Goal: Task Accomplishment & Management: Manage account settings

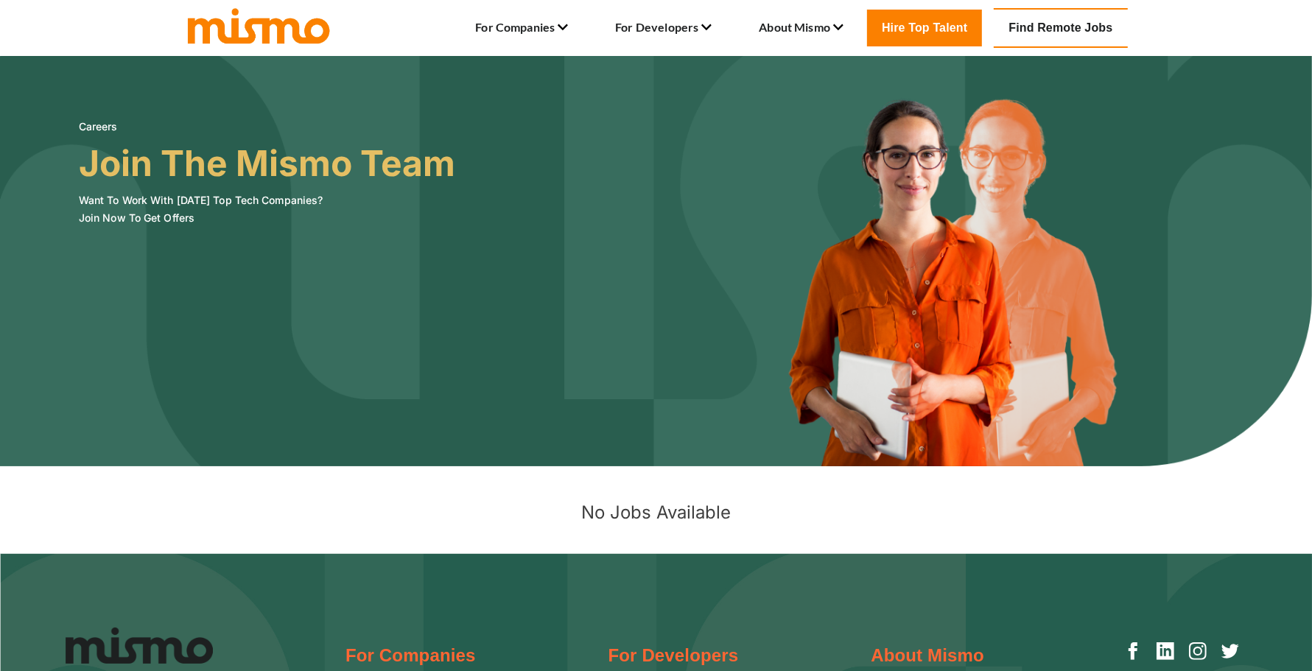
click at [1045, 28] on link "Find Remote Jobs" at bounding box center [1060, 28] width 133 height 40
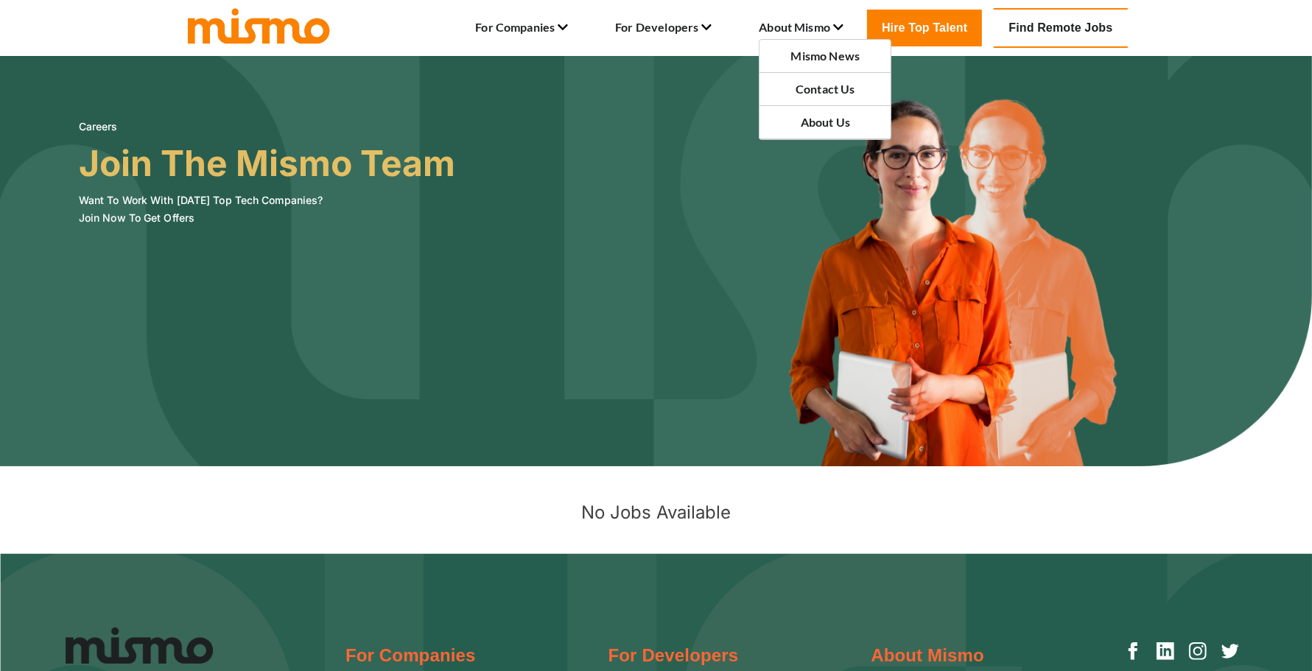
click at [800, 16] on li "About Mismo Mismo News Contact Us About Us" at bounding box center [801, 27] width 85 height 25
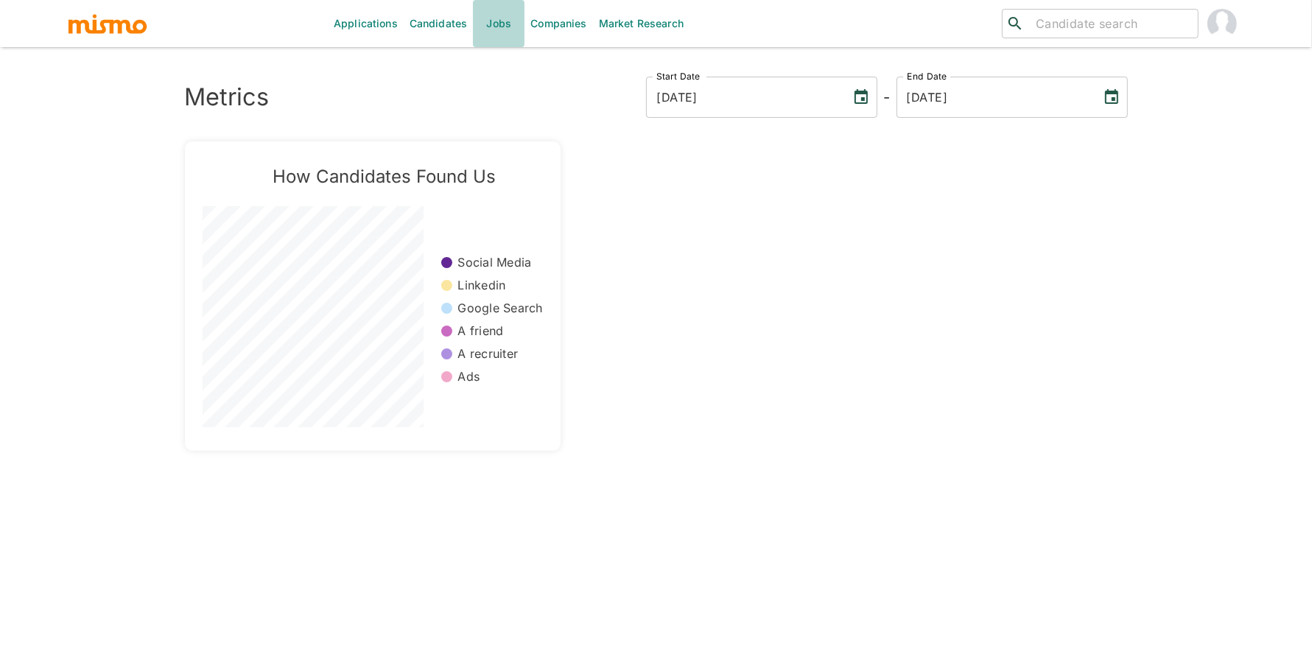
click at [499, 23] on link "Jobs" at bounding box center [499, 23] width 52 height 47
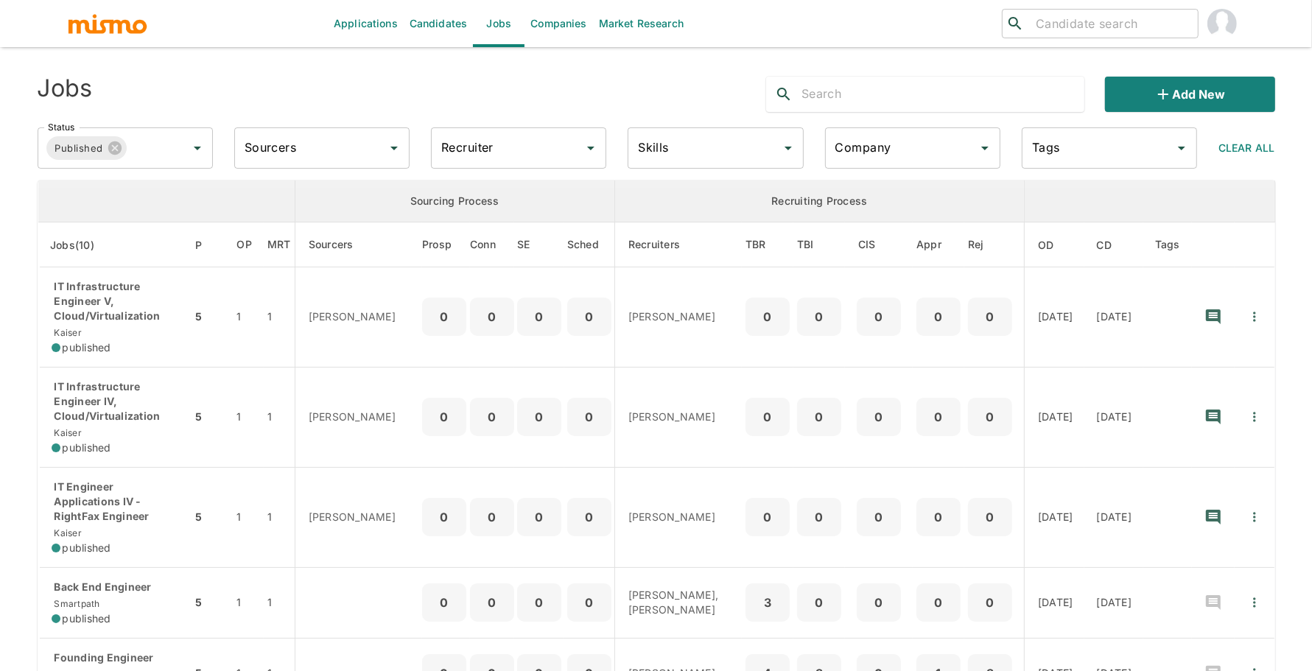
click at [491, 136] on input "Recruiter" at bounding box center [508, 148] width 140 height 28
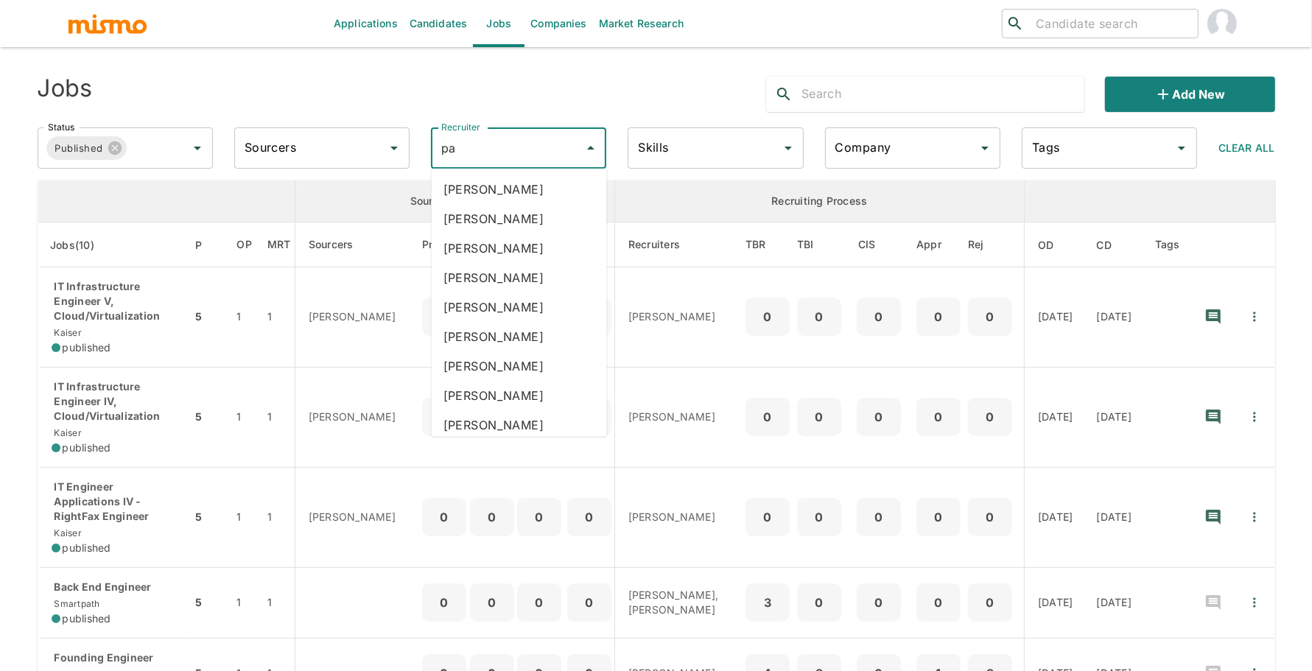
type input "pao"
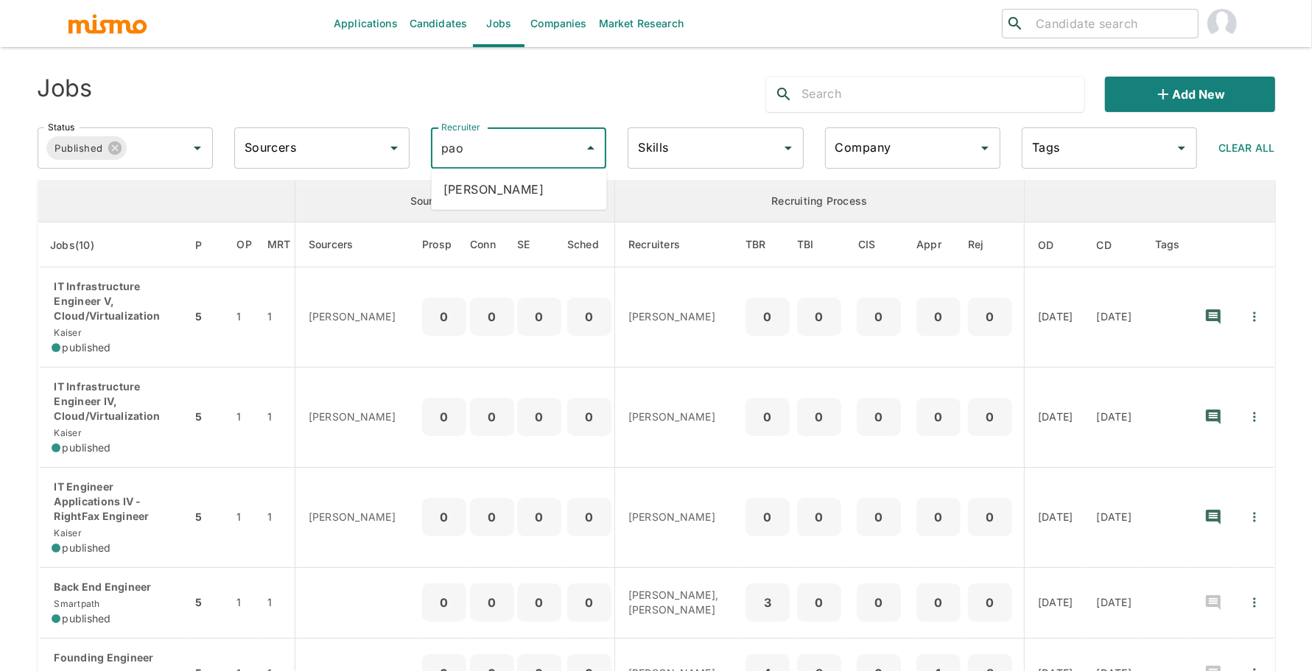
click at [509, 184] on li "Paola Pacheco" at bounding box center [519, 189] width 175 height 29
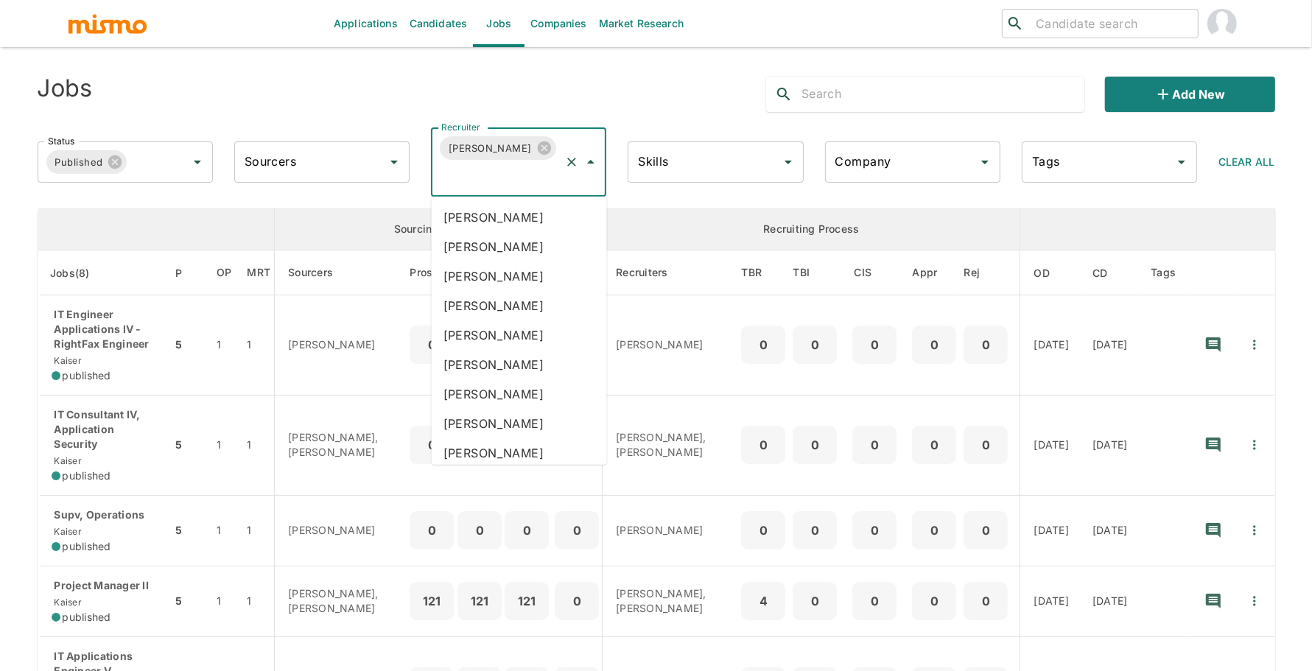
click at [509, 184] on input "Recruiter" at bounding box center [498, 176] width 121 height 28
type input "mai"
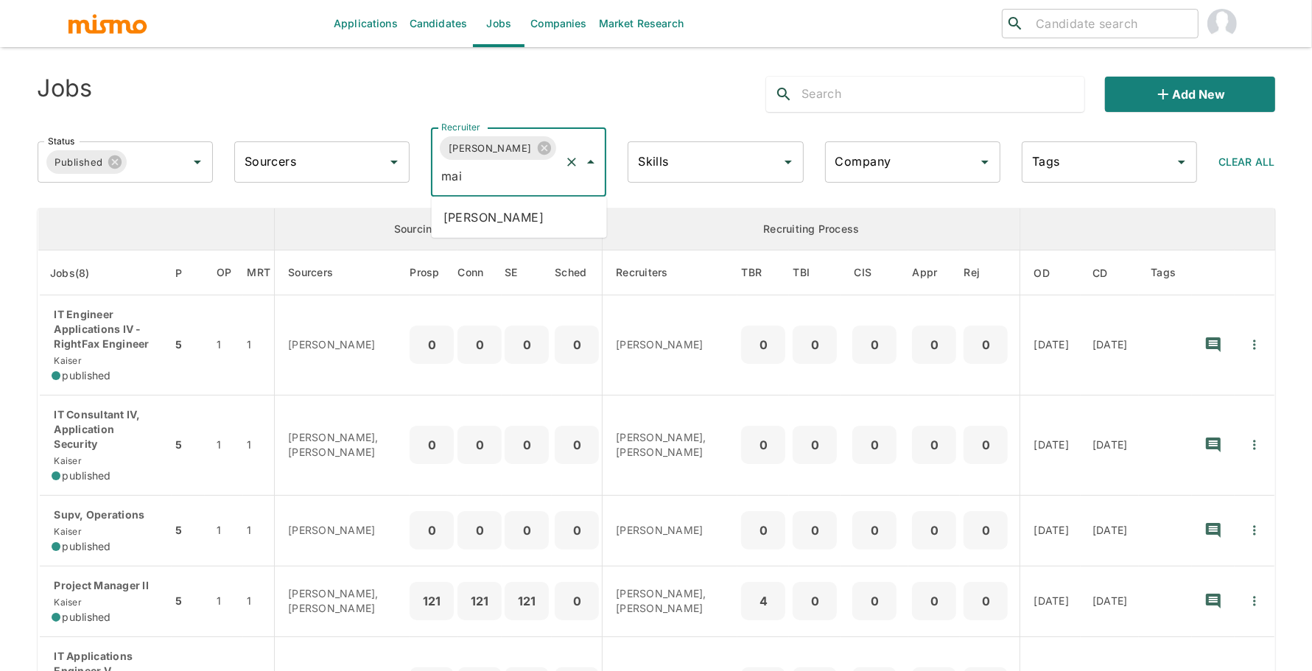
click at [519, 214] on li "[PERSON_NAME]" at bounding box center [519, 217] width 175 height 29
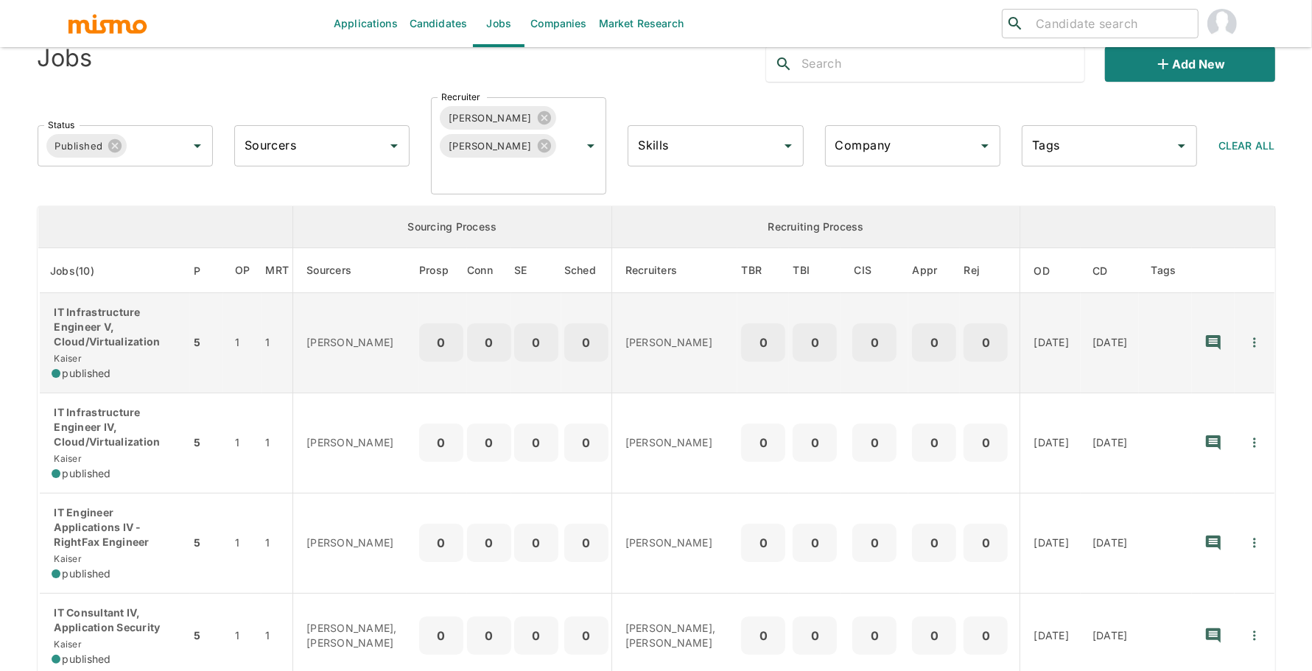
scroll to position [57, 0]
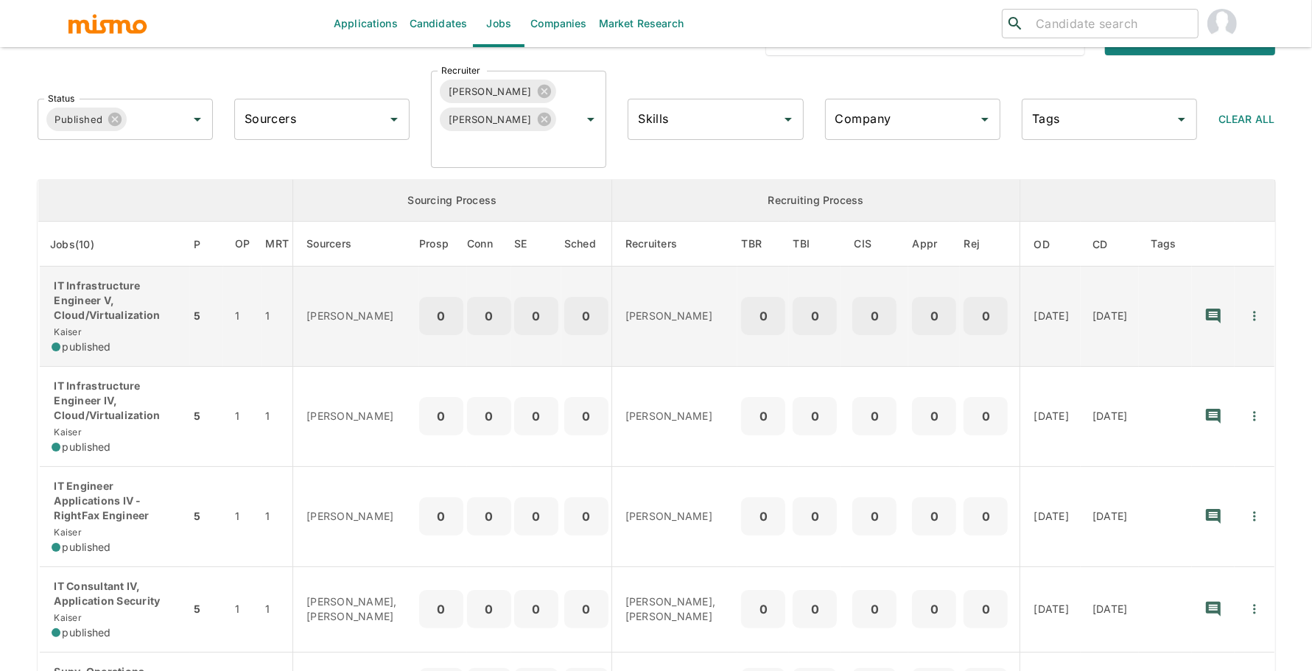
click at [1255, 313] on icon "Quick Actions" at bounding box center [1254, 316] width 15 height 15
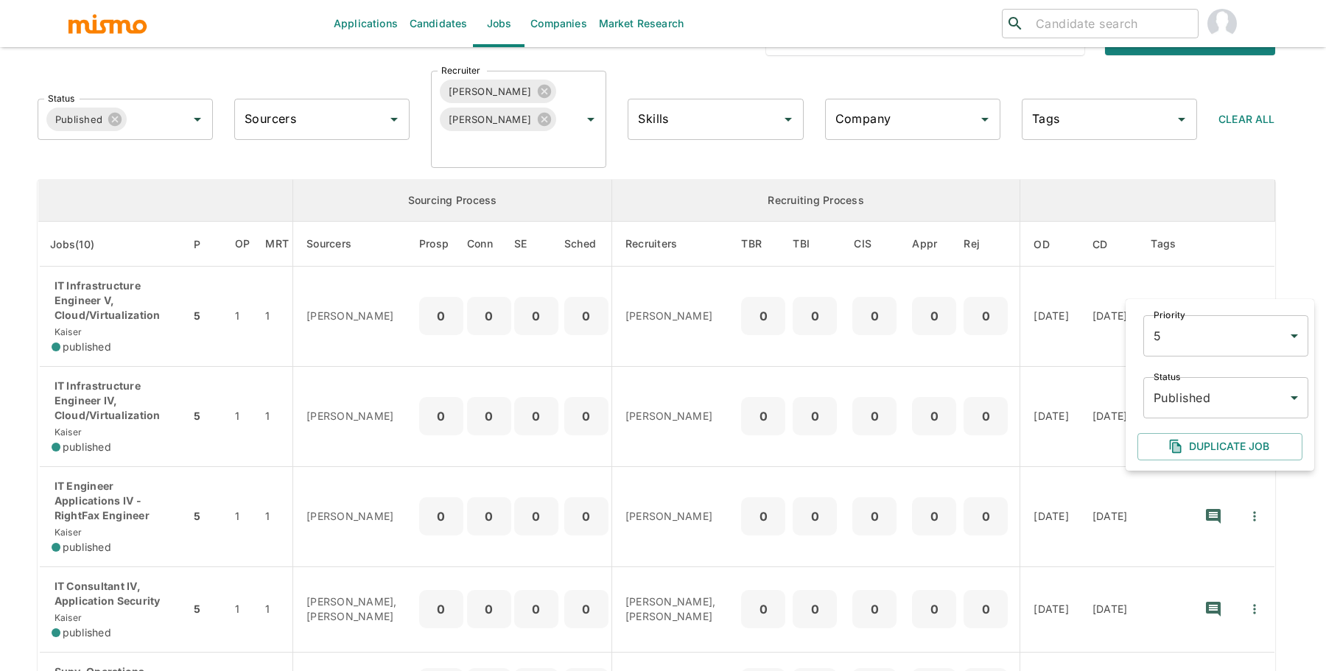
click at [1215, 408] on body "Applications Candidates Jobs Companies Market Research ​ ​ Jobs Add new Status …" at bounding box center [663, 296] width 1326 height 706
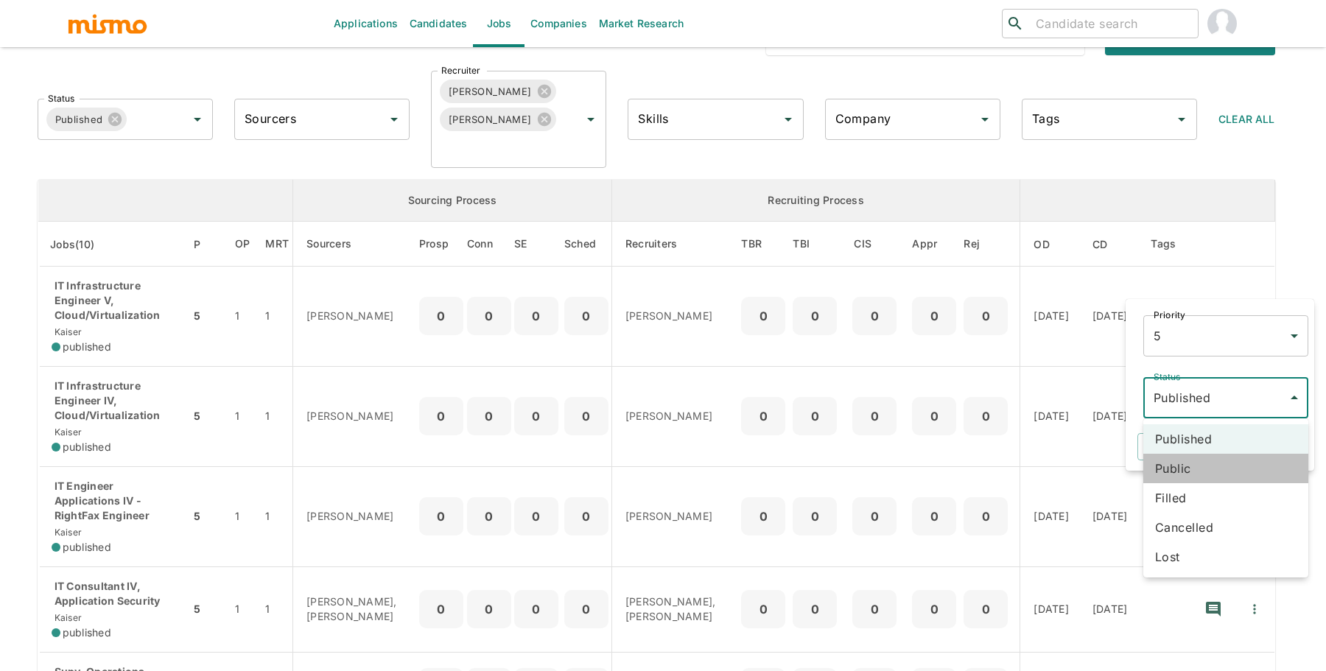
click at [1209, 468] on li "Public" at bounding box center [1225, 468] width 165 height 29
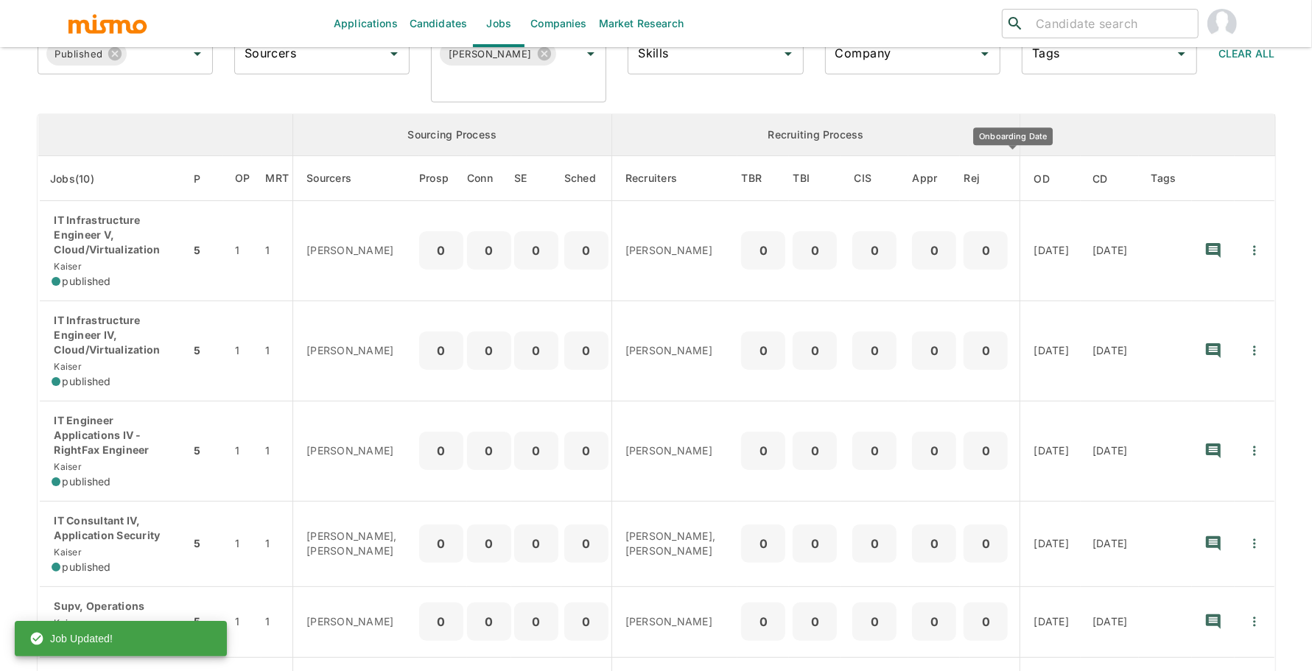
scroll to position [123, 0]
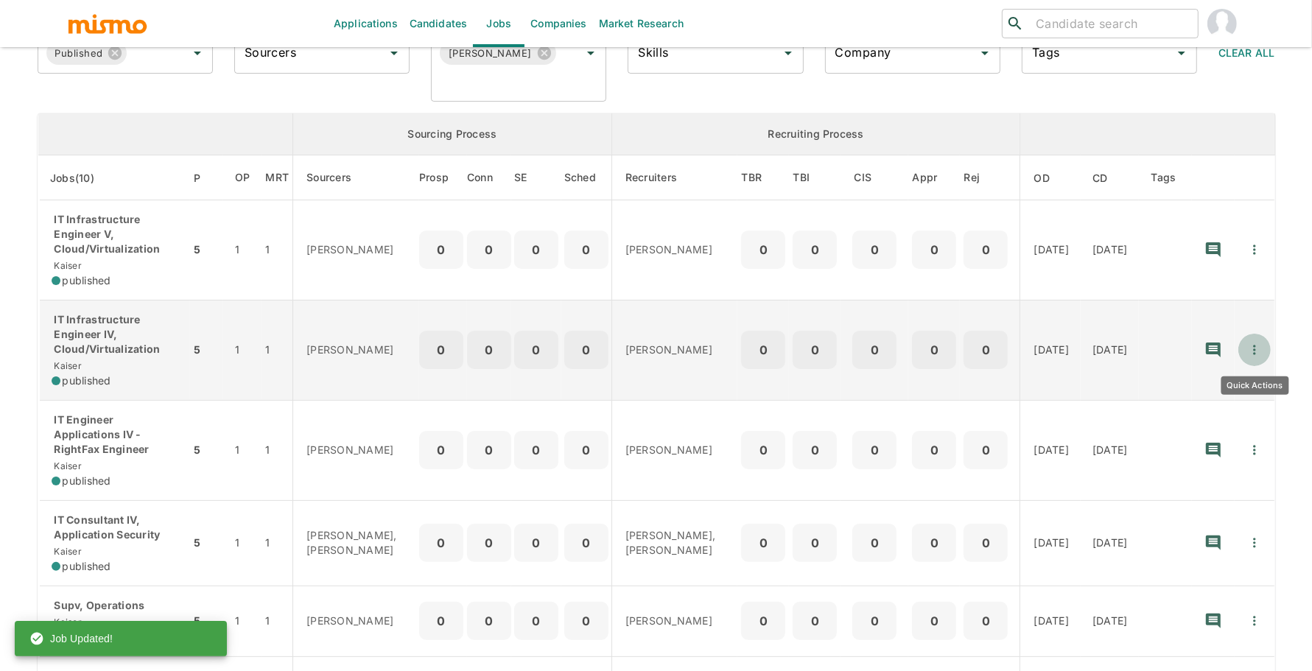
click at [1260, 355] on icon "Quick Actions" at bounding box center [1254, 350] width 15 height 15
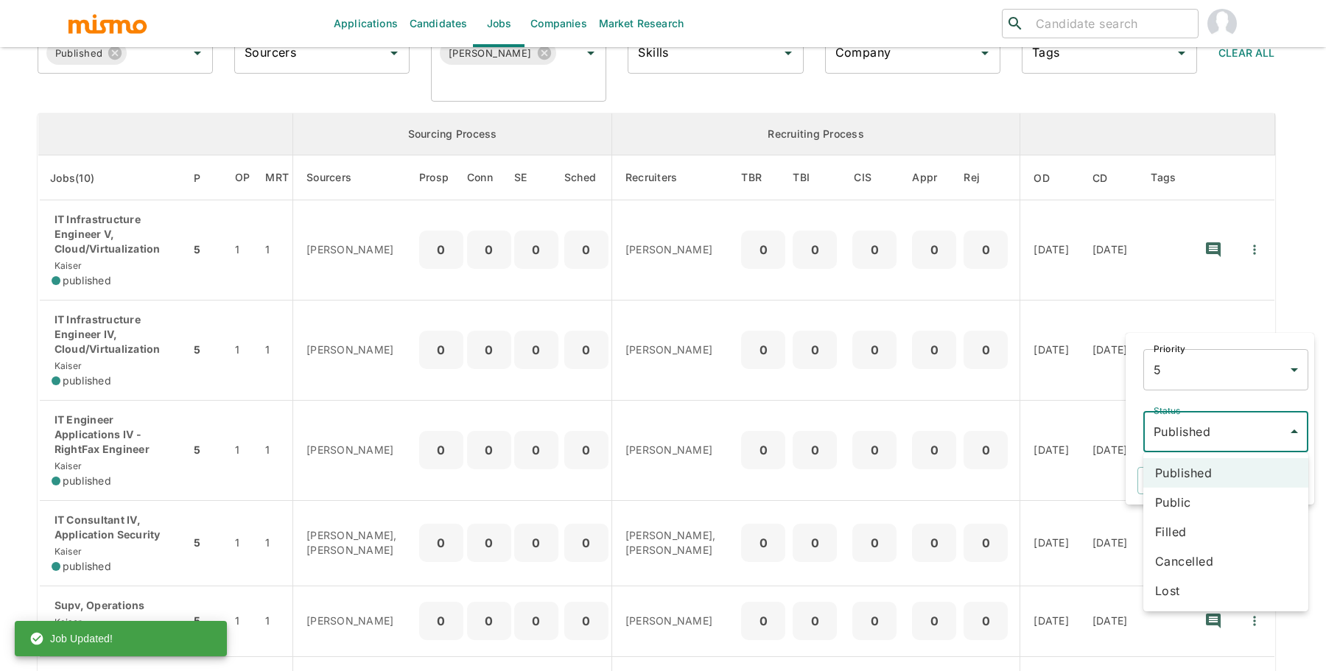
click at [1210, 435] on body "Applications Candidates Jobs Companies Market Research ​ ​ Jobs Add new Status …" at bounding box center [663, 230] width 1326 height 706
click at [1197, 503] on li "Public" at bounding box center [1225, 502] width 165 height 29
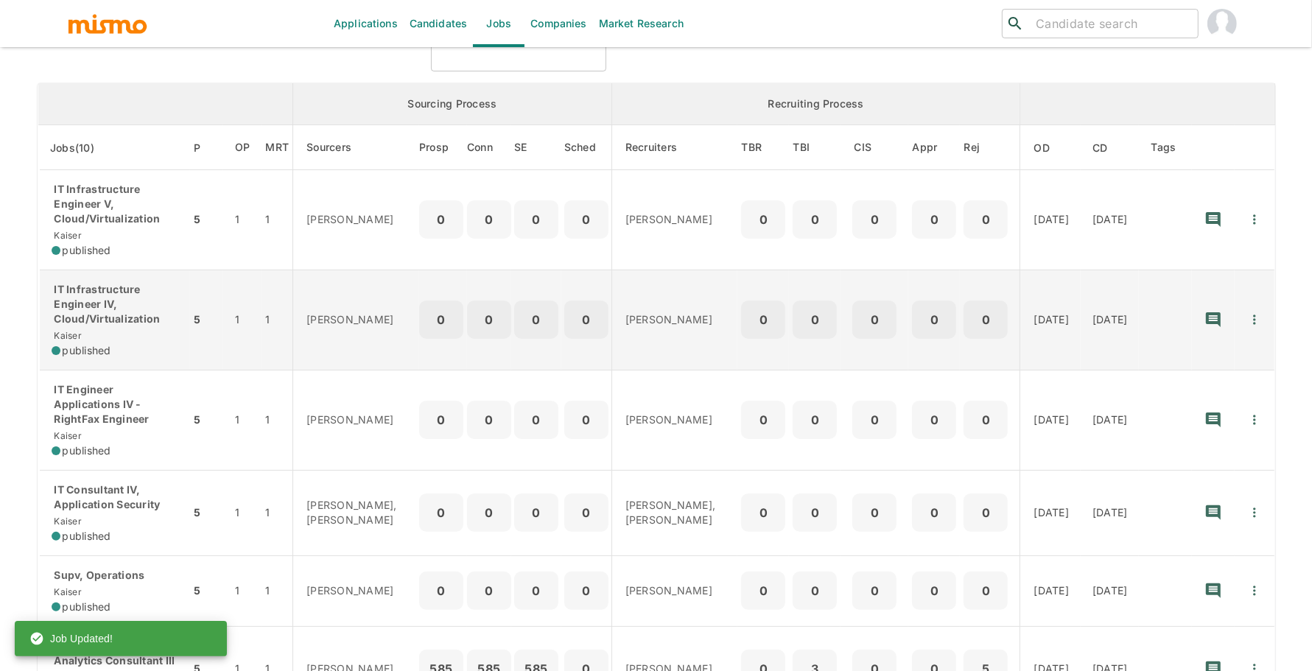
scroll to position [170, 0]
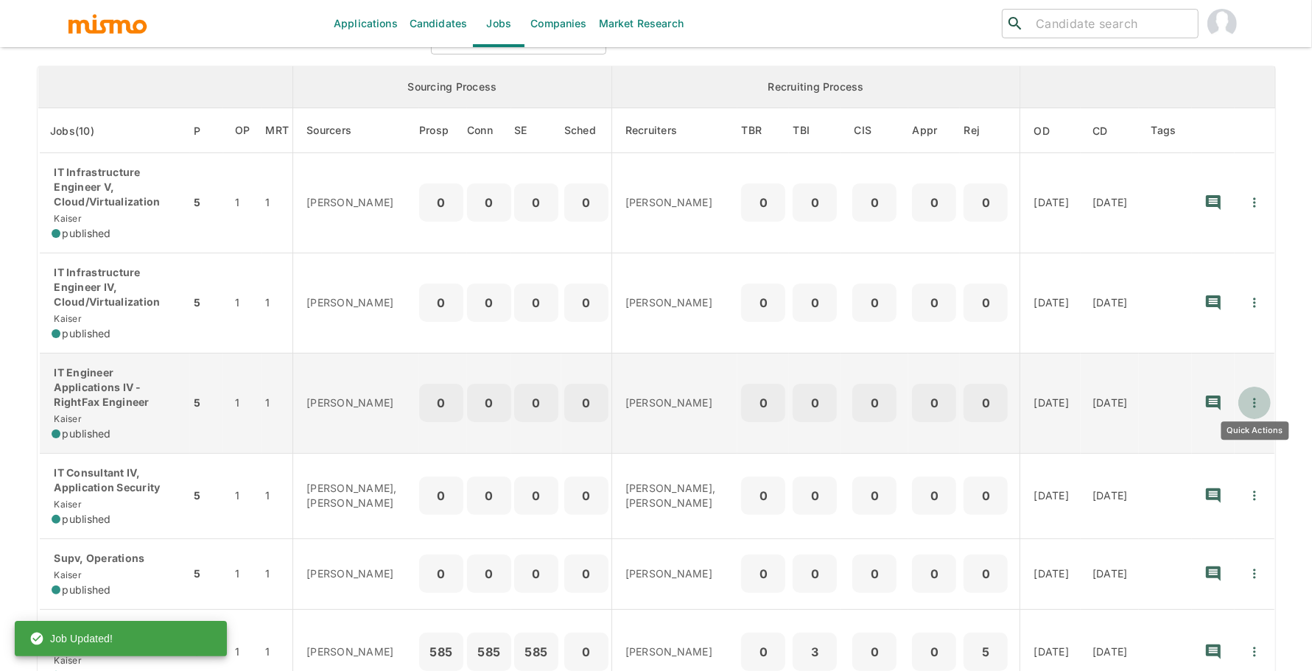
click at [1262, 396] on icon "Quick Actions" at bounding box center [1254, 403] width 15 height 15
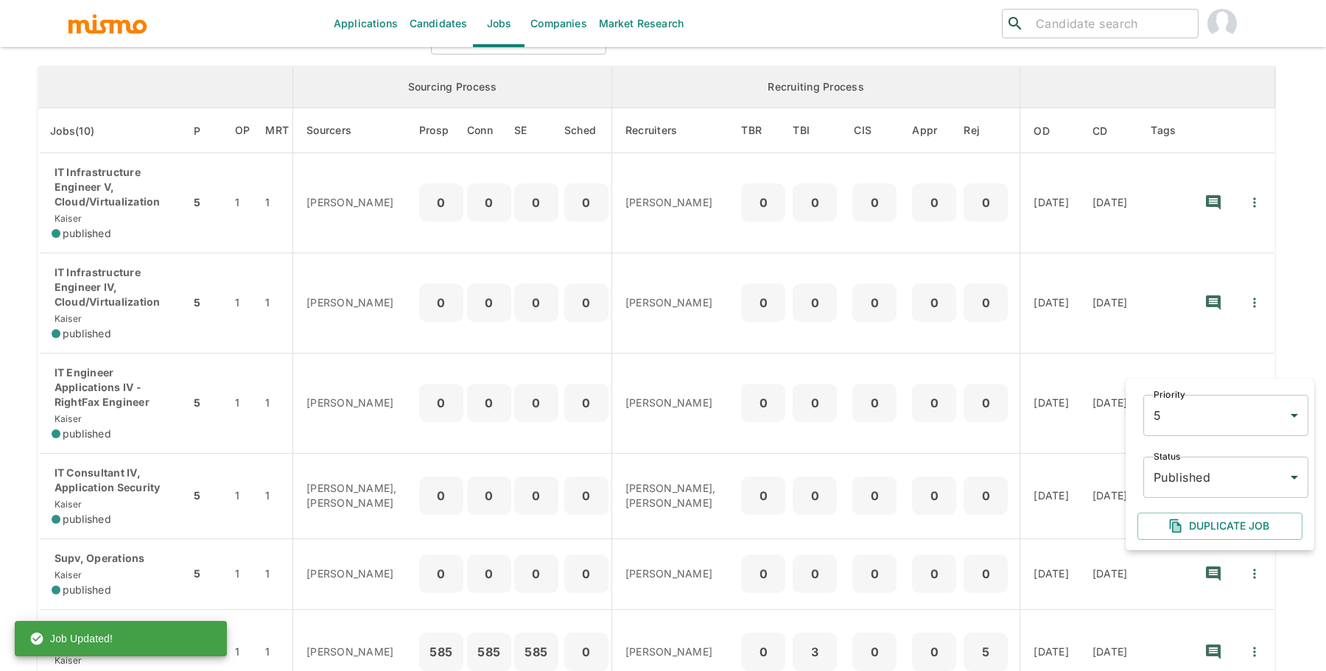
click at [1239, 466] on body "Applications Candidates Jobs Companies Market Research ​ ​ Jobs Add new Status …" at bounding box center [663, 183] width 1326 height 706
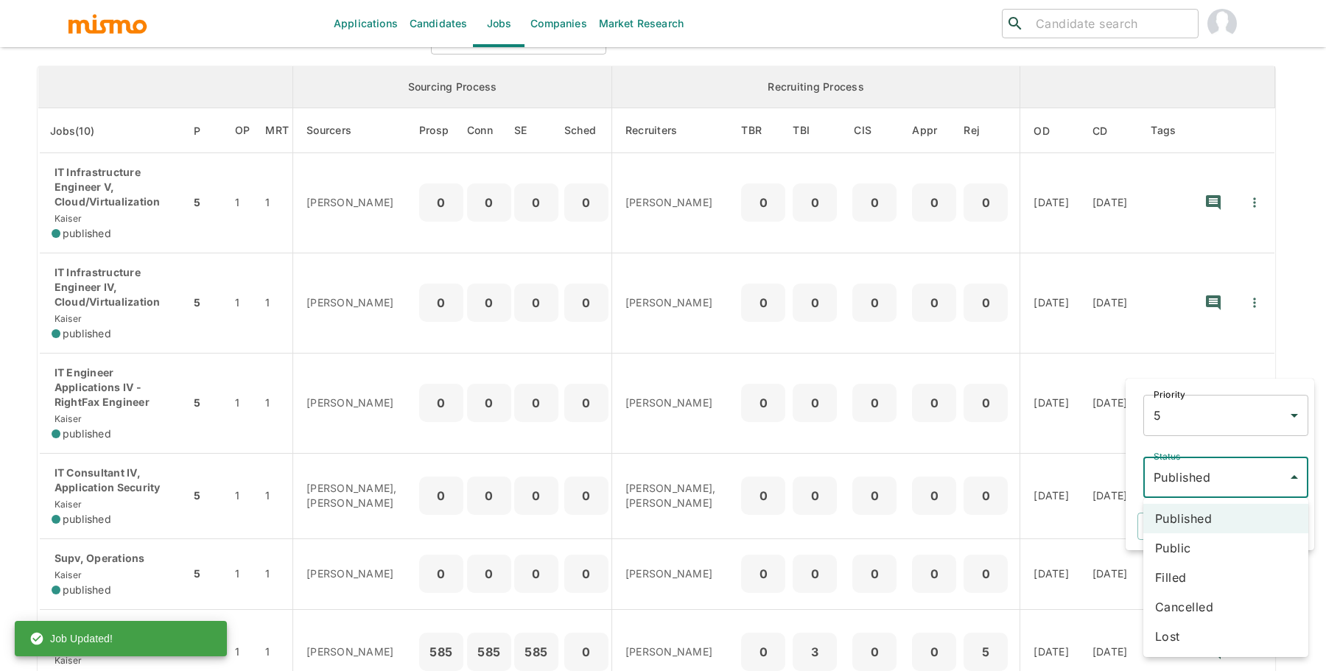
click at [1218, 544] on li "Public" at bounding box center [1225, 547] width 165 height 29
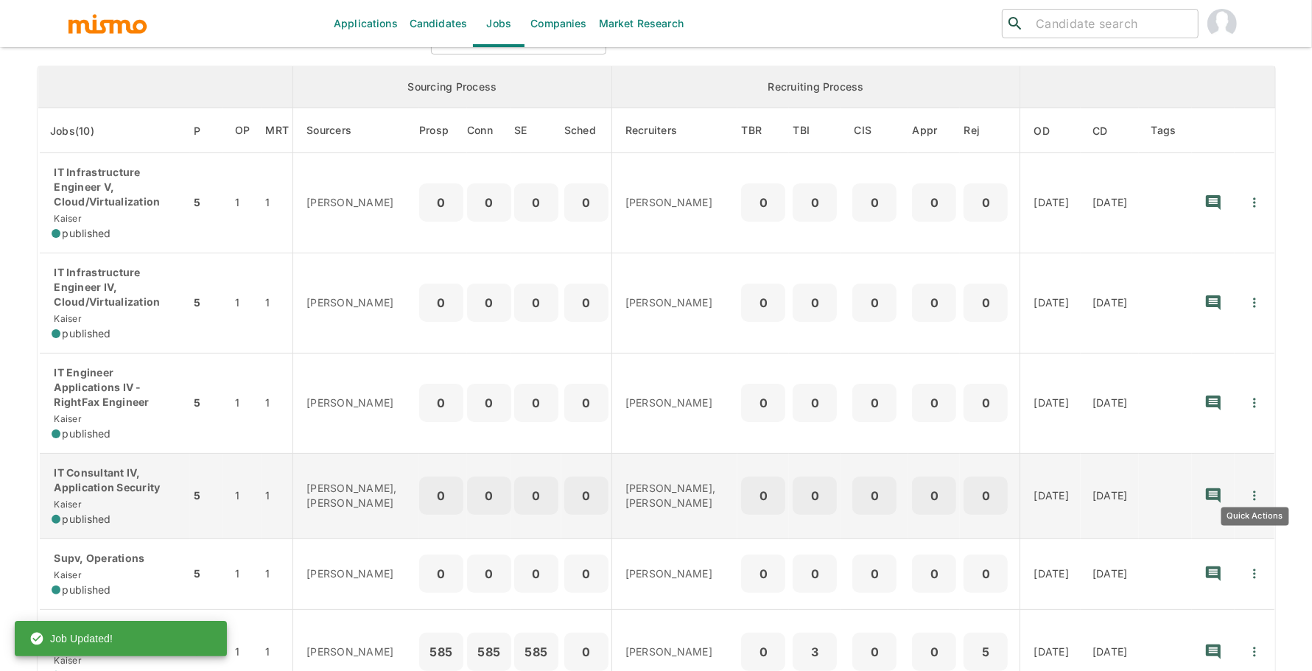
click at [1254, 488] on icon "Quick Actions" at bounding box center [1254, 495] width 15 height 15
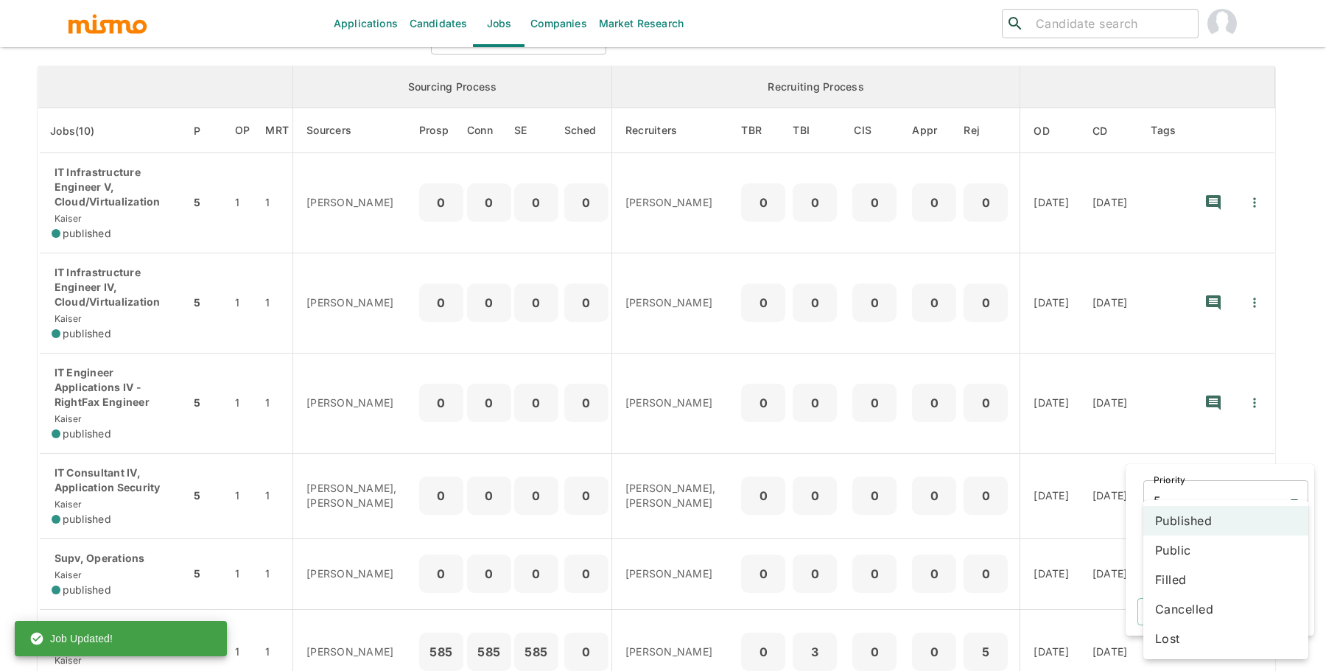
click at [1249, 536] on body "Applications Candidates Jobs Companies Market Research ​ ​ Jobs Add new Status …" at bounding box center [663, 183] width 1326 height 706
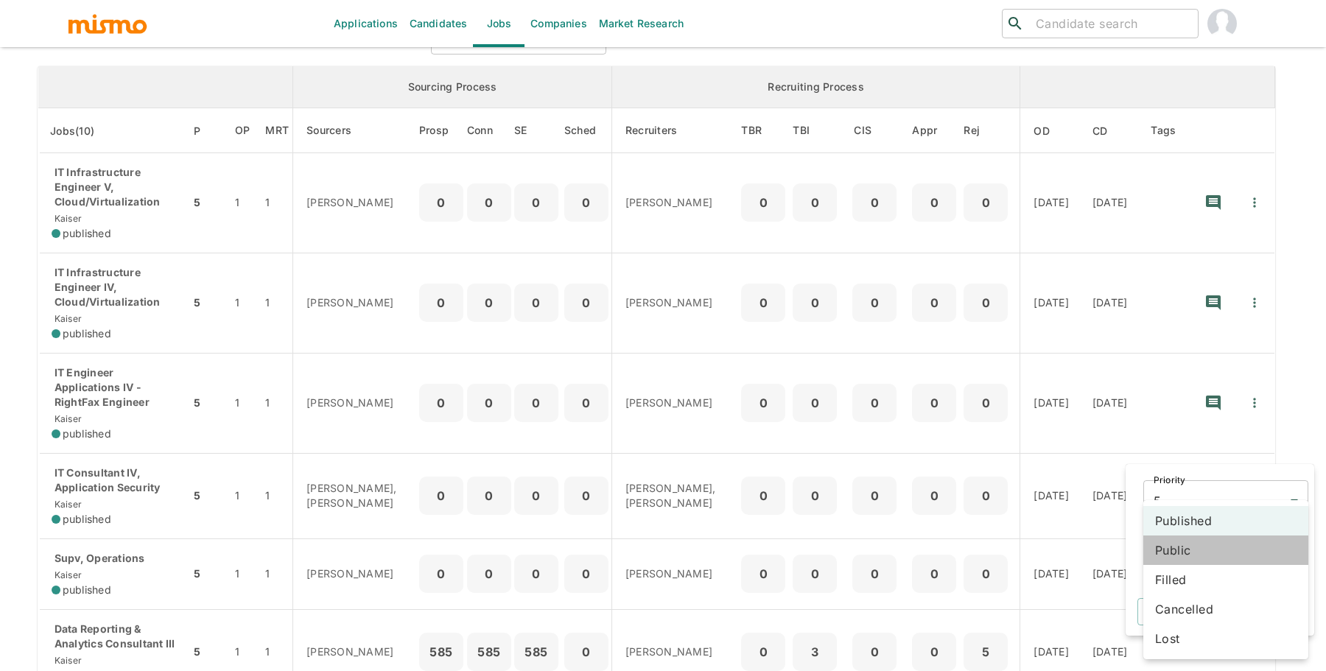
click at [1244, 552] on li "Public" at bounding box center [1225, 549] width 165 height 29
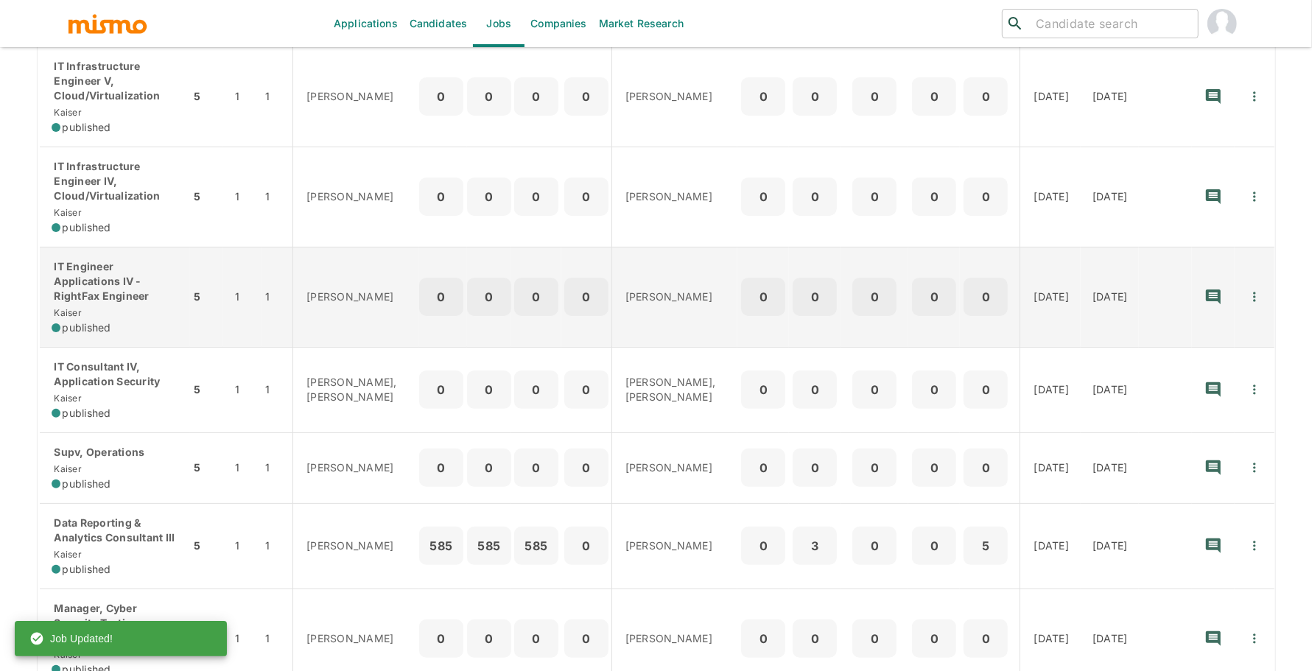
scroll to position [275, 0]
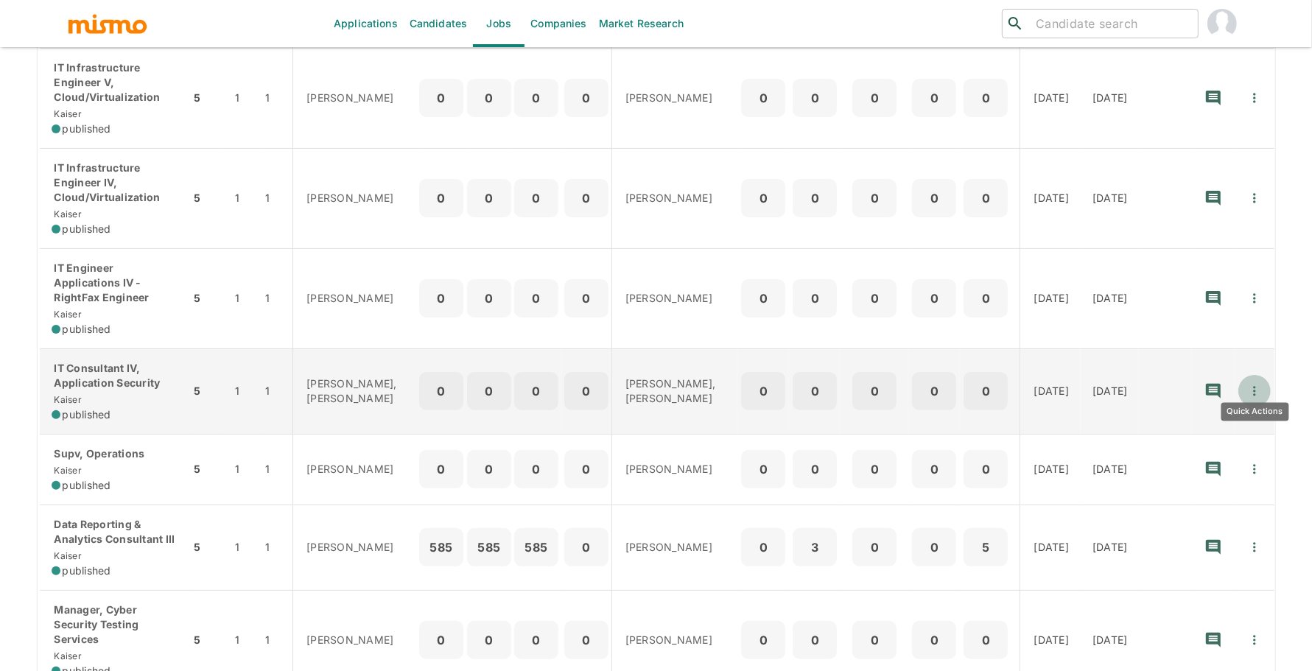
click at [1255, 387] on icon "Quick Actions" at bounding box center [1254, 392] width 2 height 10
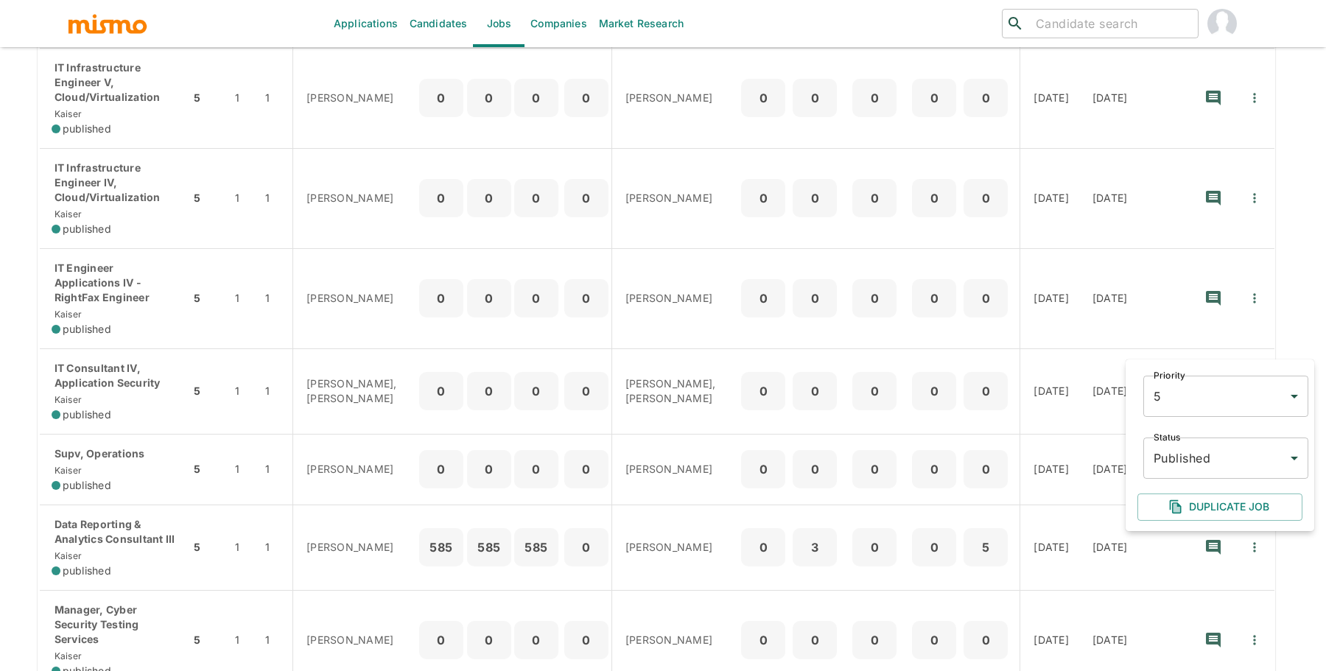
click at [1297, 343] on div at bounding box center [663, 335] width 1326 height 671
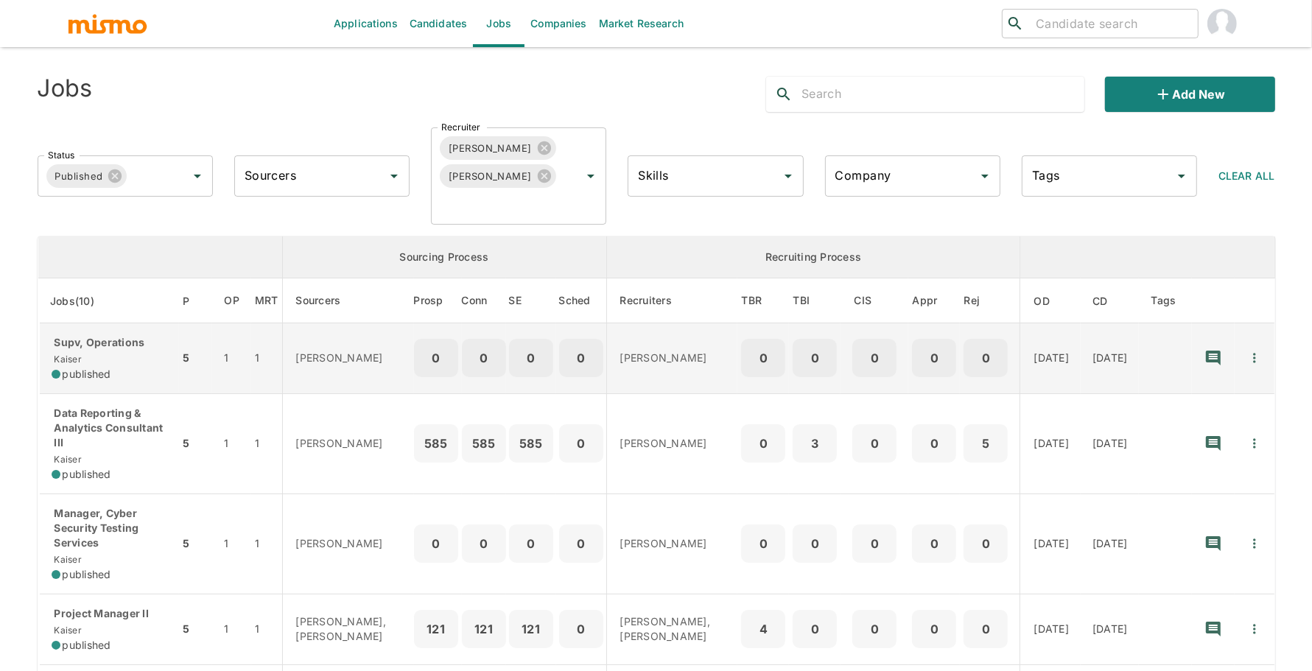
click at [1257, 358] on icon "Quick Actions" at bounding box center [1254, 358] width 15 height 15
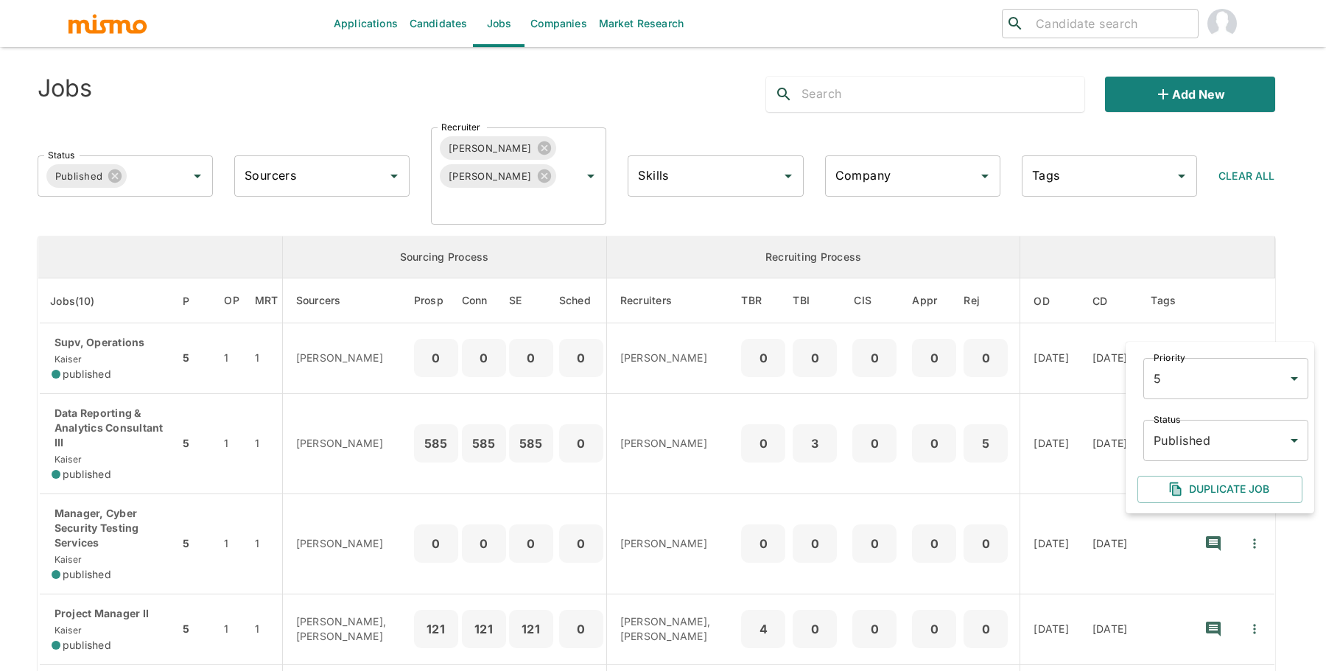
click at [1209, 432] on body "Applications Candidates Jobs Companies Market Research ​ ​ Jobs Add new Status …" at bounding box center [663, 353] width 1326 height 706
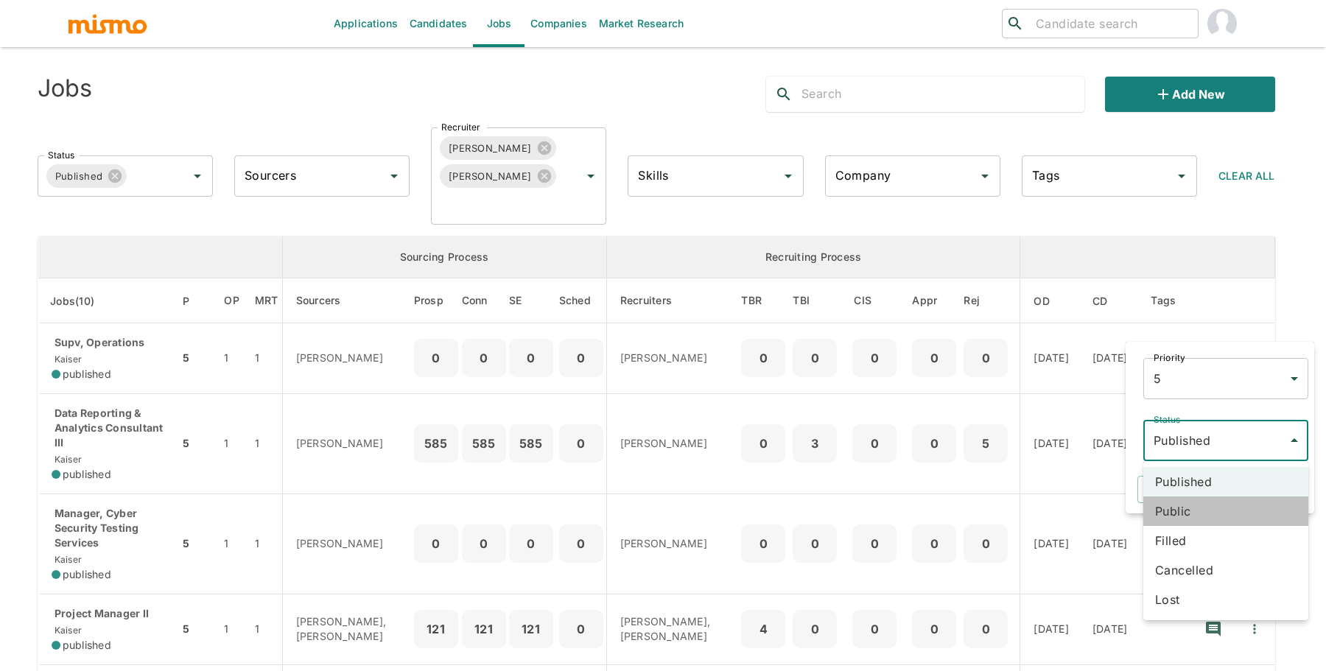
click at [1197, 504] on li "Public" at bounding box center [1225, 510] width 165 height 29
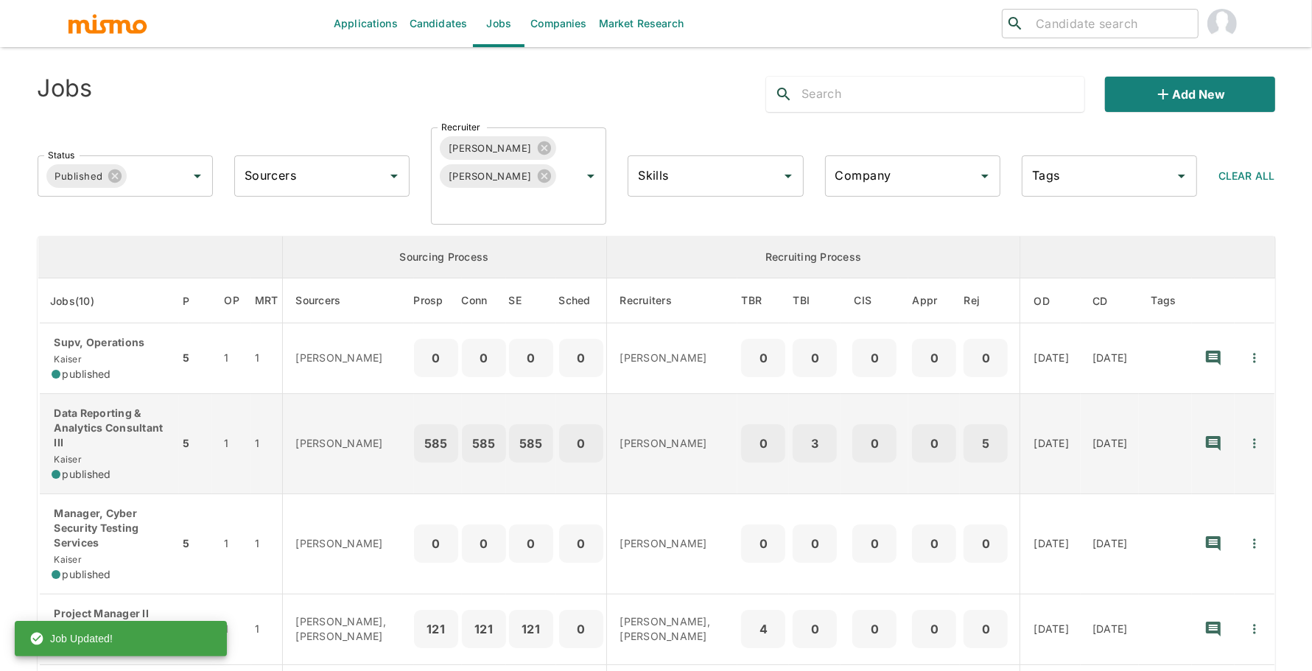
scroll to position [13, 0]
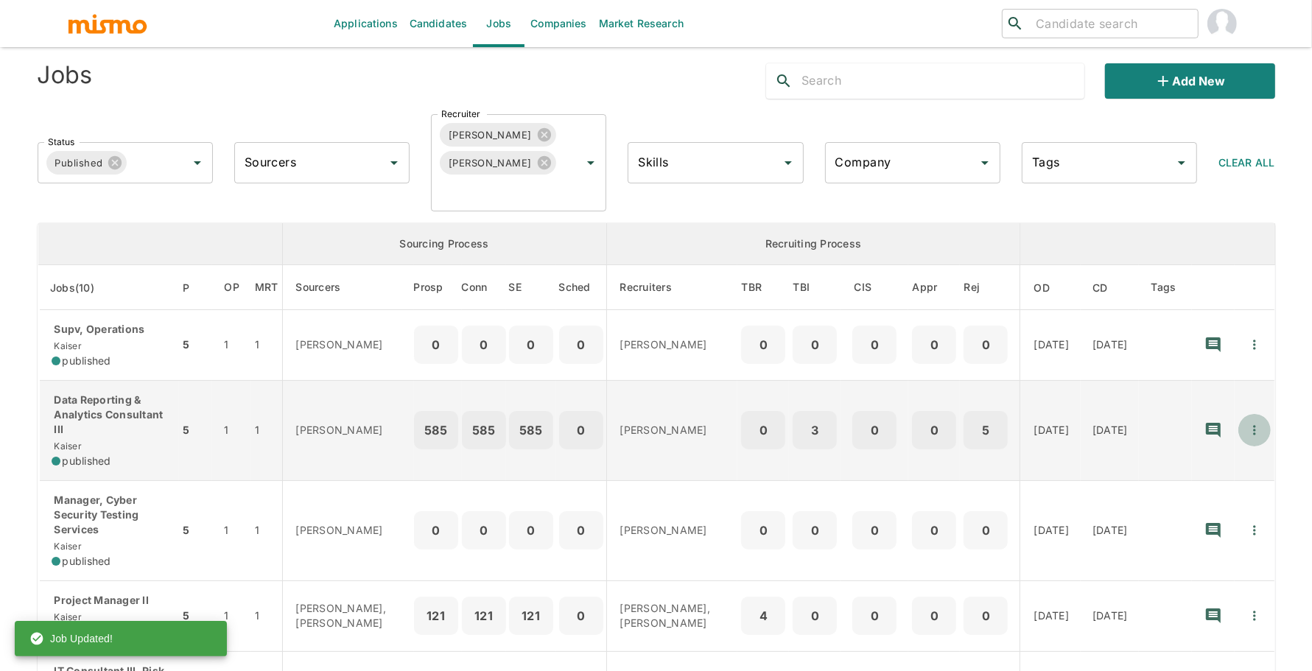
click at [1251, 423] on icon "Quick Actions" at bounding box center [1254, 430] width 15 height 15
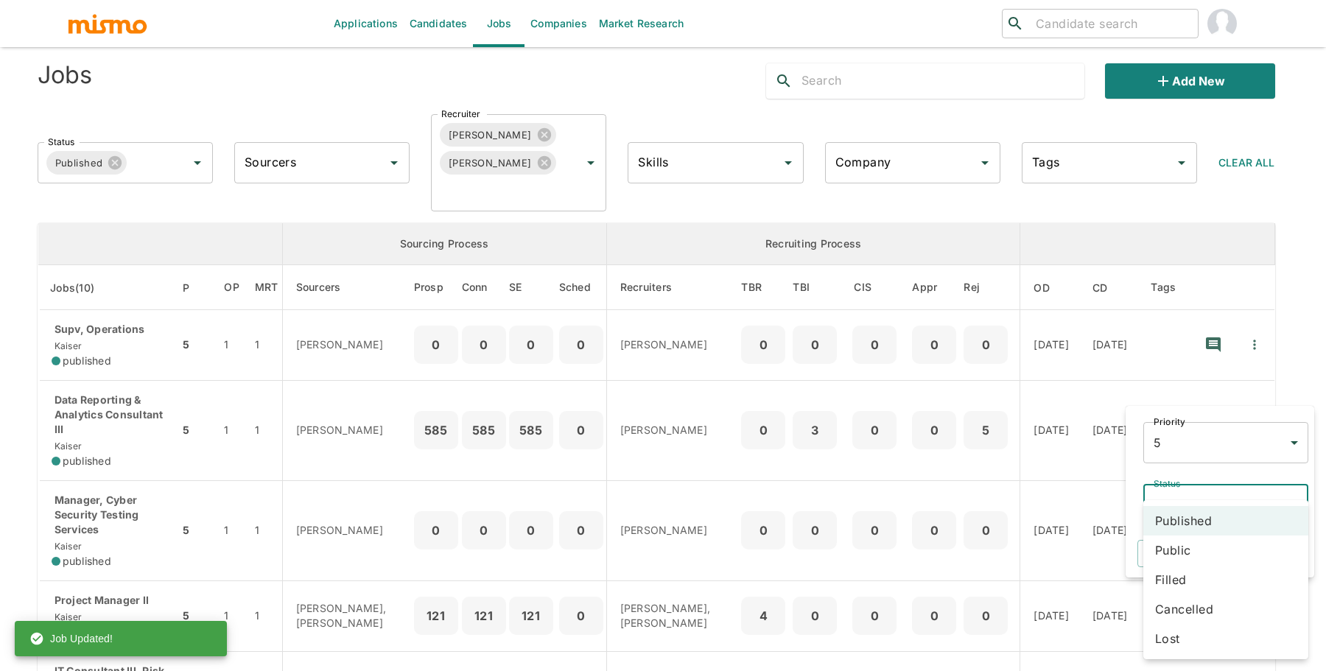
click at [1206, 497] on body "Applications Candidates Jobs Companies Market Research ​ ​ Jobs Add new Status …" at bounding box center [663, 340] width 1326 height 706
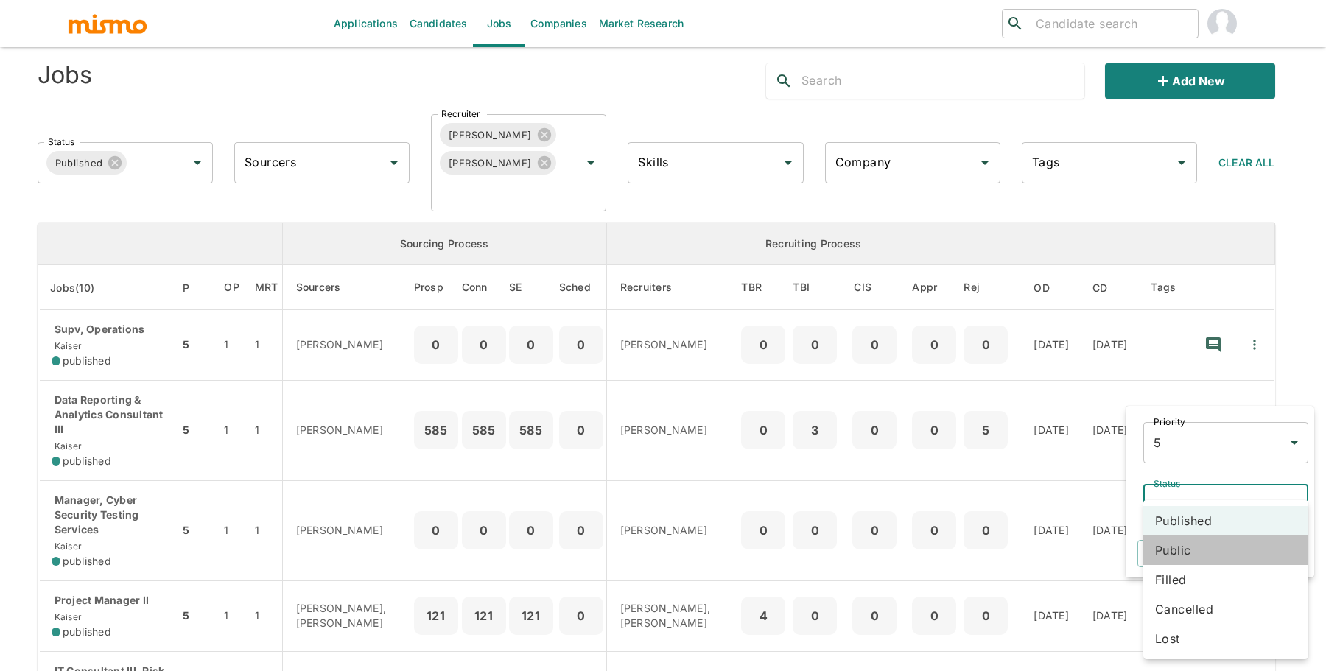
click at [1198, 546] on li "Public" at bounding box center [1225, 549] width 165 height 29
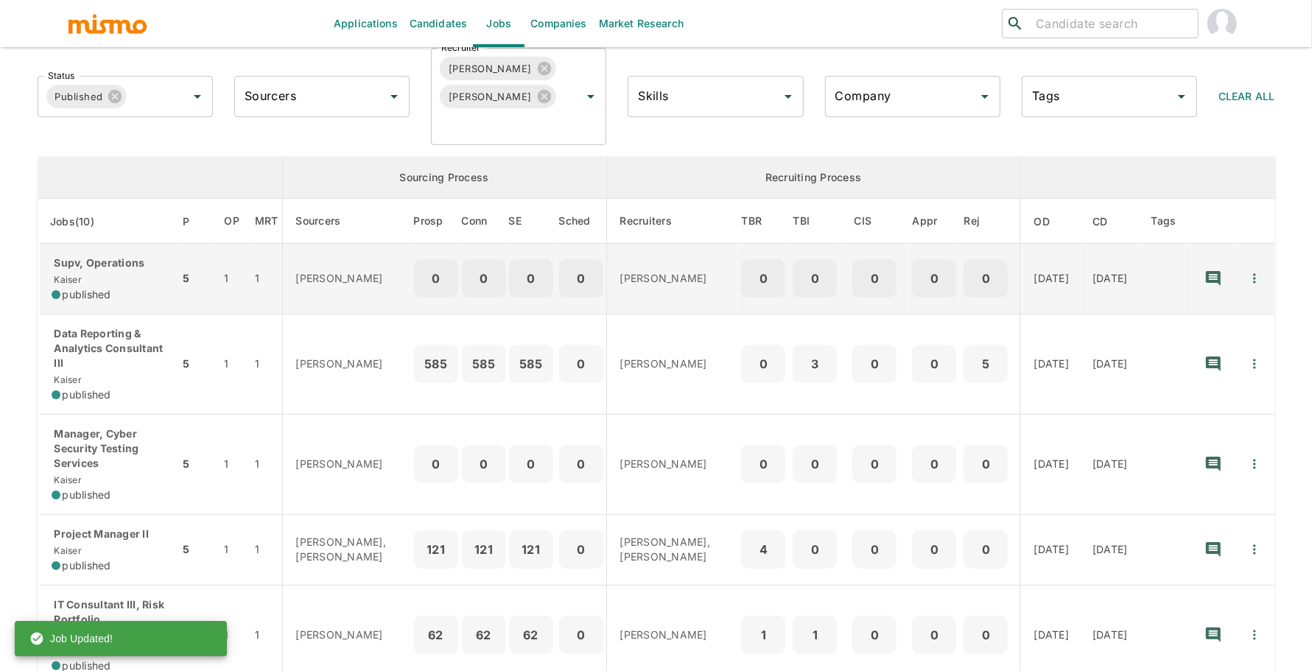
scroll to position [85, 0]
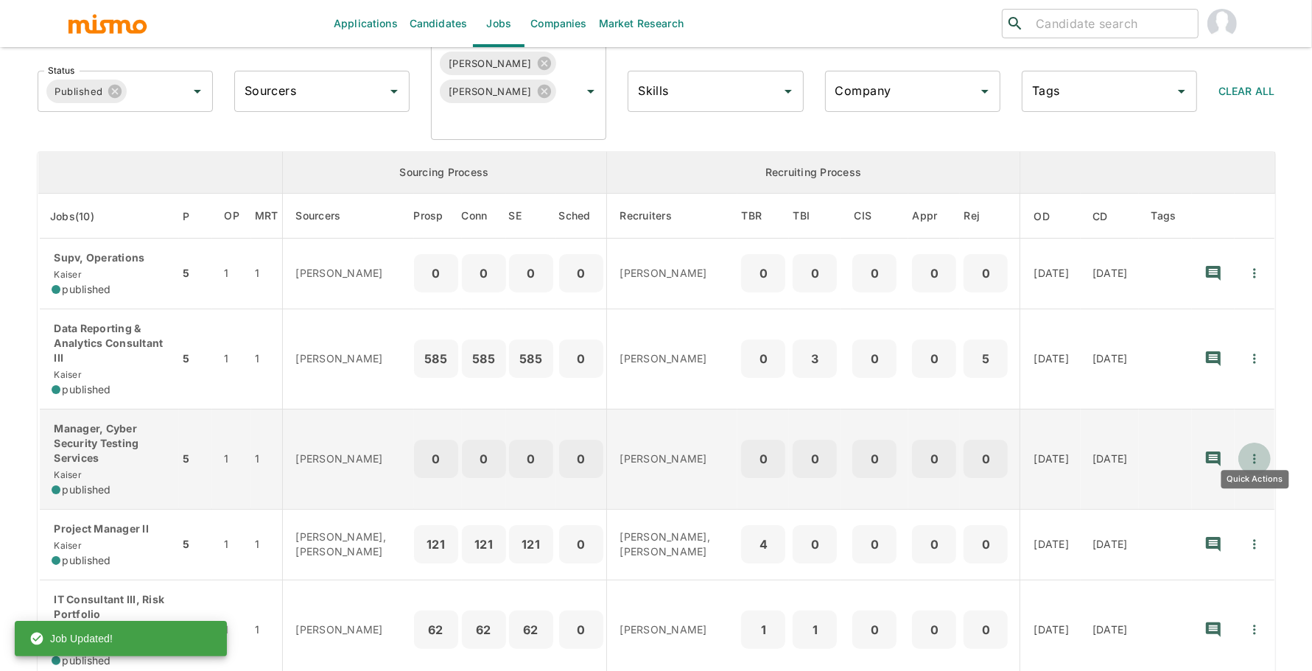
click at [1249, 452] on icon "Quick Actions" at bounding box center [1254, 459] width 15 height 15
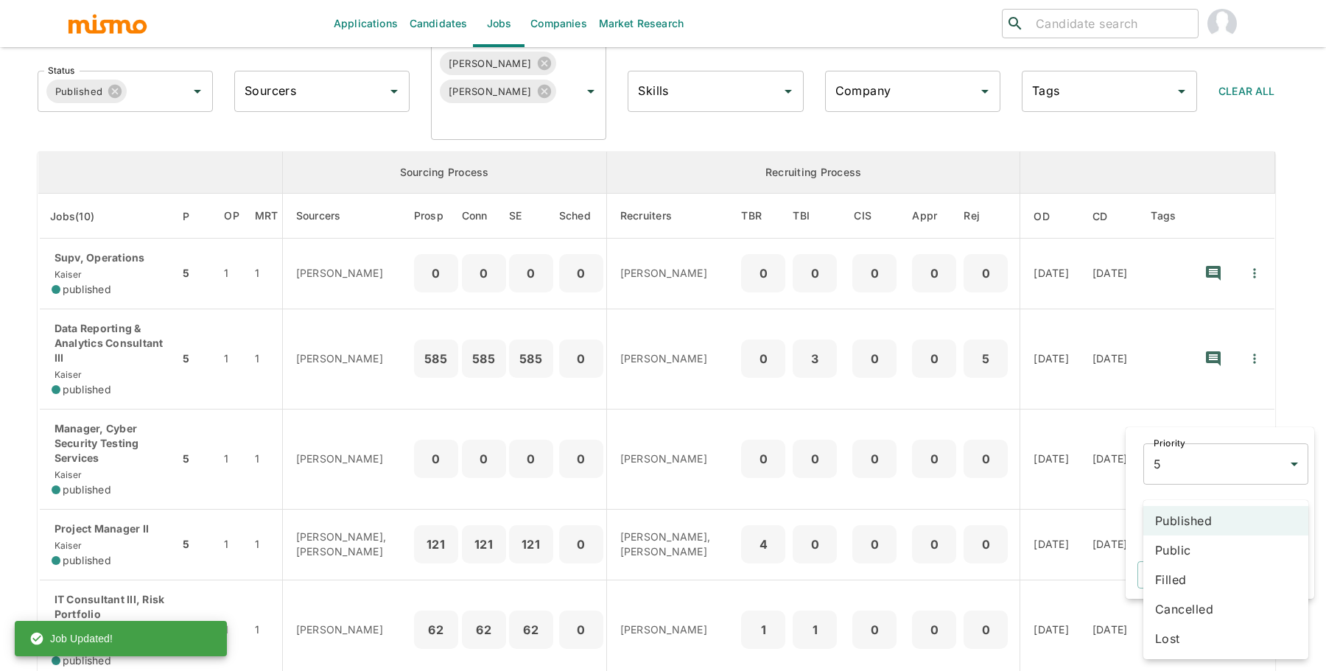
click at [1212, 519] on body "Applications Candidates Jobs Companies Market Research ​ ​ Jobs Add new Status …" at bounding box center [663, 268] width 1326 height 706
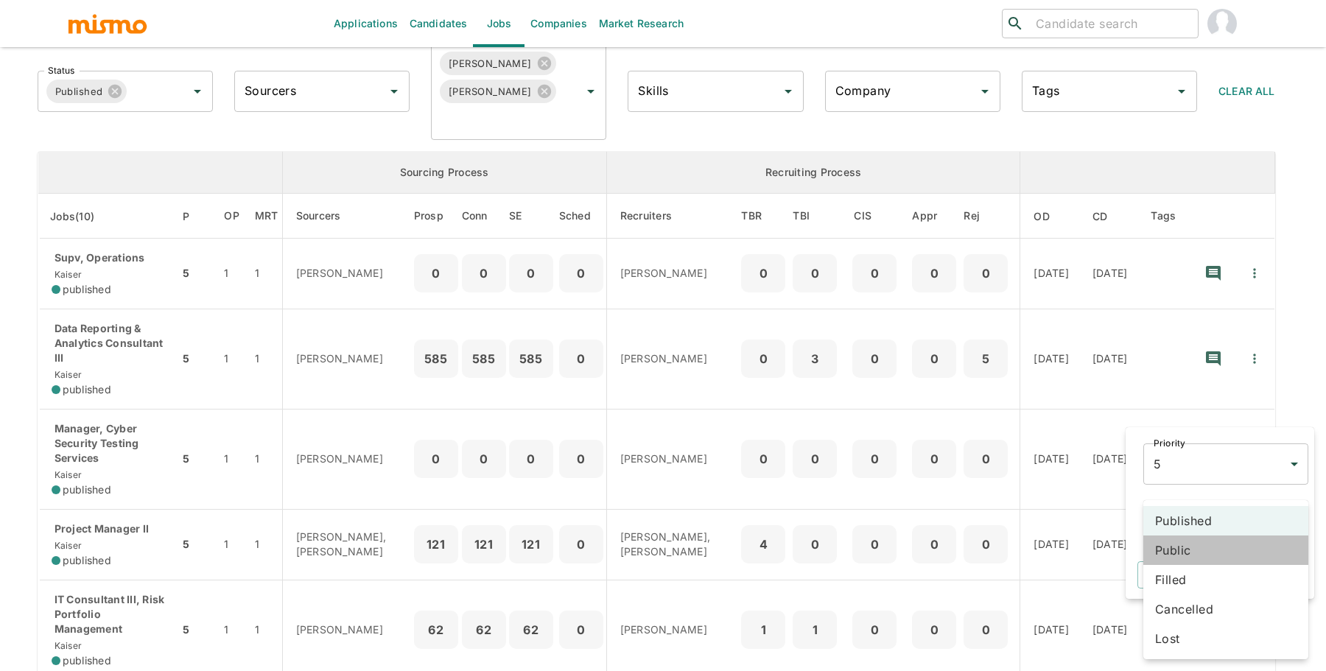
click at [1207, 542] on li "Public" at bounding box center [1225, 549] width 165 height 29
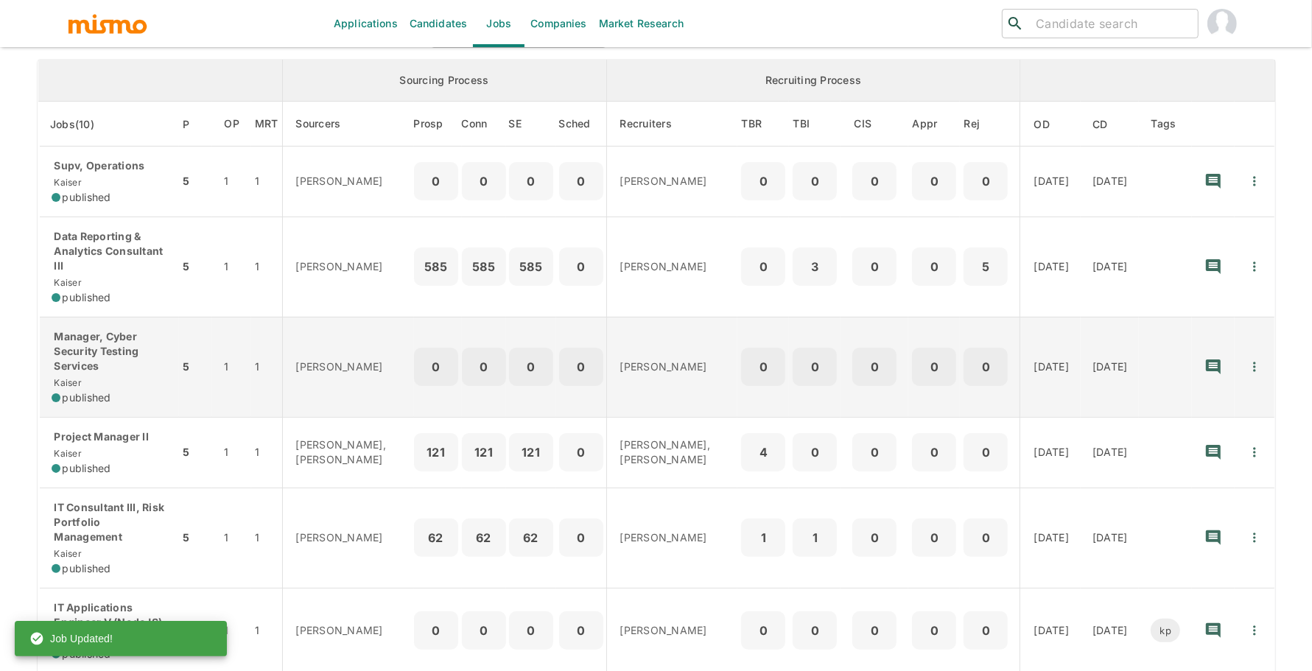
scroll to position [178, 0]
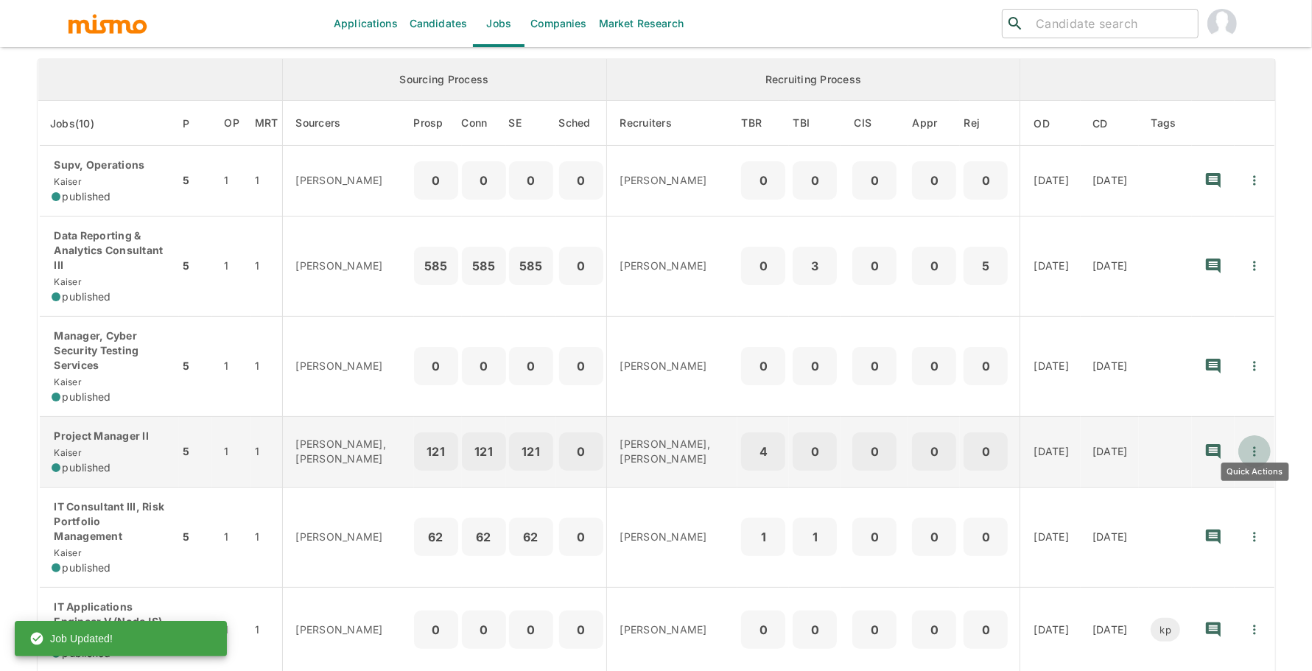
click at [1245, 437] on button "Quick Actions" at bounding box center [1254, 451] width 32 height 32
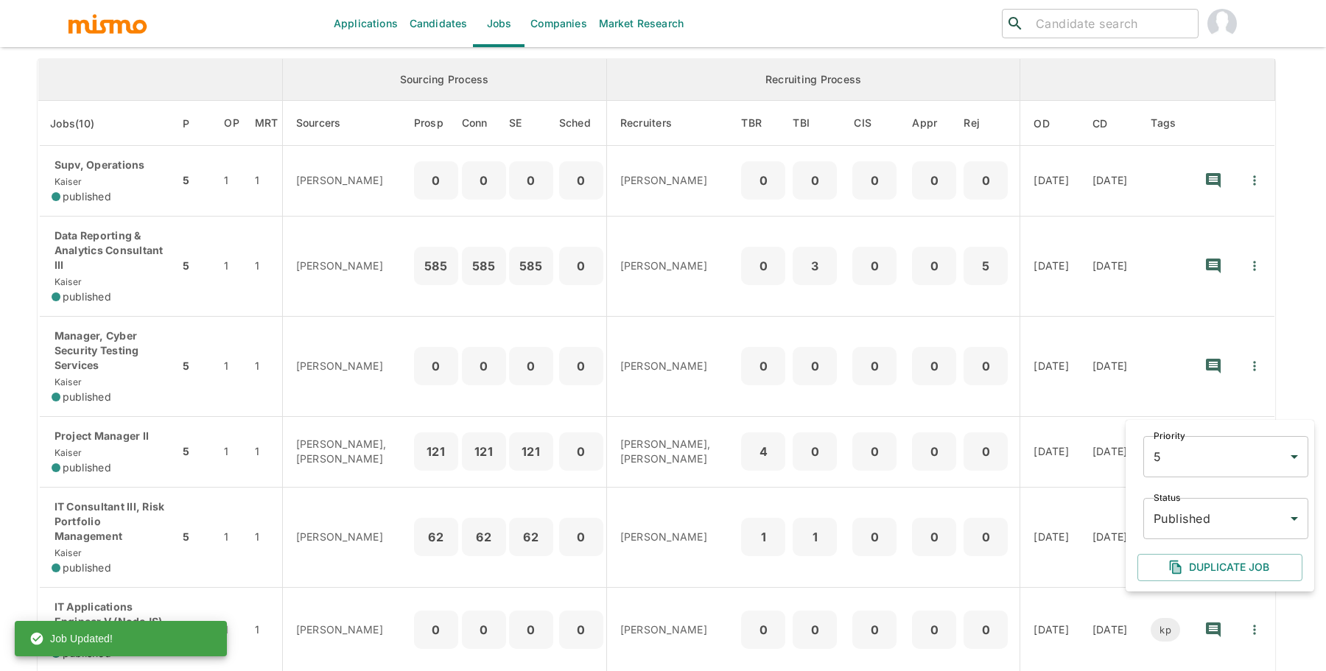
click at [1214, 502] on body "Applications Candidates Jobs Companies Market Research ​ ​ Jobs Add new Status …" at bounding box center [663, 175] width 1326 height 706
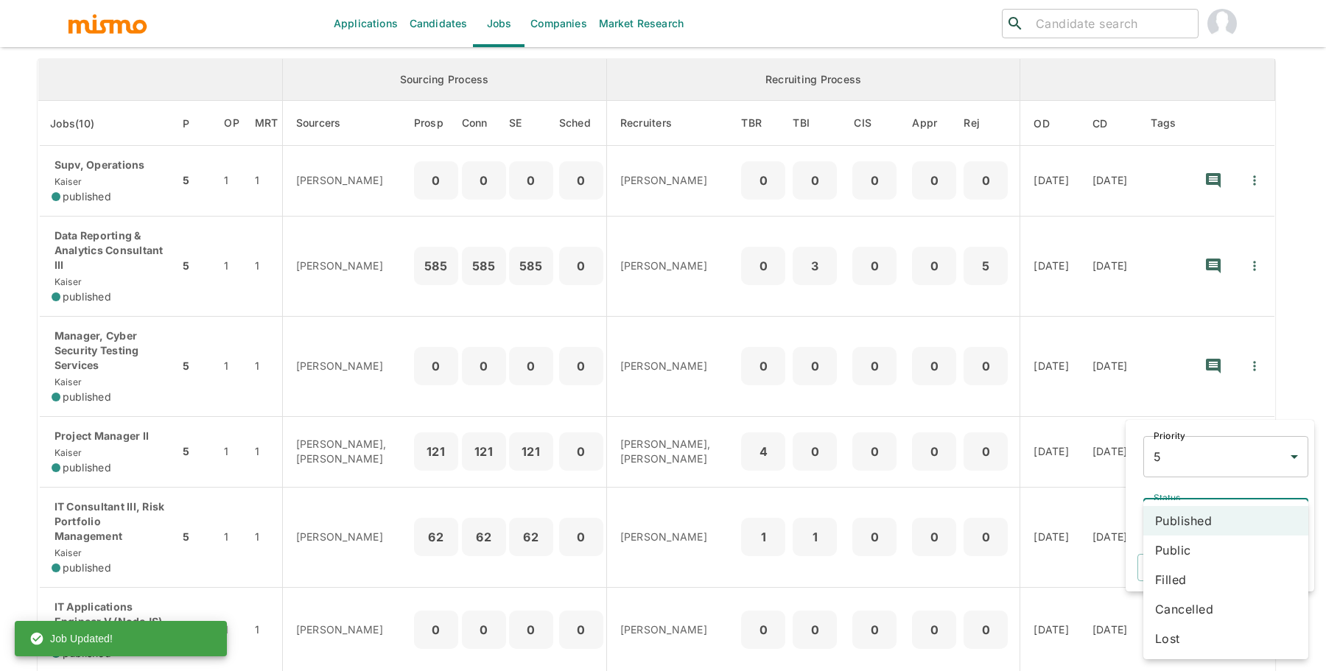
click at [1205, 545] on li "Public" at bounding box center [1225, 549] width 165 height 29
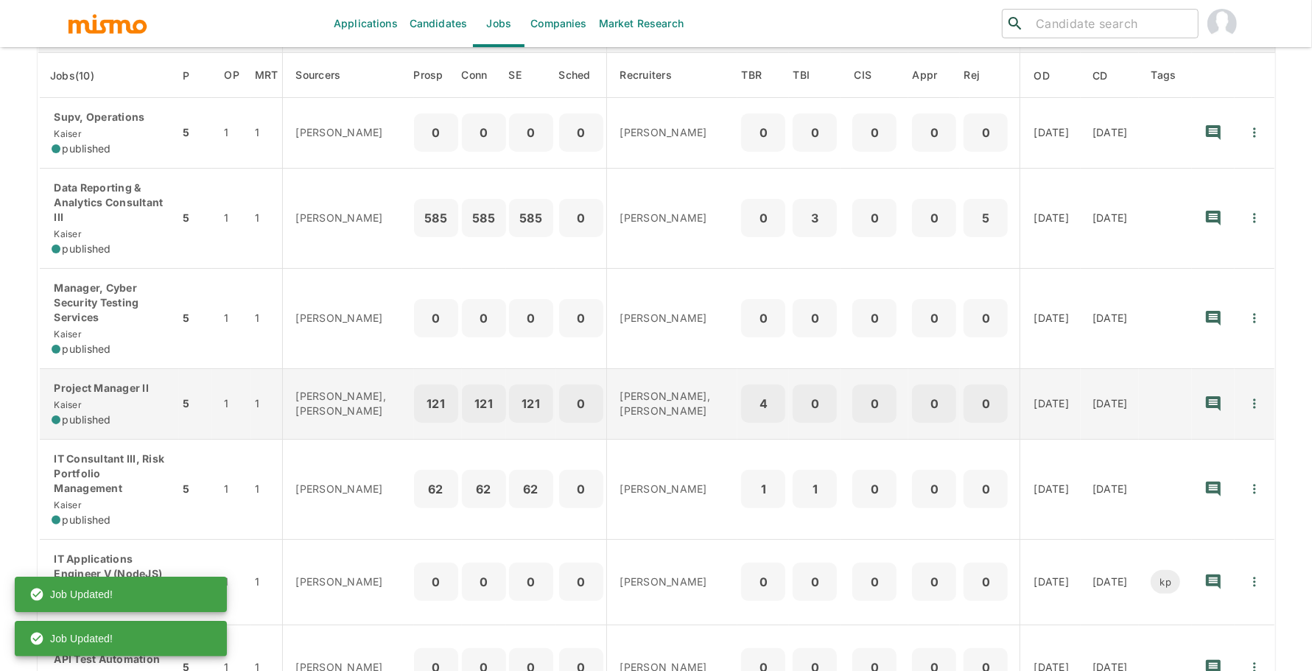
scroll to position [248, 0]
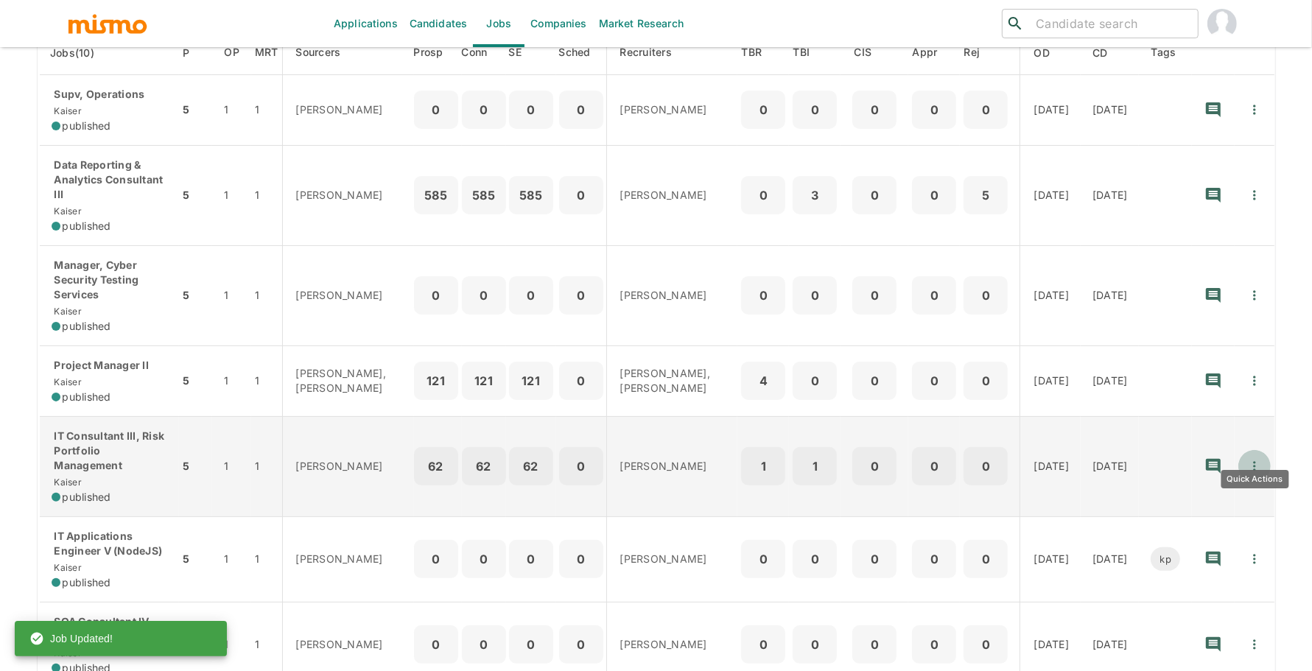
click at [1253, 459] on icon "Quick Actions" at bounding box center [1254, 466] width 15 height 15
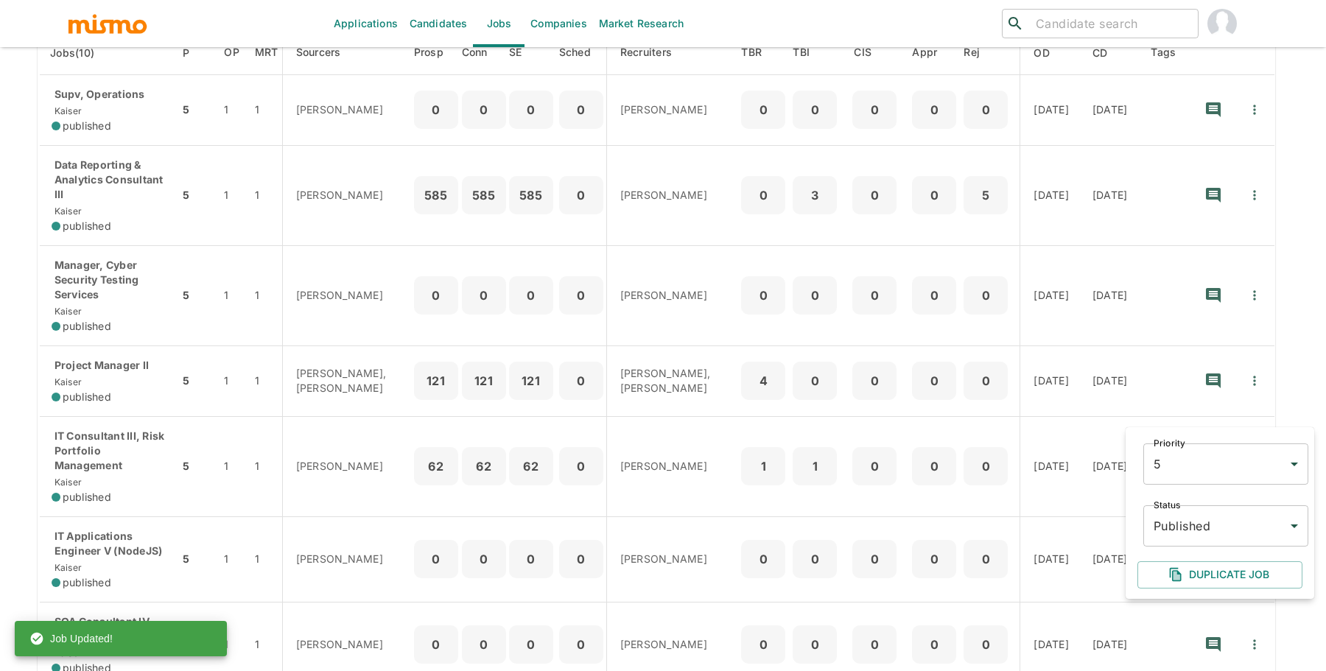
click at [1212, 458] on body "Applications Candidates Jobs Companies Market Research ​ ​ Jobs Add new Status …" at bounding box center [663, 105] width 1326 height 706
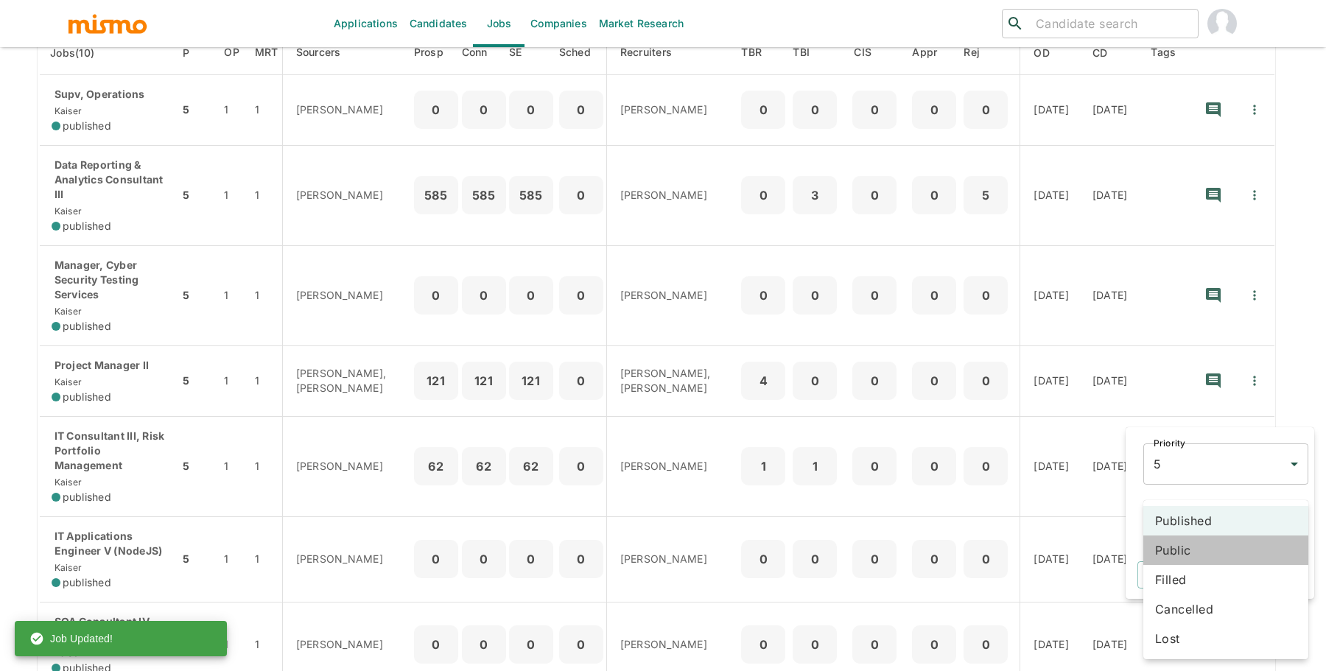
click at [1211, 541] on li "Public" at bounding box center [1225, 549] width 165 height 29
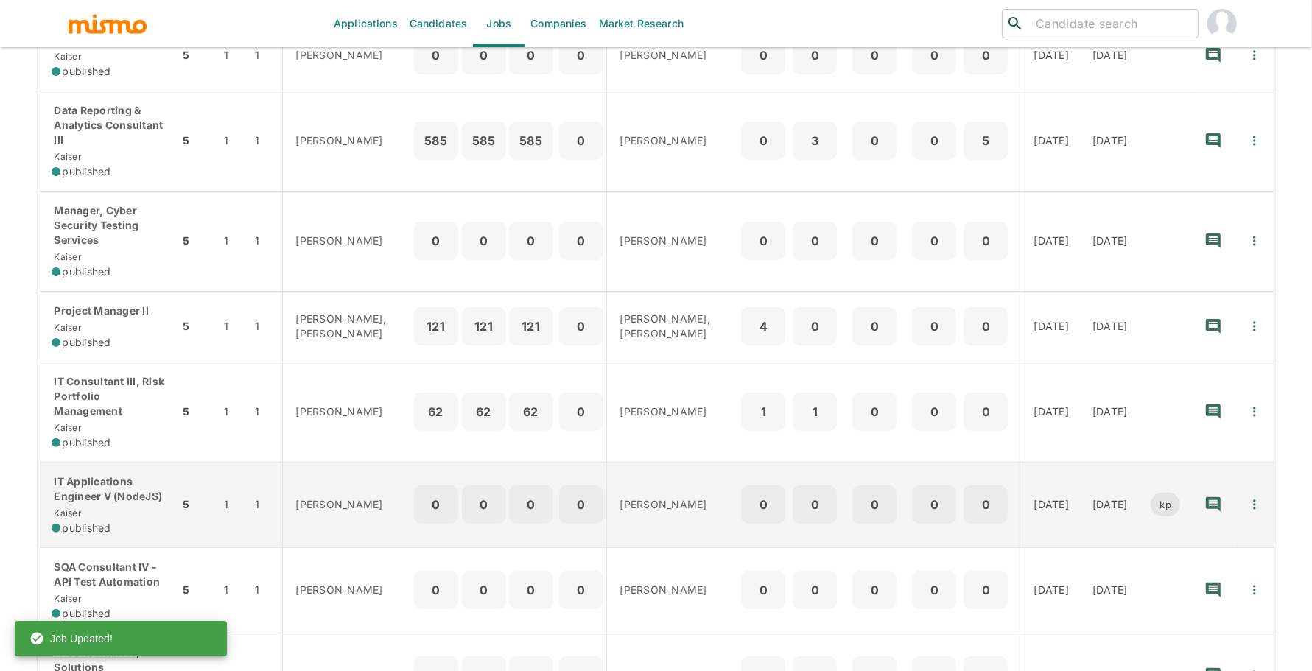
scroll to position [310, 0]
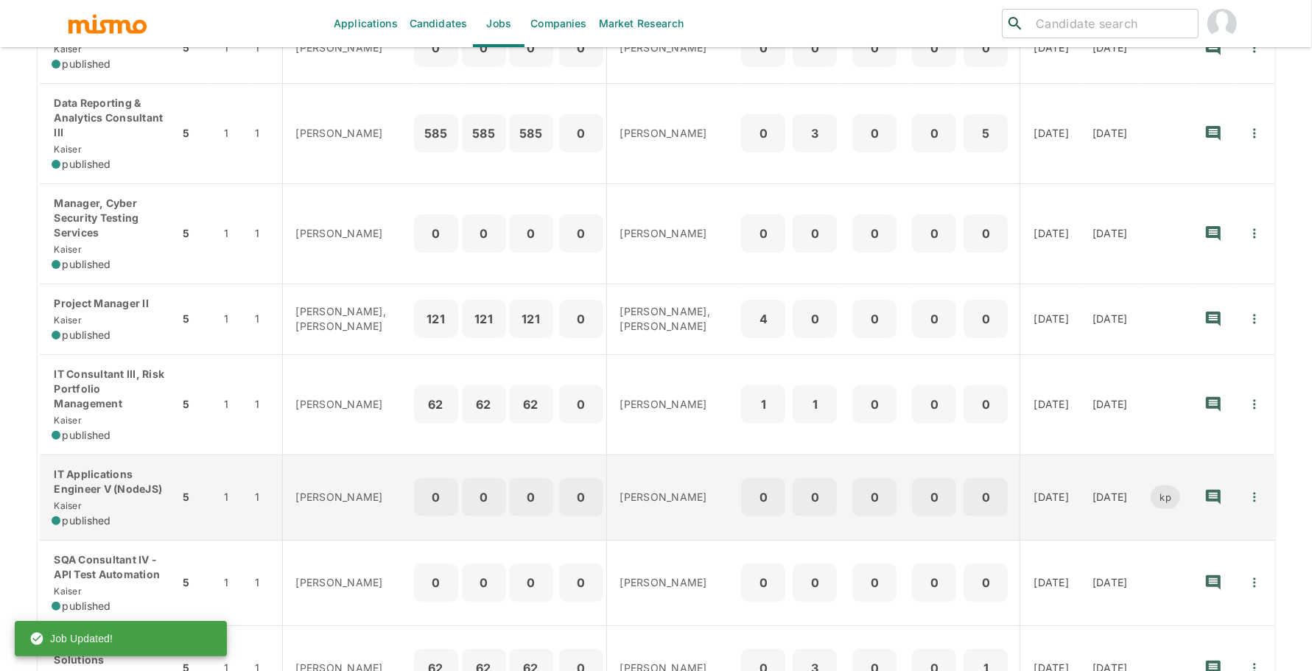
click at [1260, 490] on icon "Quick Actions" at bounding box center [1254, 497] width 15 height 15
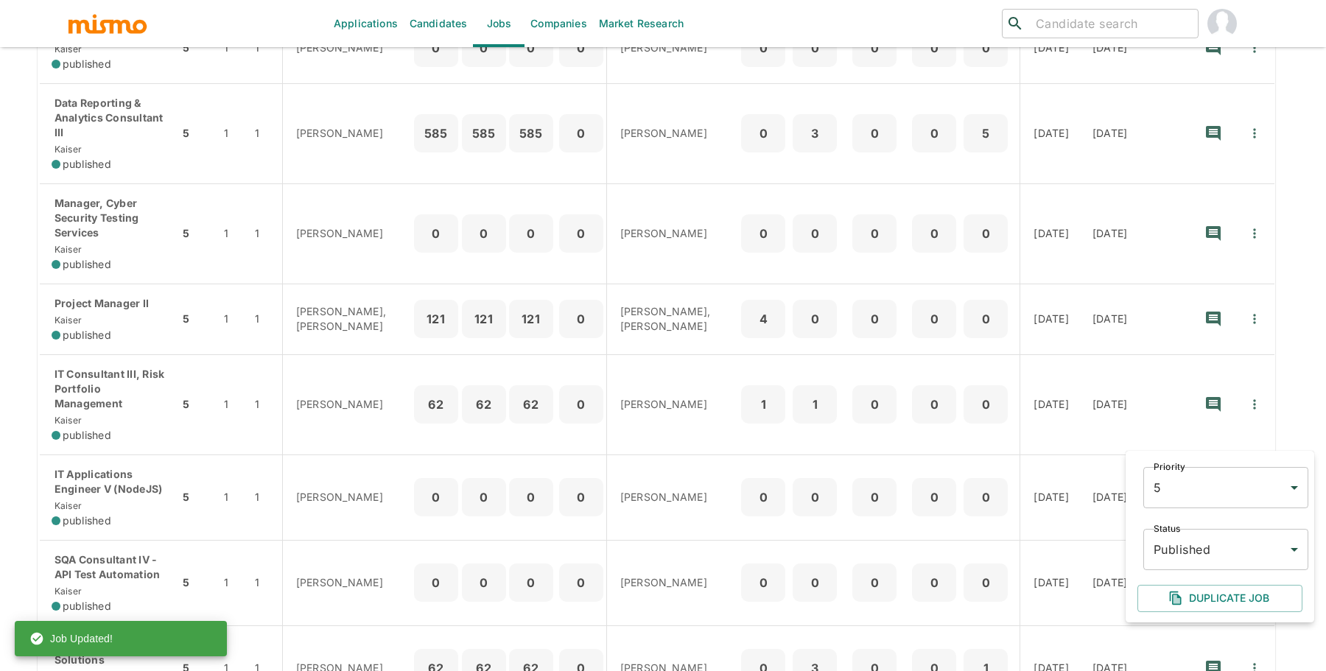
click at [1197, 396] on body "Applications Candidates Jobs Companies Market Research ​ ​ Jobs Add new Status …" at bounding box center [663, 43] width 1326 height 706
click at [1195, 557] on li "Public" at bounding box center [1225, 549] width 165 height 29
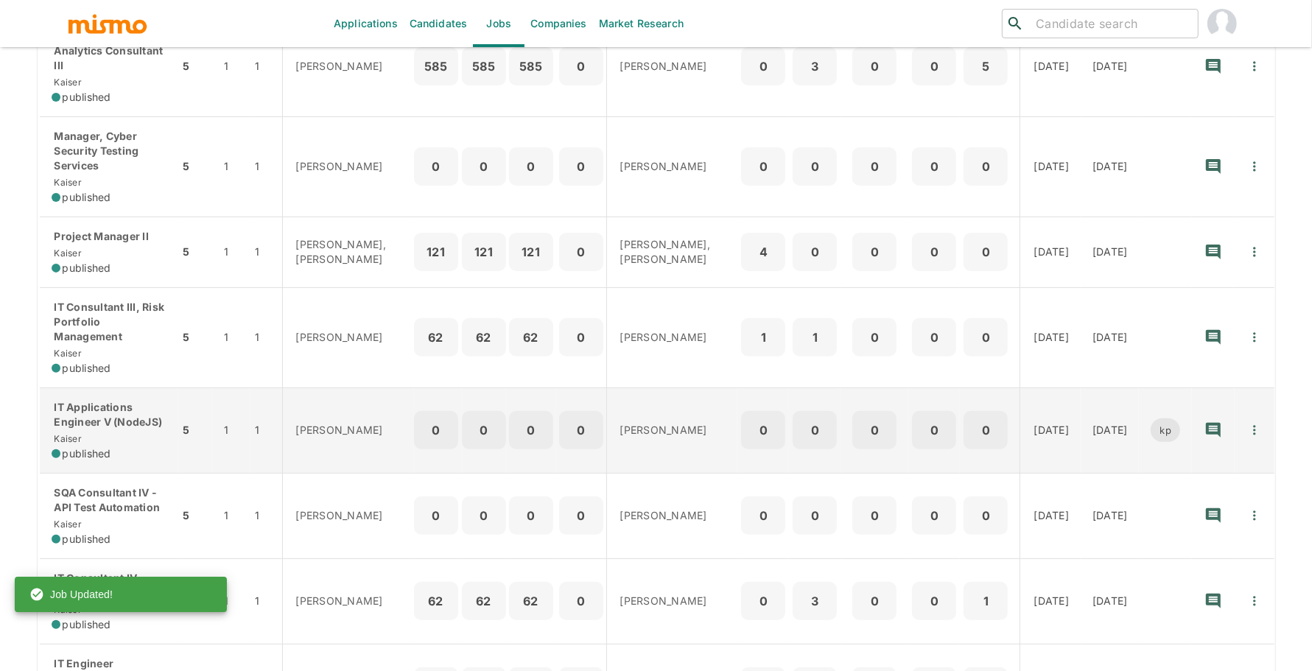
scroll to position [376, 0]
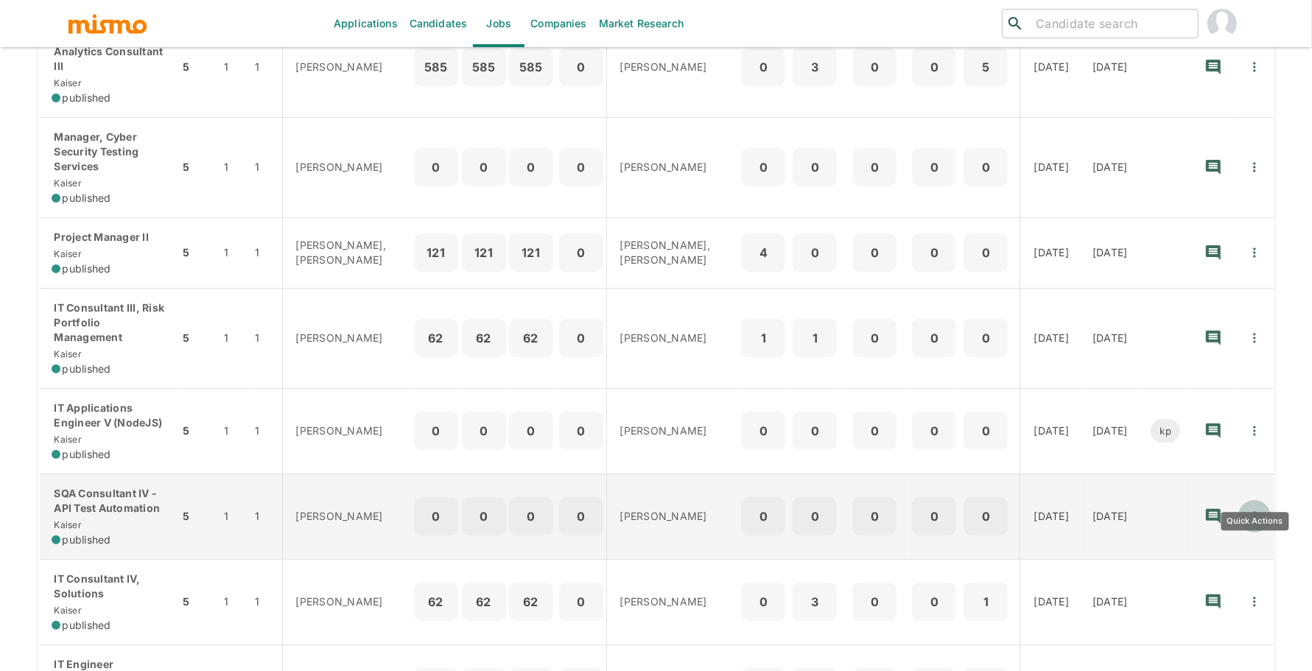
click at [1253, 509] on icon "Quick Actions" at bounding box center [1254, 516] width 15 height 15
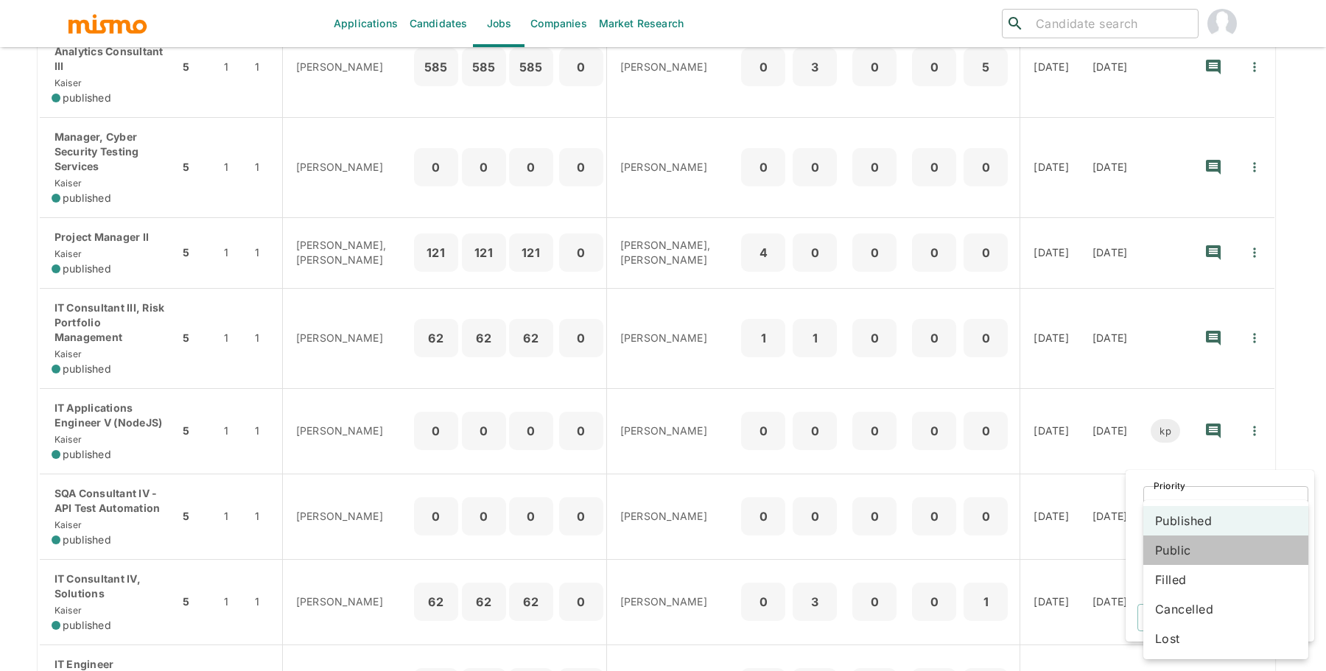
click at [1181, 550] on li "Public" at bounding box center [1225, 549] width 165 height 29
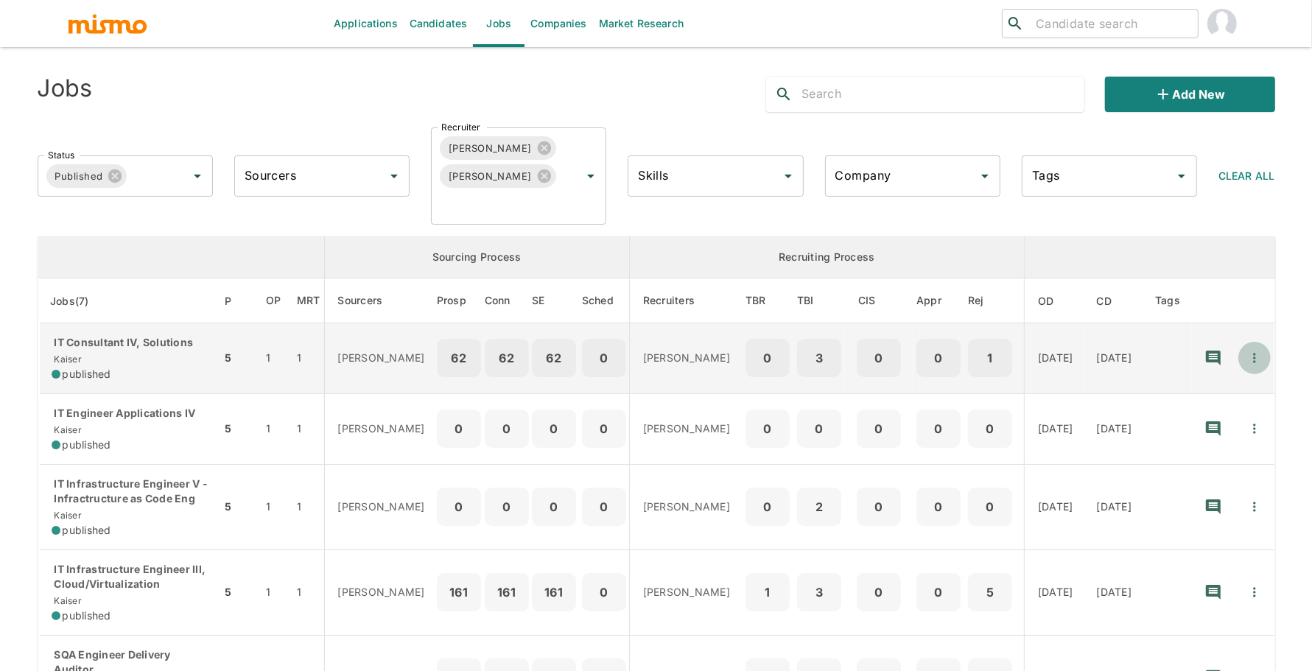
click at [1258, 344] on button "Quick Actions" at bounding box center [1254, 358] width 32 height 32
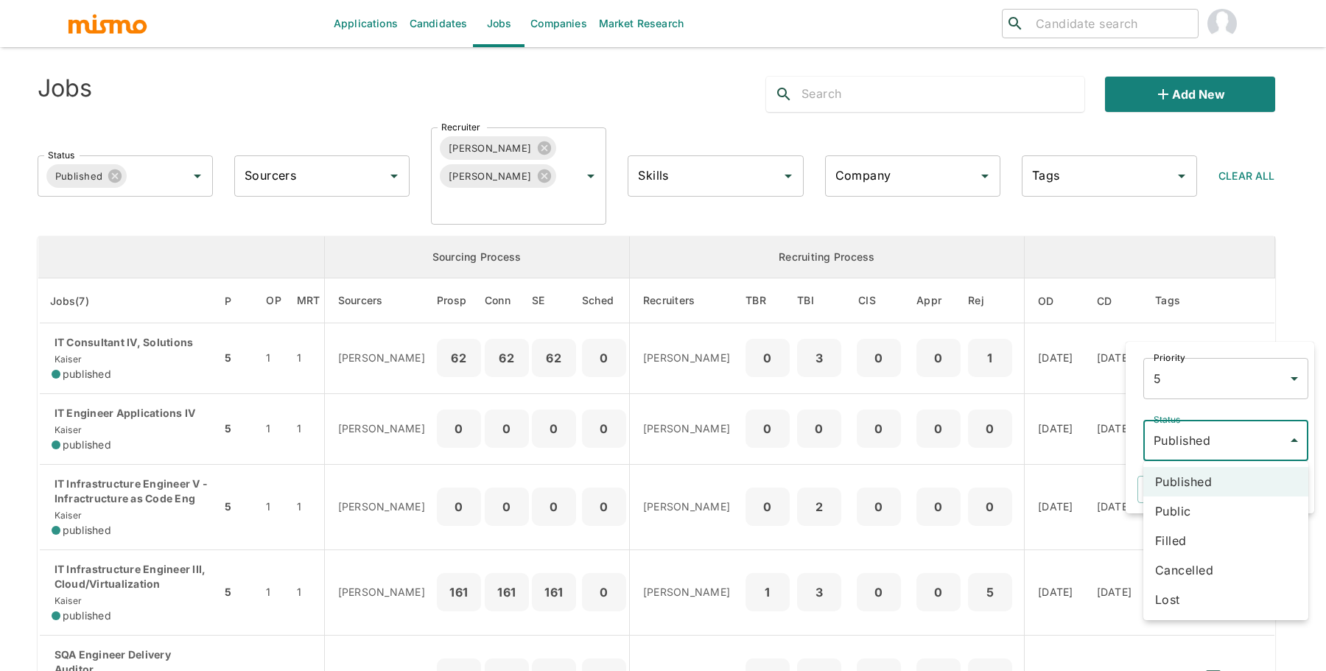
click at [1202, 434] on body "Applications Candidates Jobs Companies Market Research ​ ​ Jobs Add new Status …" at bounding box center [663, 353] width 1326 height 706
click at [1200, 507] on li "Public" at bounding box center [1225, 510] width 165 height 29
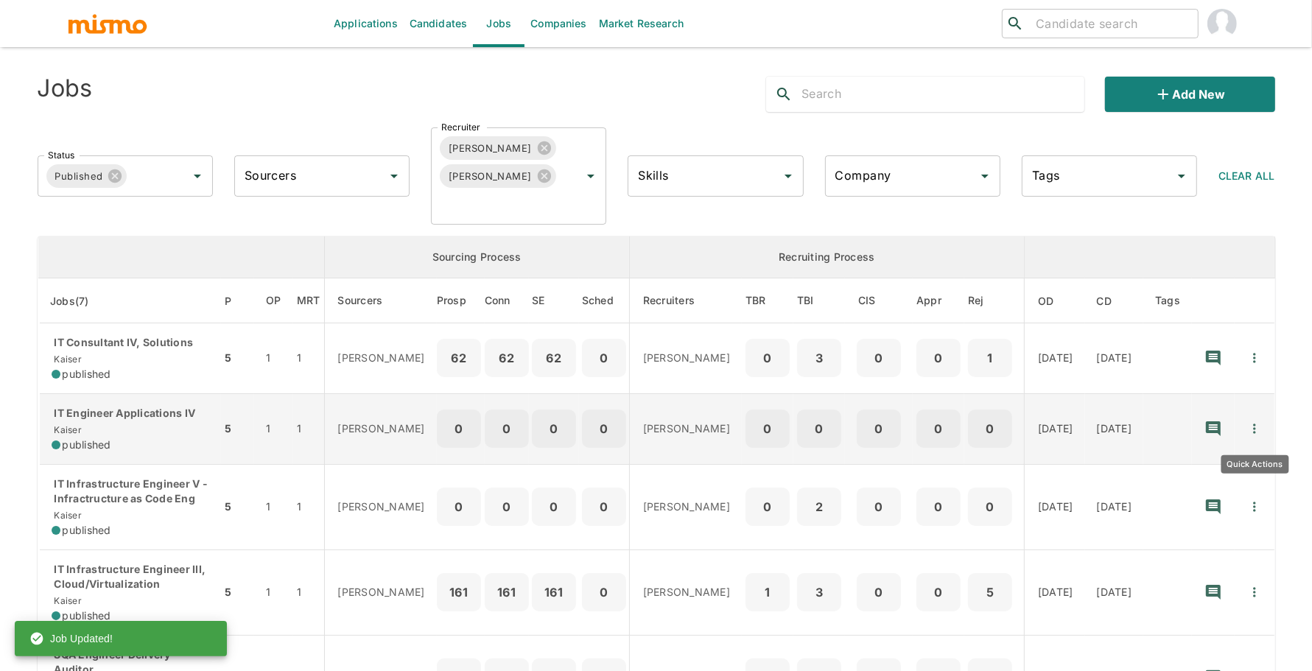
click at [1252, 426] on icon "Quick Actions" at bounding box center [1254, 428] width 15 height 15
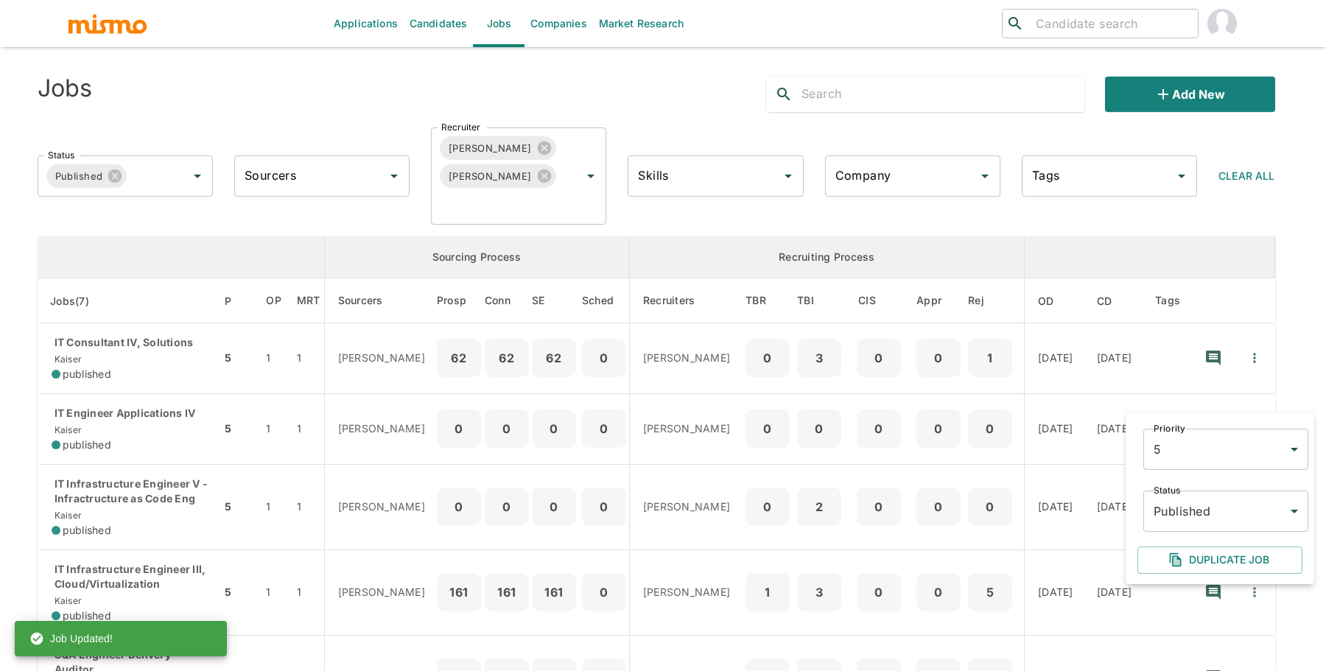
click at [1218, 512] on body "Applications Candidates Jobs Companies Market Research ​ ​ Jobs Add new Status …" at bounding box center [663, 353] width 1326 height 706
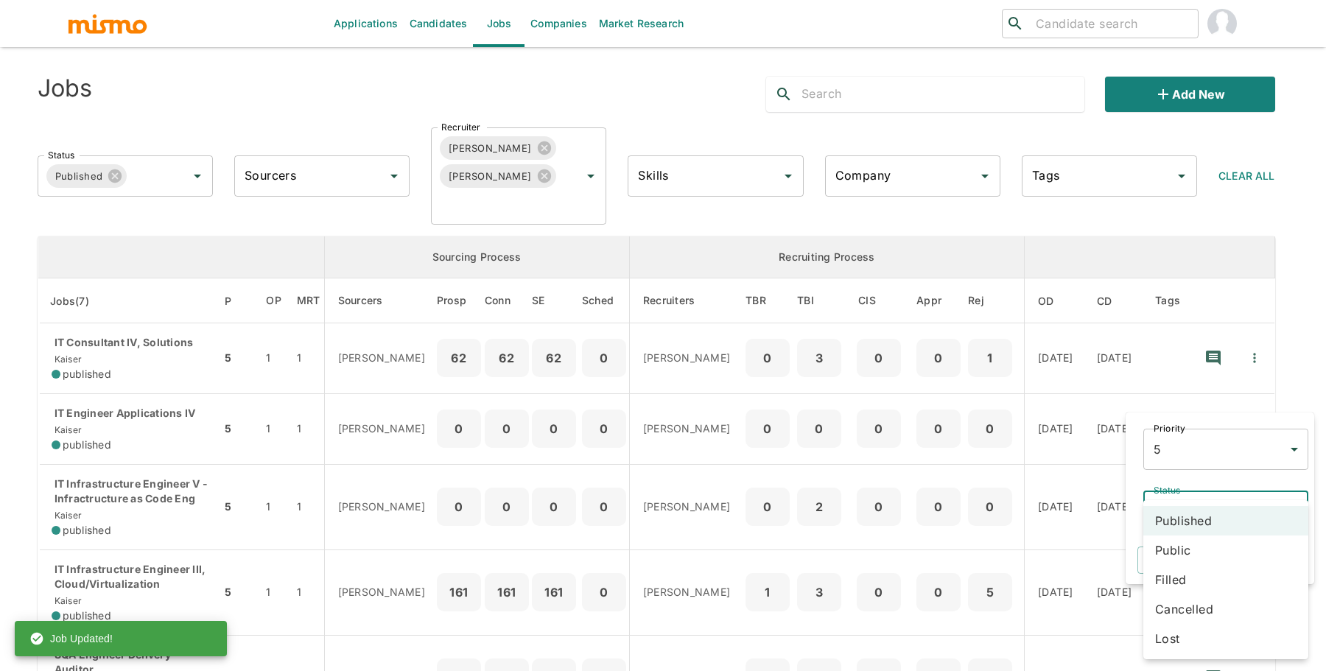
click at [1218, 538] on li "Public" at bounding box center [1225, 549] width 165 height 29
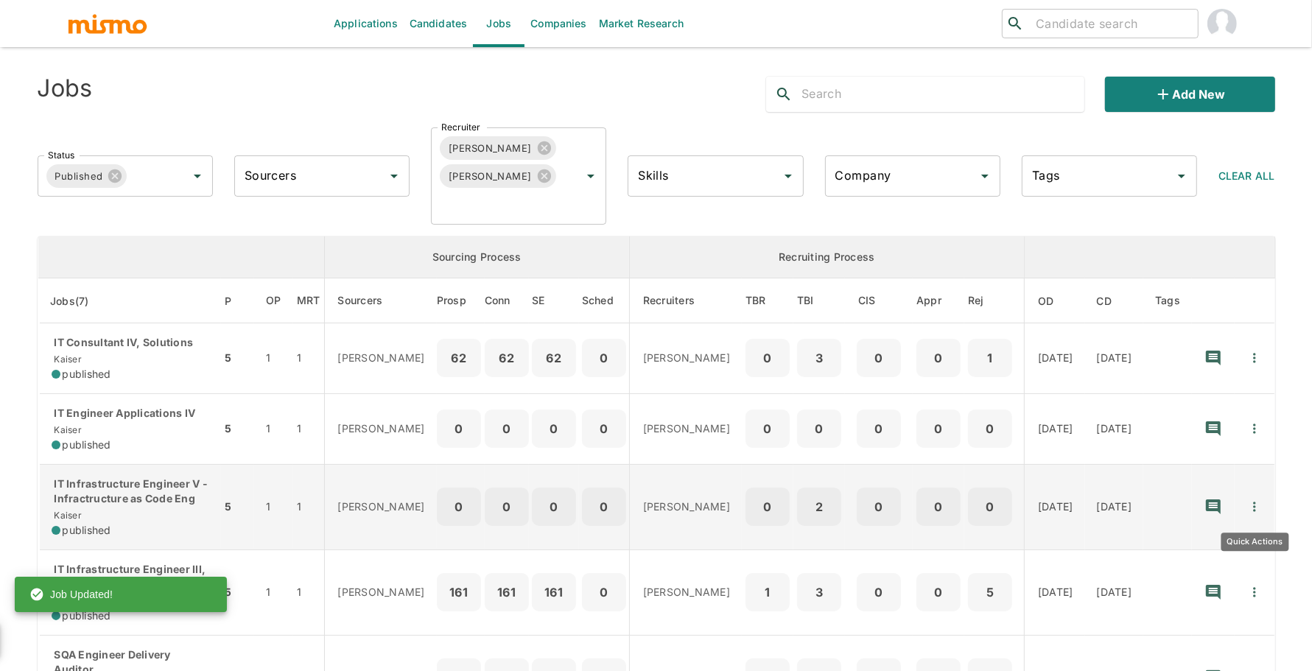
click at [1254, 507] on icon "Quick Actions" at bounding box center [1254, 507] width 2 height 10
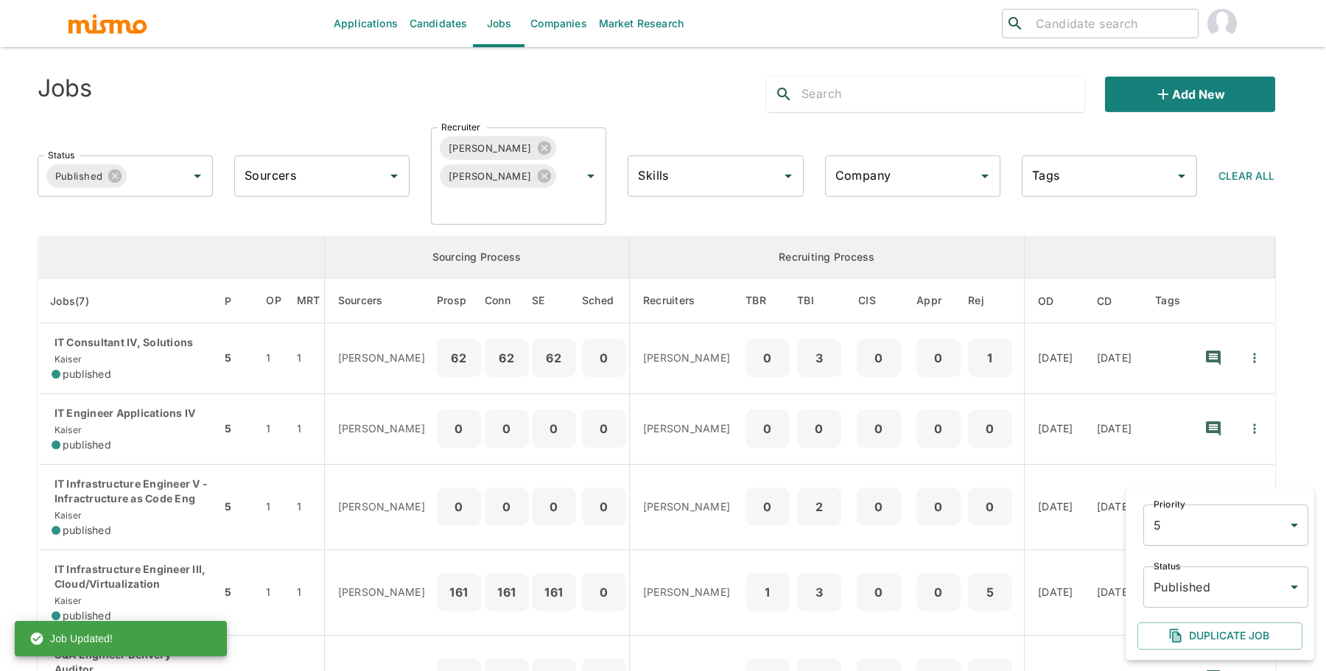
click at [1240, 575] on body "Applications Candidates Jobs Companies Market Research ​ ​ Jobs Add new Status …" at bounding box center [663, 353] width 1326 height 706
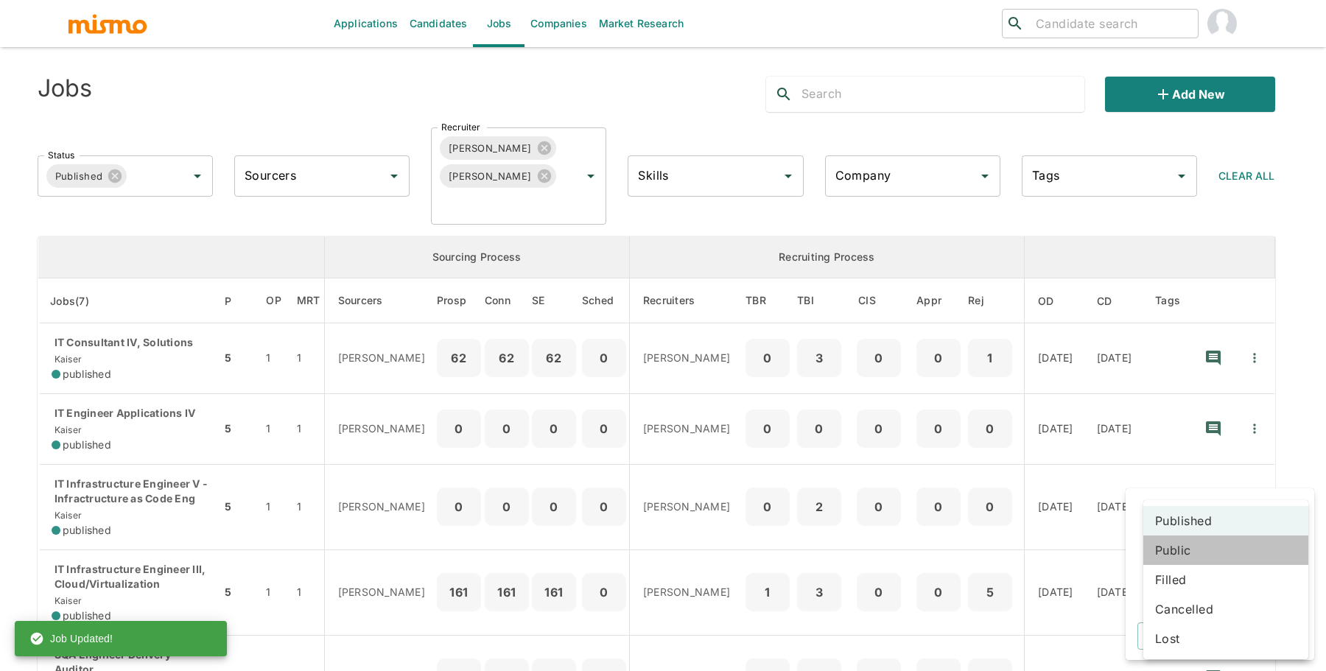
click at [1230, 546] on li "Public" at bounding box center [1225, 549] width 165 height 29
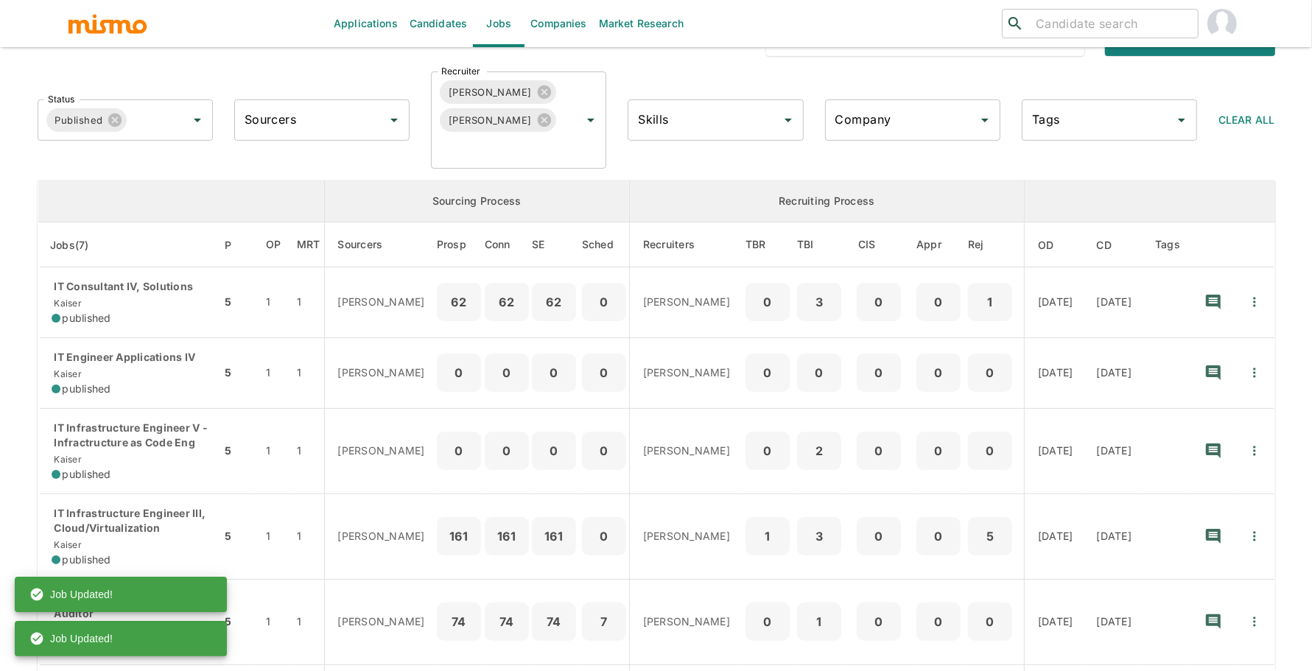
scroll to position [61, 0]
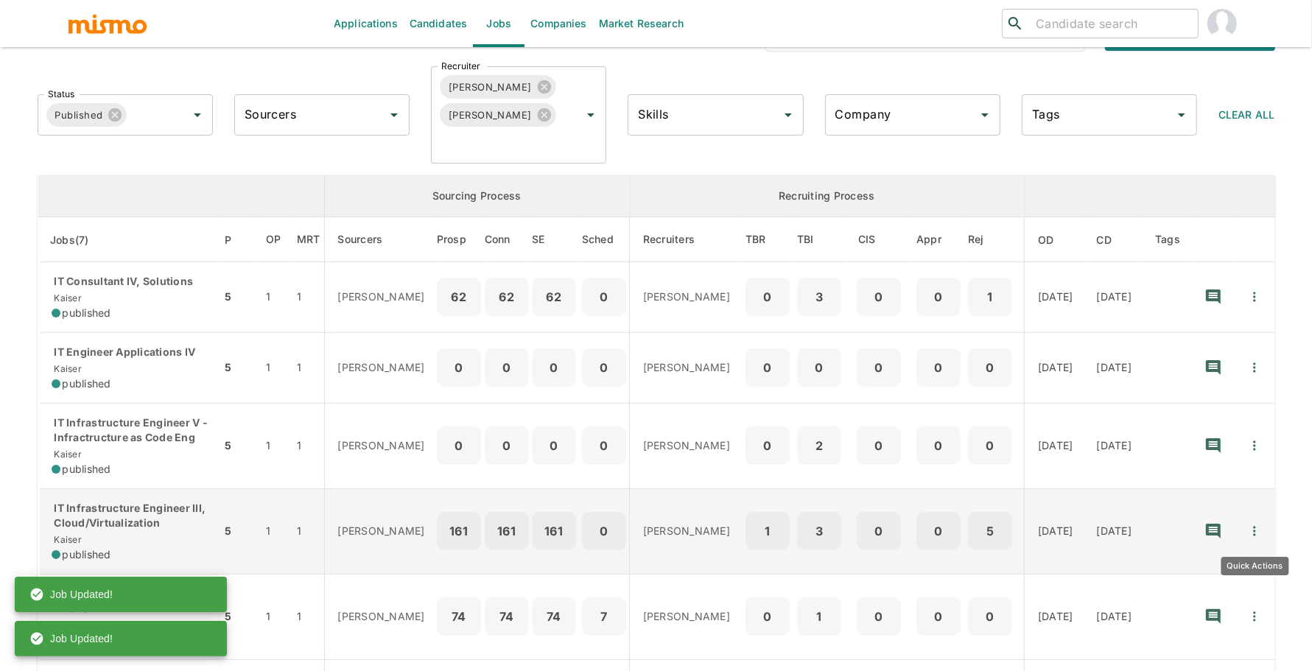
click at [1246, 535] on button "Quick Actions" at bounding box center [1254, 531] width 32 height 32
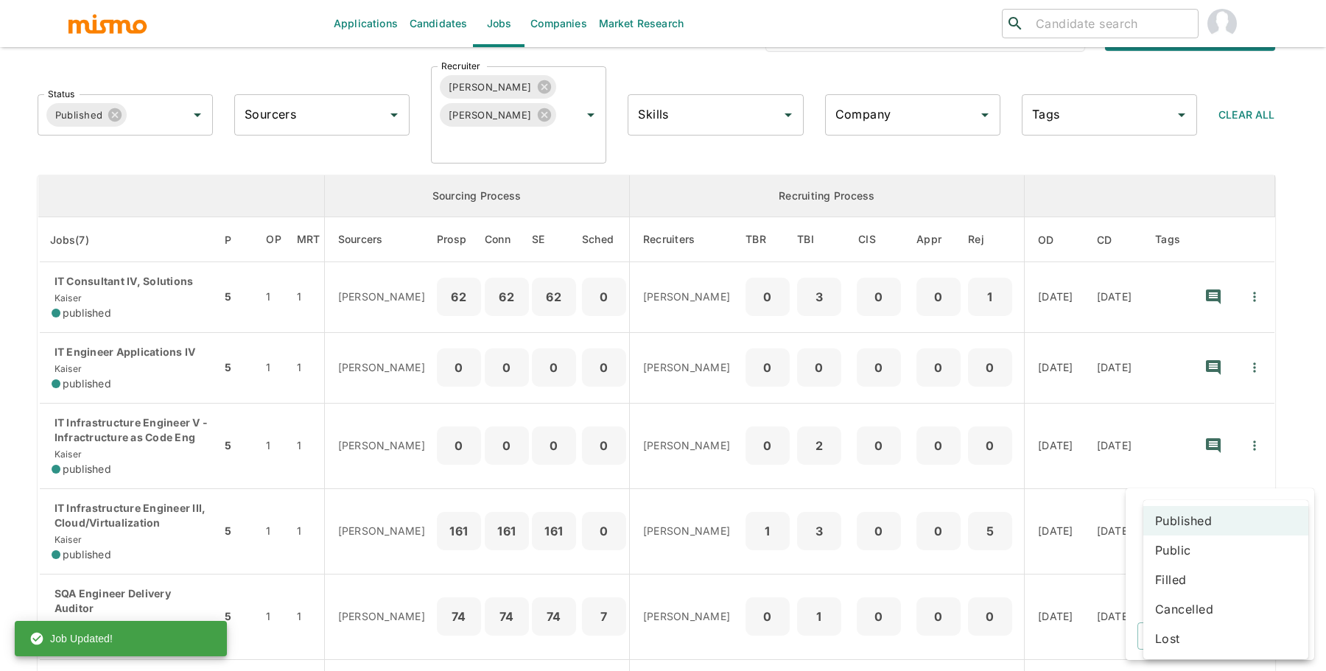
click at [1244, 577] on body "Applications Candidates Jobs Companies Market Research ​ ​ Jobs Add new Status …" at bounding box center [663, 292] width 1326 height 706
click at [1237, 546] on li "Public" at bounding box center [1225, 549] width 165 height 29
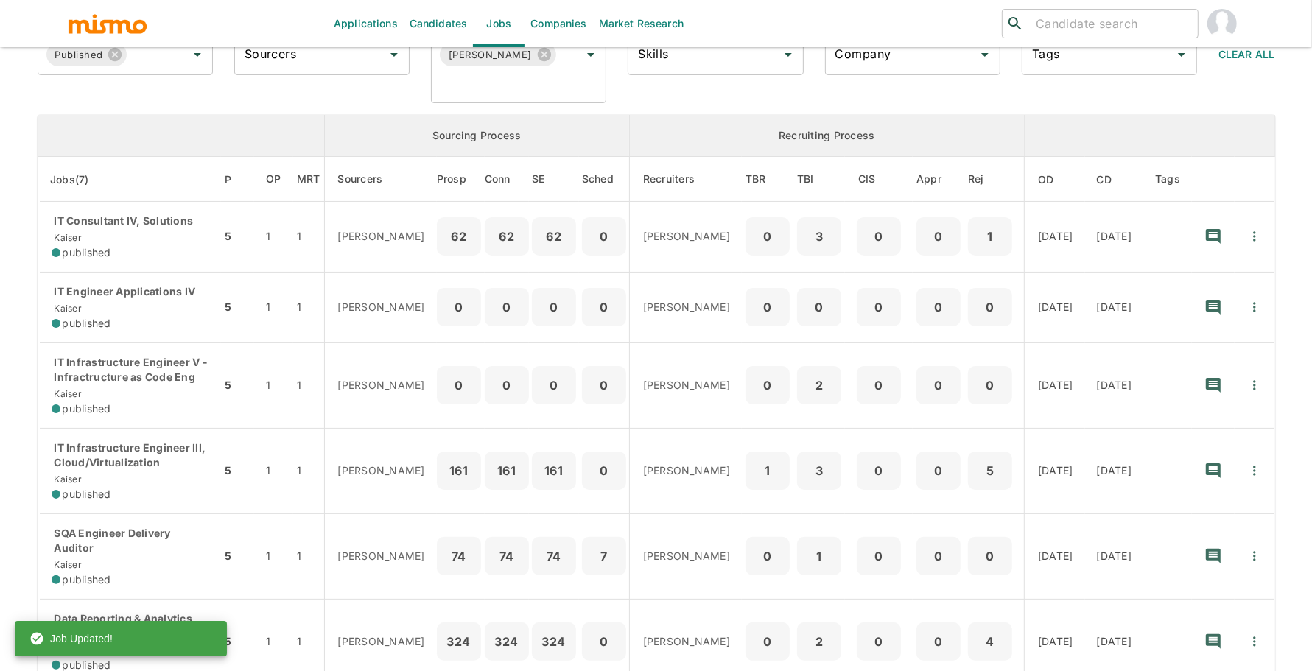
scroll to position [138, 0]
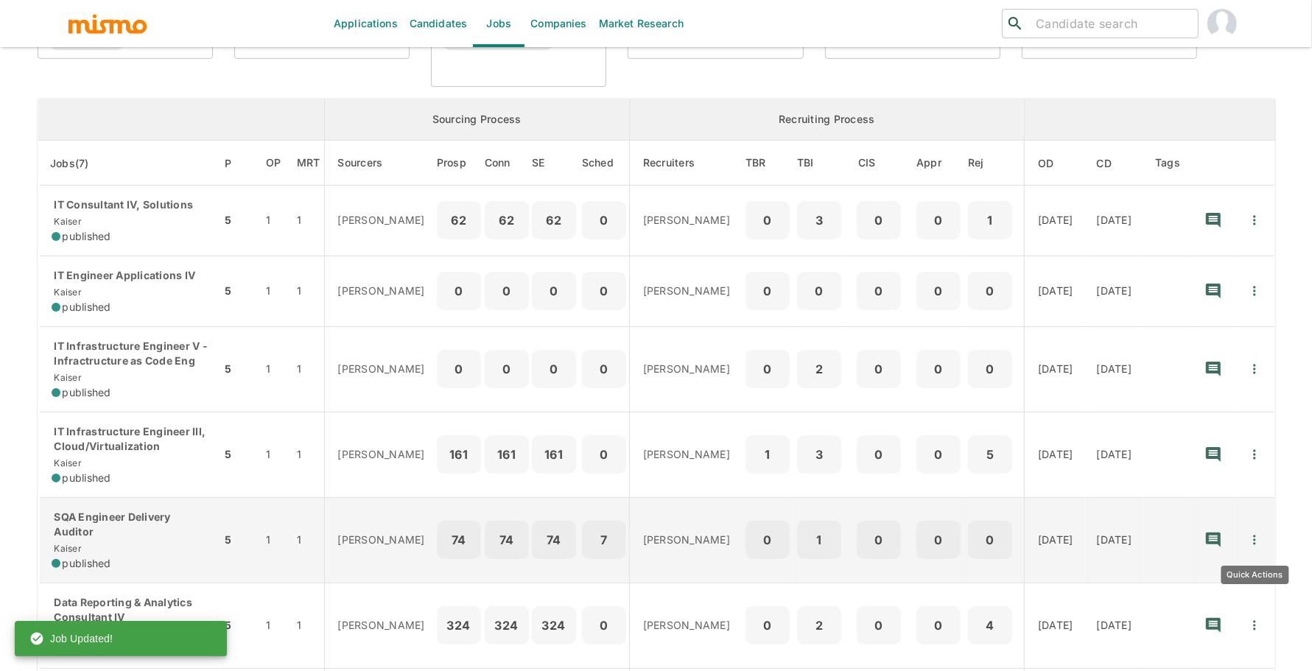
click at [1253, 533] on icon "Quick Actions" at bounding box center [1254, 540] width 15 height 15
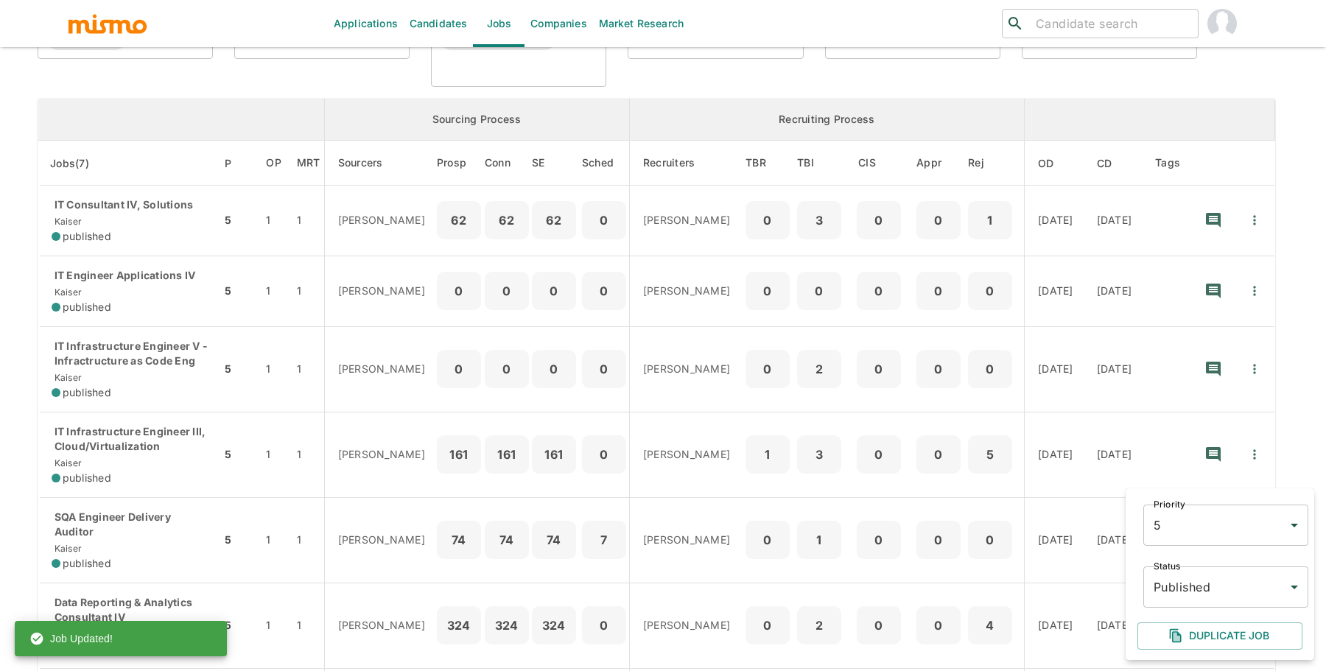
click at [1240, 569] on body "Applications Candidates Jobs Companies Market Research ​ ​ Jobs Add new Status …" at bounding box center [663, 215] width 1326 height 706
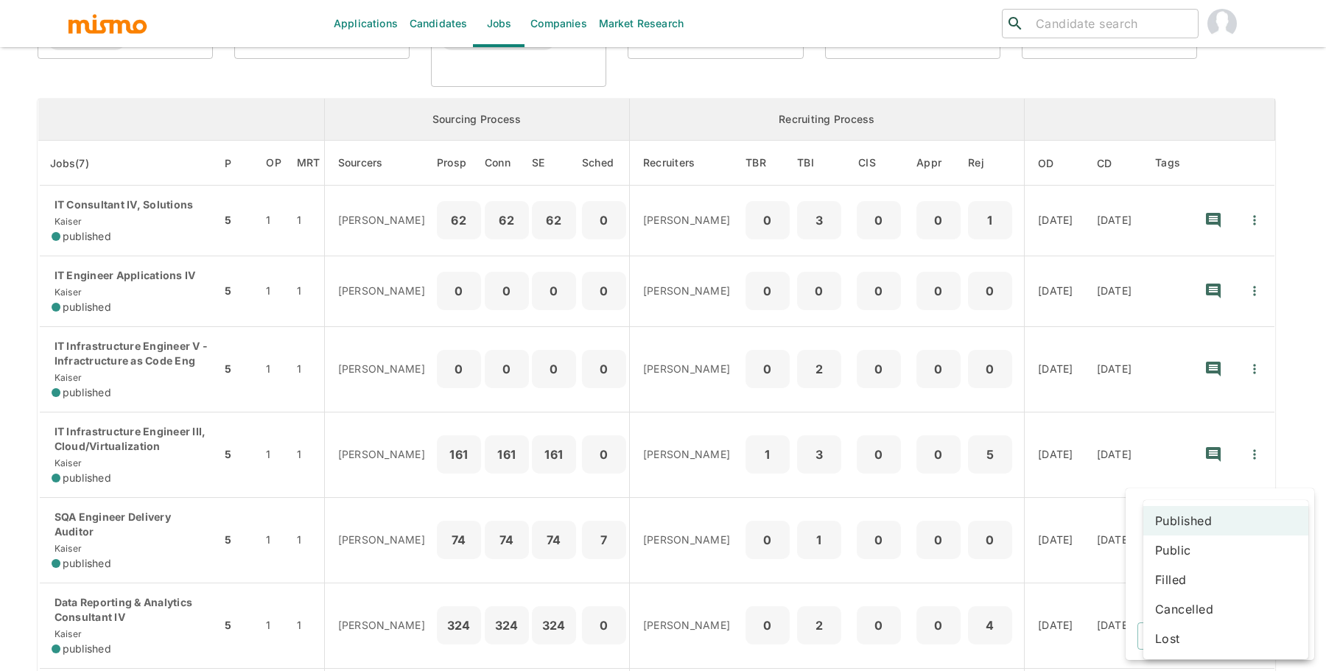
click at [1225, 555] on li "Public" at bounding box center [1225, 549] width 165 height 29
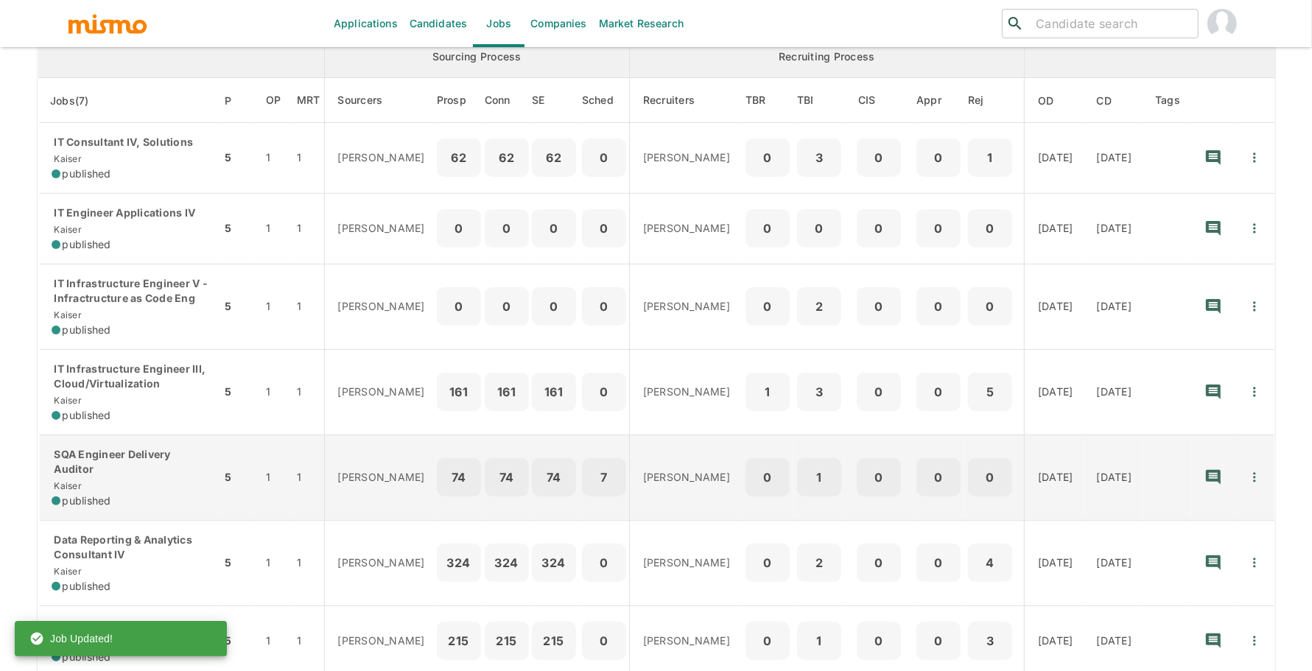
scroll to position [247, 0]
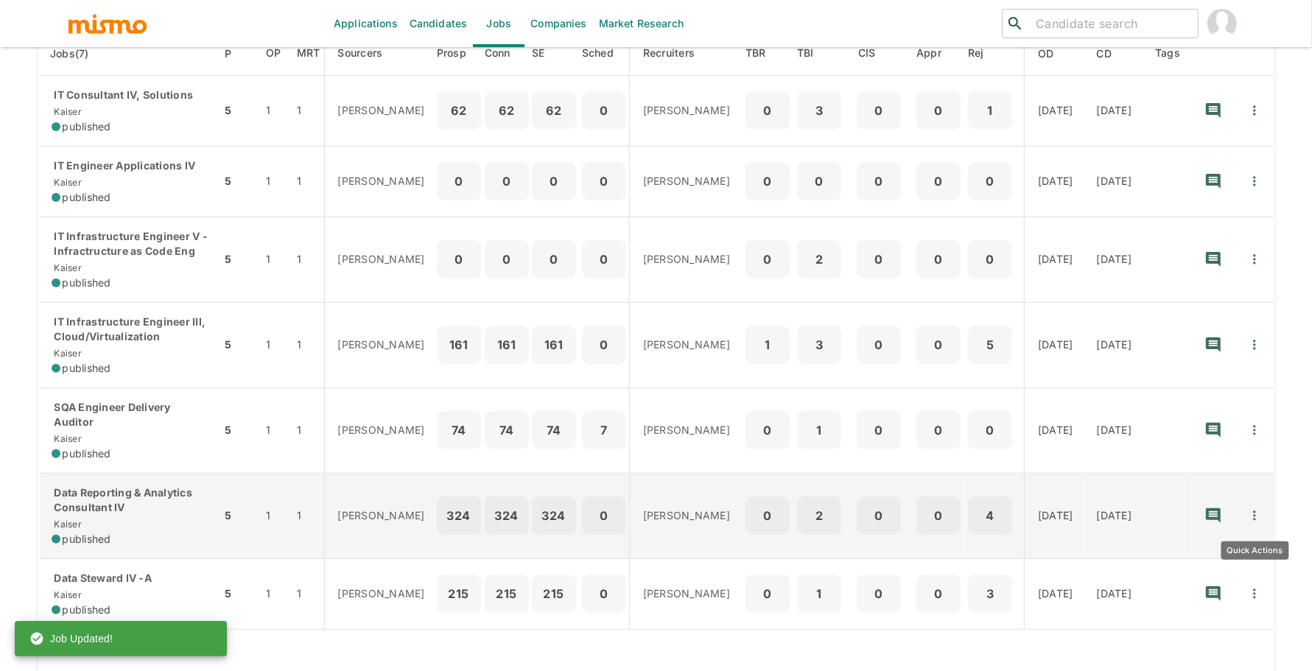
click at [1251, 510] on icon "Quick Actions" at bounding box center [1254, 515] width 15 height 15
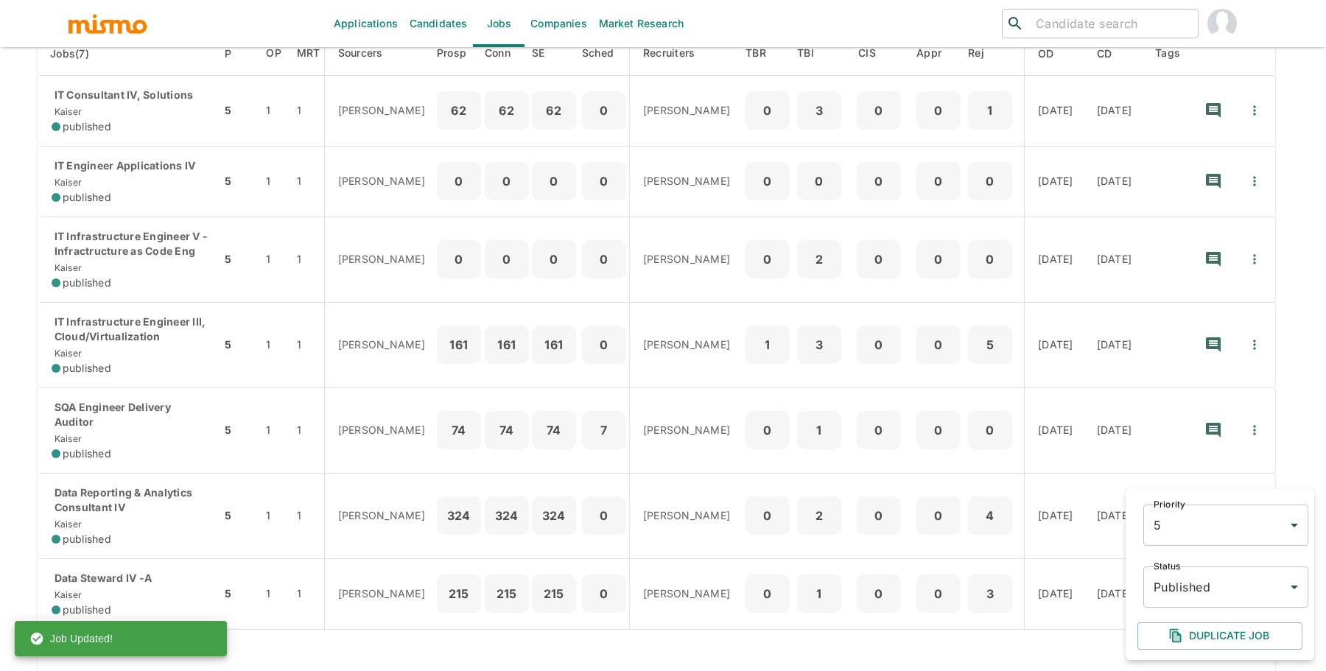
click at [1237, 459] on body "Applications Candidates Jobs Companies Market Research ​ ​ Jobs Add new Status …" at bounding box center [663, 106] width 1326 height 706
click at [1226, 550] on li "Public" at bounding box center [1225, 549] width 165 height 29
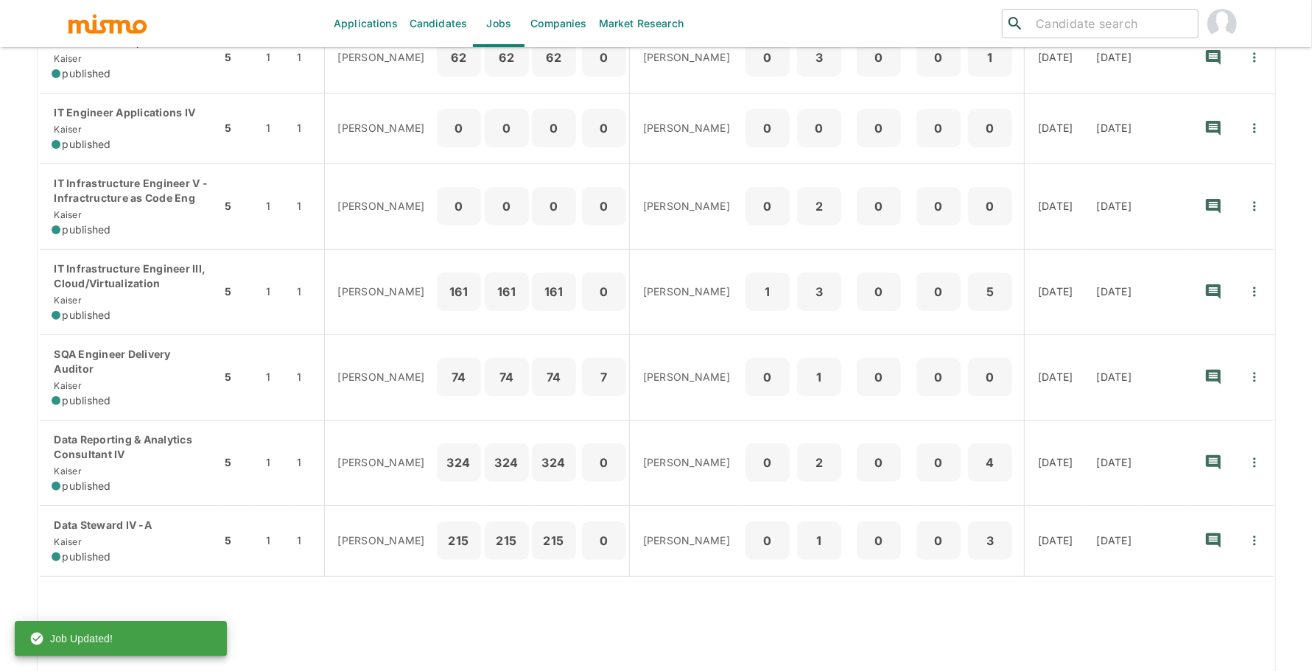
scroll to position [307, 0]
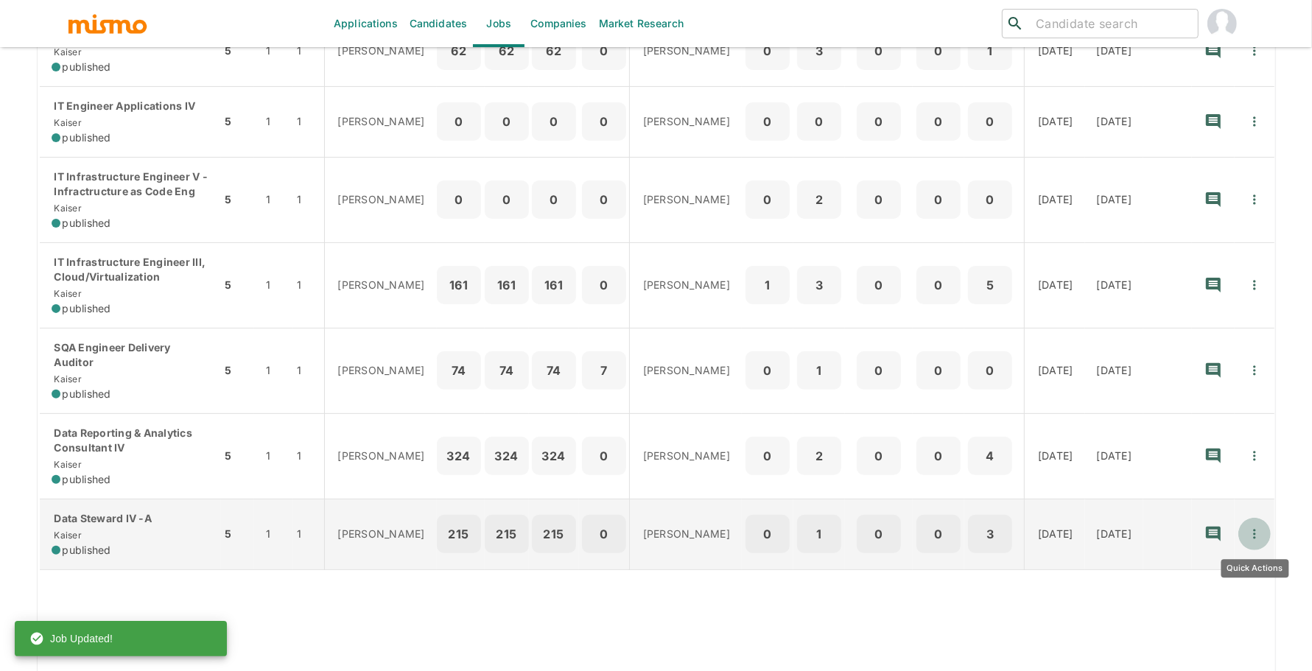
click at [1257, 538] on icon "Quick Actions" at bounding box center [1254, 534] width 15 height 15
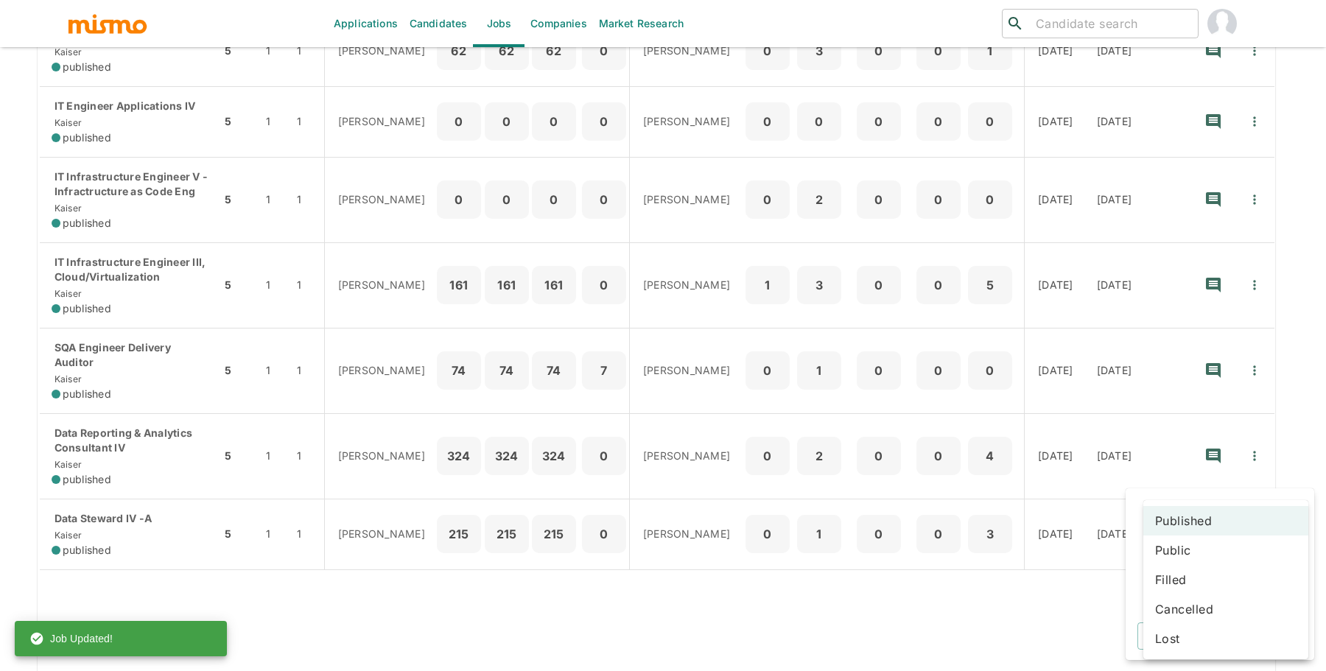
click at [1227, 399] on body "Applications Candidates Jobs Companies Market Research ​ ​ Jobs Add new Status …" at bounding box center [663, 46] width 1326 height 706
click at [1184, 553] on li "Public" at bounding box center [1225, 549] width 165 height 29
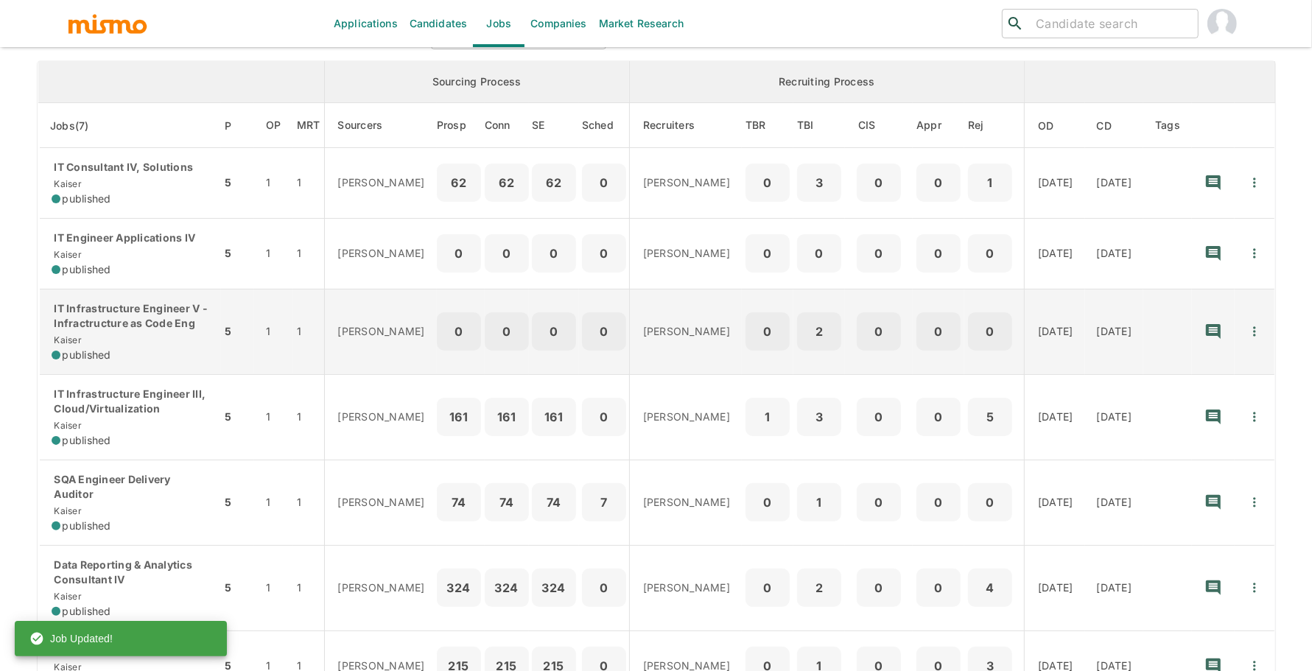
scroll to position [0, 0]
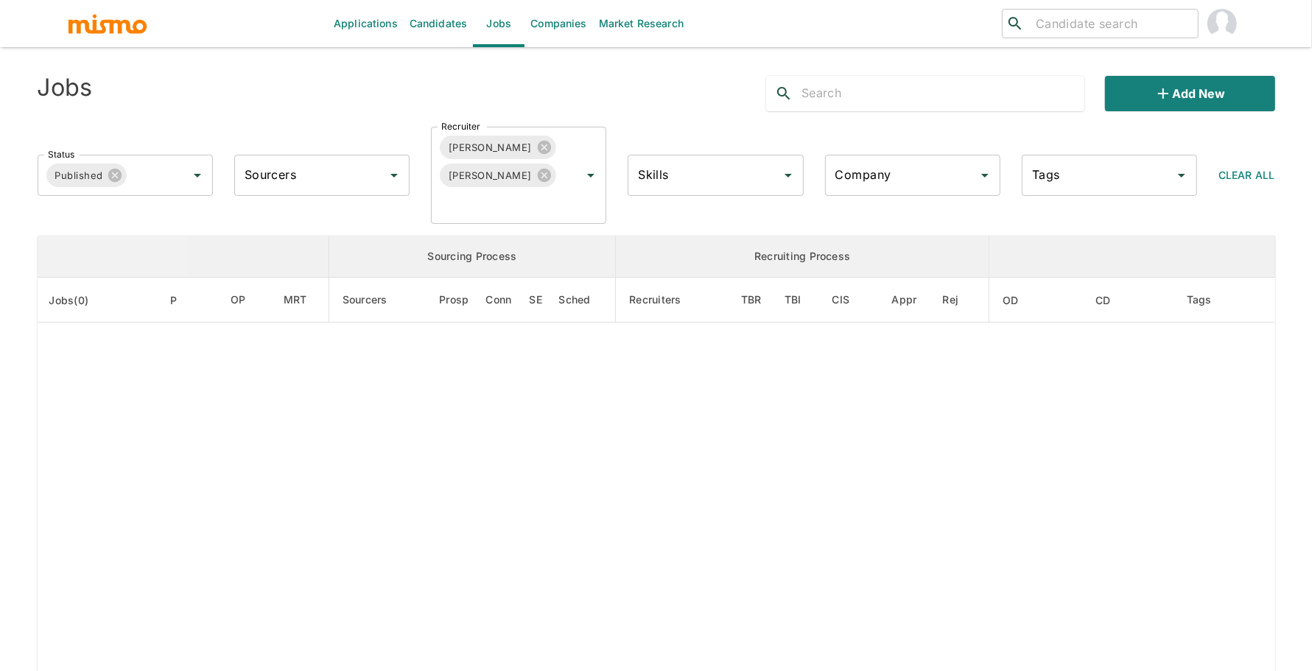
scroll to position [92, 0]
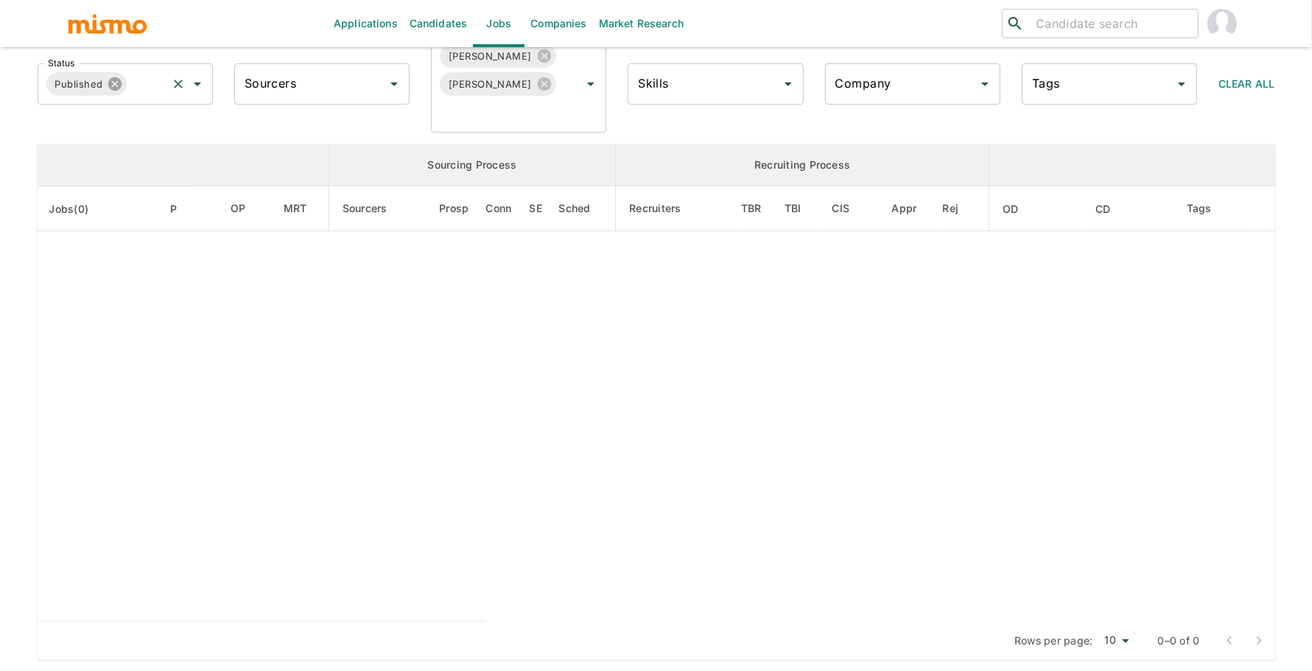
click at [116, 83] on icon at bounding box center [115, 84] width 16 height 16
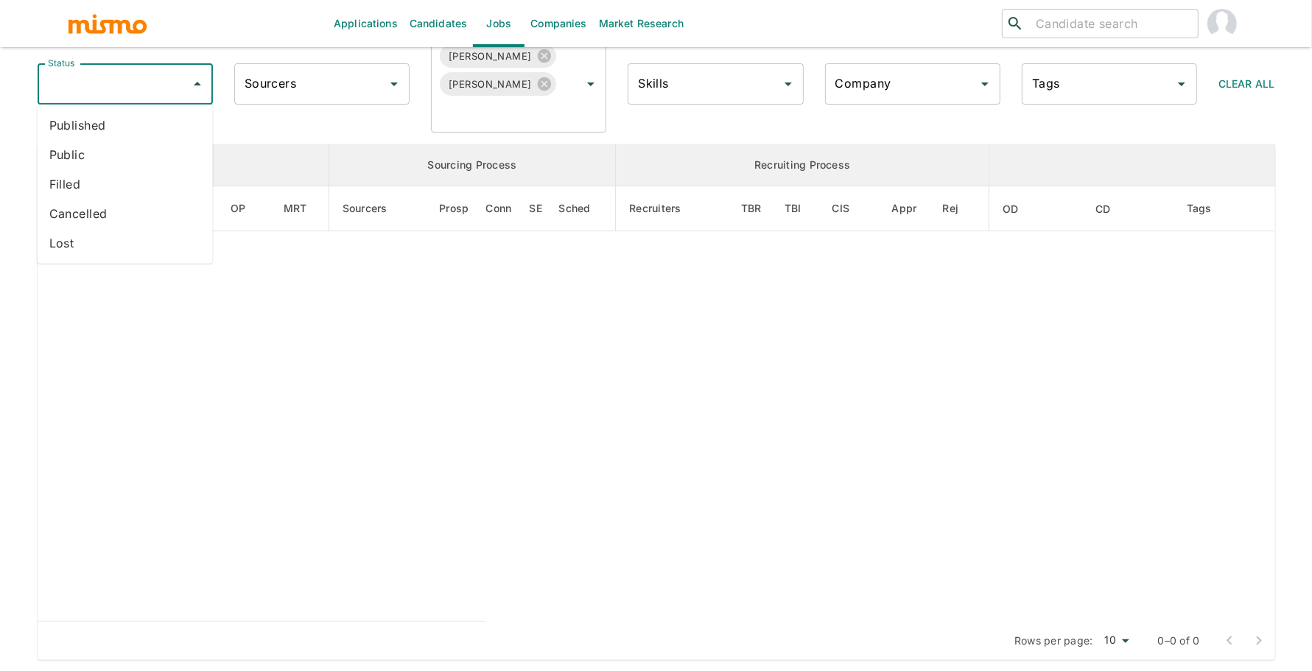
click at [116, 83] on input "Status" at bounding box center [114, 84] width 140 height 28
click at [120, 139] on li "Published" at bounding box center [125, 124] width 175 height 29
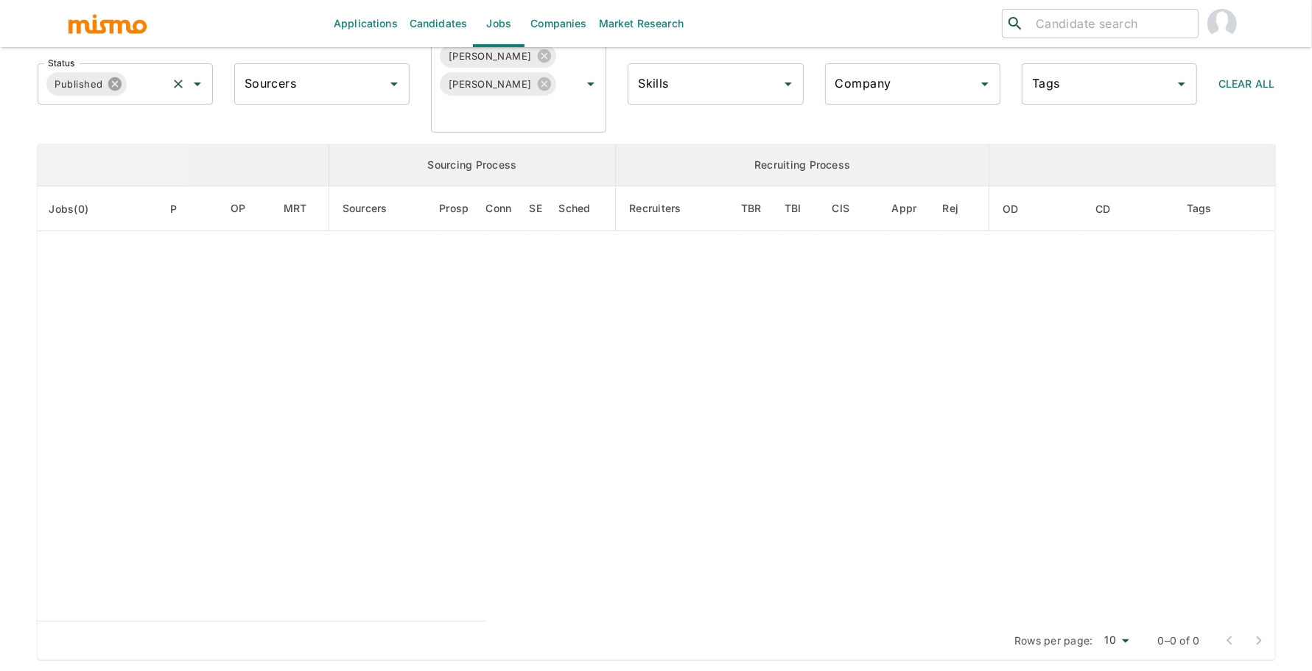
click at [120, 88] on icon at bounding box center [115, 84] width 16 height 16
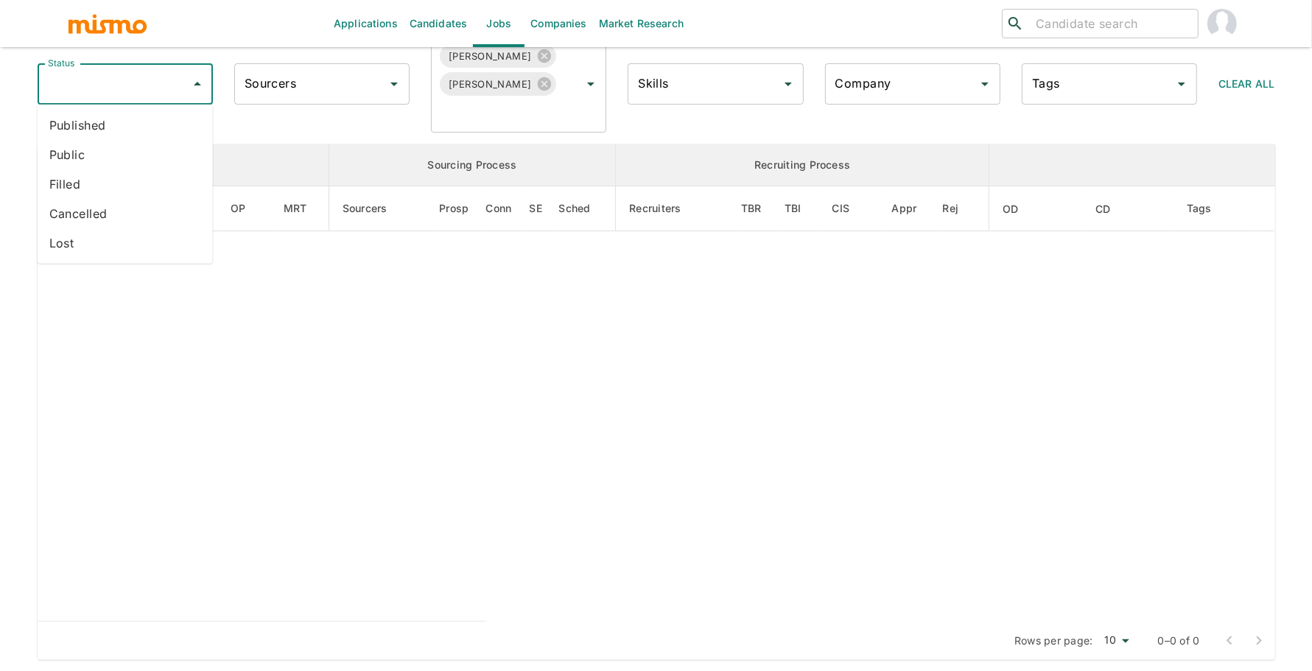
click at [120, 88] on input "Status" at bounding box center [114, 84] width 140 height 28
click at [127, 150] on li "Public" at bounding box center [125, 154] width 175 height 29
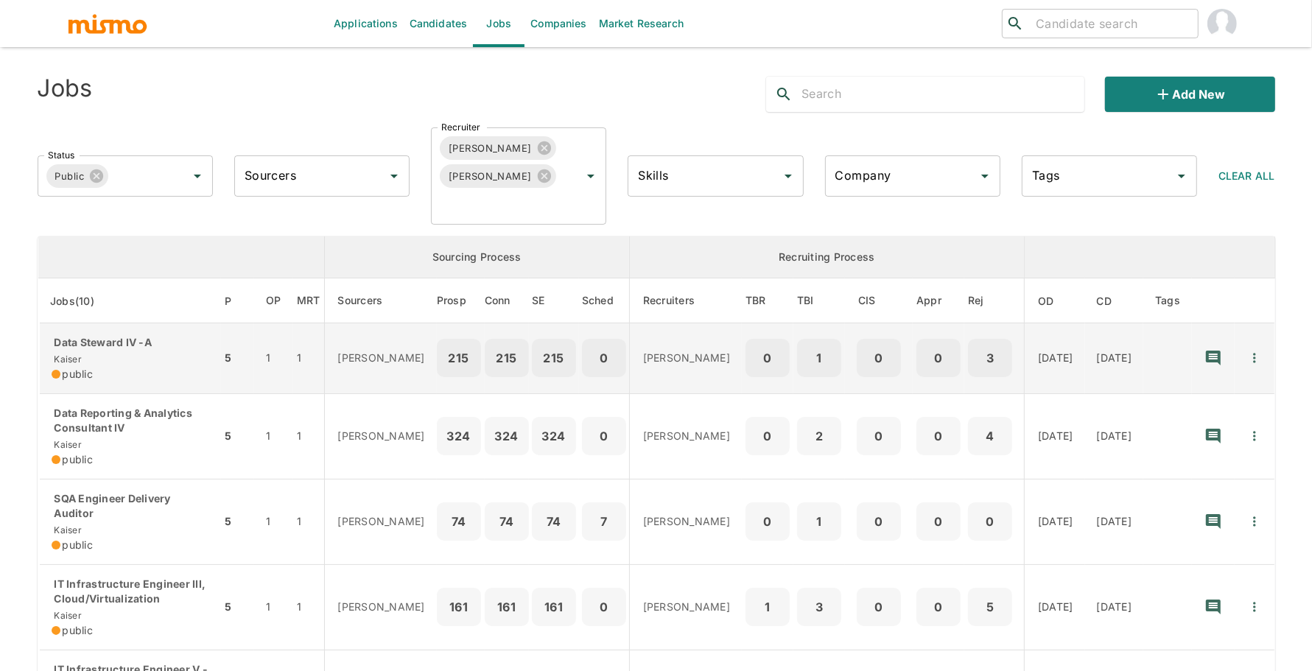
click at [1261, 357] on icon "Quick Actions" at bounding box center [1254, 358] width 15 height 15
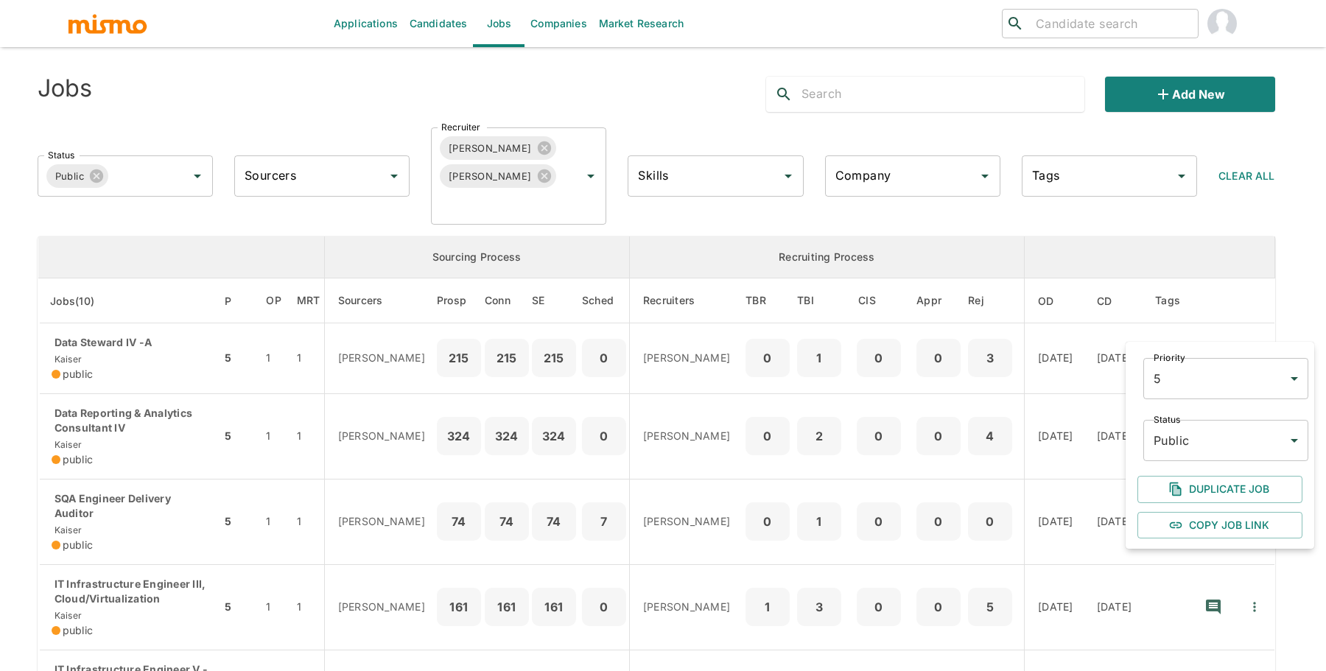
click at [1243, 434] on body "Applications Candidates Jobs Companies Market Research ​ ​ Jobs Add new Status …" at bounding box center [663, 353] width 1326 height 706
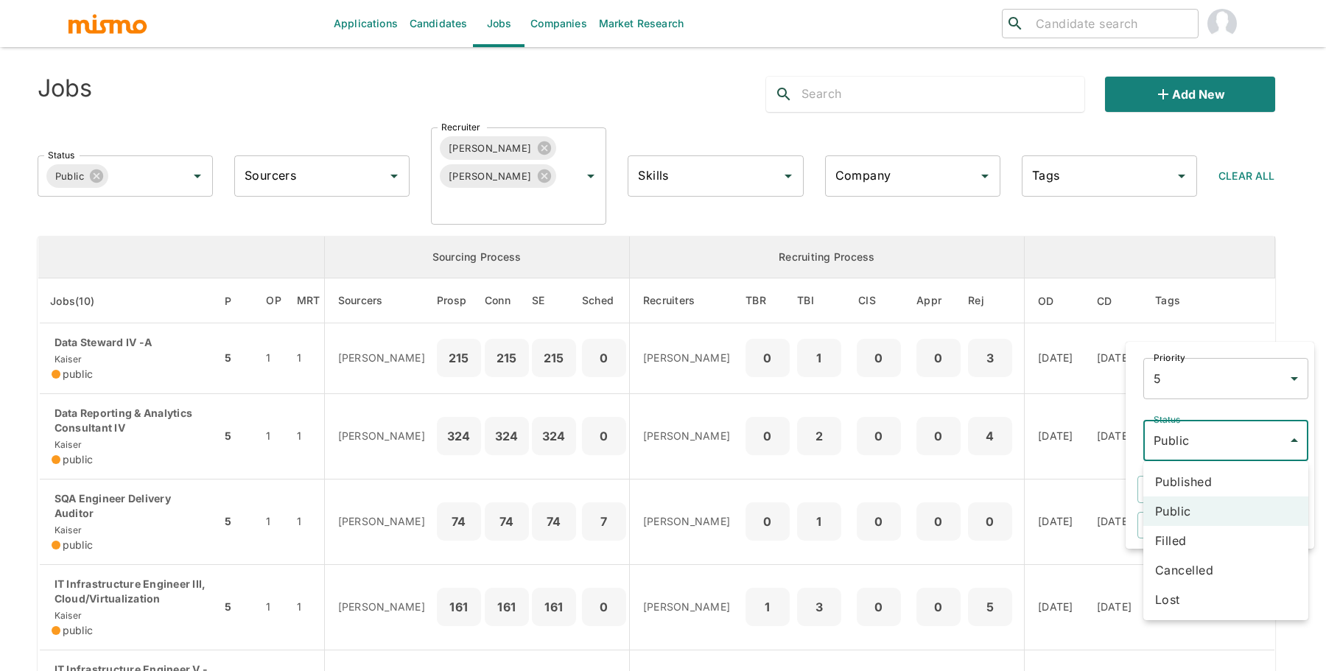
click at [1286, 238] on div at bounding box center [663, 335] width 1326 height 671
click at [141, 494] on div at bounding box center [663, 335] width 1326 height 671
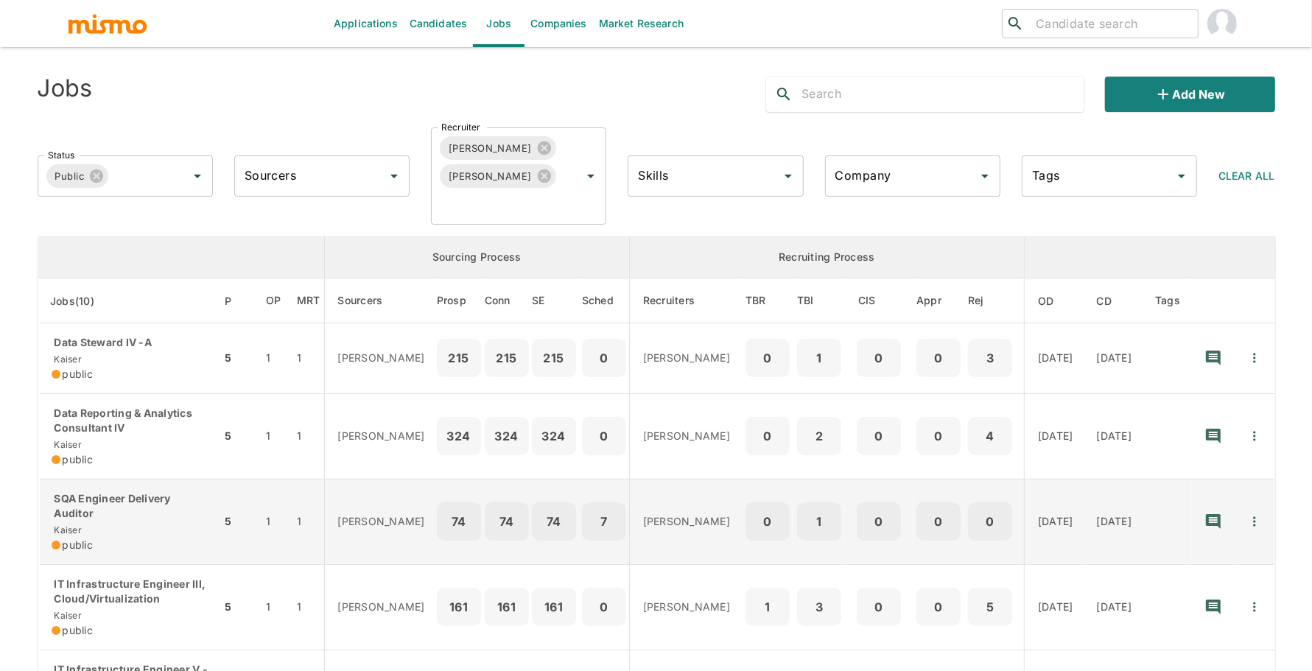
click at [98, 504] on p "SQA Engineer Delivery Auditor" at bounding box center [131, 505] width 158 height 29
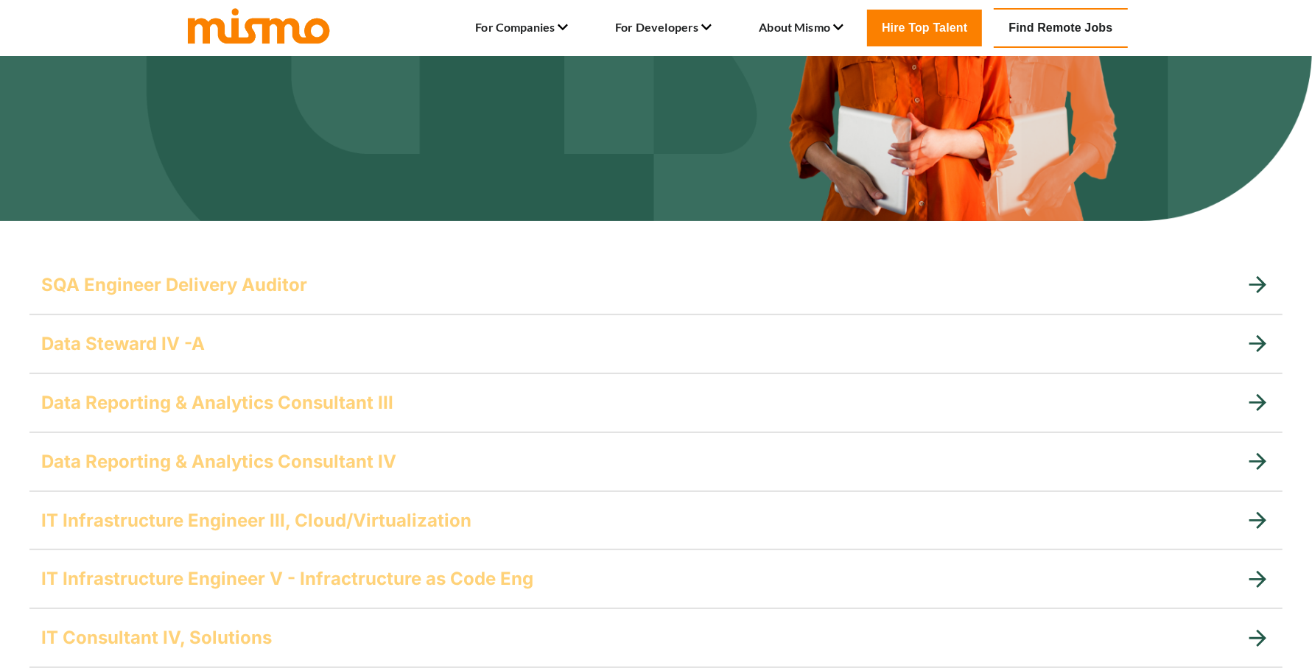
scroll to position [212, 0]
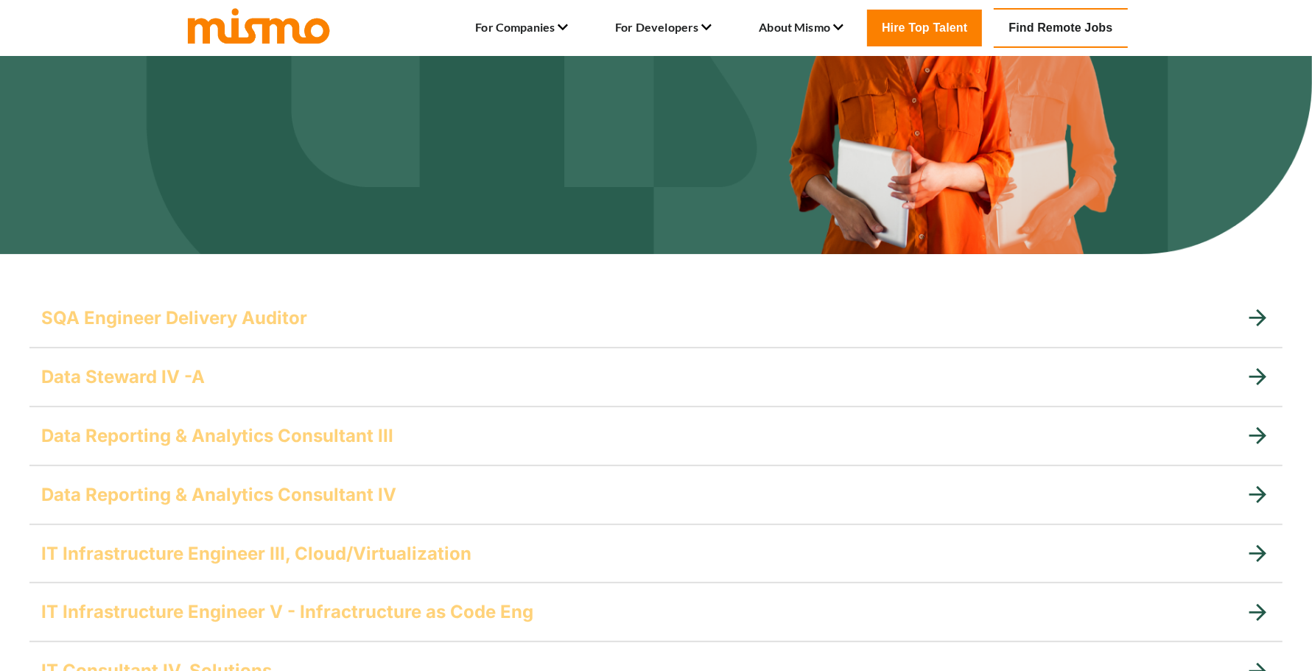
click at [334, 321] on div "SQA Engineer Delivery Auditor" at bounding box center [643, 318] width 1204 height 24
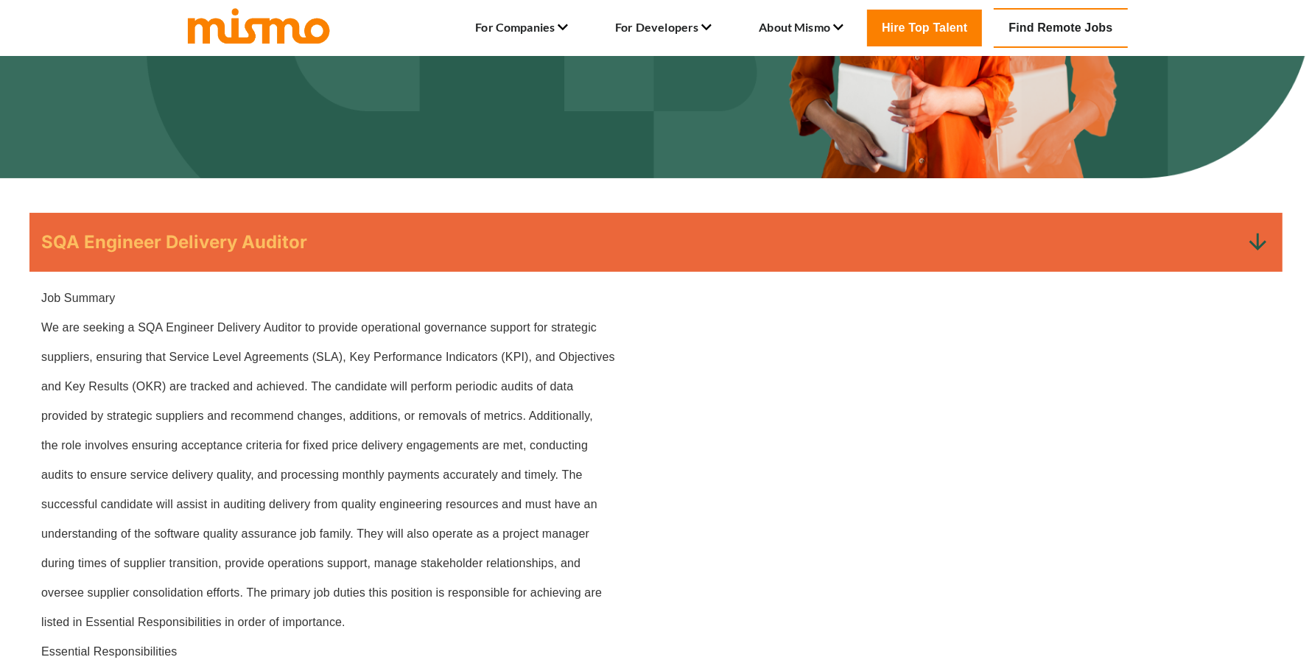
scroll to position [286, 0]
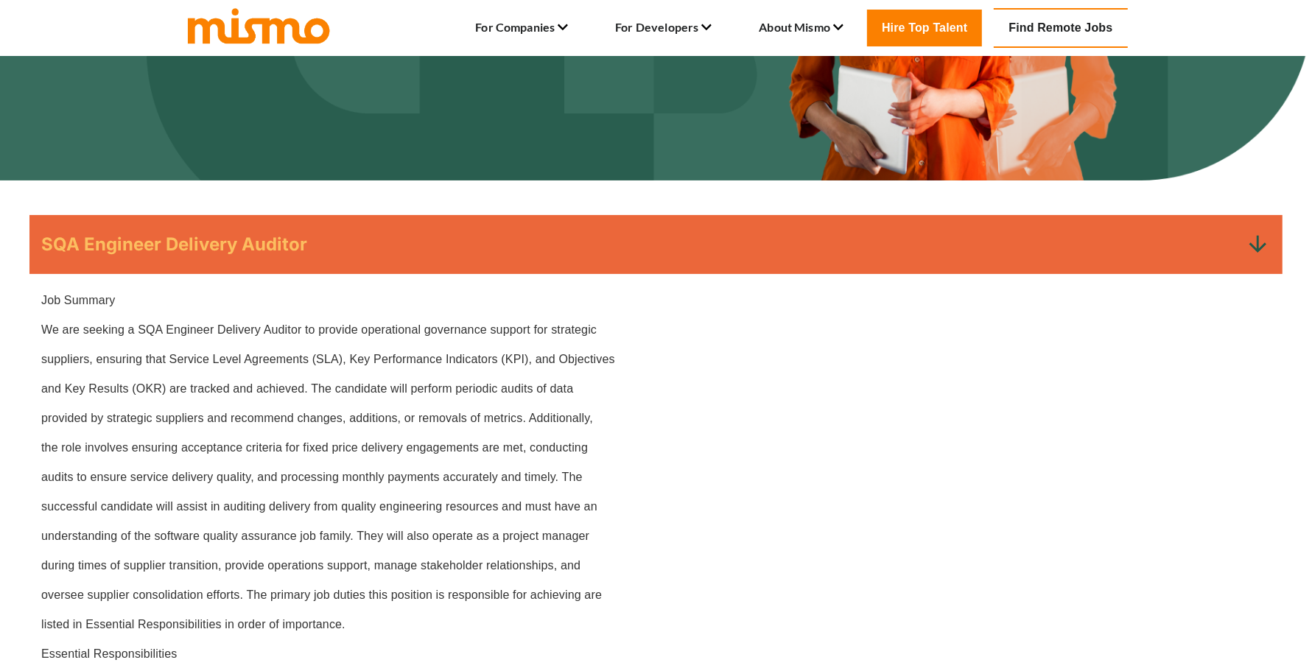
click at [603, 468] on p "audits to ensure service delivery quality, and processing monthly payments accu…" at bounding box center [655, 477] width 1229 height 18
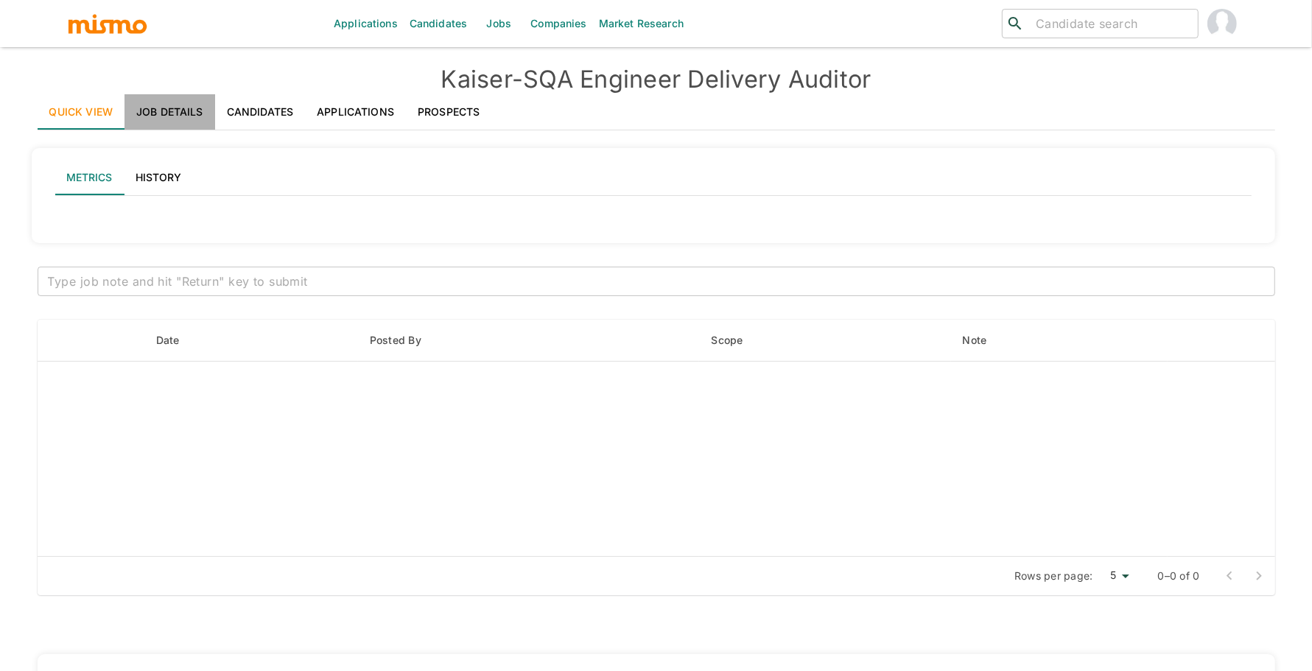
click at [176, 112] on link "Job Details" at bounding box center [169, 111] width 91 height 35
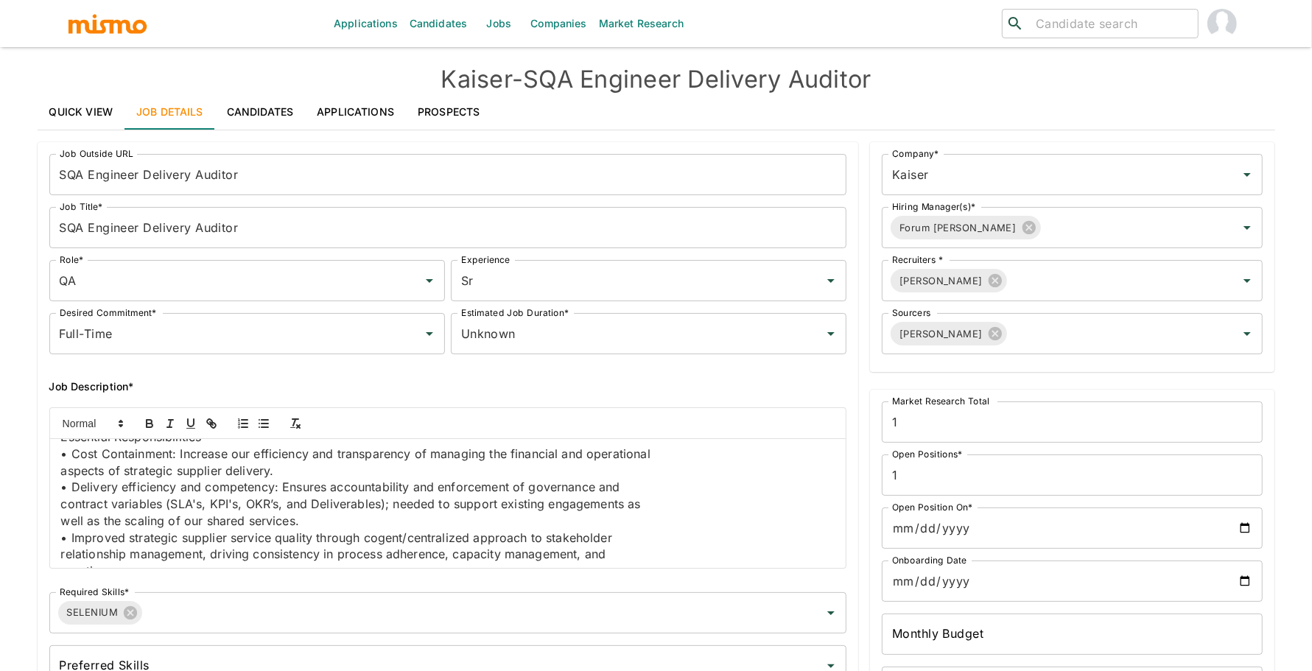
scroll to position [303, 0]
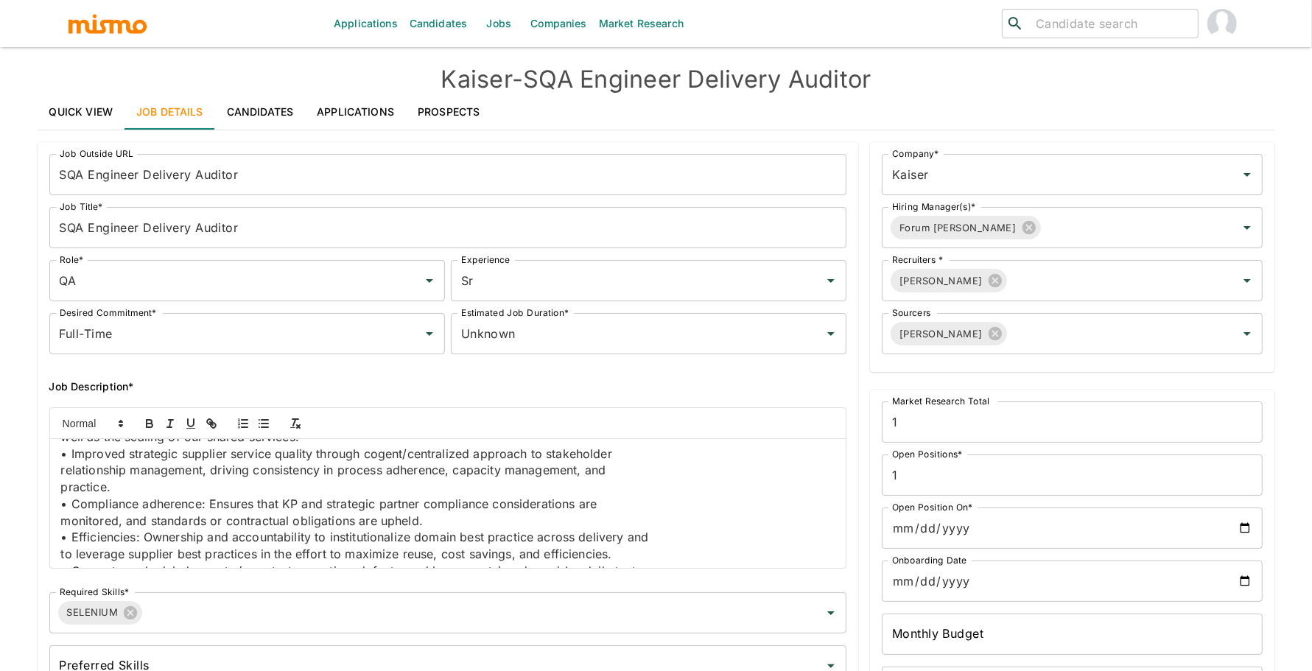
click at [293, 503] on p "• Compliance adherence: Ensures that KP and strategic partner compliance consid…" at bounding box center [448, 504] width 774 height 17
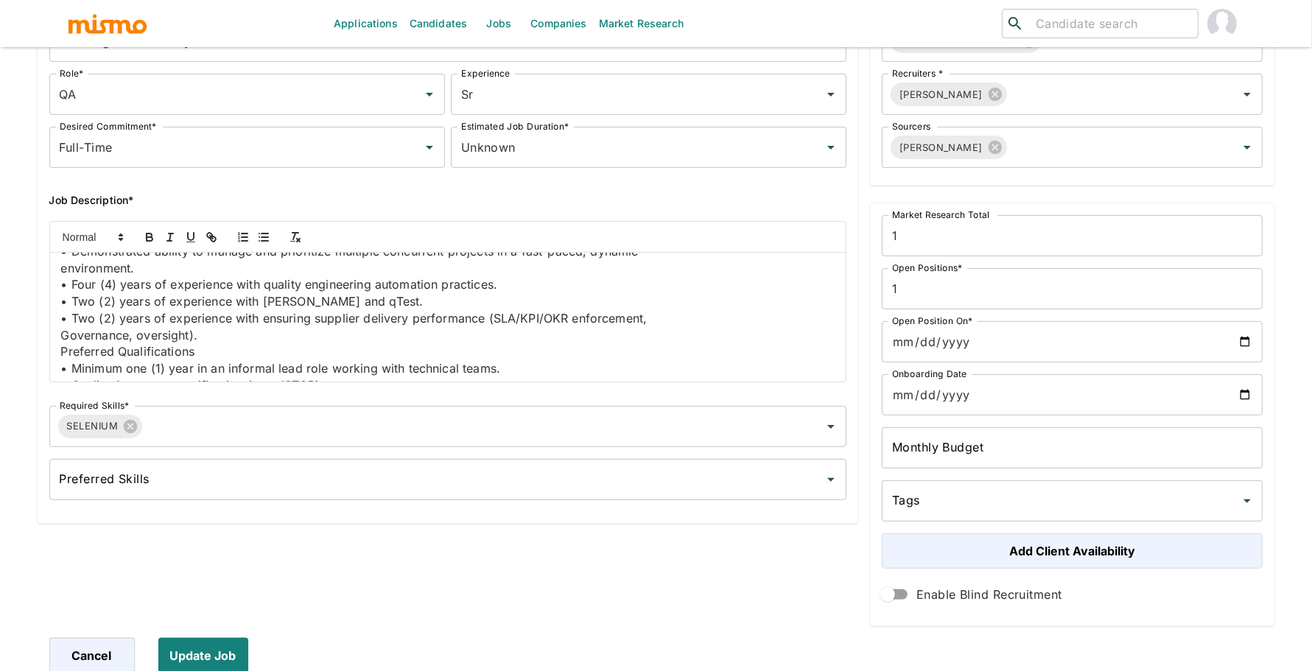
scroll to position [1159, 0]
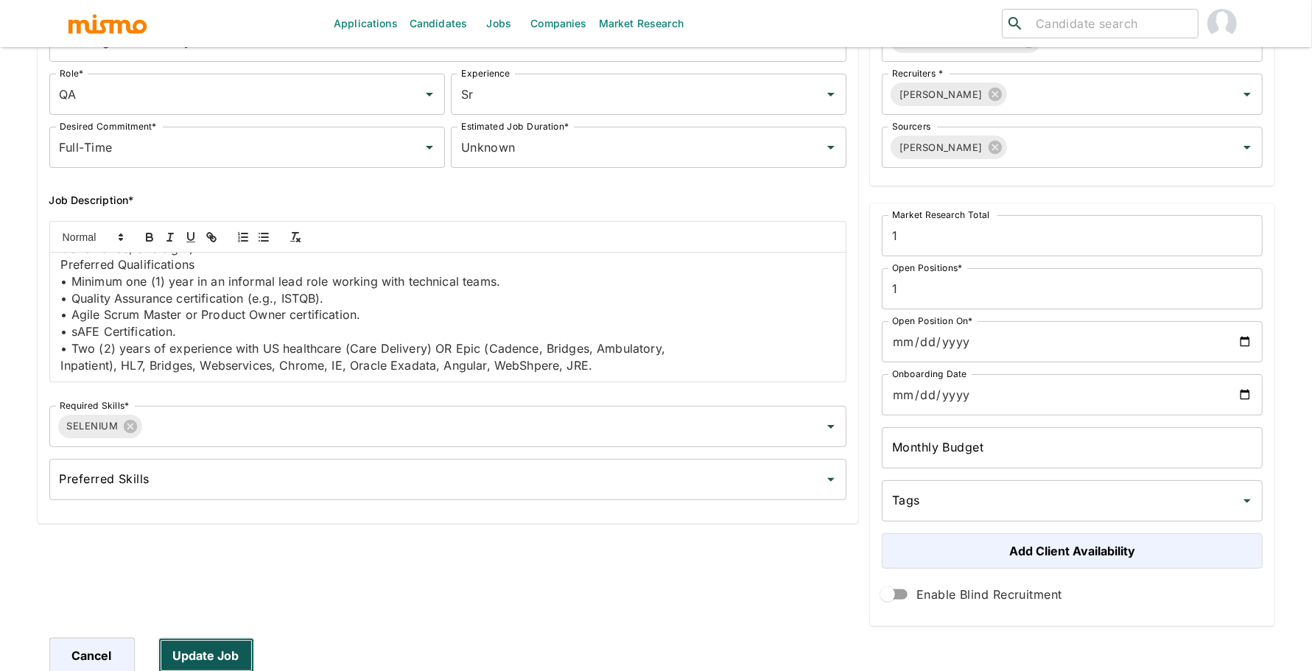
click at [231, 647] on button "Update Job" at bounding box center [206, 655] width 96 height 35
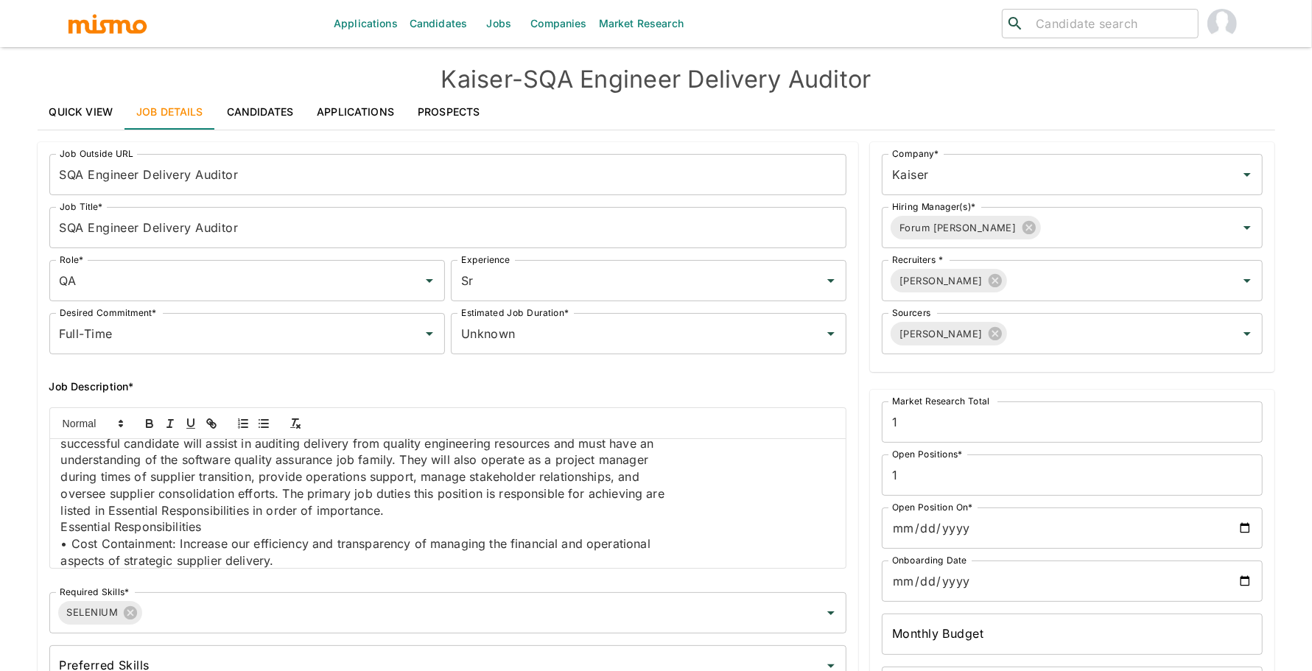
scroll to position [0, 0]
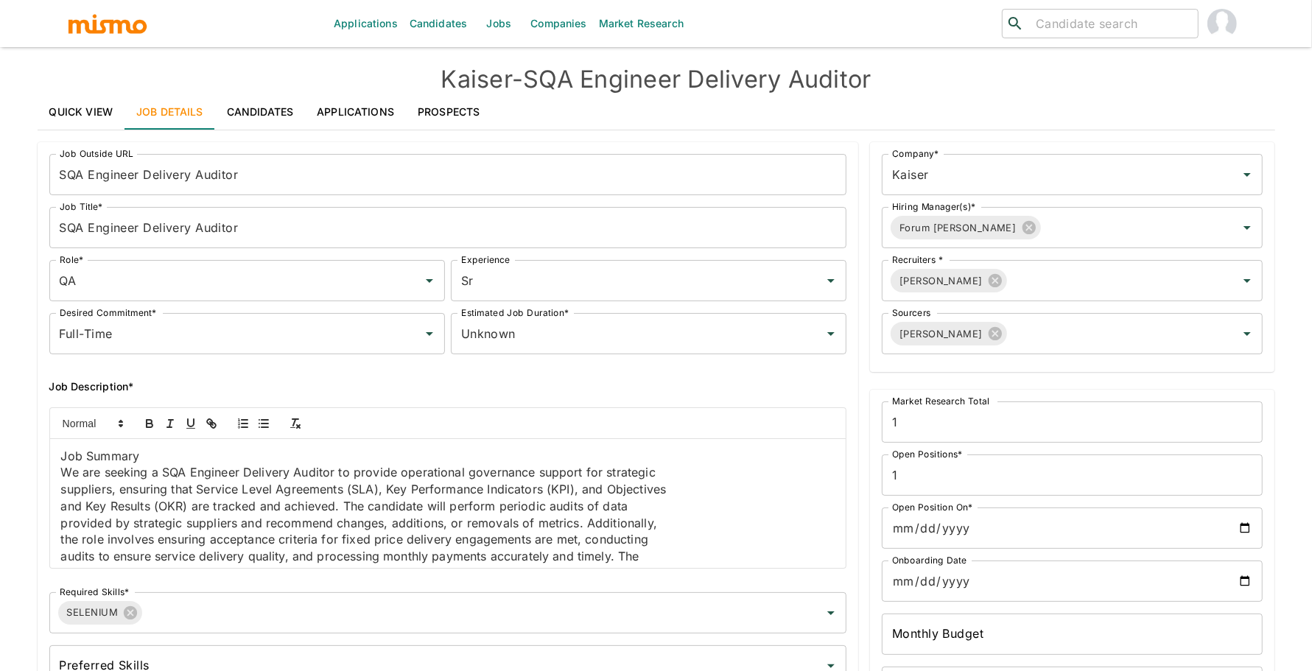
click at [175, 466] on p "We are seeking a SQA Engineer Delivery Auditor to provide operational governanc…" at bounding box center [448, 472] width 774 height 17
drag, startPoint x: 164, startPoint y: 458, endPoint x: 69, endPoint y: 457, distance: 94.3
click at [69, 457] on p "Job Summary" at bounding box center [448, 456] width 774 height 17
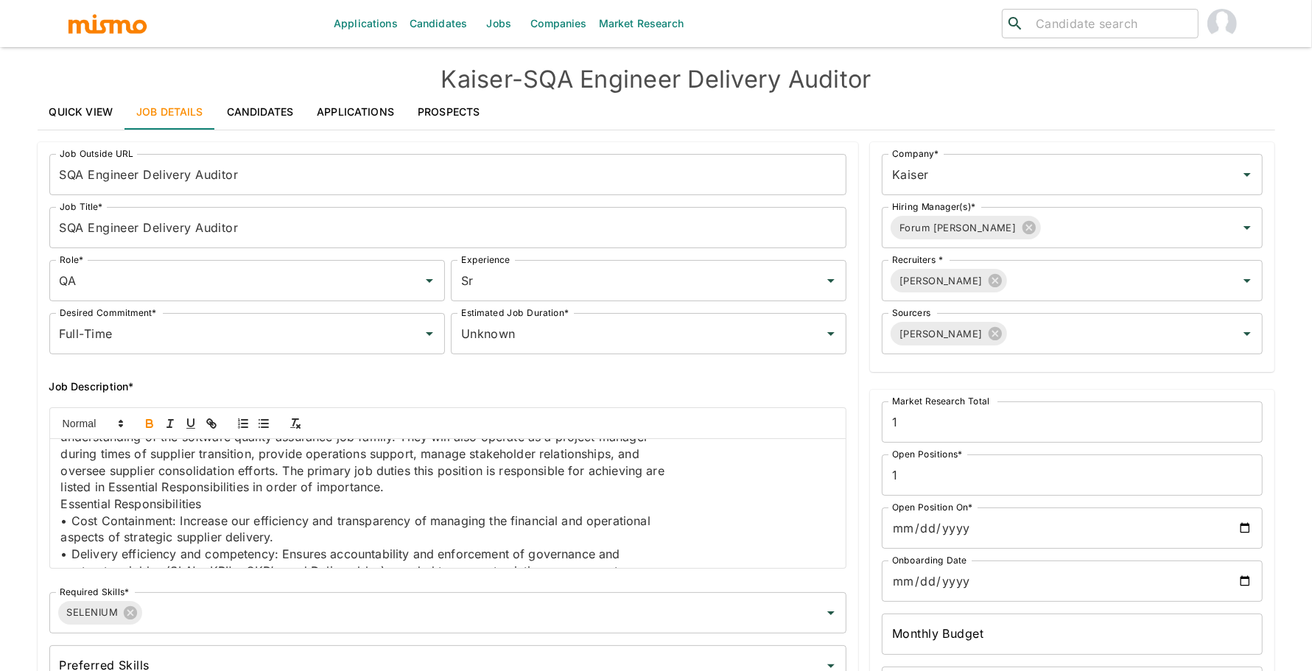
scroll to position [170, 0]
drag, startPoint x: 217, startPoint y: 510, endPoint x: 9, endPoint y: 510, distance: 208.4
click at [9, 510] on div "Applications Candidates Jobs Companies Market Research ​ ​ Kaiser - SQA Enginee…" at bounding box center [656, 353] width 1312 height 706
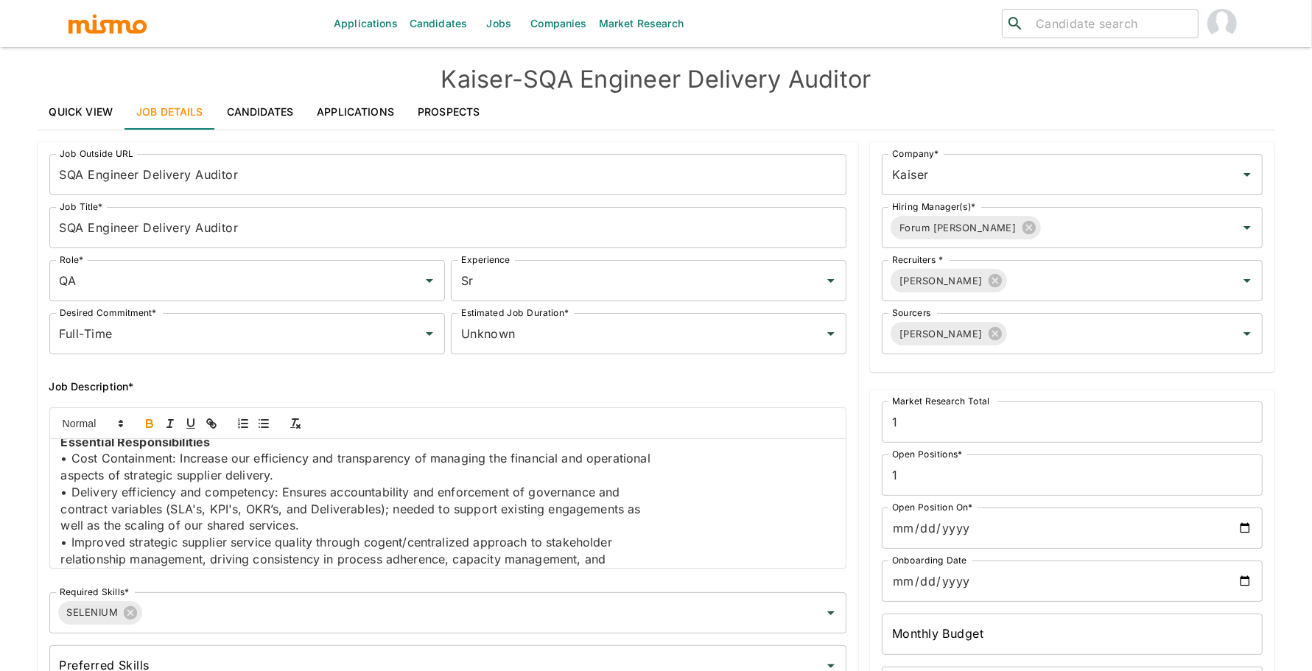
scroll to position [252, 0]
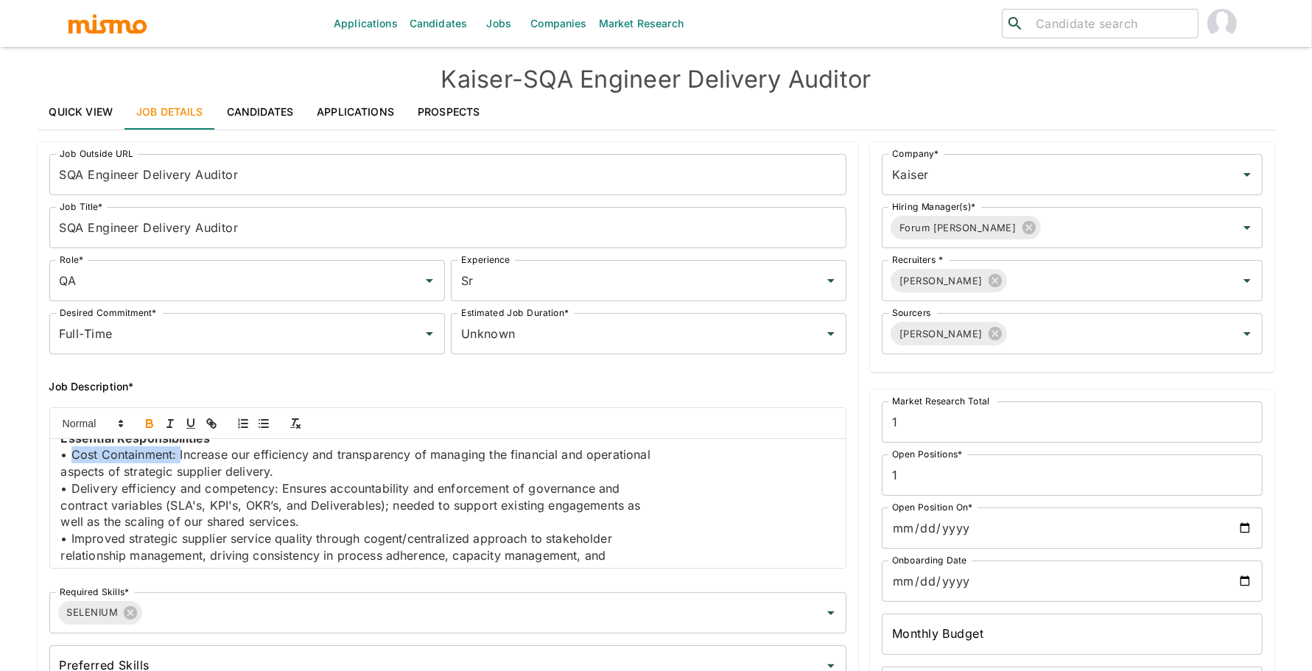
drag, startPoint x: 70, startPoint y: 454, endPoint x: 178, endPoint y: 457, distance: 107.6
click at [178, 457] on p "• Cost Containment: Increase our efficiency and transparency of managing the fi…" at bounding box center [448, 454] width 774 height 17
drag, startPoint x: 71, startPoint y: 489, endPoint x: 281, endPoint y: 485, distance: 209.2
click at [281, 485] on p "• Delivery efficiency and competency: Ensures accountability and enforcement of…" at bounding box center [448, 488] width 774 height 17
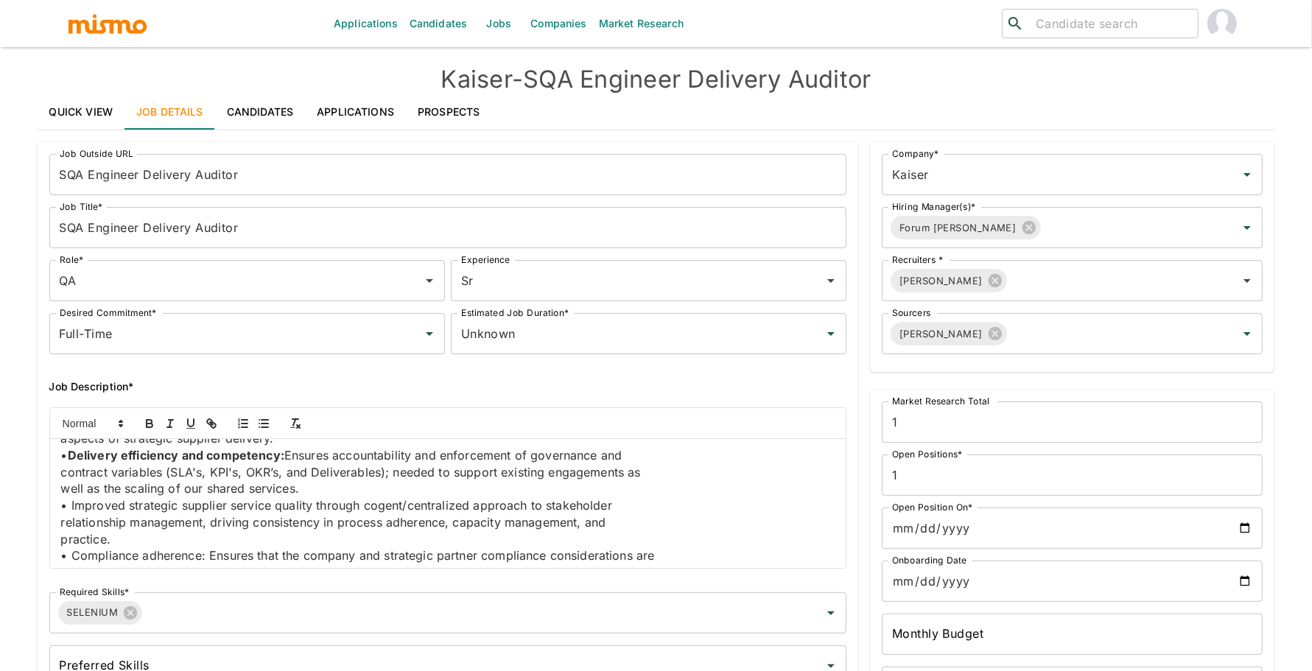
scroll to position [287, 0]
drag, startPoint x: 69, startPoint y: 507, endPoint x: 108, endPoint y: 500, distance: 39.6
click at [108, 500] on p "• Improved strategic supplier service quality through cogent/centralized approa…" at bounding box center [448, 503] width 774 height 17
click at [158, 507] on p "• Improved strategic supplier service quality through cogent/centralized approa…" at bounding box center [448, 503] width 774 height 17
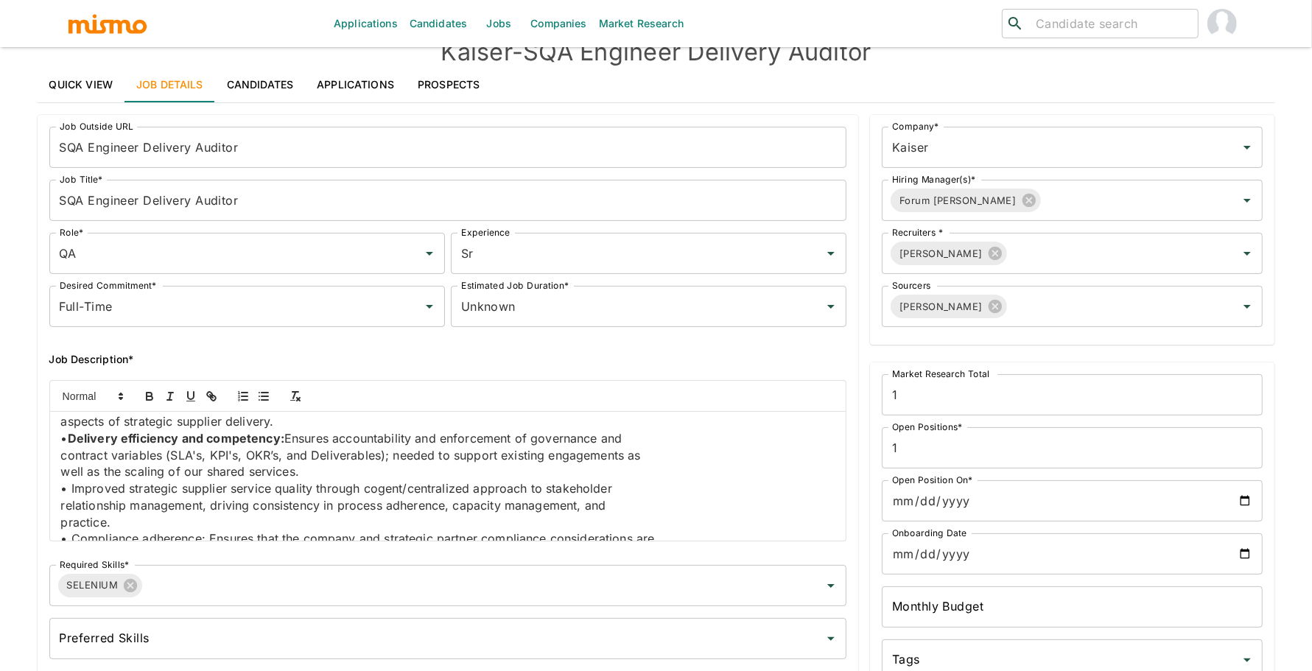
scroll to position [270, 0]
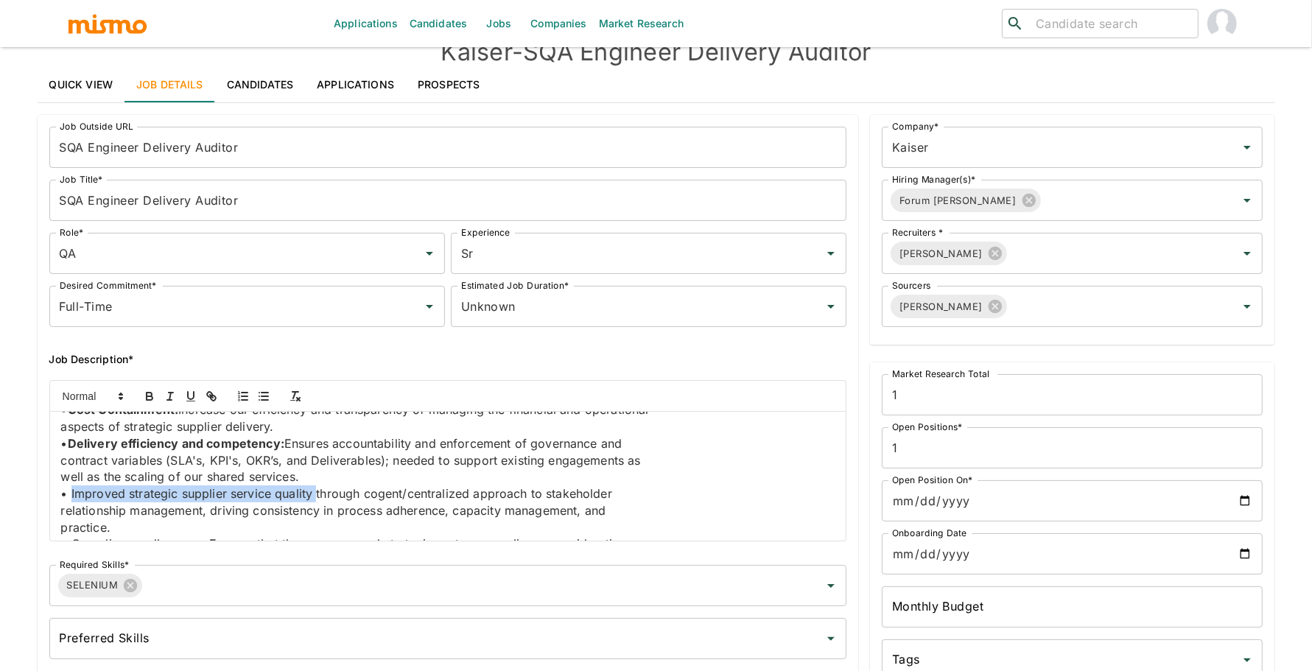
drag, startPoint x: 70, startPoint y: 493, endPoint x: 316, endPoint y: 493, distance: 246.0
click at [316, 493] on p "• Improved strategic supplier service quality through cogent/centralized approa…" at bounding box center [448, 493] width 774 height 17
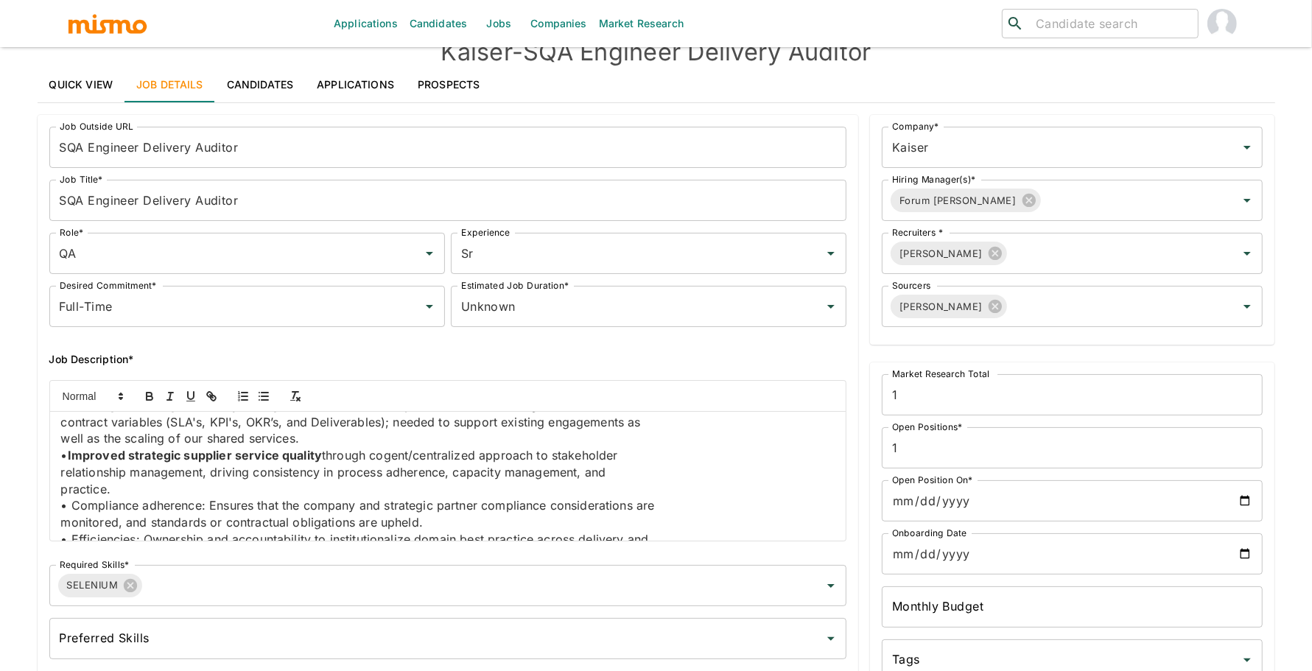
scroll to position [317, 0]
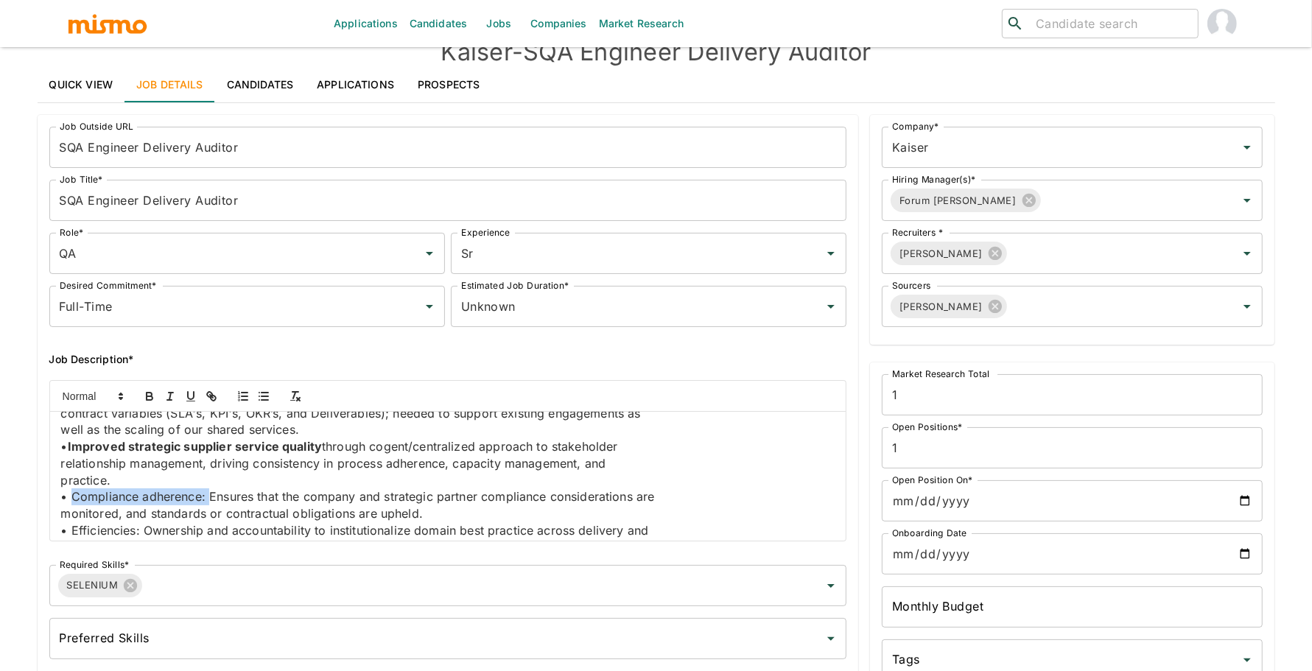
drag, startPoint x: 72, startPoint y: 496, endPoint x: 209, endPoint y: 493, distance: 137.0
click at [209, 493] on p "• Compliance adherence: Ensures that the company and strategic partner complian…" at bounding box center [448, 496] width 774 height 17
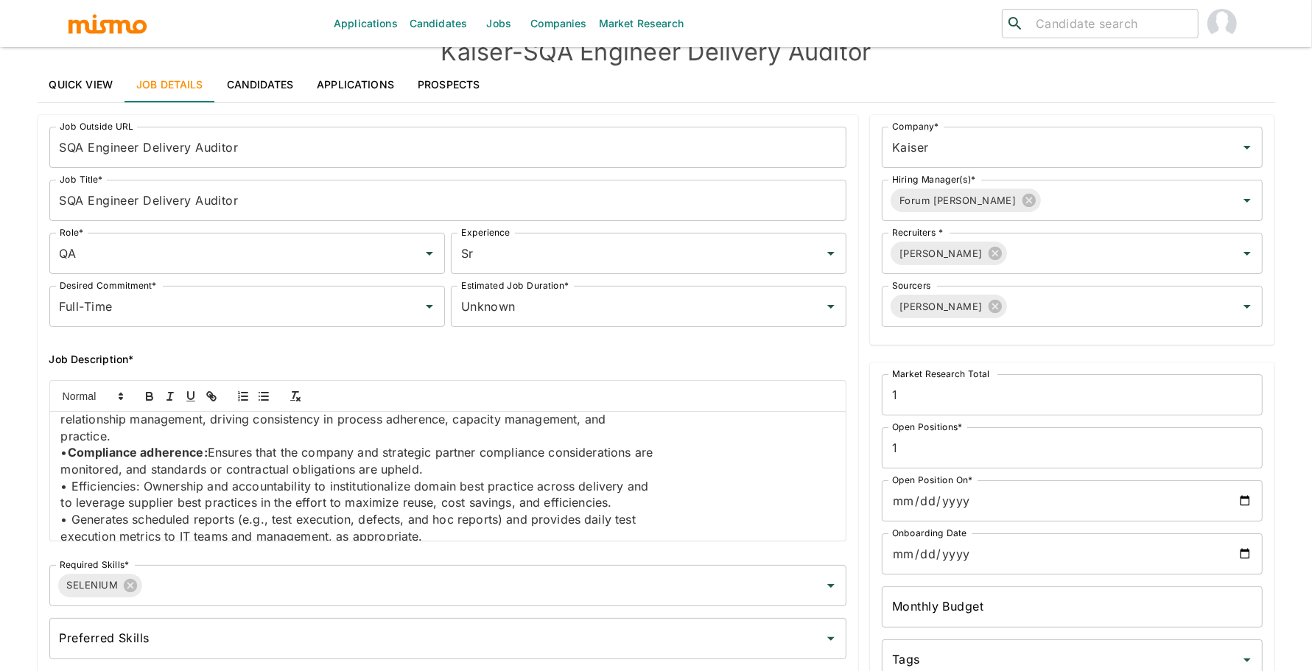
scroll to position [365, 0]
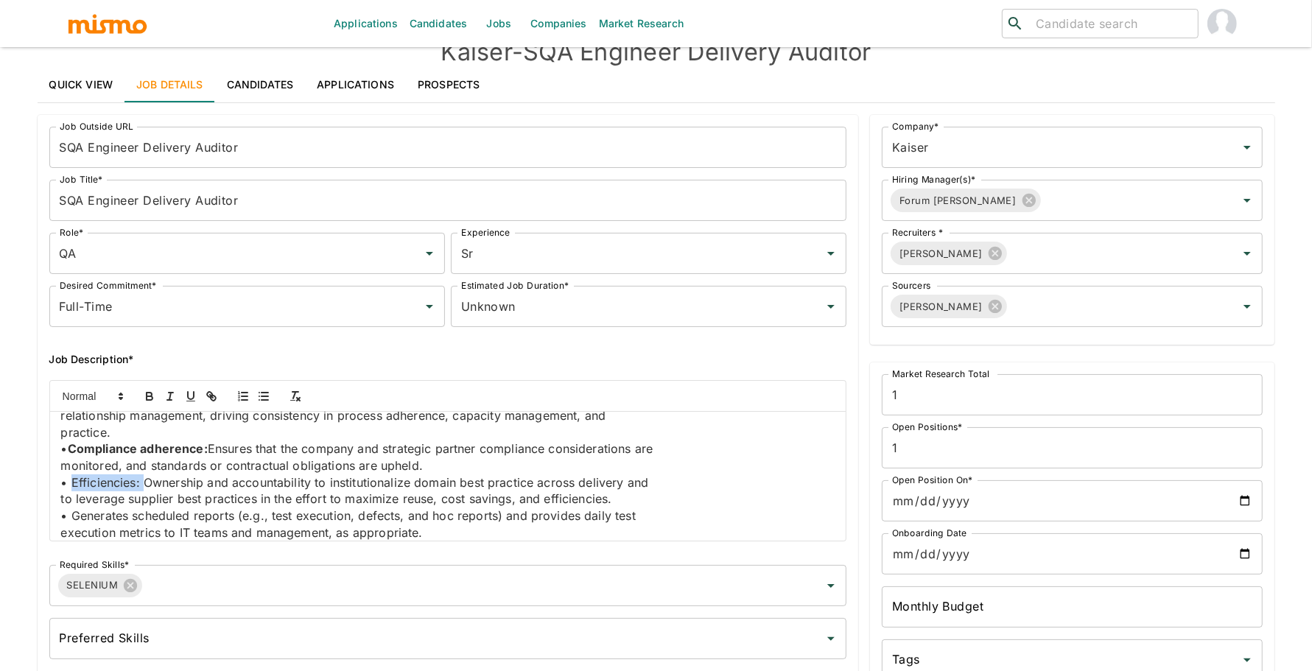
drag, startPoint x: 69, startPoint y: 482, endPoint x: 141, endPoint y: 482, distance: 72.2
click at [141, 482] on p "• Efficiencies: Ownership and accountability to institutionalize domain best pr…" at bounding box center [448, 482] width 774 height 17
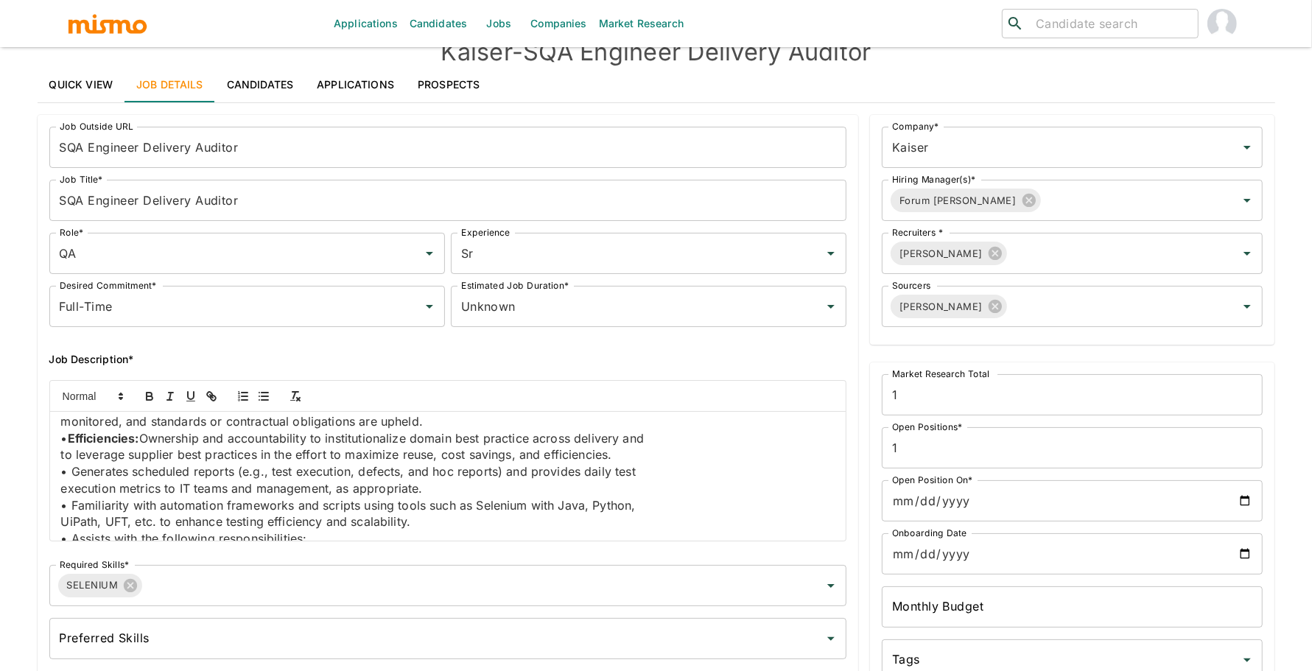
scroll to position [418, 0]
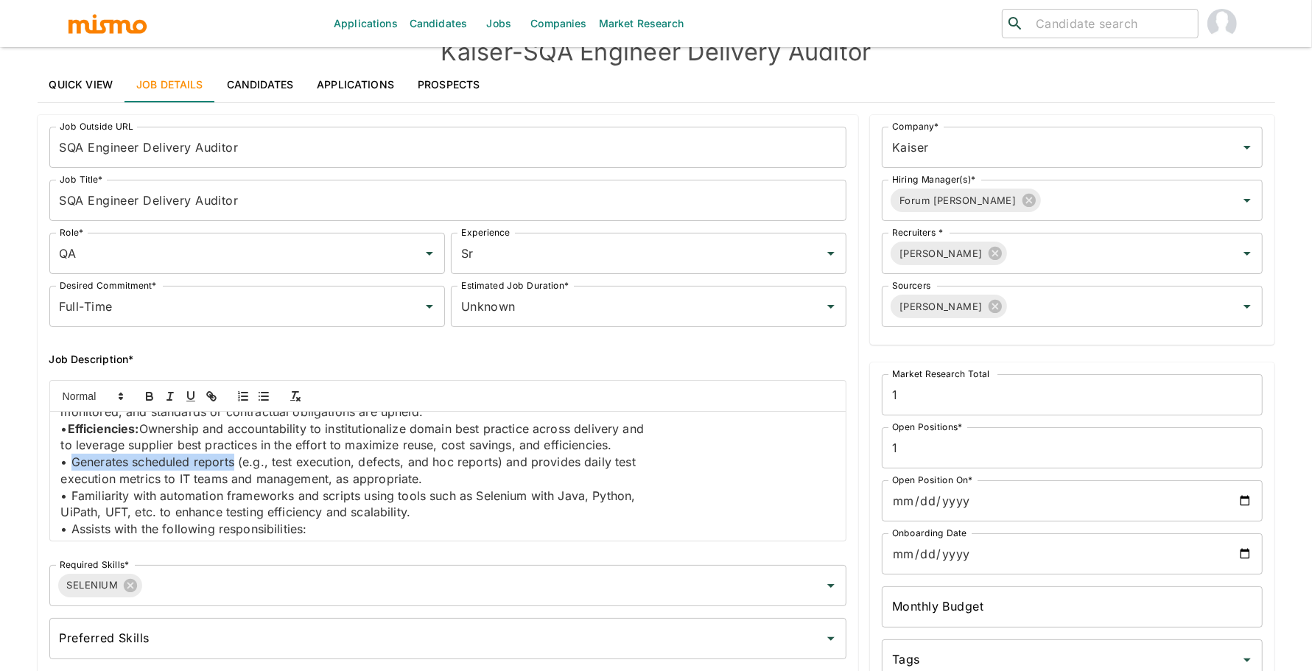
drag, startPoint x: 70, startPoint y: 461, endPoint x: 235, endPoint y: 459, distance: 165.0
click at [235, 459] on p "• Generates scheduled reports (e.g., test execution, defects, and hoc reports) …" at bounding box center [448, 462] width 774 height 17
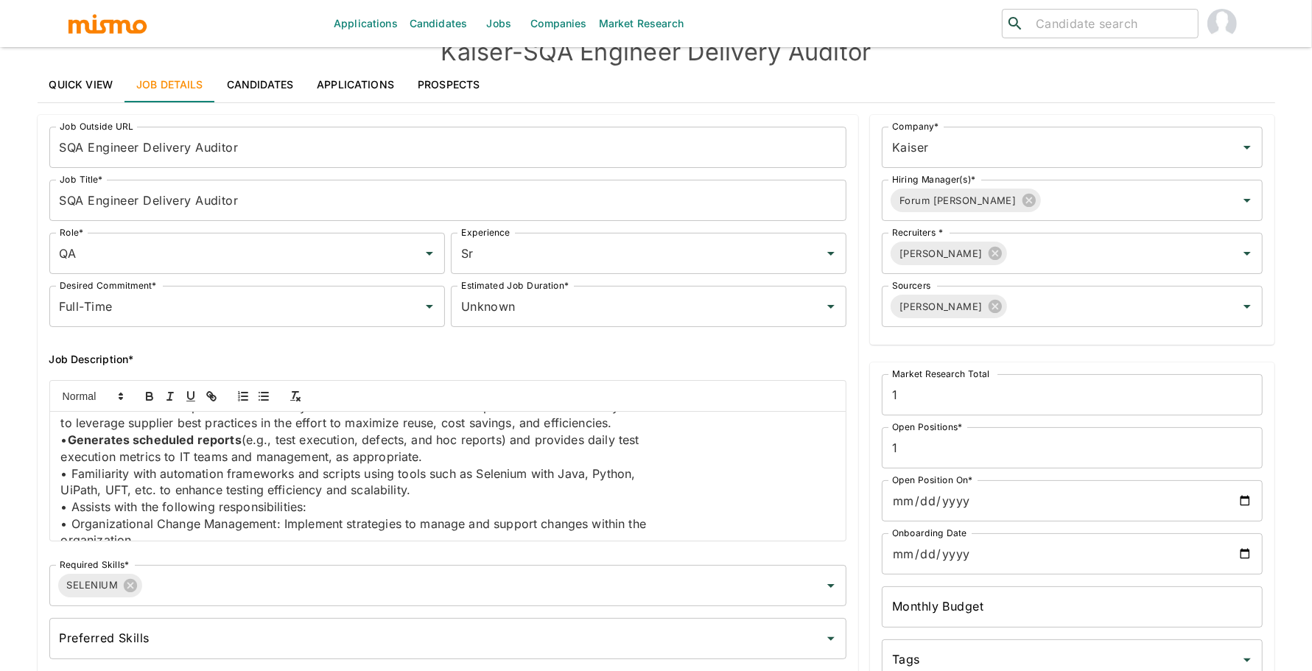
scroll to position [447, 0]
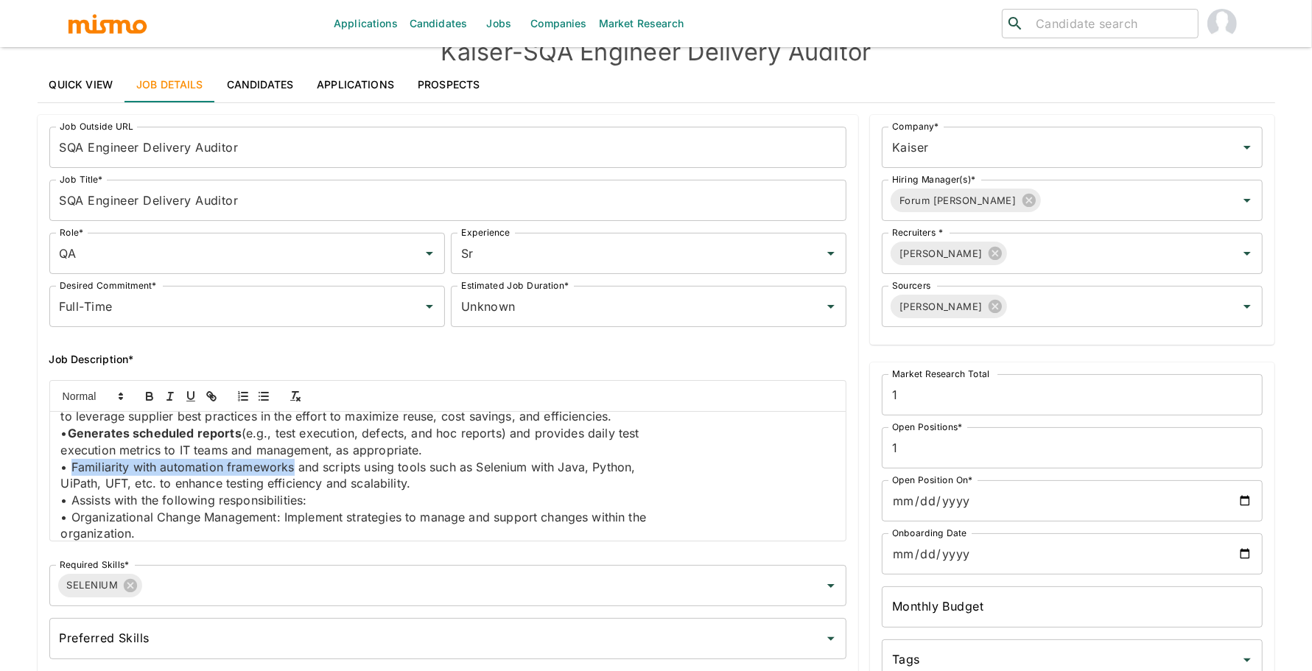
drag, startPoint x: 71, startPoint y: 464, endPoint x: 292, endPoint y: 468, distance: 221.0
click at [292, 468] on p "• Familiarity with automation frameworks and scripts using tools such as Seleni…" at bounding box center [448, 467] width 774 height 17
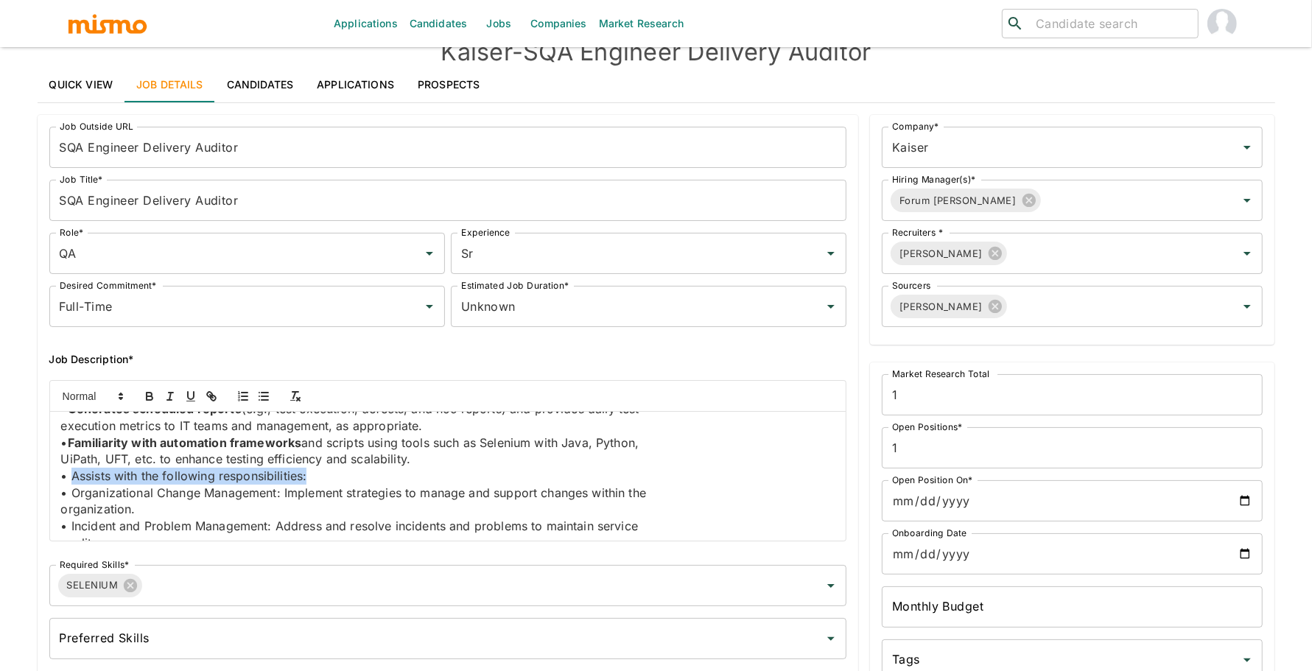
drag, startPoint x: 71, startPoint y: 478, endPoint x: 322, endPoint y: 472, distance: 250.5
click at [322, 472] on p "• Assists with the following responsibilities:" at bounding box center [448, 476] width 774 height 17
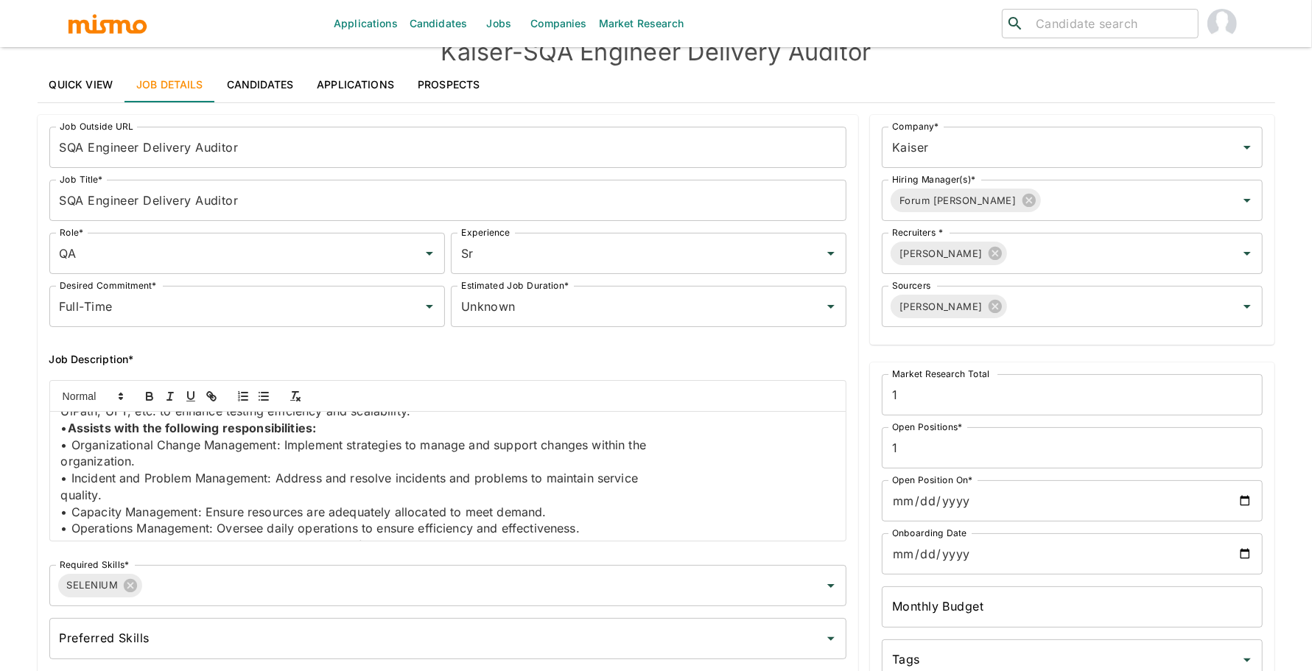
scroll to position [512, 0]
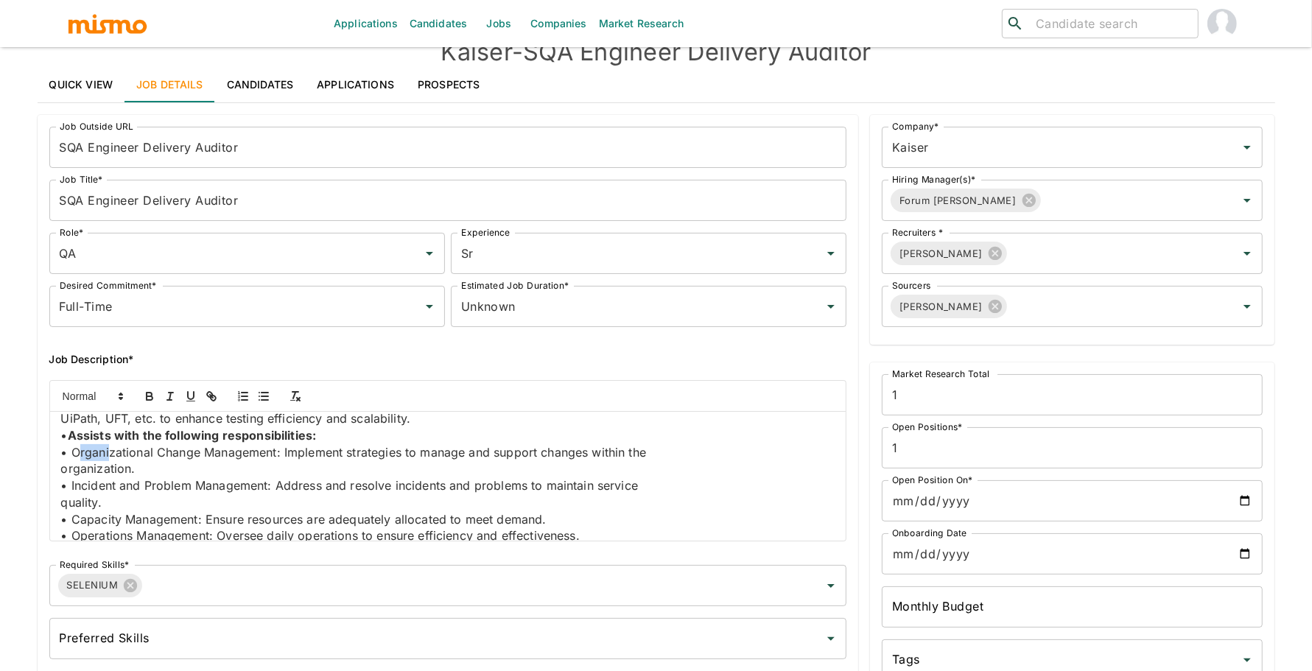
drag, startPoint x: 76, startPoint y: 454, endPoint x: 108, endPoint y: 455, distance: 32.4
click at [109, 455] on p "• Organizational Change Management: Implement strategies to manage and support …" at bounding box center [448, 452] width 774 height 17
drag, startPoint x: 281, startPoint y: 452, endPoint x: 71, endPoint y: 456, distance: 210.0
click at [71, 456] on p "• Organizational Change Management: Implement strategies to manage and support …" at bounding box center [448, 452] width 774 height 17
drag, startPoint x: 67, startPoint y: 485, endPoint x: 274, endPoint y: 485, distance: 207.0
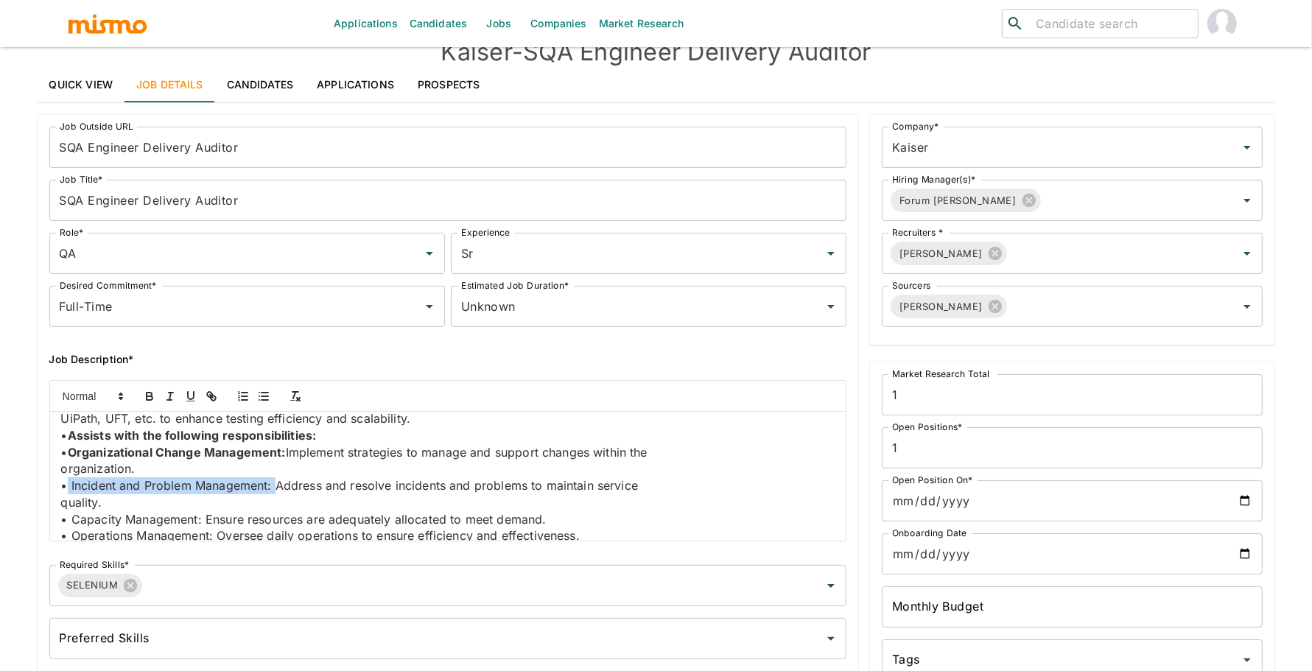
click at [274, 485] on p "• Incident and Problem Management: Address and resolve incidents and problems t…" at bounding box center [448, 485] width 774 height 17
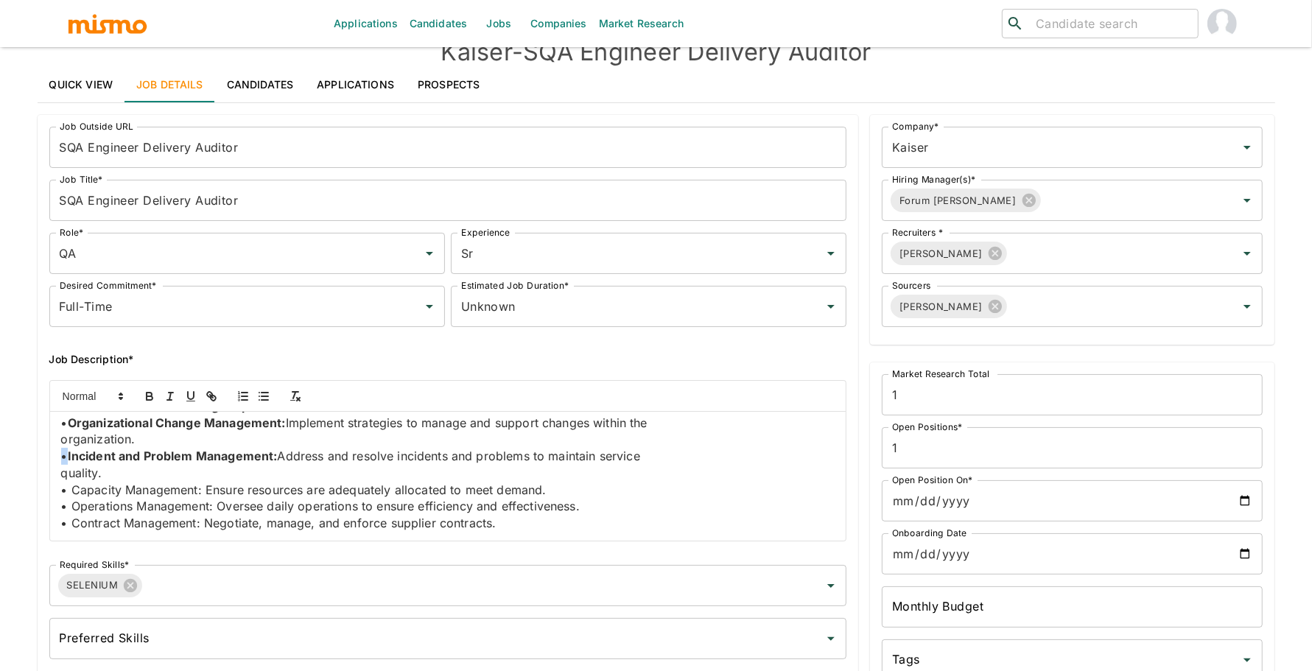
scroll to position [550, 0]
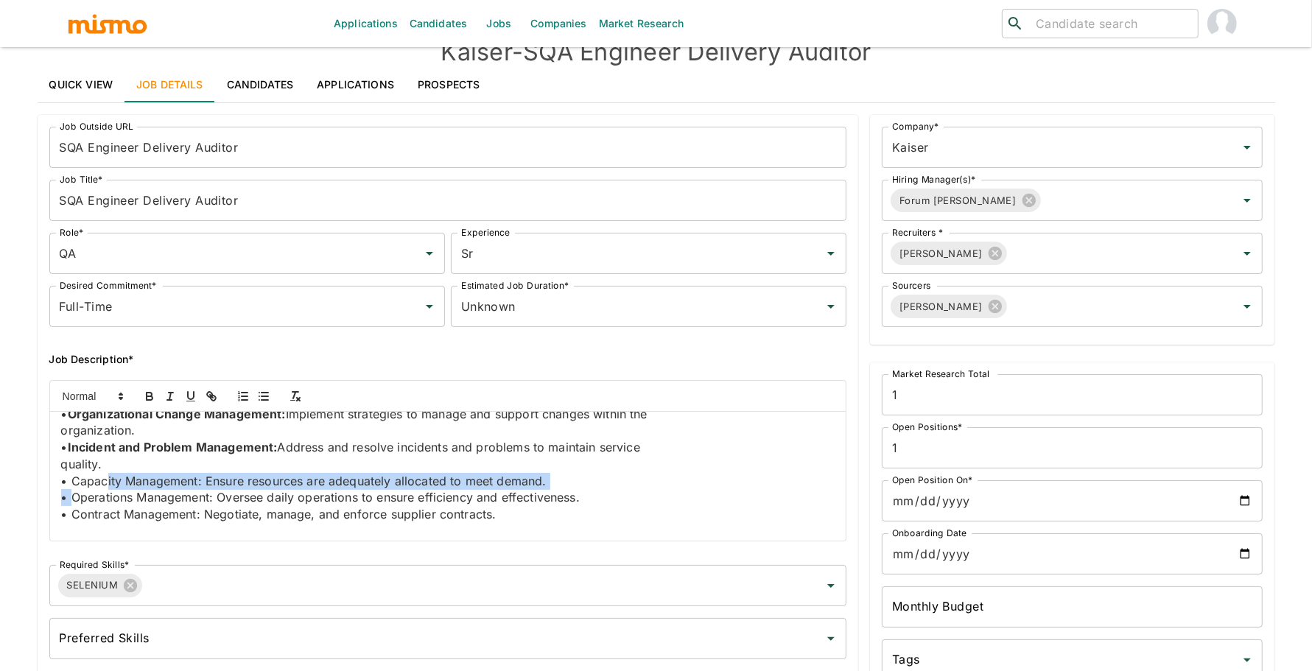
drag, startPoint x: 71, startPoint y: 488, endPoint x: 103, endPoint y: 485, distance: 32.5
click at [104, 485] on div "Job Summary We are seeking a SQA Engineer Delivery Auditor to provide operation…" at bounding box center [448, 476] width 796 height 129
drag, startPoint x: 74, startPoint y: 482, endPoint x: 206, endPoint y: 474, distance: 131.3
click at [206, 475] on p "• Capacity Management: Ensure resources are adequately allocated to meet demand." at bounding box center [448, 481] width 774 height 17
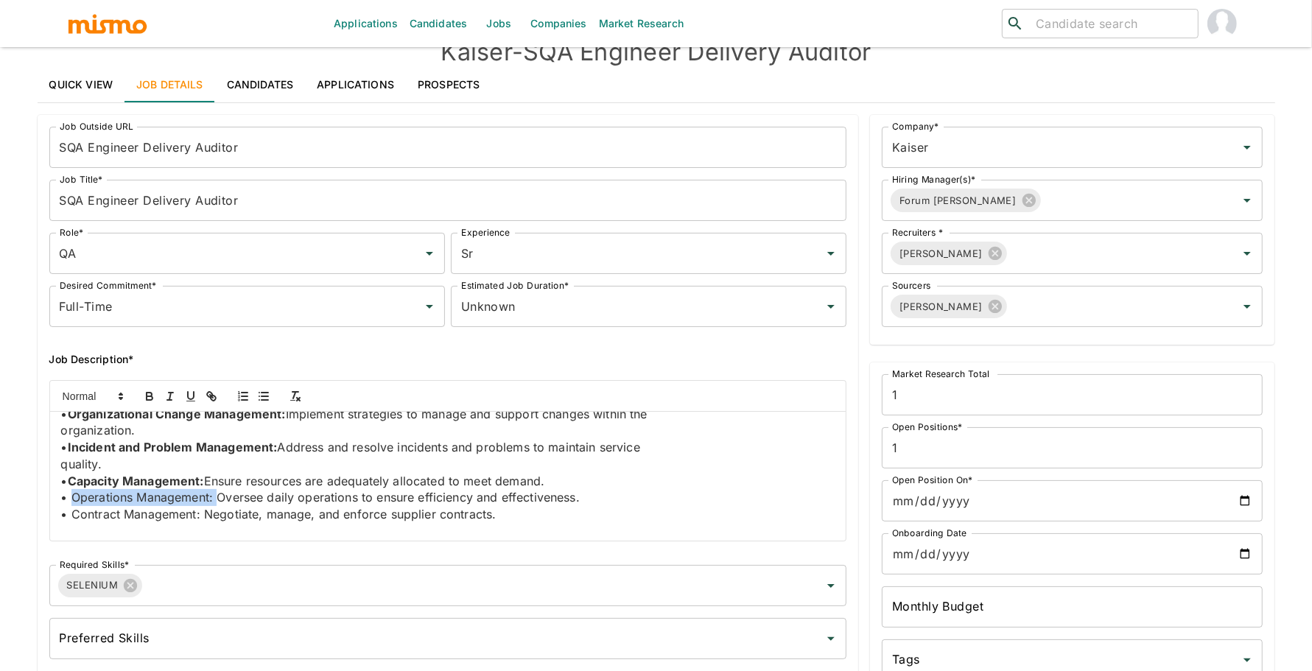
drag, startPoint x: 217, startPoint y: 496, endPoint x: 74, endPoint y: 493, distance: 142.9
click at [74, 493] on p "• Operations Management: Oversee daily operations to ensure efficiency and effe…" at bounding box center [448, 497] width 774 height 17
drag, startPoint x: 69, startPoint y: 517, endPoint x: 202, endPoint y: 515, distance: 133.3
click at [202, 515] on p "• Contract Management: Negotiate, manage, and enforce supplier contracts." at bounding box center [448, 514] width 774 height 17
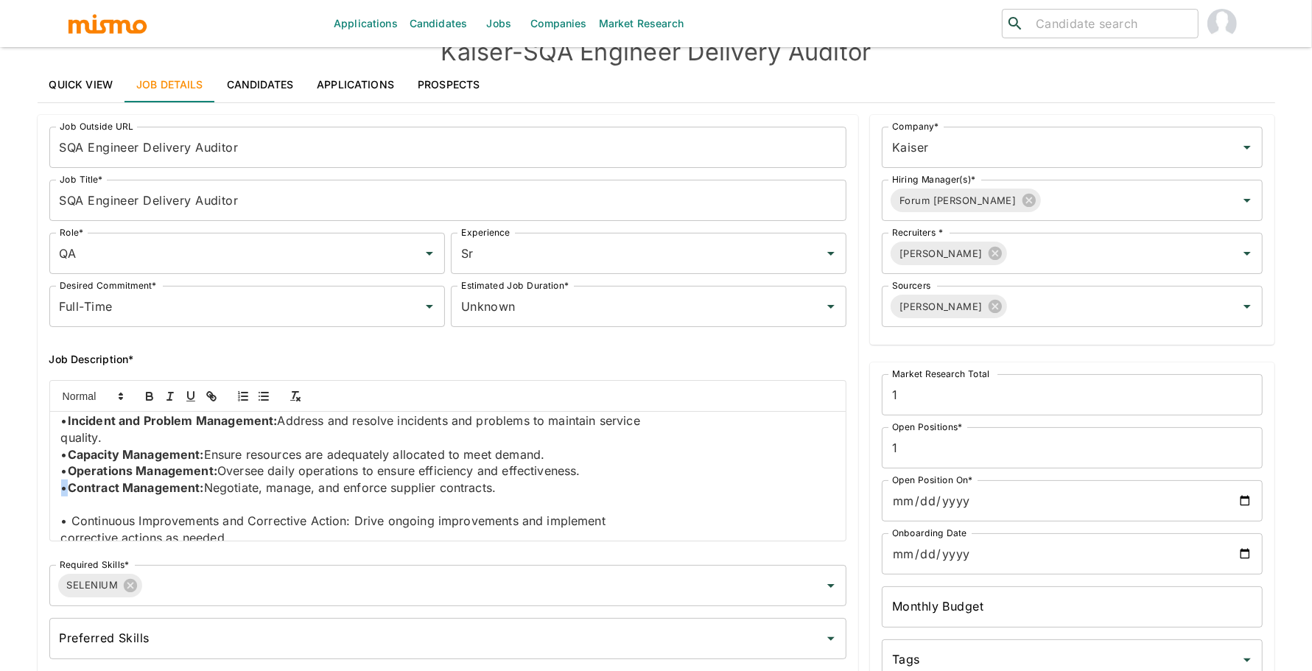
scroll to position [594, 0]
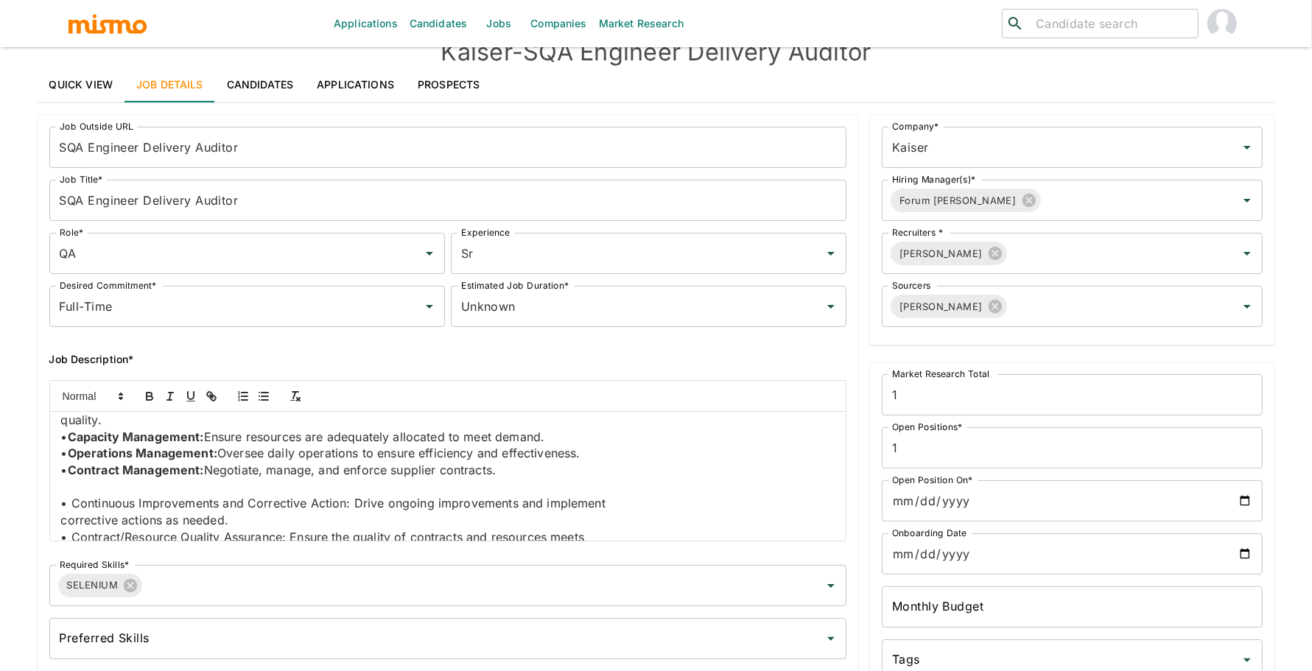
click at [72, 491] on p at bounding box center [448, 487] width 774 height 17
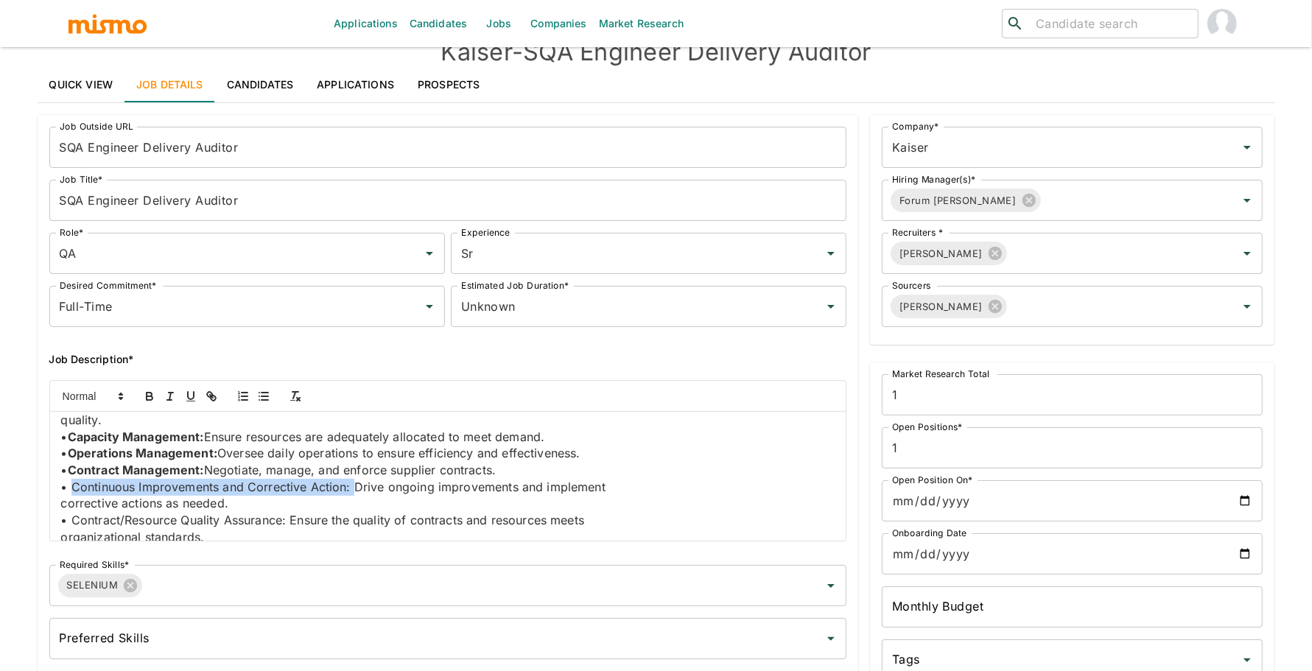
drag, startPoint x: 71, startPoint y: 487, endPoint x: 355, endPoint y: 487, distance: 283.6
click at [355, 487] on p "• Continuous Improvements and Corrective Action: Drive ongoing improvements and…" at bounding box center [448, 487] width 774 height 17
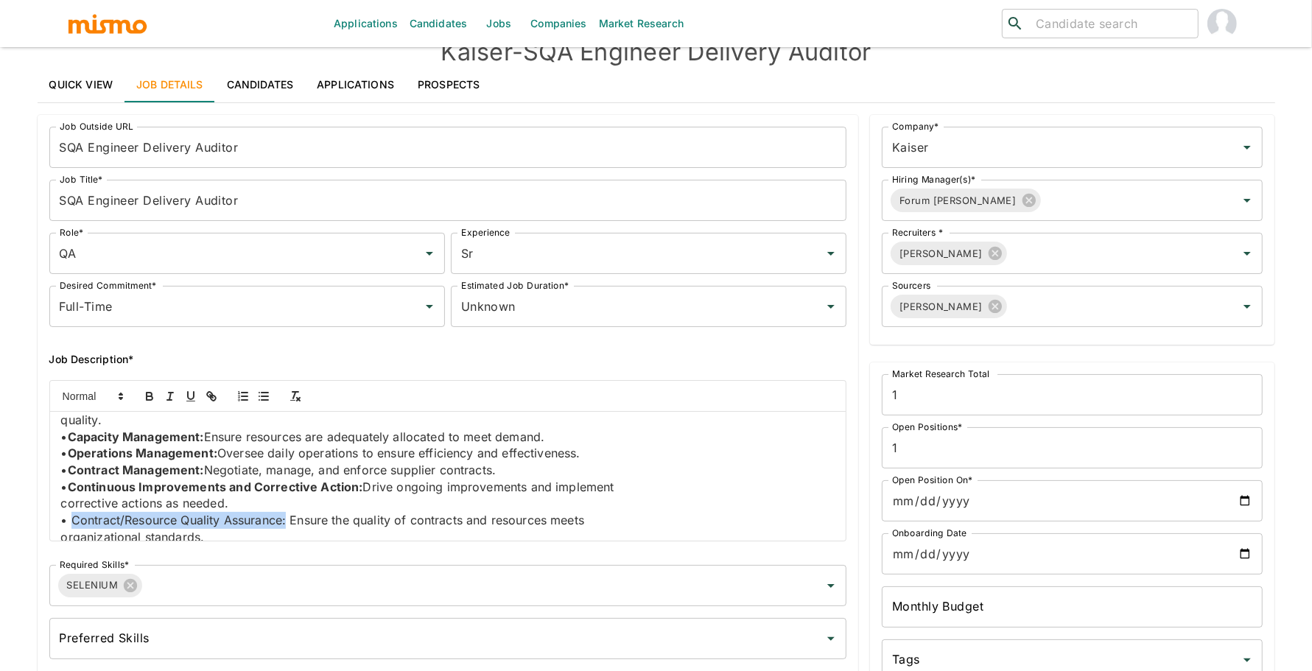
drag, startPoint x: 70, startPoint y: 523, endPoint x: 289, endPoint y: 524, distance: 218.8
click at [289, 524] on p "• Contract/Resource Quality Assurance: Ensure the quality of contracts and reso…" at bounding box center [448, 520] width 774 height 17
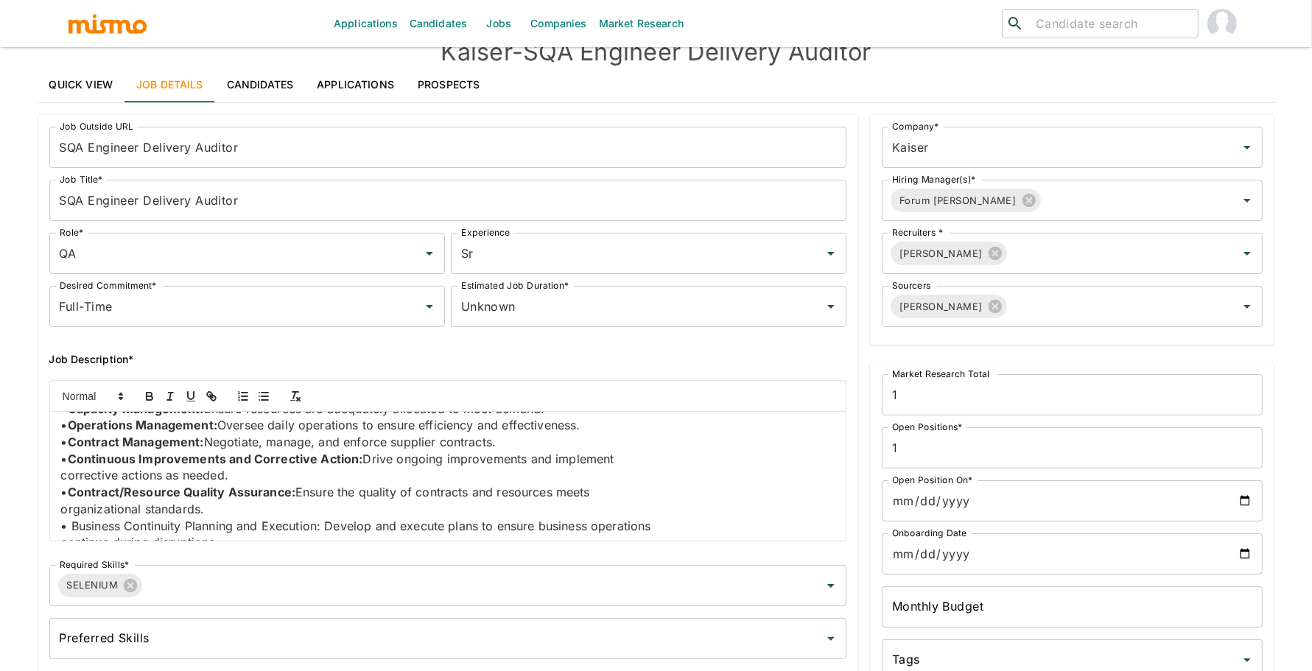
scroll to position [639, 0]
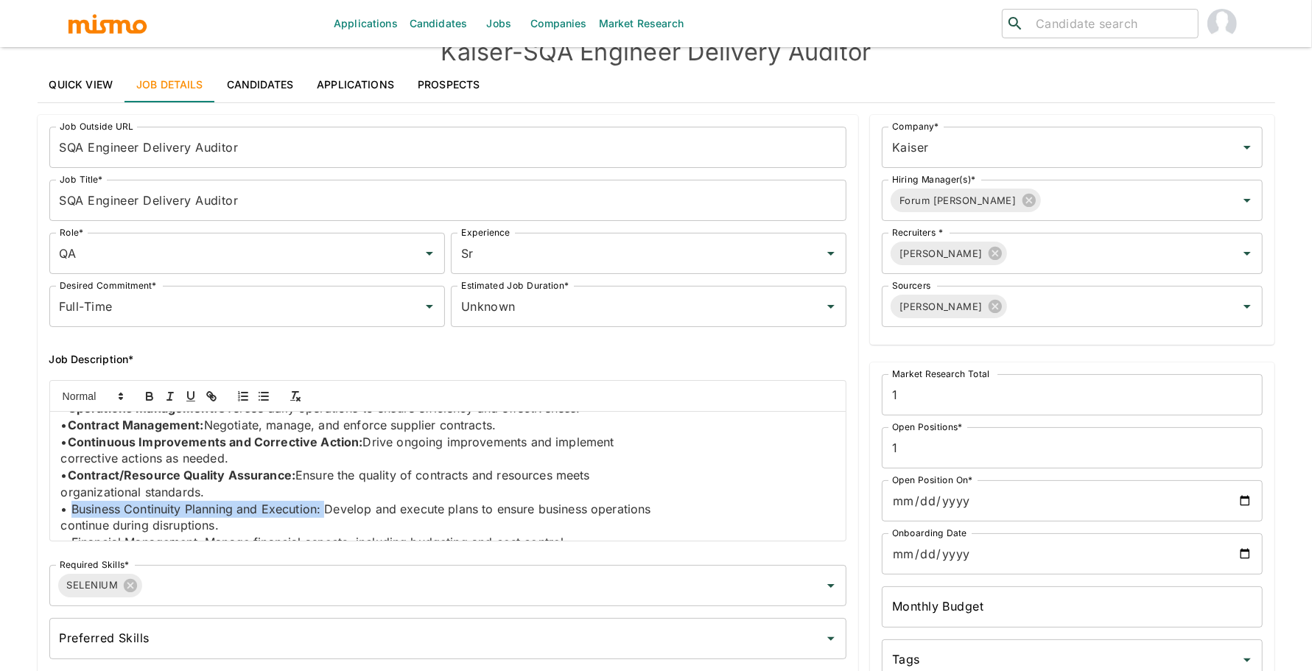
drag, startPoint x: 71, startPoint y: 510, endPoint x: 325, endPoint y: 508, distance: 254.1
click at [325, 508] on p "• Business Continuity Planning and Execution: Develop and execute plans to ensu…" at bounding box center [448, 509] width 774 height 17
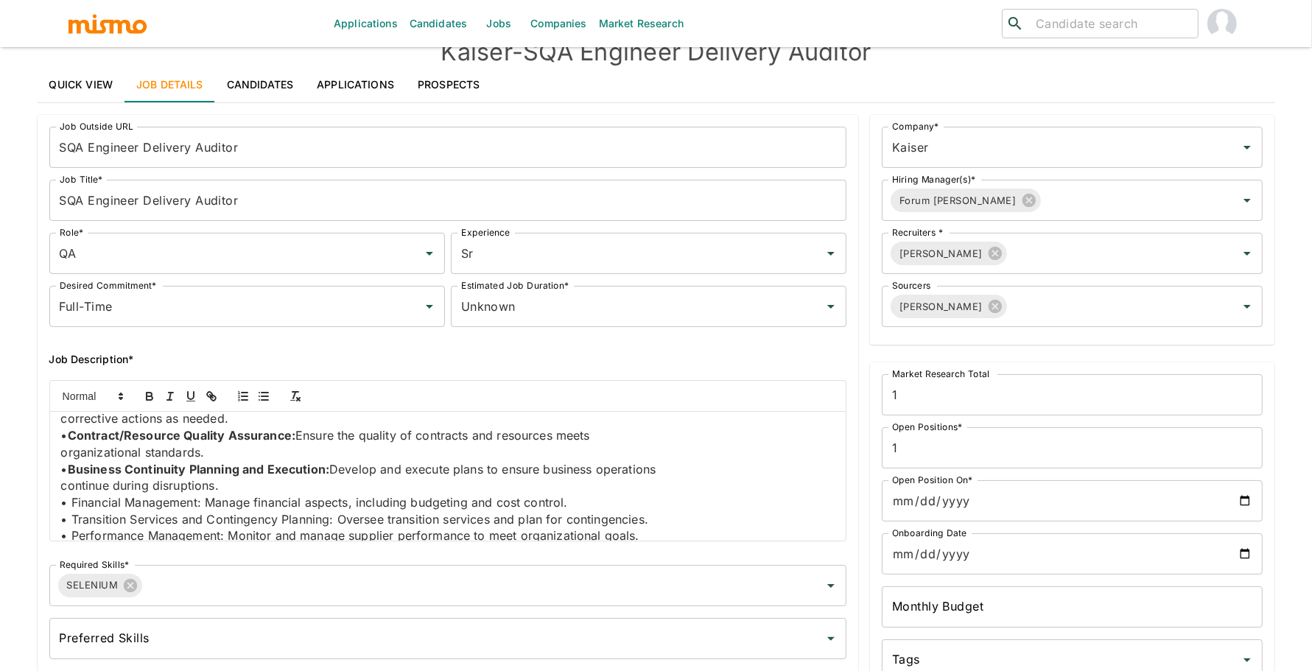
scroll to position [680, 0]
drag, startPoint x: 73, startPoint y: 504, endPoint x: 206, endPoint y: 499, distance: 132.7
click at [206, 499] on p "• Financial Management: Manage financial aspects, including budgeting and cost …" at bounding box center [448, 501] width 774 height 17
drag, startPoint x: 205, startPoint y: 505, endPoint x: 71, endPoint y: 494, distance: 134.5
click at [71, 494] on p "• Financial Management: Manage financial aspects, including budgeting and cost …" at bounding box center [448, 501] width 774 height 17
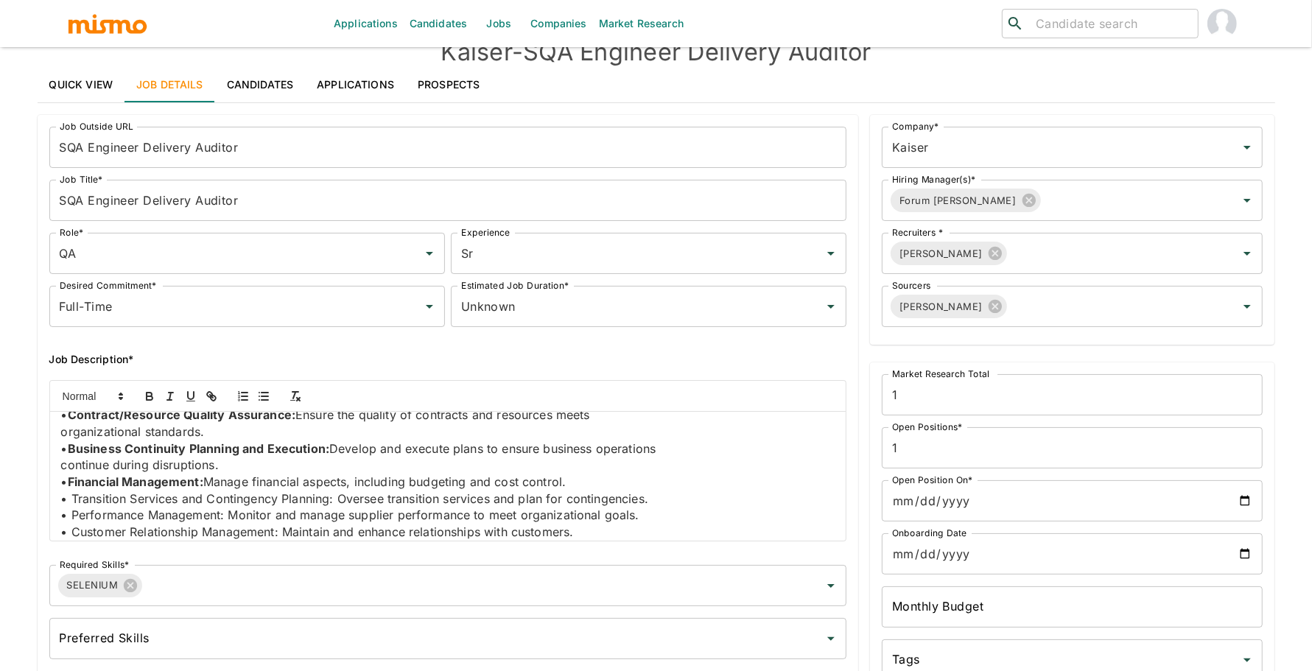
scroll to position [706, 0]
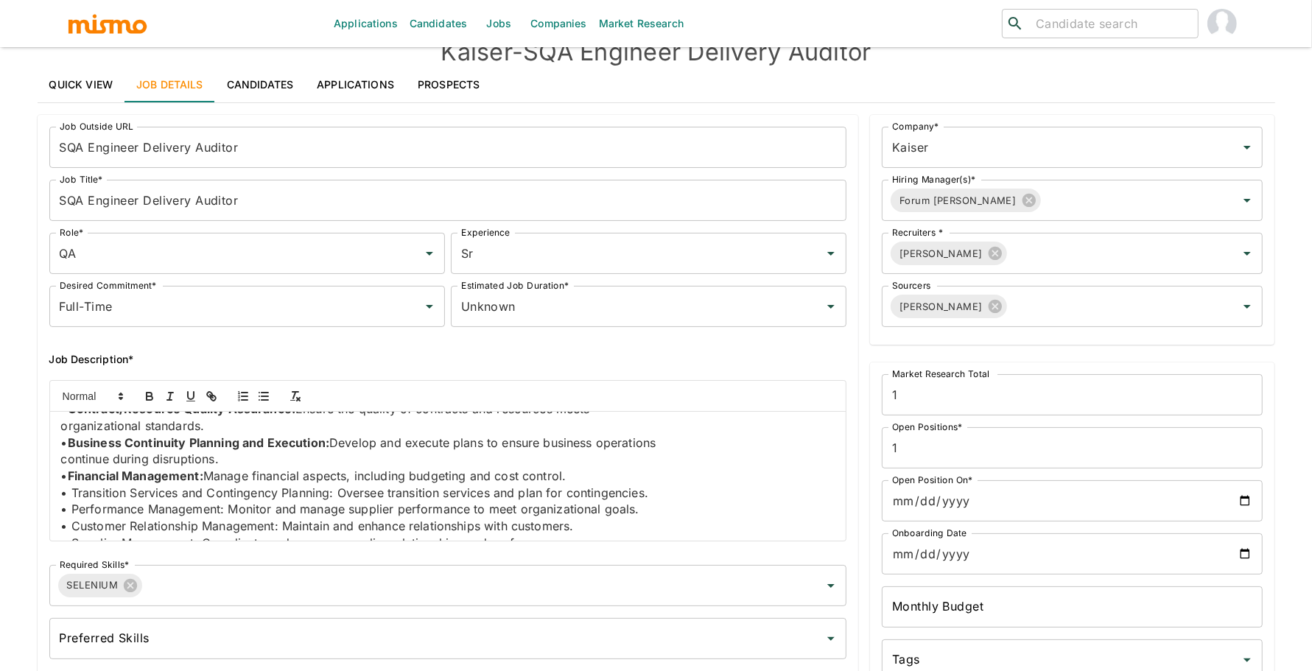
click at [71, 485] on p "• Transition Services and Contingency Planning: Oversee transition services and…" at bounding box center [448, 493] width 774 height 17
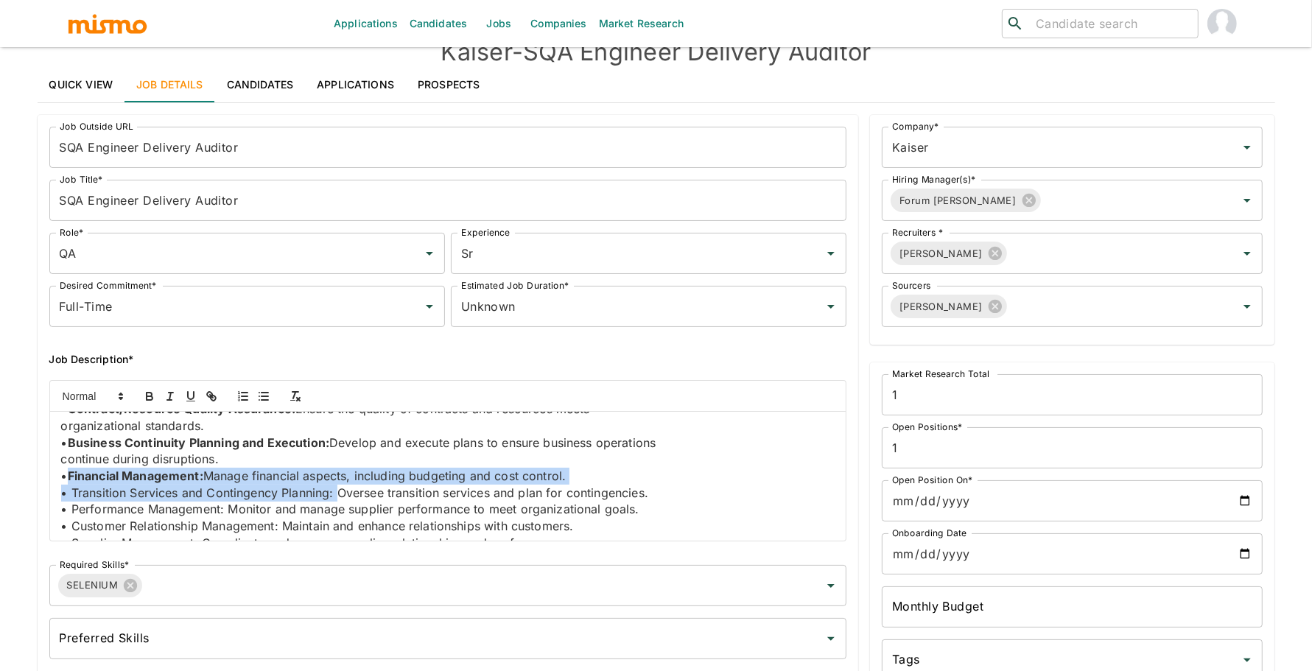
drag, startPoint x: 337, startPoint y: 489, endPoint x: 71, endPoint y: 481, distance: 266.8
click at [71, 481] on div "Job Summary We are seeking a SQA Engineer Delivery Auditor to provide operation…" at bounding box center [448, 476] width 796 height 129
click at [71, 481] on p "• Financial Management: Manage financial aspects, including budgeting and cost …" at bounding box center [448, 476] width 774 height 17
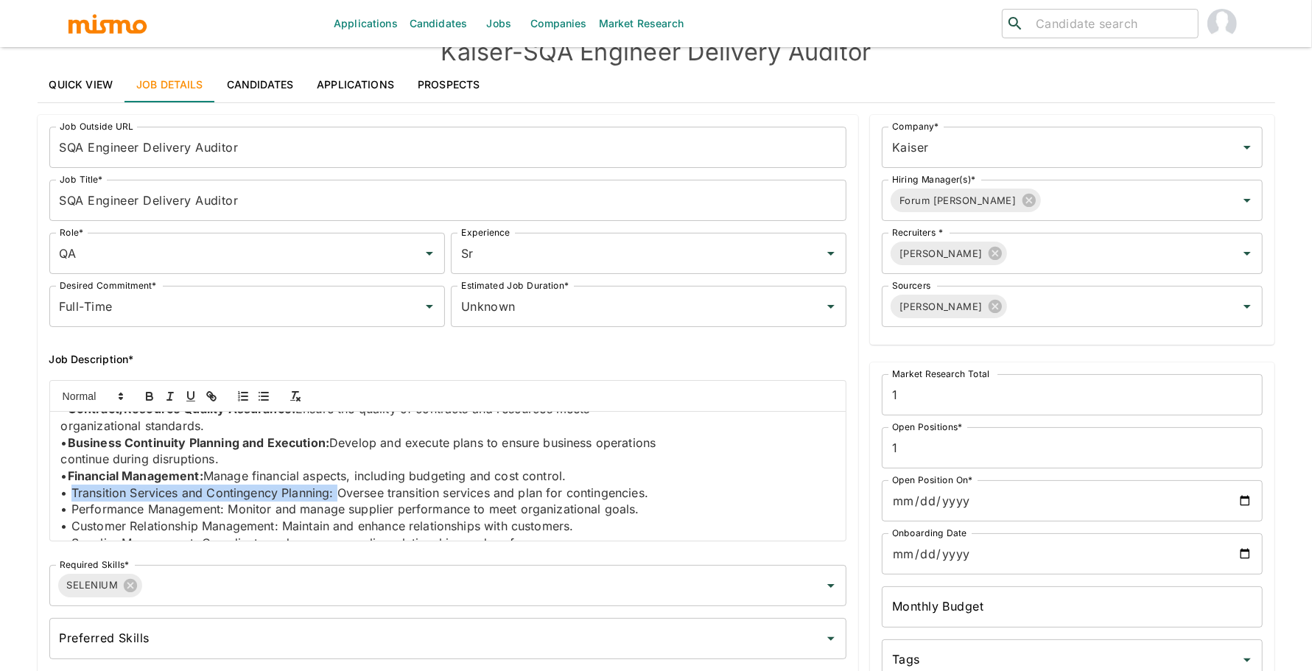
drag, startPoint x: 72, startPoint y: 491, endPoint x: 337, endPoint y: 492, distance: 264.4
click at [337, 492] on p "• Transition Services and Contingency Planning: Oversee transition services and…" at bounding box center [448, 493] width 774 height 17
click at [74, 509] on p "• Performance Management: Monitor and manage supplier performance to meet organ…" at bounding box center [448, 509] width 774 height 17
drag, startPoint x: 67, startPoint y: 509, endPoint x: 228, endPoint y: 510, distance: 160.6
click at [228, 510] on p "• Performance Management: Monitor and manage supplier performance to meet organ…" at bounding box center [448, 509] width 774 height 17
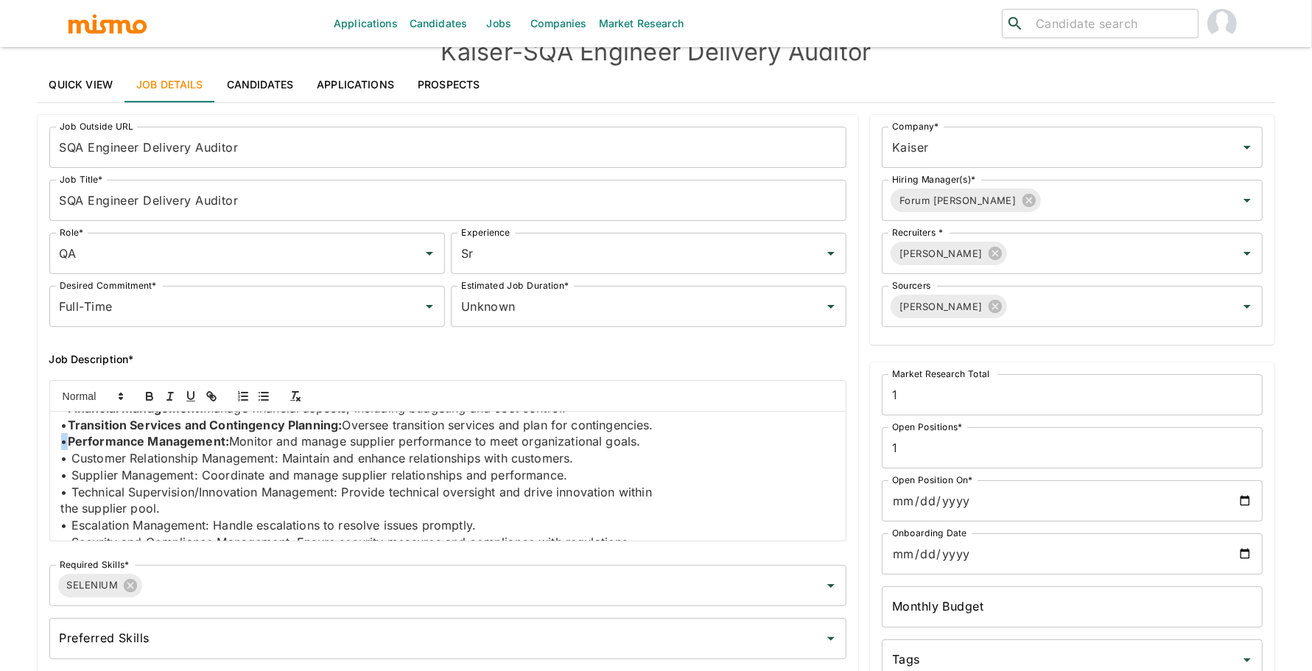
scroll to position [772, 0]
drag, startPoint x: 71, startPoint y: 457, endPoint x: 281, endPoint y: 454, distance: 209.2
click at [281, 454] on p "• Customer Relationship Management: Maintain and enhance relationships with cus…" at bounding box center [448, 460] width 774 height 17
drag, startPoint x: 71, startPoint y: 479, endPoint x: 203, endPoint y: 475, distance: 131.9
click at [203, 475] on p "• Supplier Management: Coordinate and manage supplier relationships and perform…" at bounding box center [448, 476] width 774 height 17
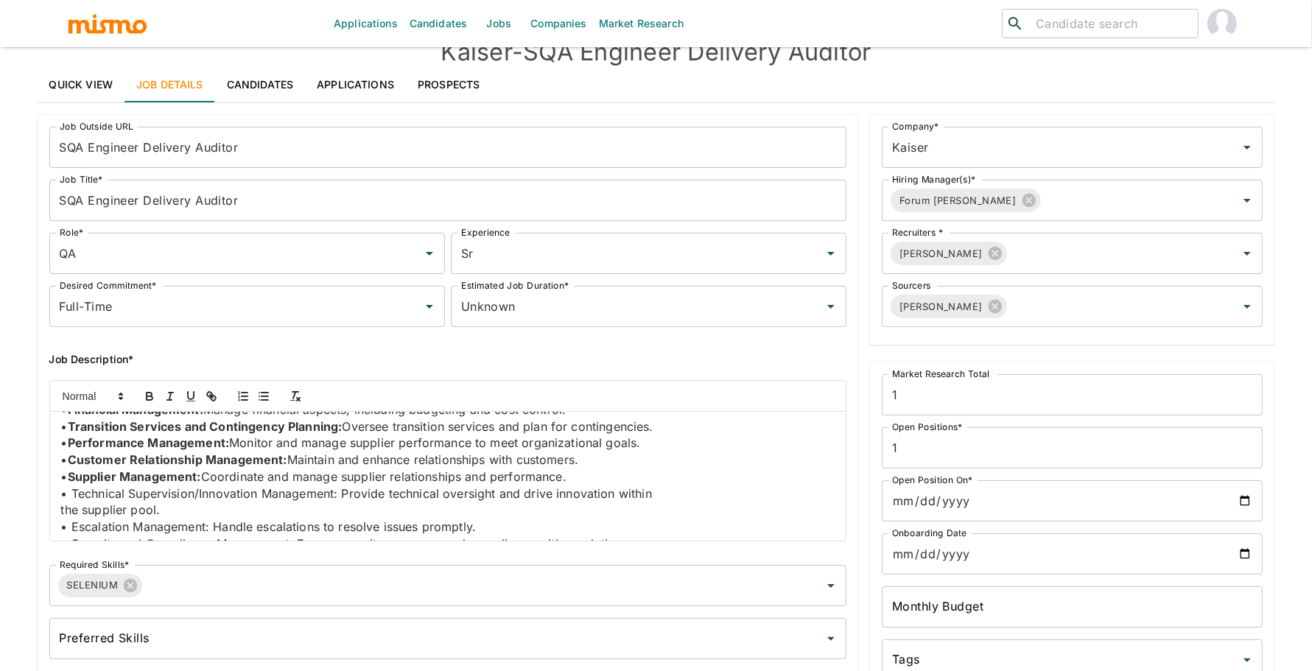
drag, startPoint x: 74, startPoint y: 491, endPoint x: 357, endPoint y: 490, distance: 283.6
click at [358, 491] on p "• Technical Supervision/Innovation Management: Provide technical oversight and …" at bounding box center [448, 493] width 774 height 17
drag, startPoint x: 342, startPoint y: 493, endPoint x: 71, endPoint y: 493, distance: 271.1
click at [71, 493] on p "• Technical Supervision/Innovation Management: Provide technical oversight and …" at bounding box center [448, 493] width 774 height 17
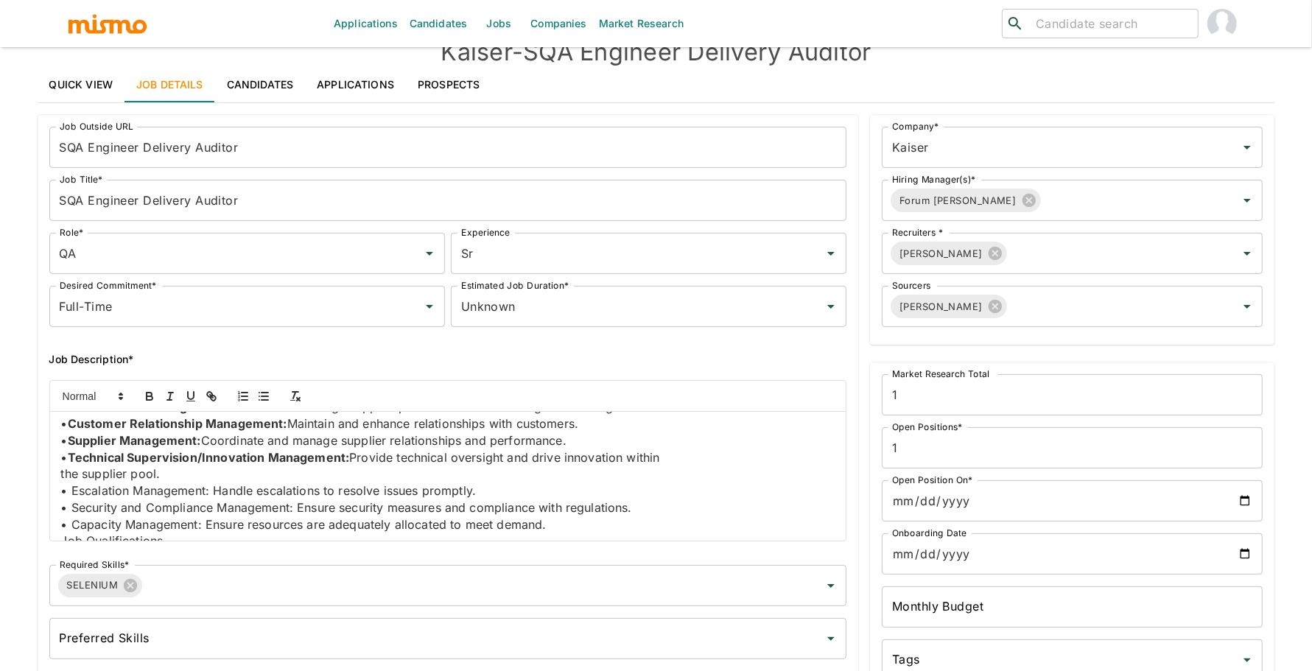
scroll to position [810, 0]
drag, startPoint x: 213, startPoint y: 489, endPoint x: 67, endPoint y: 485, distance: 145.9
click at [67, 485] on p "• Escalation Management: Handle escalations to resolve issues promptly." at bounding box center [448, 488] width 774 height 17
drag, startPoint x: 296, startPoint y: 505, endPoint x: 74, endPoint y: 505, distance: 222.4
click at [74, 505] on p "• Security and Compliance Management: Ensure security measures and compliance w…" at bounding box center [448, 505] width 774 height 17
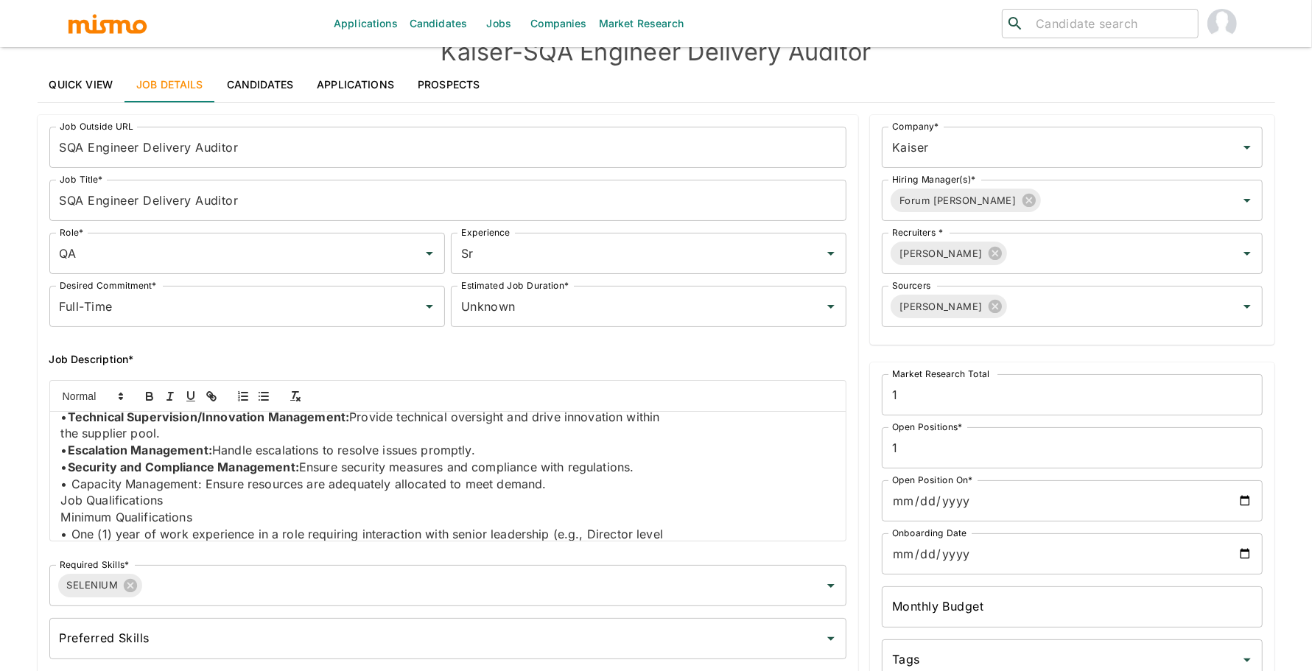
scroll to position [863, 0]
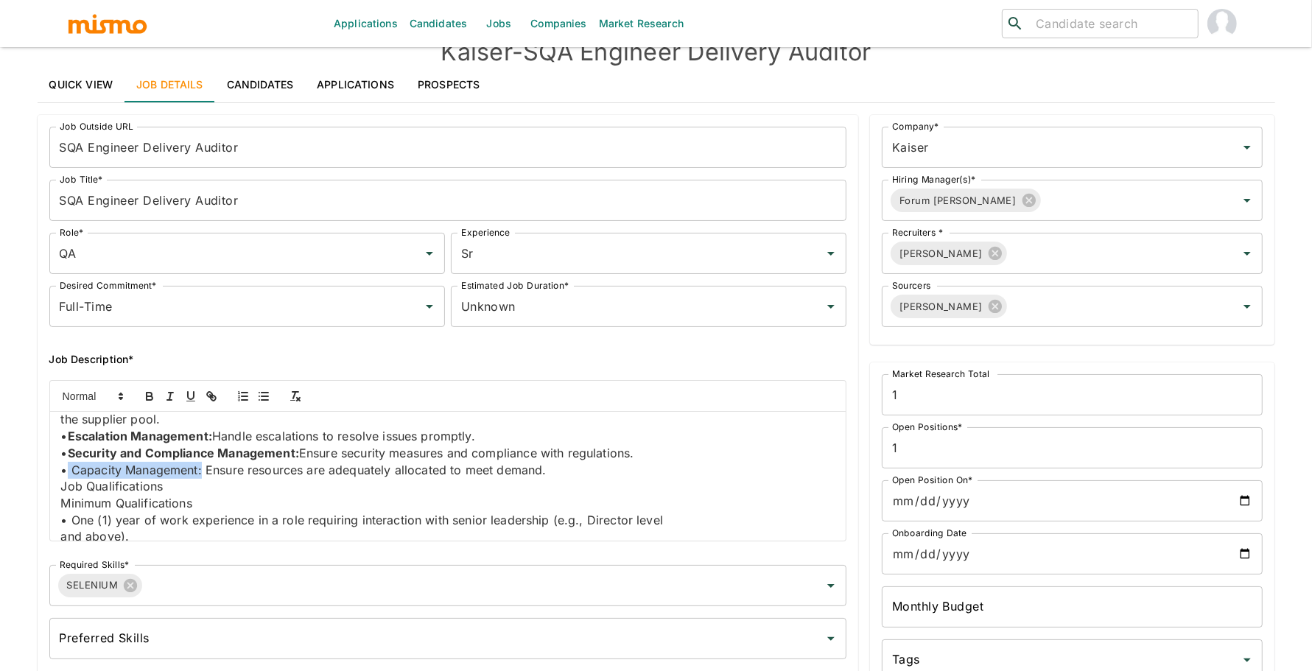
drag, startPoint x: 202, startPoint y: 468, endPoint x: 67, endPoint y: 470, distance: 134.8
click at [67, 470] on p "• Capacity Management: Ensure resources are adequately allocated to meet demand." at bounding box center [448, 470] width 774 height 17
drag, startPoint x: 46, startPoint y: 499, endPoint x: 52, endPoint y: 493, distance: 7.8
click at [52, 494] on div "Job Summary We are seeking a SQA Engineer Delivery Auditor to provide operation…" at bounding box center [442, 454] width 809 height 173
click at [58, 491] on div "Job Summary We are seeking a SQA Engineer Delivery Auditor to provide operation…" at bounding box center [448, 476] width 796 height 129
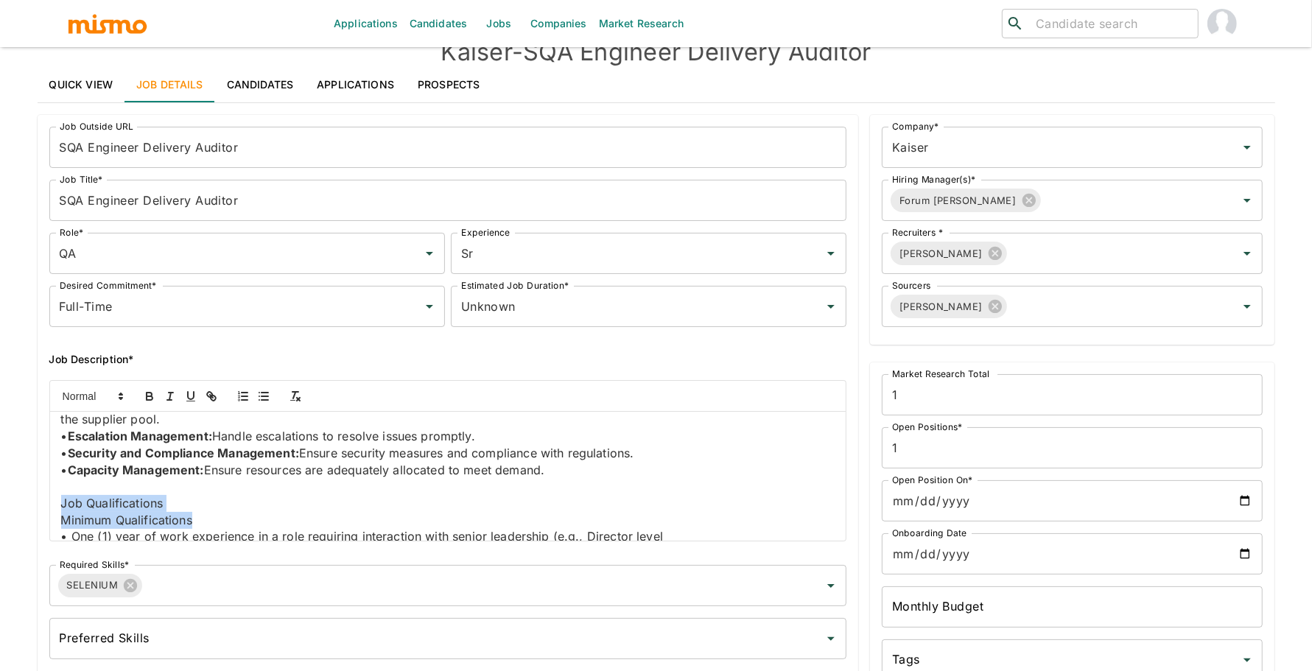
drag, startPoint x: 208, startPoint y: 521, endPoint x: 50, endPoint y: 502, distance: 158.8
click at [50, 502] on div "Job Summary We are seeking a SQA Engineer Delivery Auditor to provide operation…" at bounding box center [448, 476] width 796 height 129
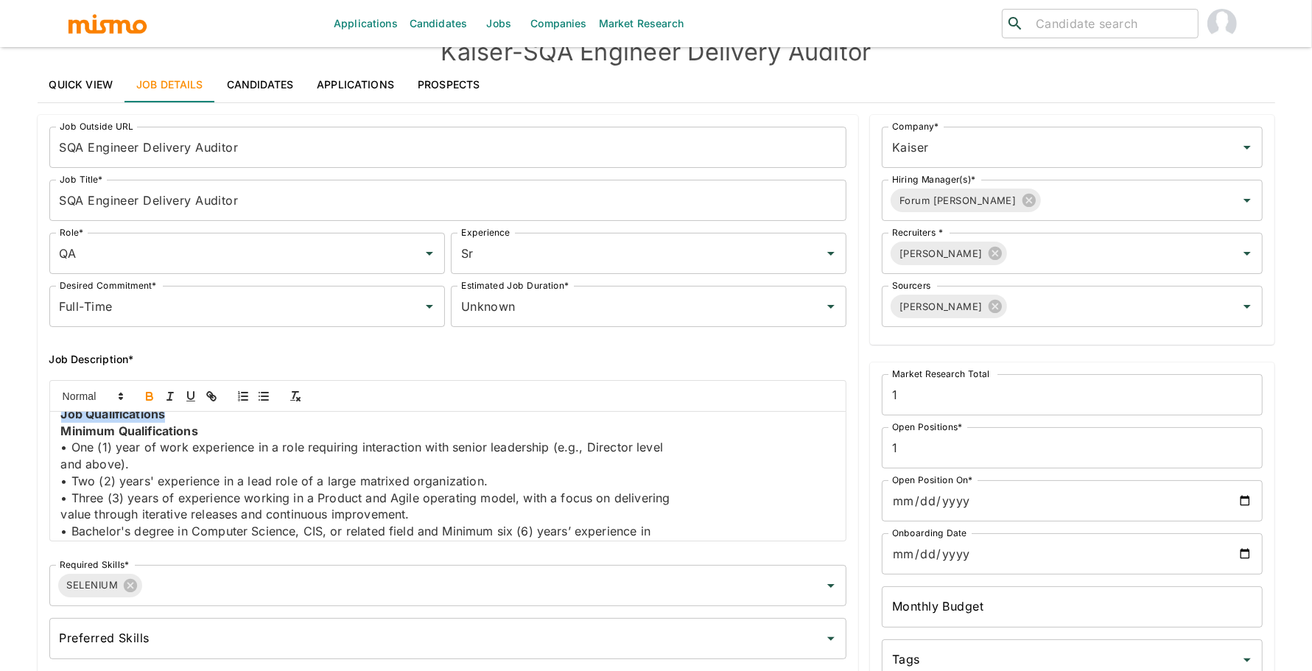
scroll to position [950, 0]
drag, startPoint x: 446, startPoint y: 446, endPoint x: 548, endPoint y: 449, distance: 102.4
click at [548, 449] on p "• One (1) year of work experience in a role requiring interaction with senior l…" at bounding box center [448, 448] width 774 height 17
drag, startPoint x: 243, startPoint y: 482, endPoint x: 300, endPoint y: 482, distance: 56.7
click at [300, 482] on p "• Two (2) years' experience in a lead role of a large matrixed organization." at bounding box center [448, 482] width 774 height 17
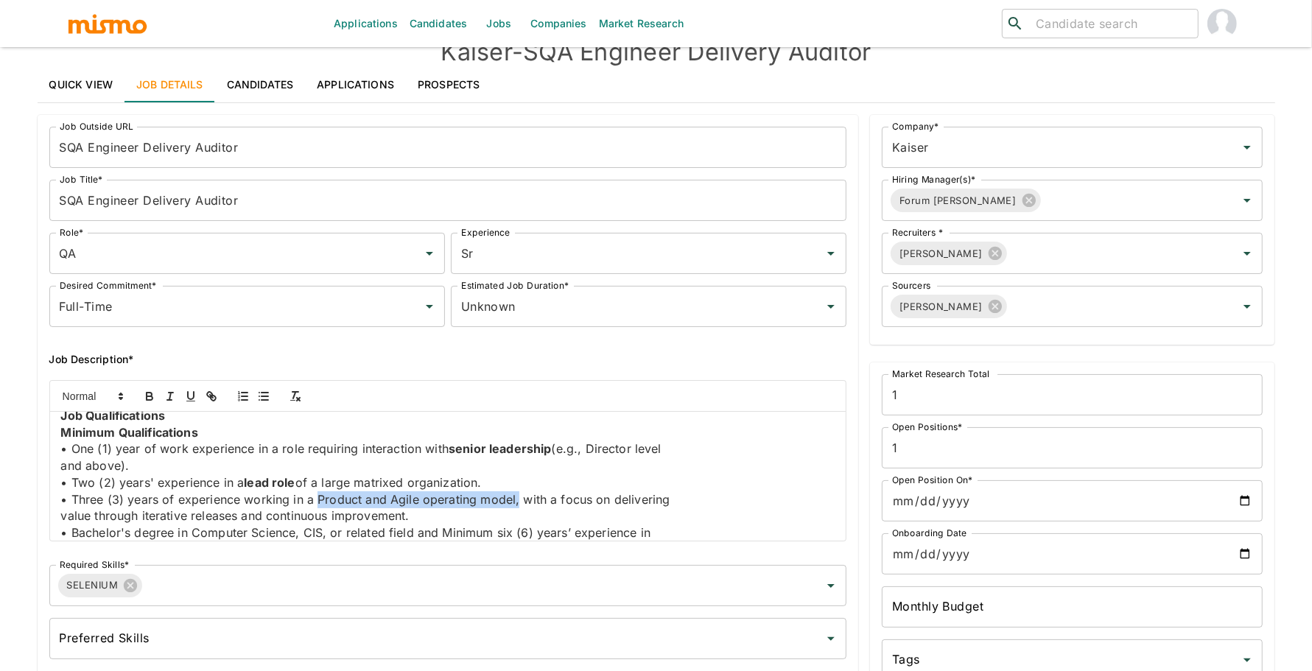
drag, startPoint x: 315, startPoint y: 498, endPoint x: 515, endPoint y: 497, distance: 200.3
click at [515, 497] on p "• Three (3) years of experience working in a Product and Agile operating model,…" at bounding box center [448, 499] width 774 height 17
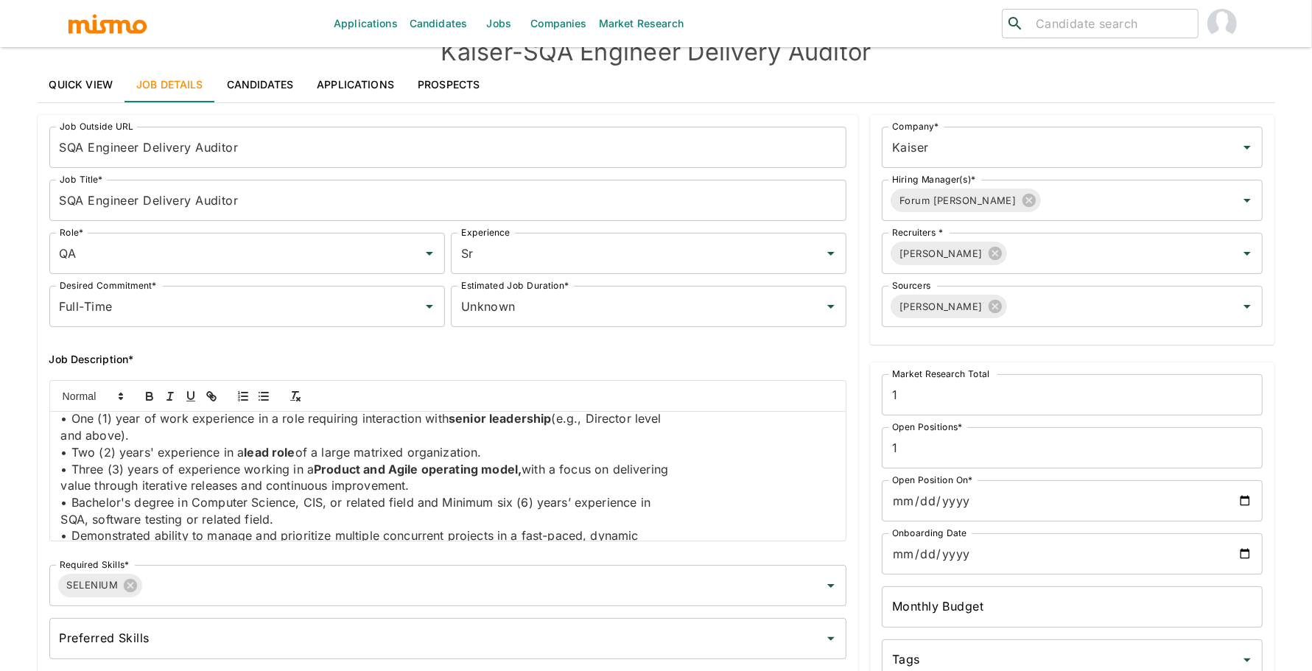
scroll to position [987, 0]
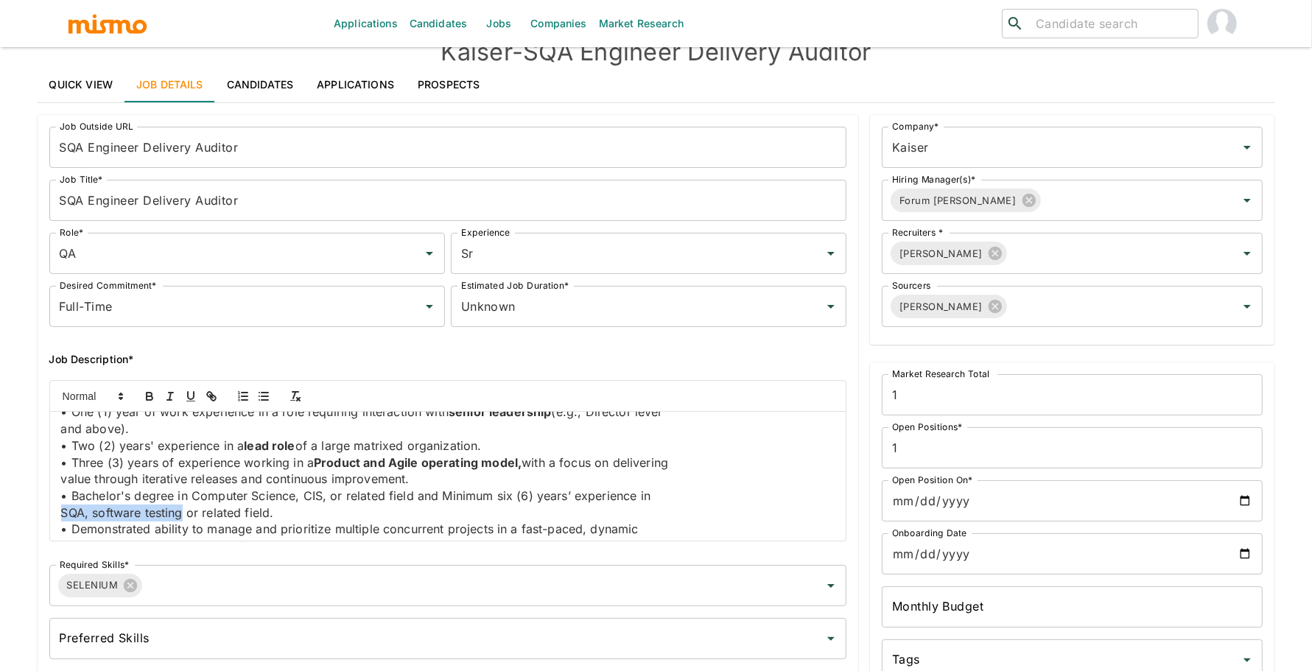
drag, startPoint x: 55, startPoint y: 513, endPoint x: 183, endPoint y: 512, distance: 128.2
click at [183, 512] on div "Job Summary We are seeking a SQA Engineer Delivery Auditor to provide operation…" at bounding box center [448, 476] width 796 height 129
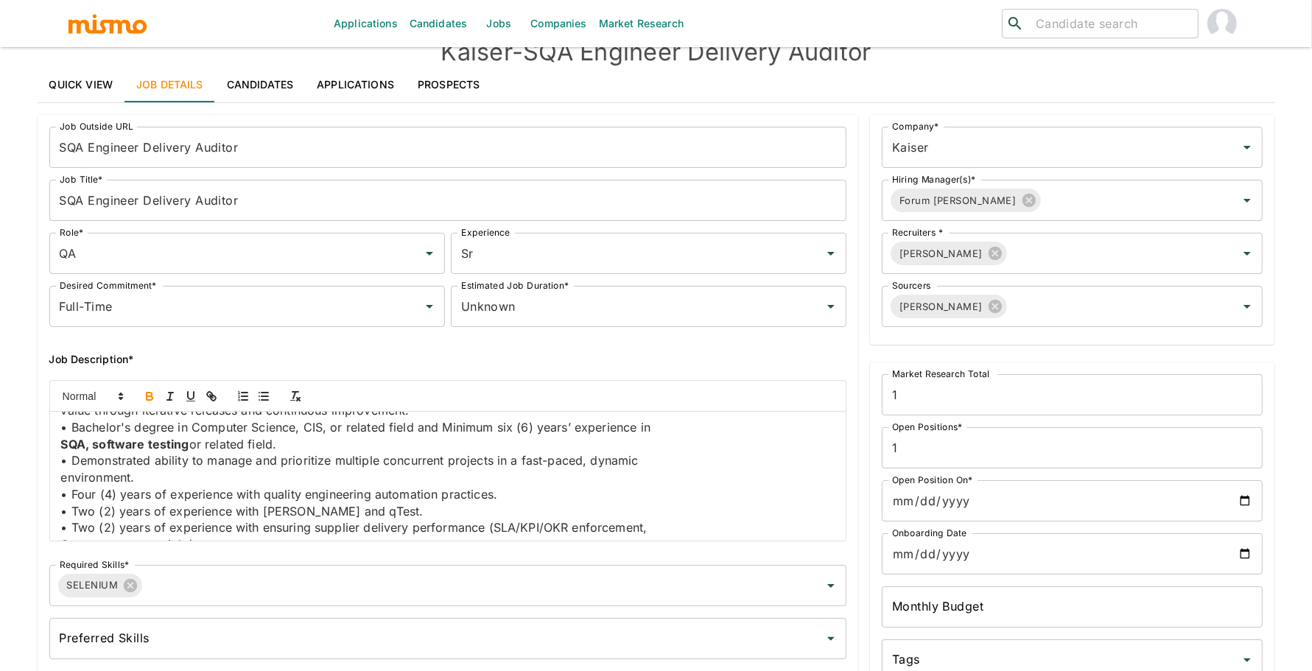
scroll to position [1064, 0]
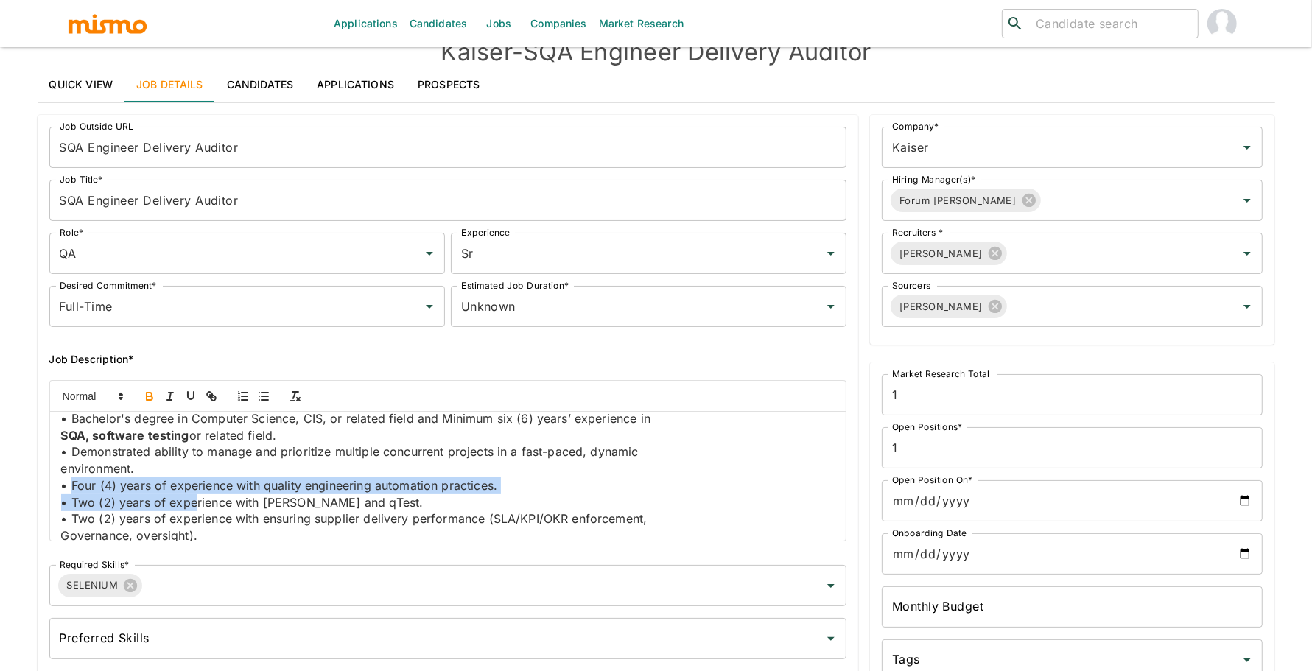
drag, startPoint x: 73, startPoint y: 485, endPoint x: 193, endPoint y: 493, distance: 120.3
click at [194, 493] on div "Job Summary We are seeking a SQA Engineer Delivery Auditor to provide operation…" at bounding box center [448, 476] width 796 height 129
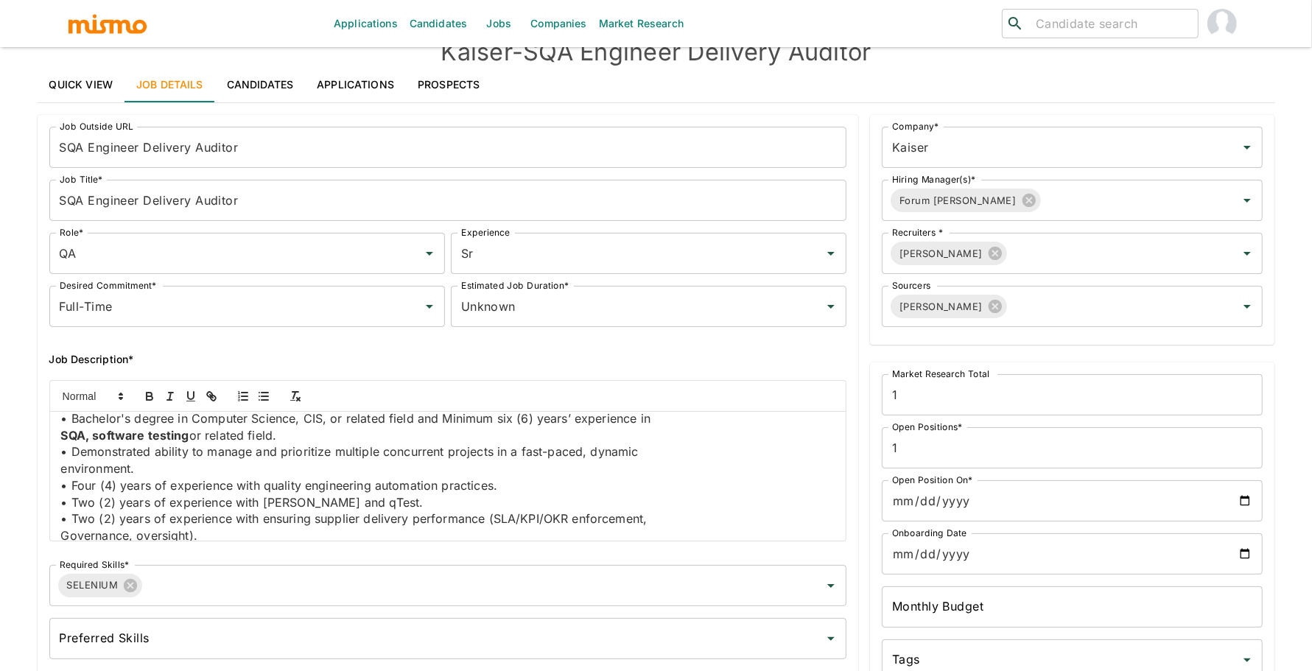
click at [322, 482] on p "• Four (4) years of experience with quality engineering automation practices." at bounding box center [448, 485] width 774 height 17
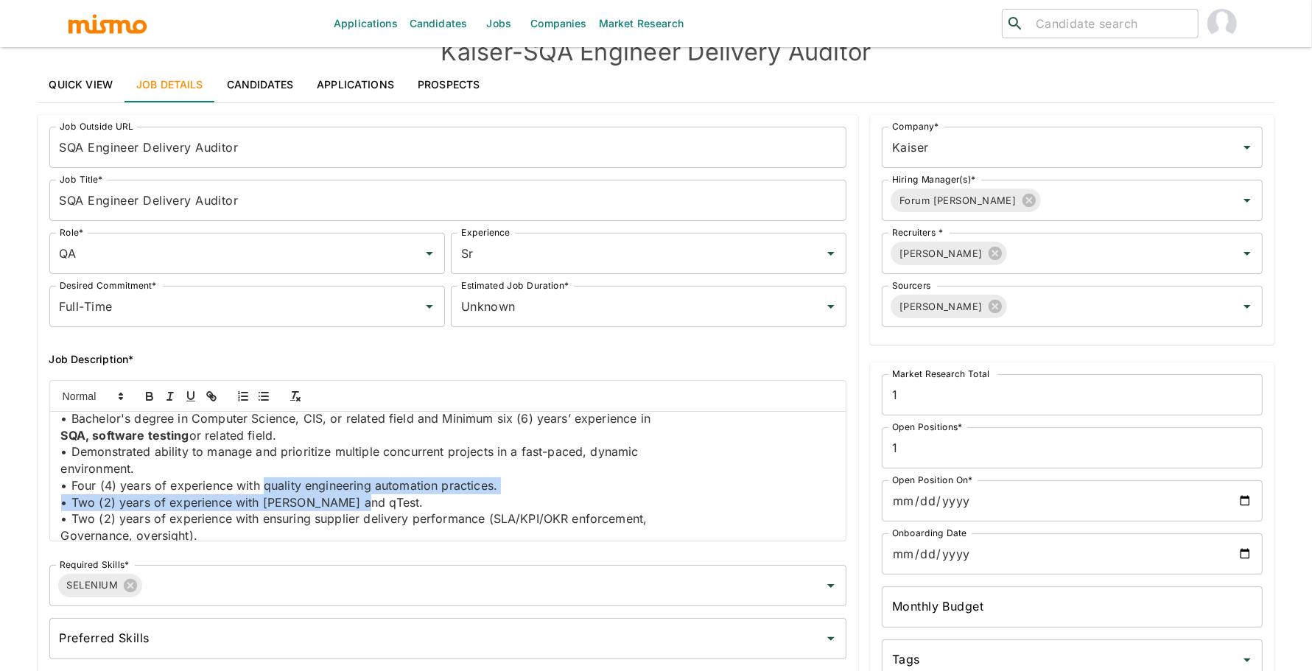
drag, startPoint x: 264, startPoint y: 486, endPoint x: 513, endPoint y: 492, distance: 249.0
click at [513, 493] on div "Job Summary We are seeking a SQA Engineer Delivery Auditor to provide operation…" at bounding box center [448, 476] width 796 height 129
click at [513, 494] on p "• Two (2) years of experience with Jira and qTest." at bounding box center [448, 502] width 774 height 17
drag, startPoint x: 502, startPoint y: 482, endPoint x: 264, endPoint y: 487, distance: 237.2
click at [264, 487] on p "• Four (4) years of experience with quality engineering automation practices." at bounding box center [448, 485] width 774 height 17
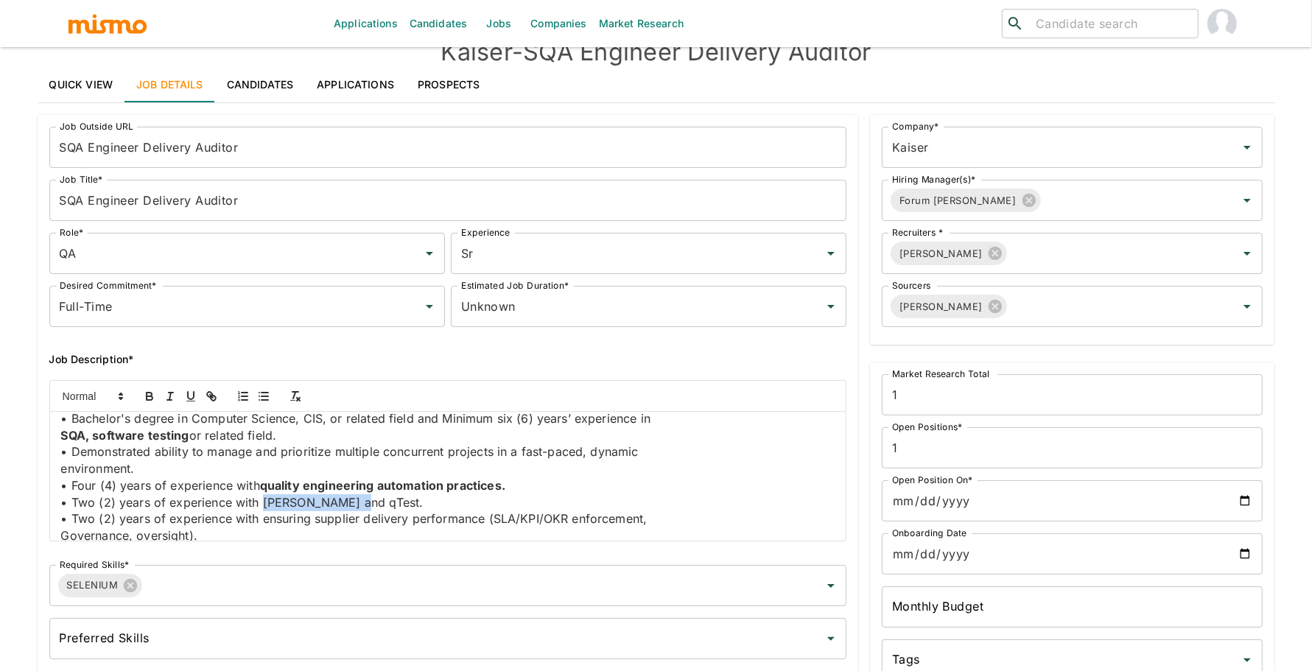
drag, startPoint x: 260, startPoint y: 496, endPoint x: 354, endPoint y: 498, distance: 93.6
click at [354, 498] on p "• Two (2) years of experience with Jira and qTest." at bounding box center [448, 502] width 774 height 17
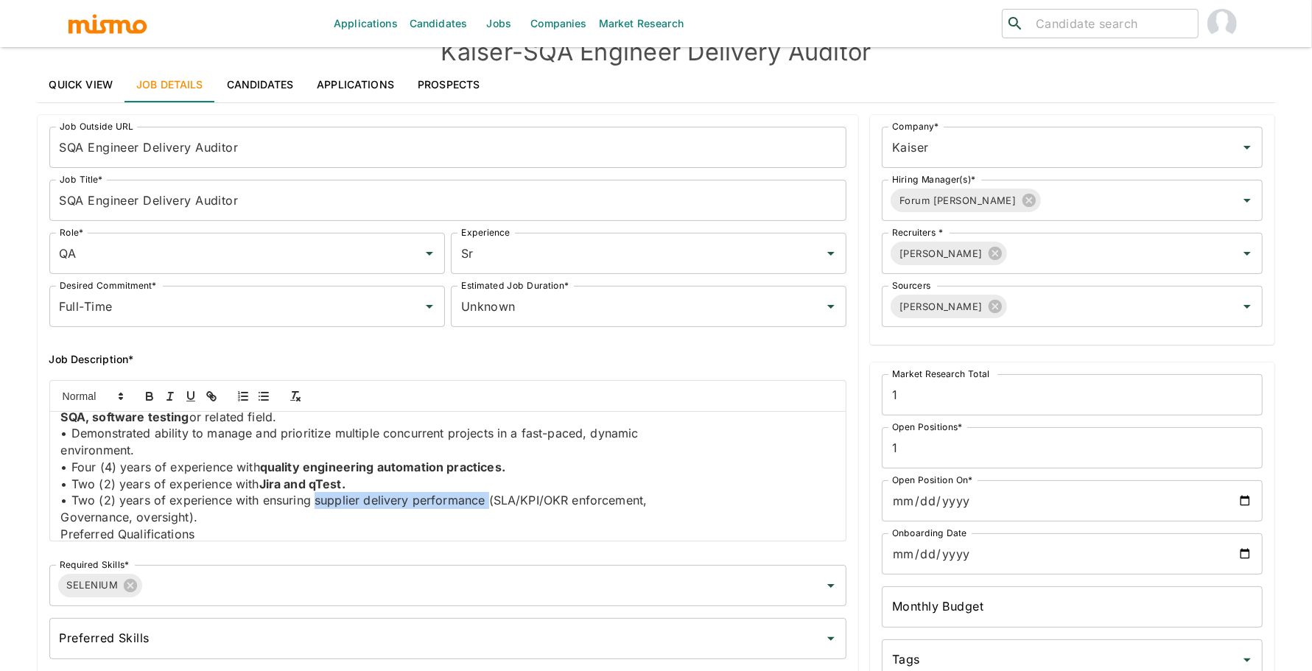
drag, startPoint x: 316, startPoint y: 499, endPoint x: 488, endPoint y: 498, distance: 172.4
click at [488, 498] on p "• Two (2) years of experience with ensuring supplier delivery performance (SLA/…" at bounding box center [448, 500] width 774 height 17
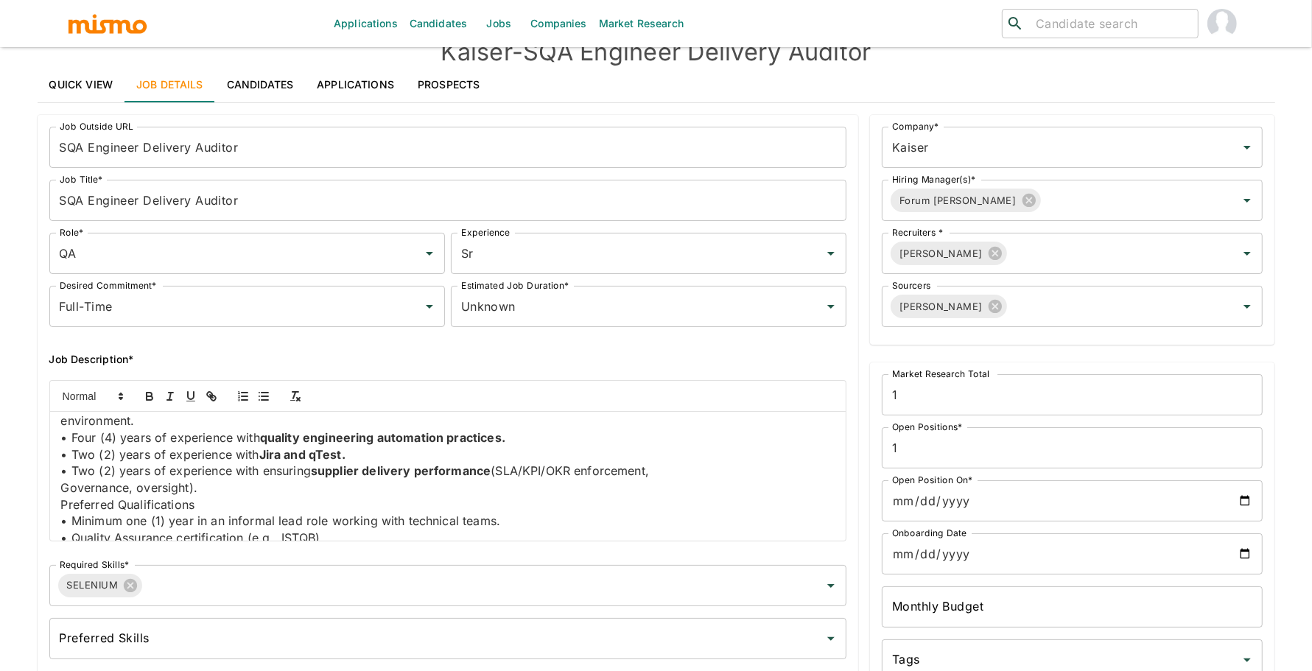
scroll to position [1123, 0]
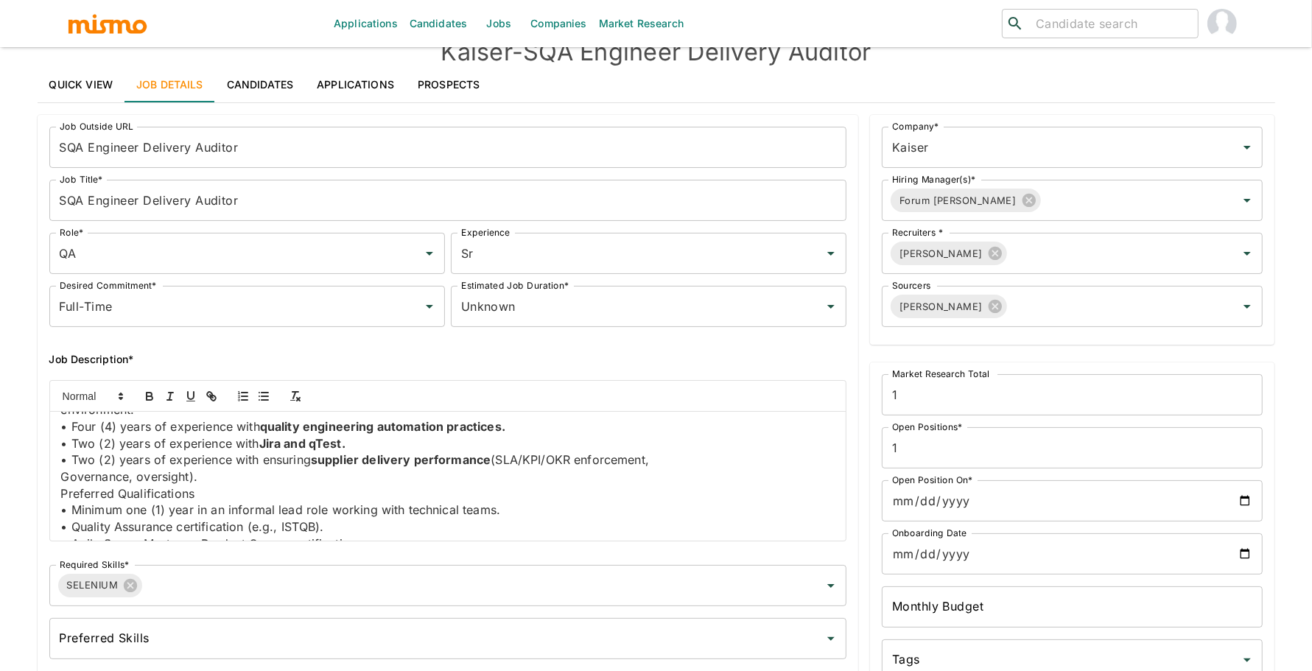
click at [62, 494] on p "Preferred Qualifications" at bounding box center [448, 493] width 774 height 17
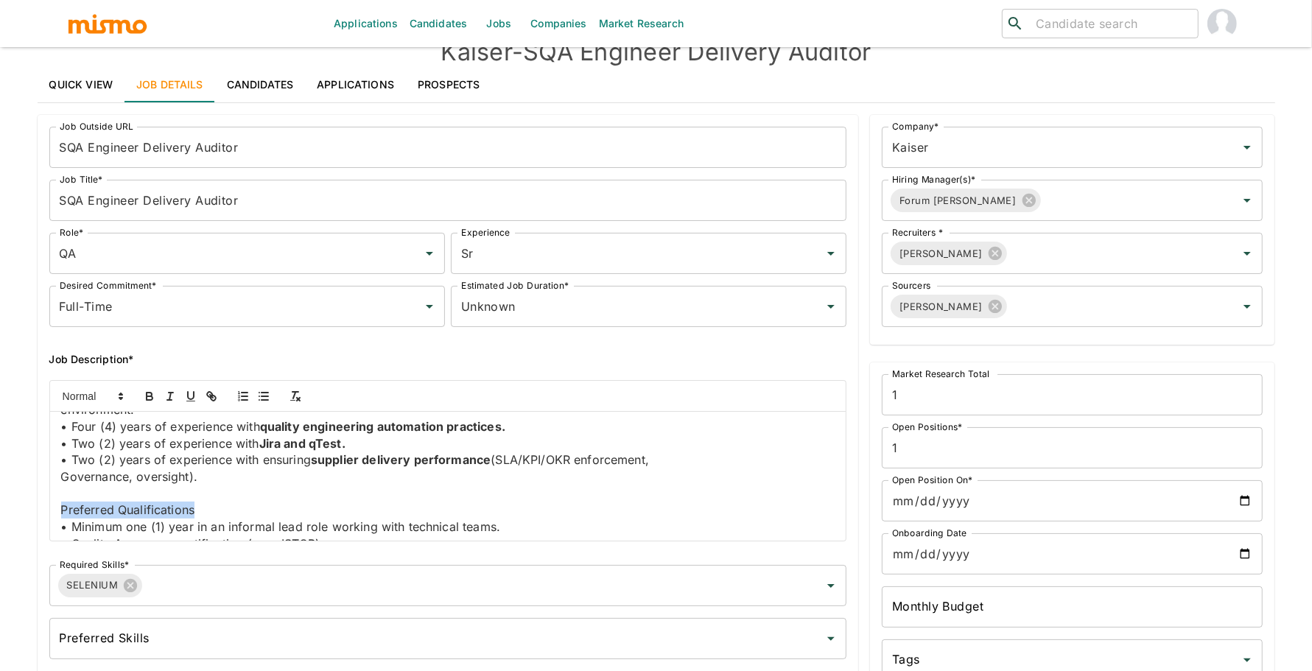
drag, startPoint x: 200, startPoint y: 507, endPoint x: 0, endPoint y: 507, distance: 199.6
click at [0, 507] on div "Applications Candidates Jobs Companies Market Research ​ ​ Kaiser - SQA Enginee…" at bounding box center [656, 326] width 1312 height 706
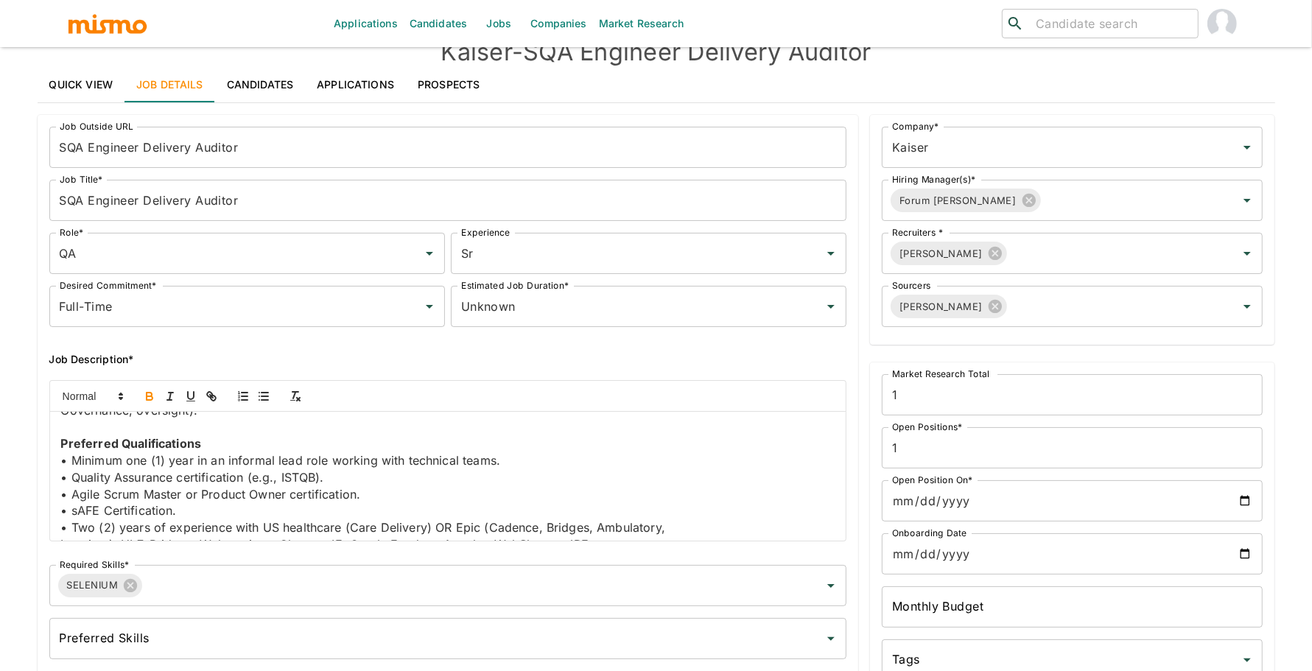
scroll to position [1209, 0]
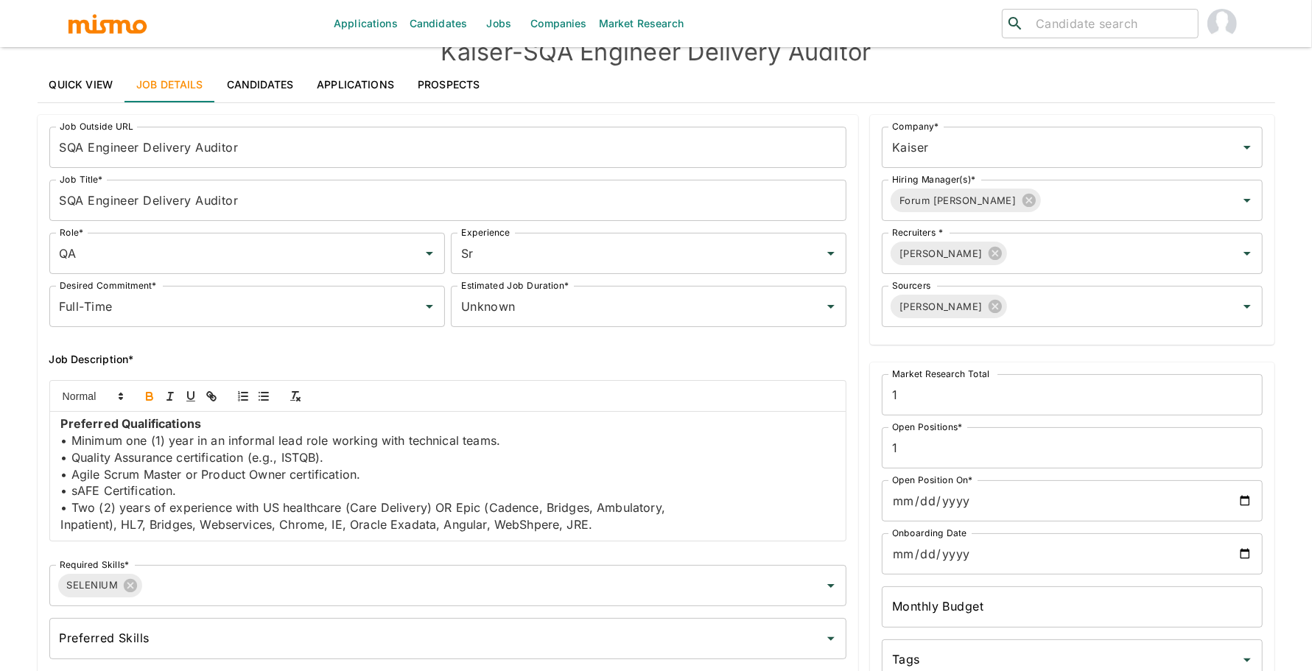
click at [327, 474] on p "• Agile Scrum Master or Product Owner certification." at bounding box center [448, 474] width 774 height 17
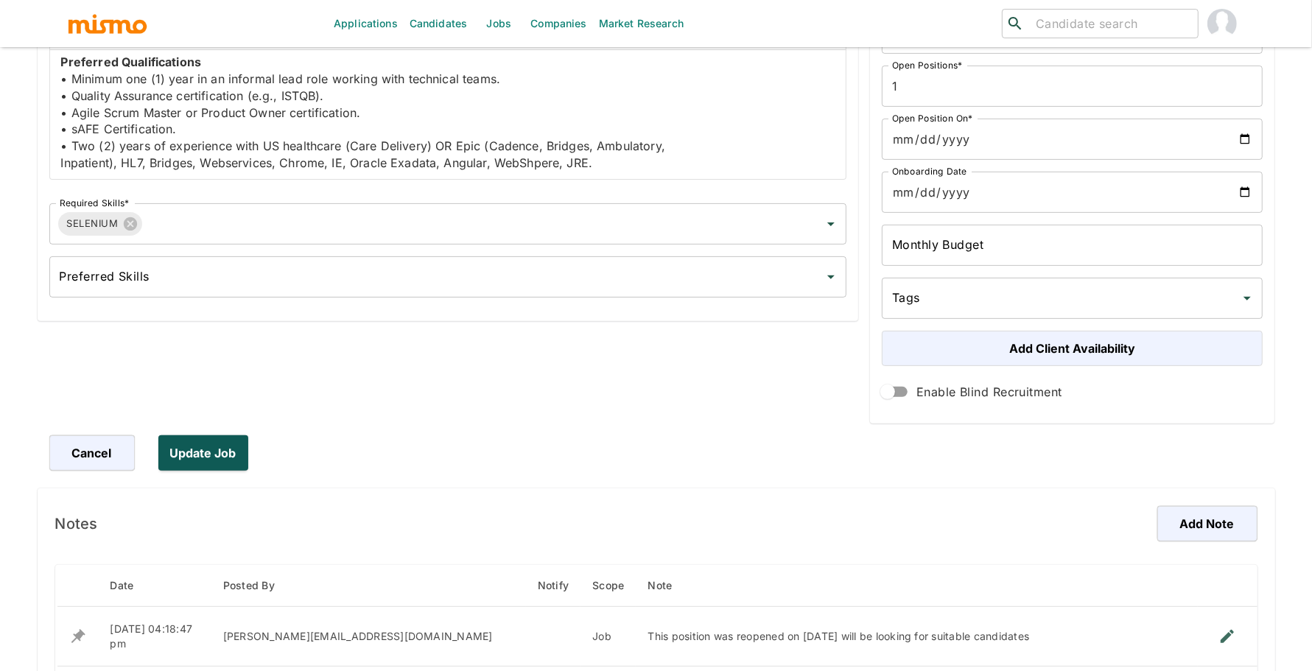
scroll to position [399, 0]
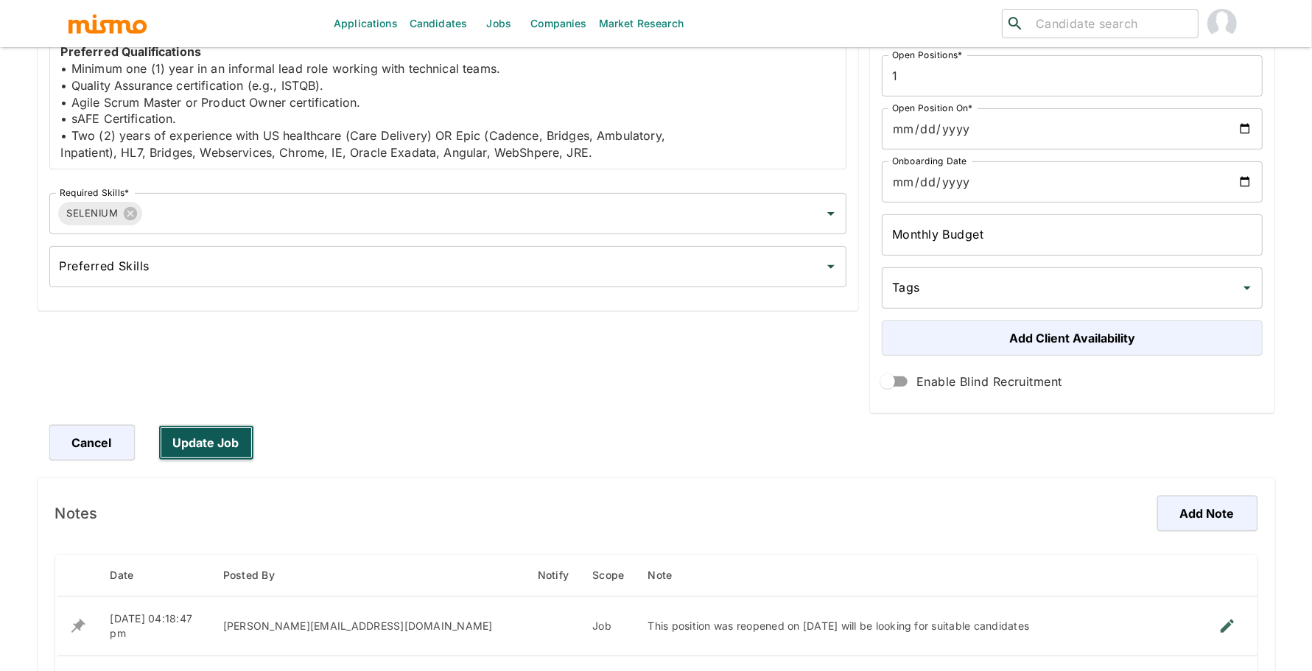
click at [215, 444] on button "Update Job" at bounding box center [206, 442] width 96 height 35
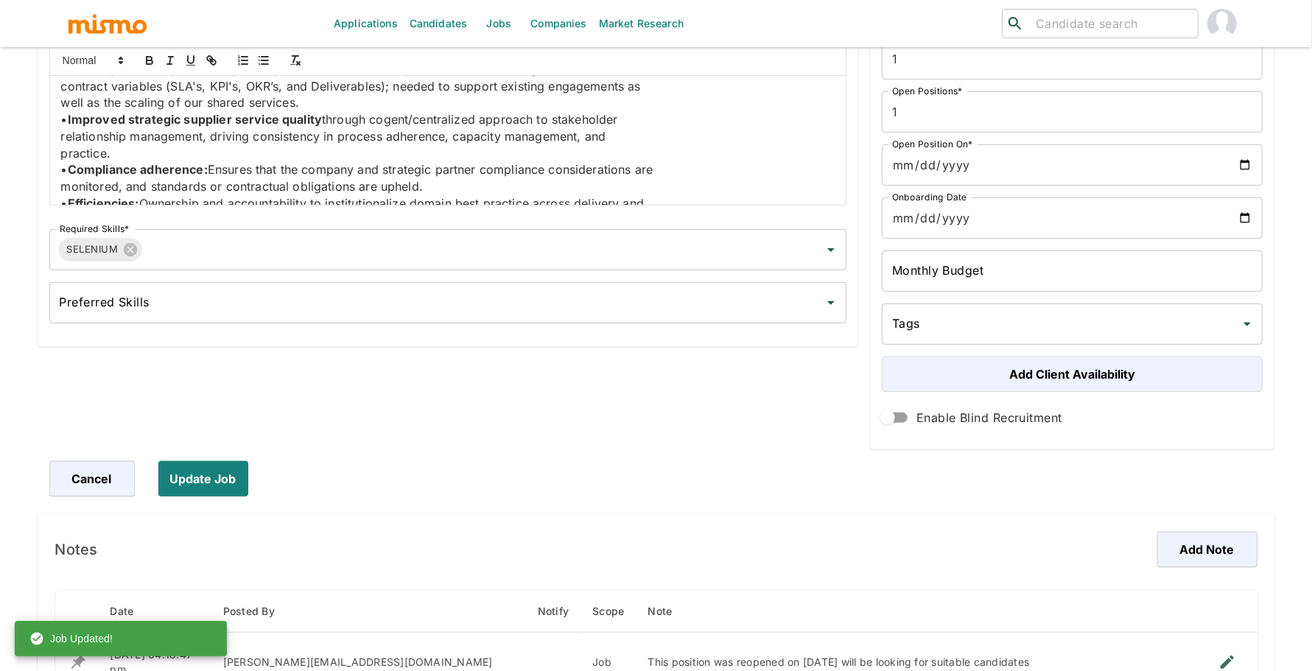
scroll to position [0, 0]
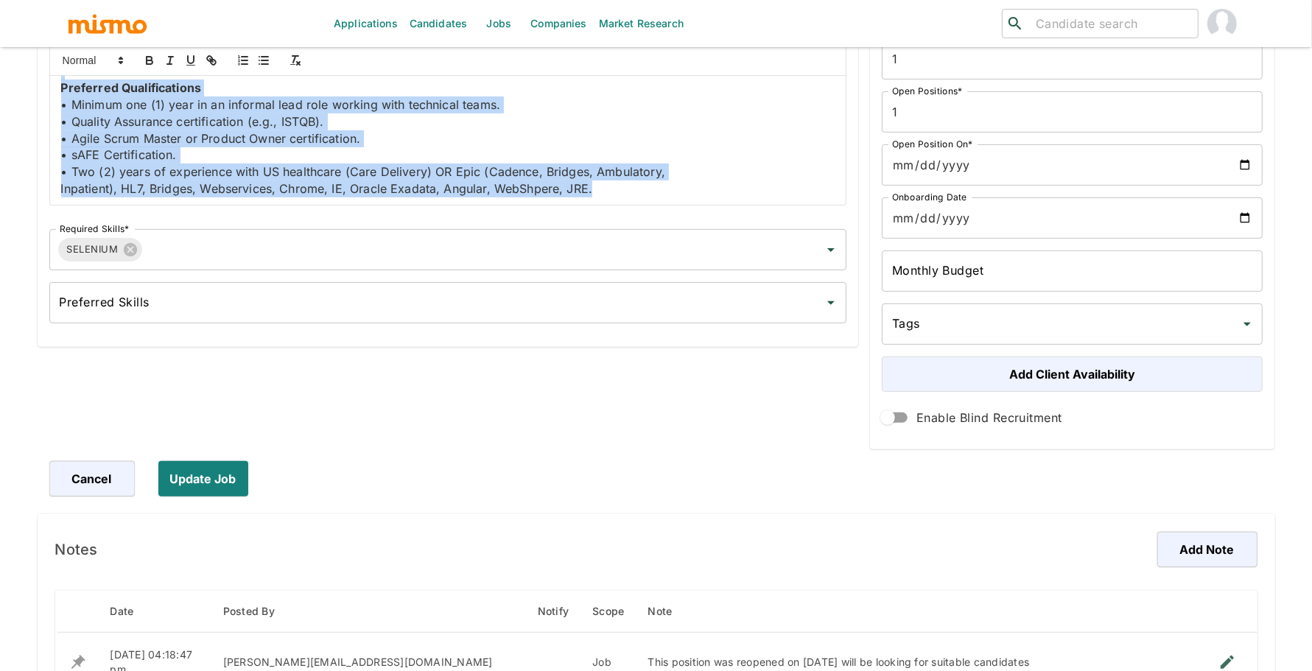
drag, startPoint x: 56, startPoint y: 94, endPoint x: 110, endPoint y: 270, distance: 184.1
click at [113, 269] on div "Job Outside URL SQA Engineer Delivery Auditor Job Outside URL Job Title* SQA En…" at bounding box center [442, 54] width 809 height 550
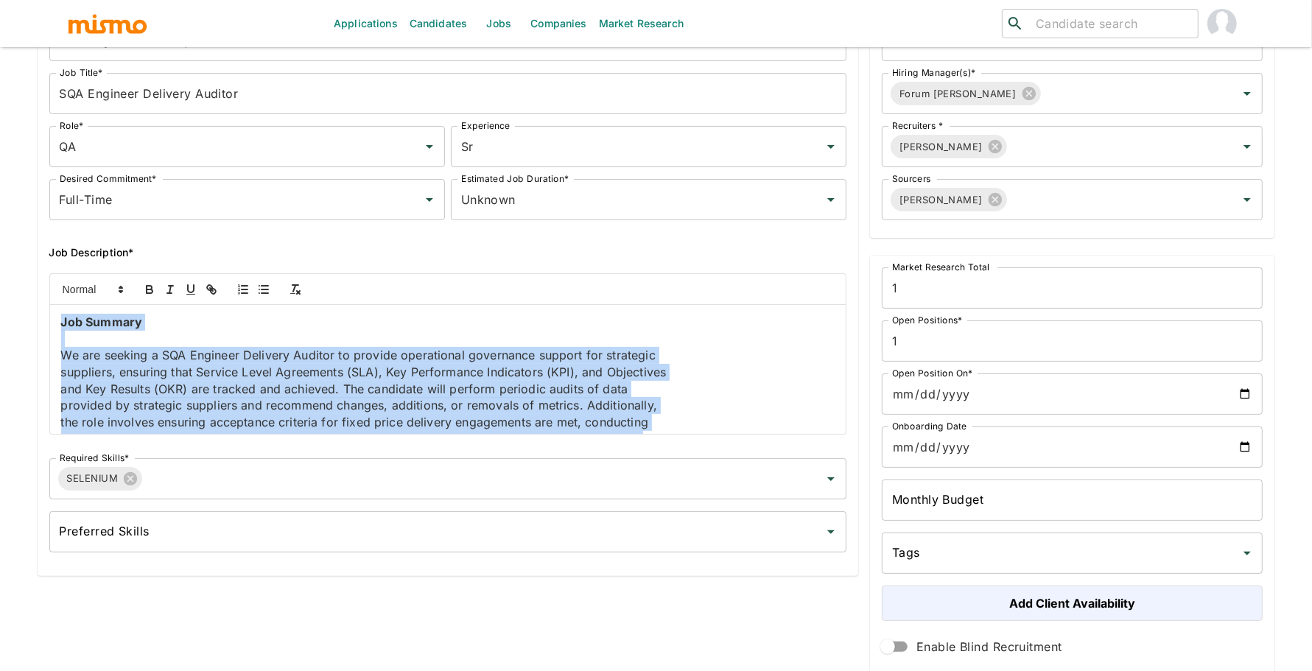
scroll to position [133, 0]
click at [298, 286] on line "button" at bounding box center [295, 286] width 6 height 0
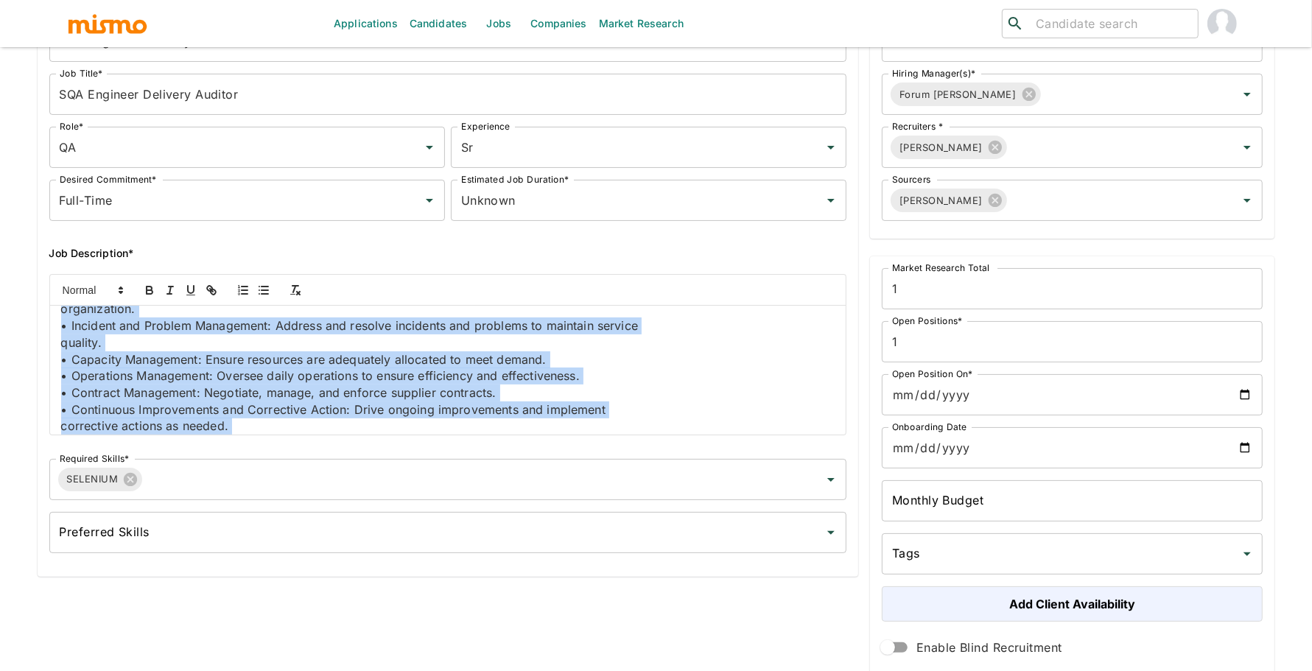
scroll to position [0, 0]
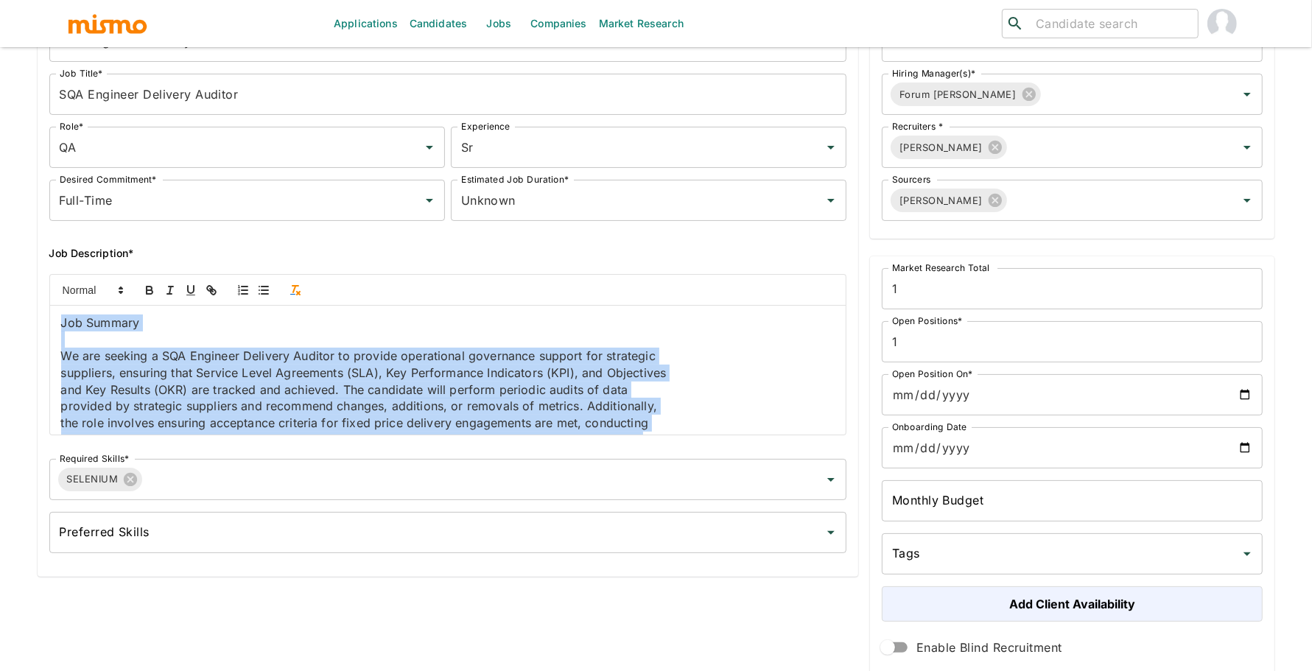
click at [295, 289] on icon "button" at bounding box center [295, 290] width 13 height 13
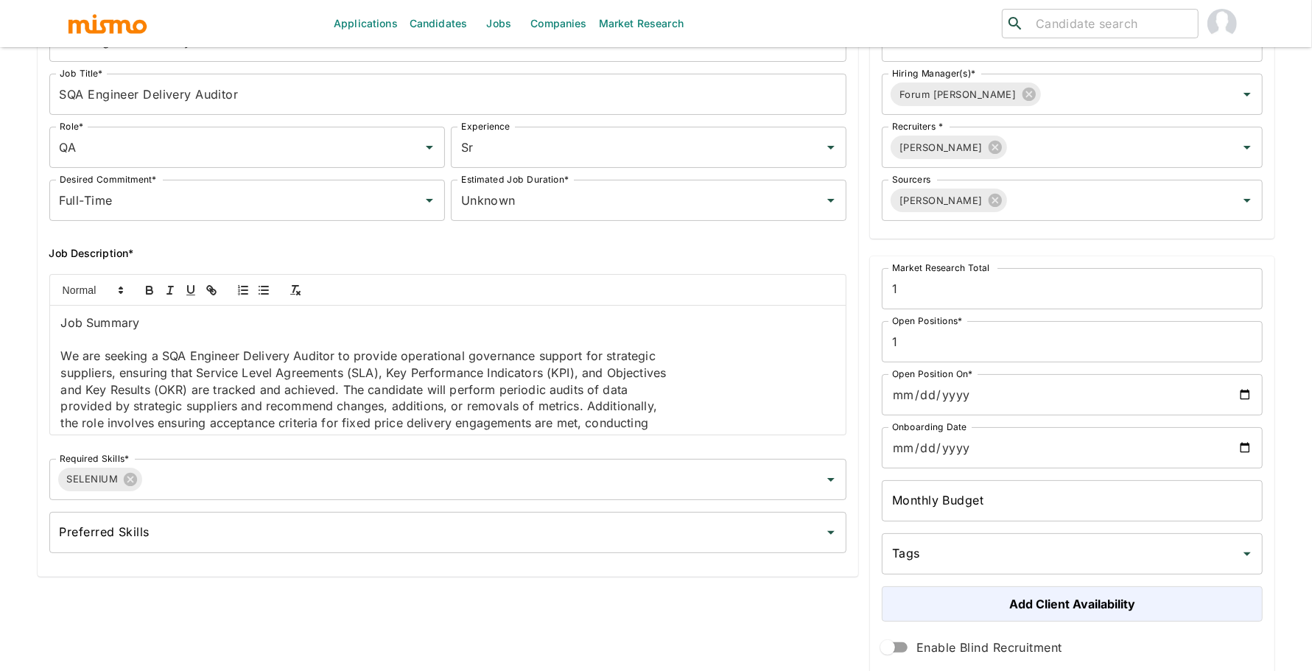
click at [55, 384] on div "Job Summary We are seeking a SQA Engineer Delivery Auditor to provide operation…" at bounding box center [448, 370] width 796 height 129
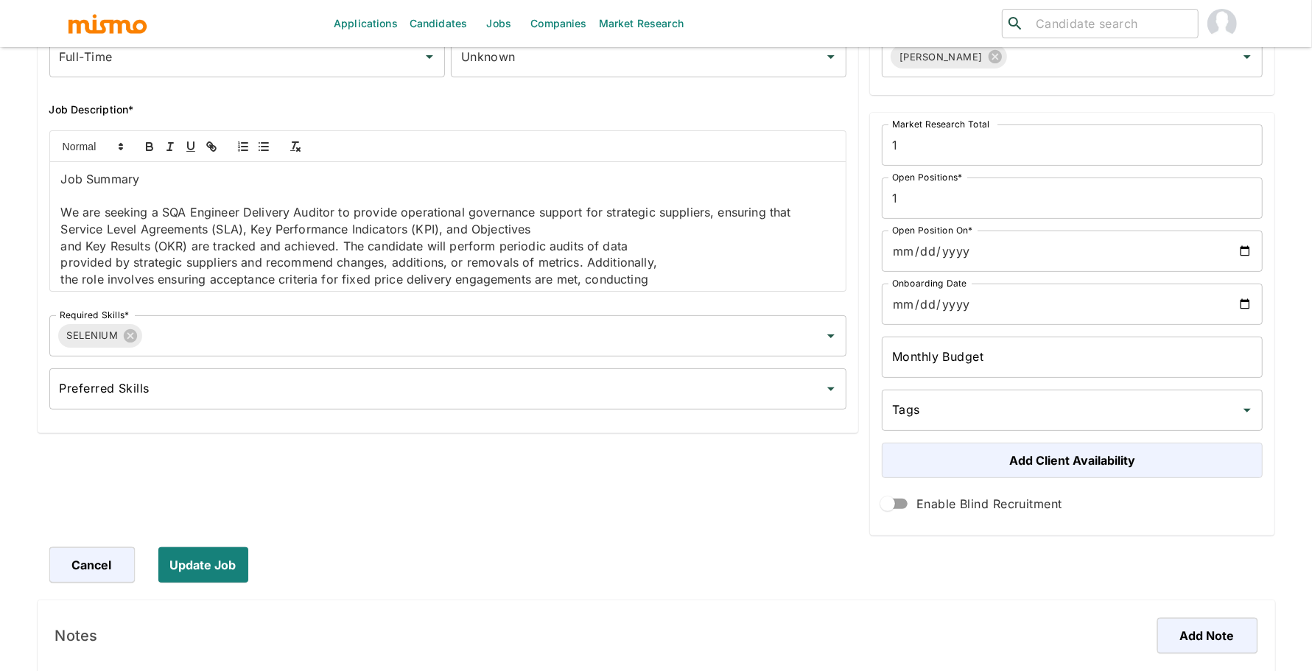
scroll to position [274, 0]
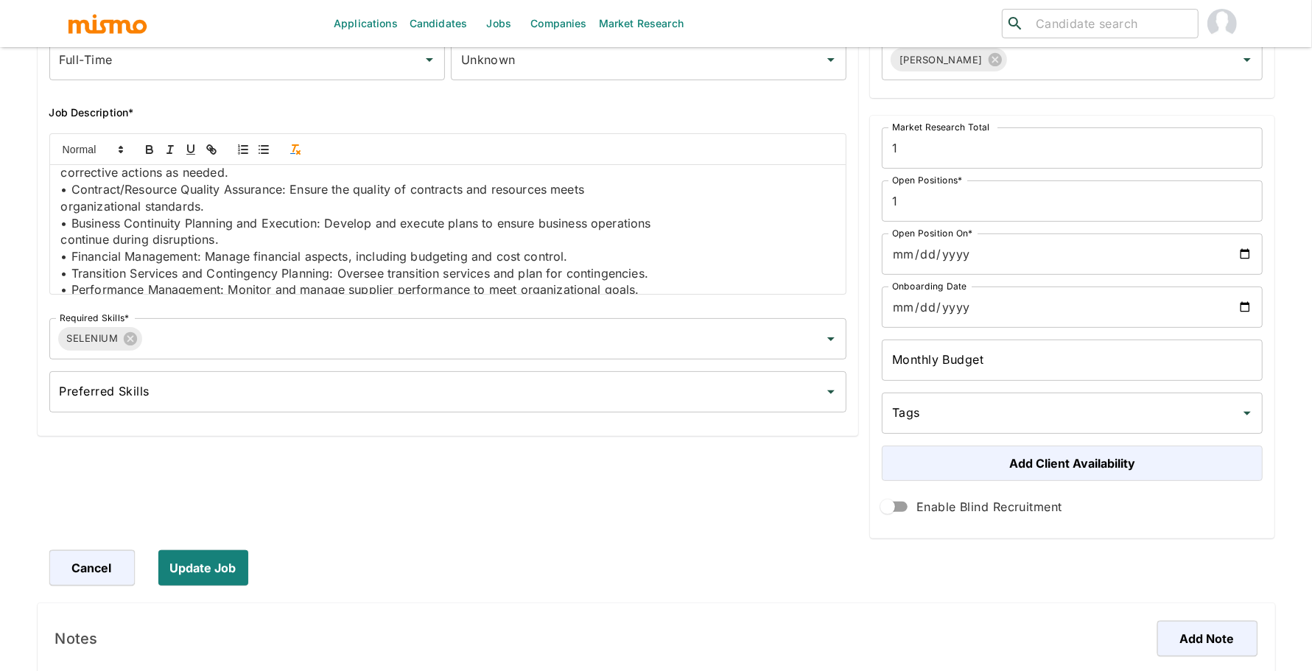
click at [296, 146] on icon "button" at bounding box center [295, 149] width 13 height 13
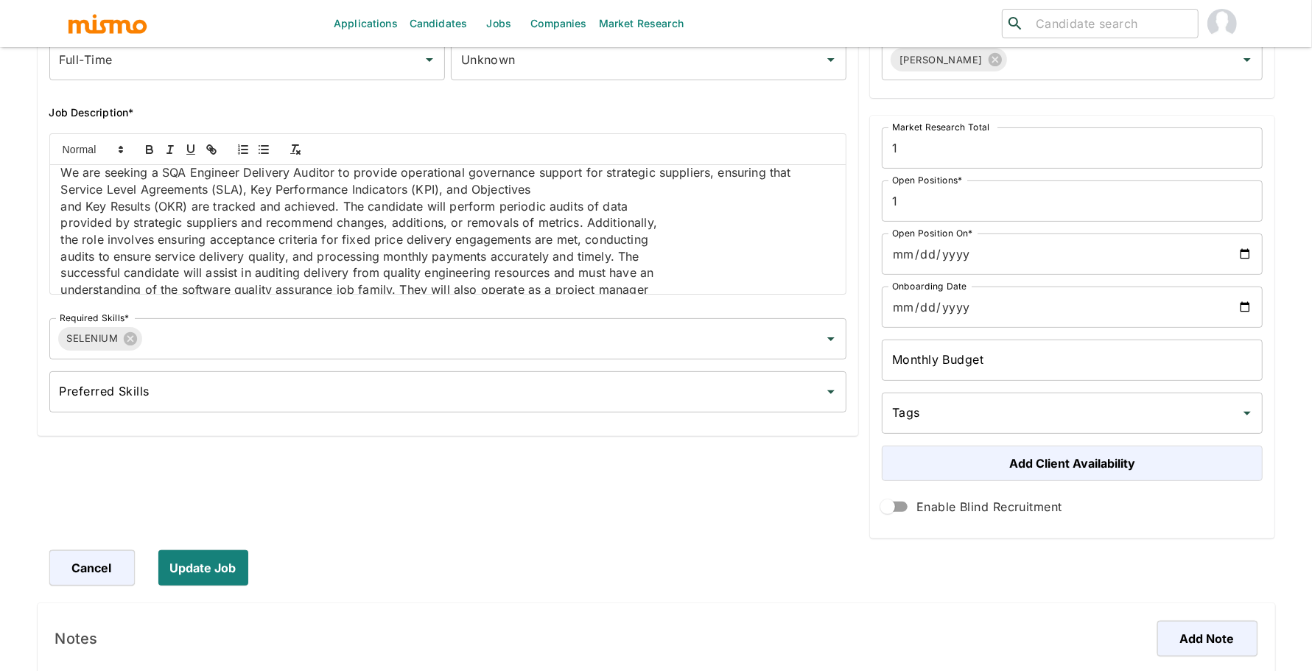
scroll to position [0, 0]
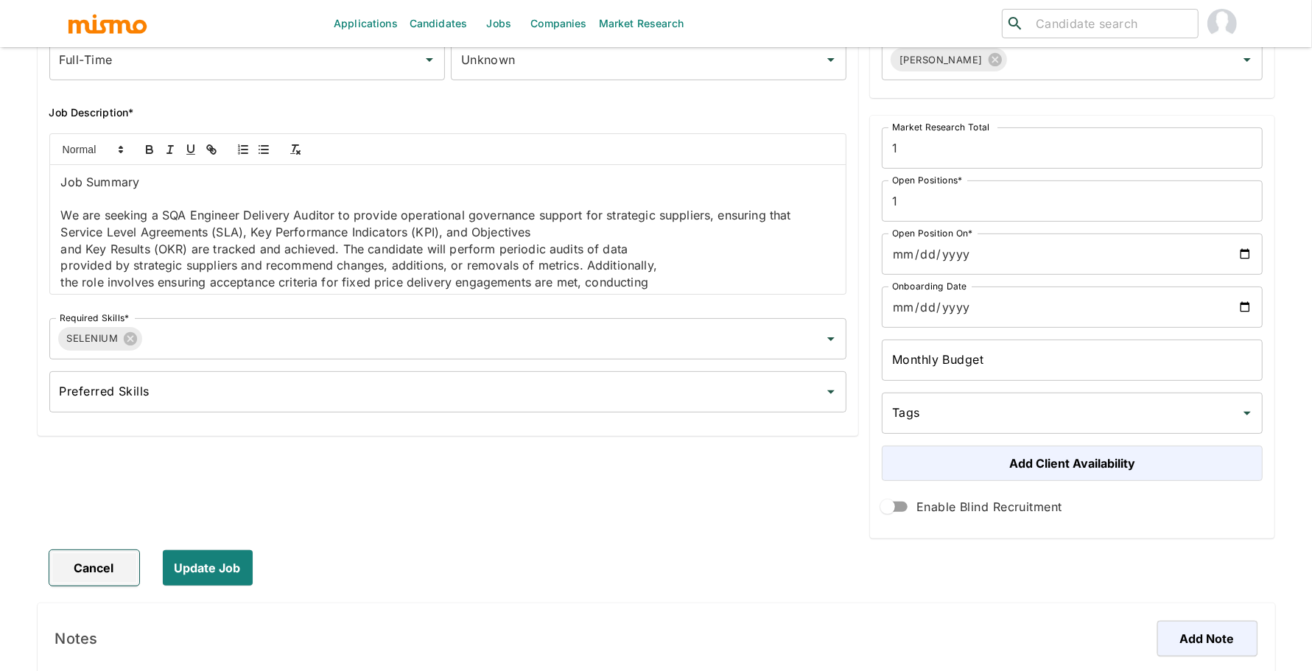
click at [88, 570] on button "Cancel" at bounding box center [94, 567] width 90 height 35
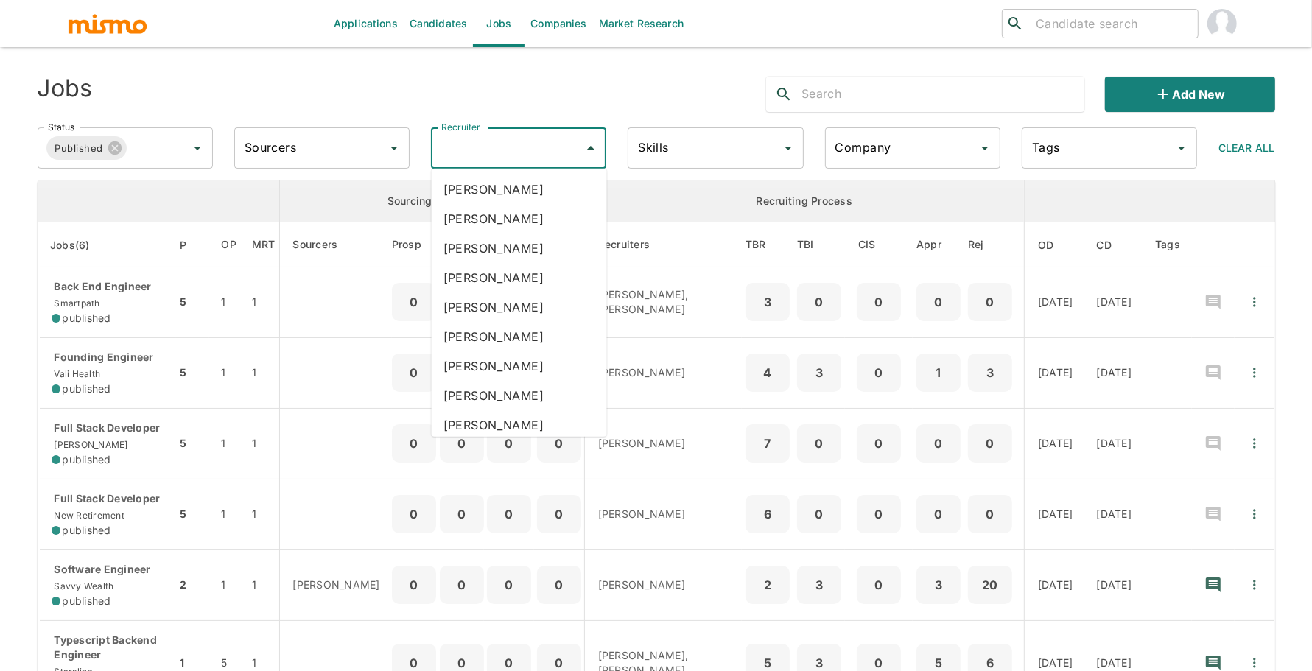
click at [485, 149] on input "Recruiter" at bounding box center [508, 148] width 140 height 28
type input "pao"
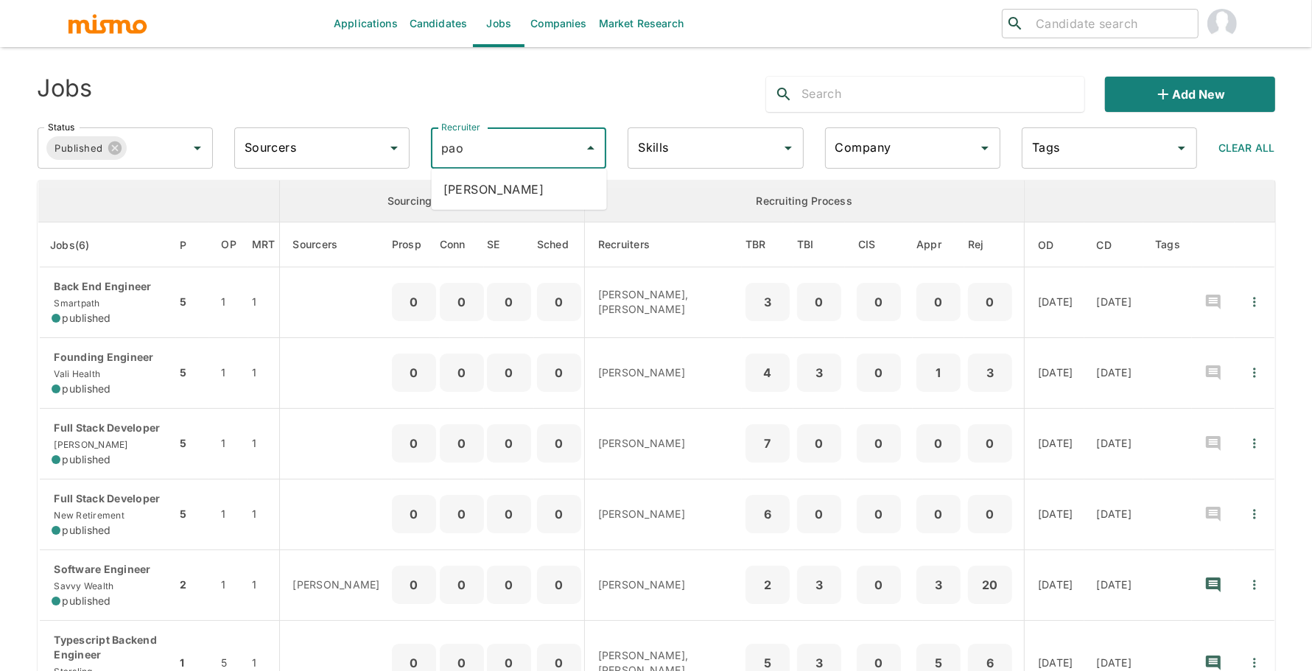
click at [513, 192] on li "Paola Pacheco" at bounding box center [519, 189] width 175 height 29
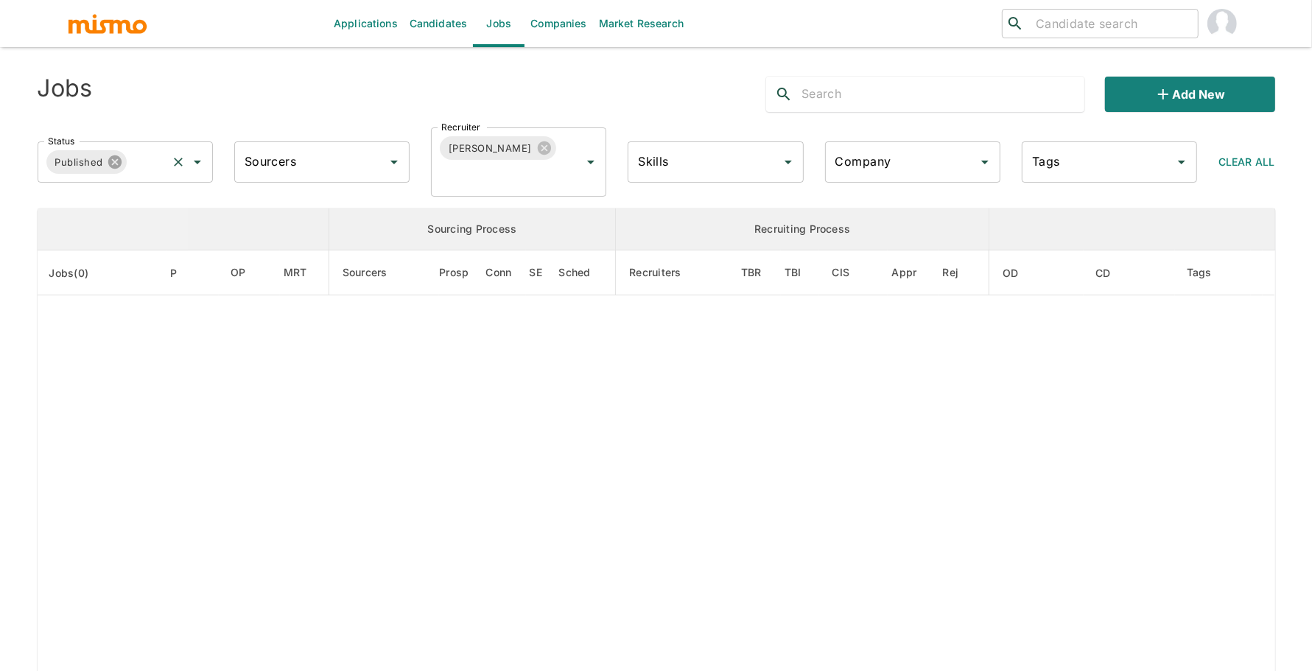
click at [119, 163] on icon at bounding box center [114, 161] width 13 height 13
click at [119, 163] on input "Status" at bounding box center [114, 162] width 140 height 28
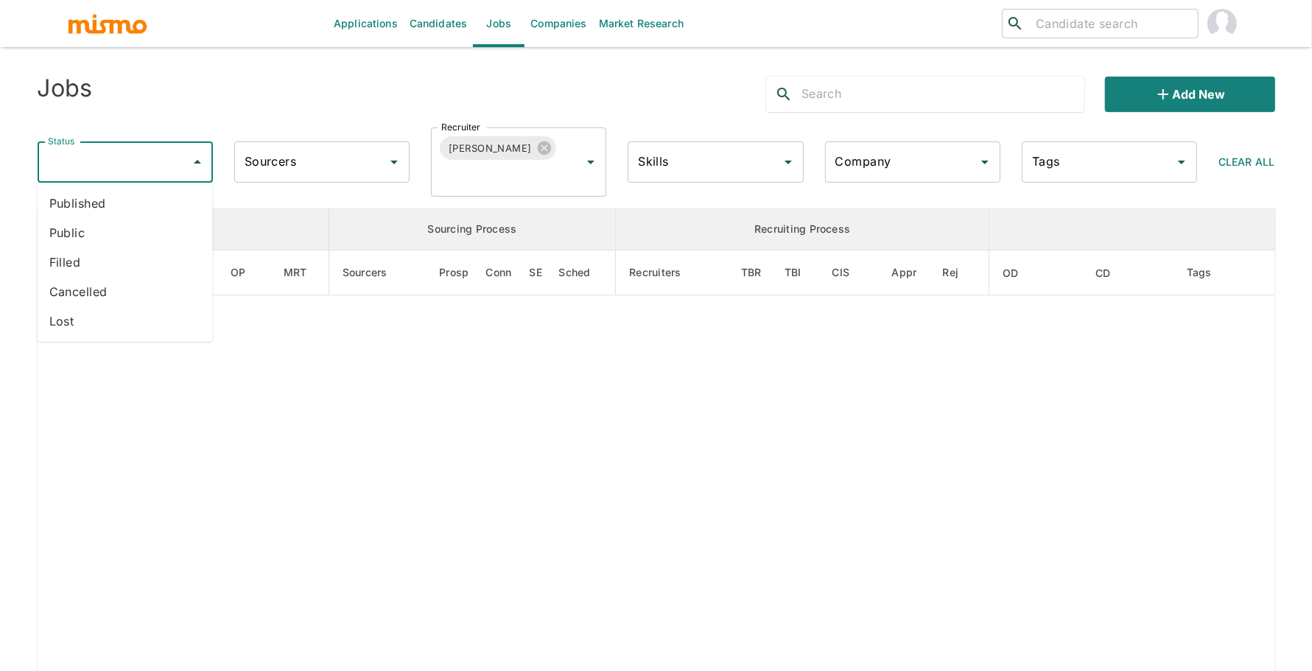
click at [117, 232] on li "Public" at bounding box center [125, 232] width 175 height 29
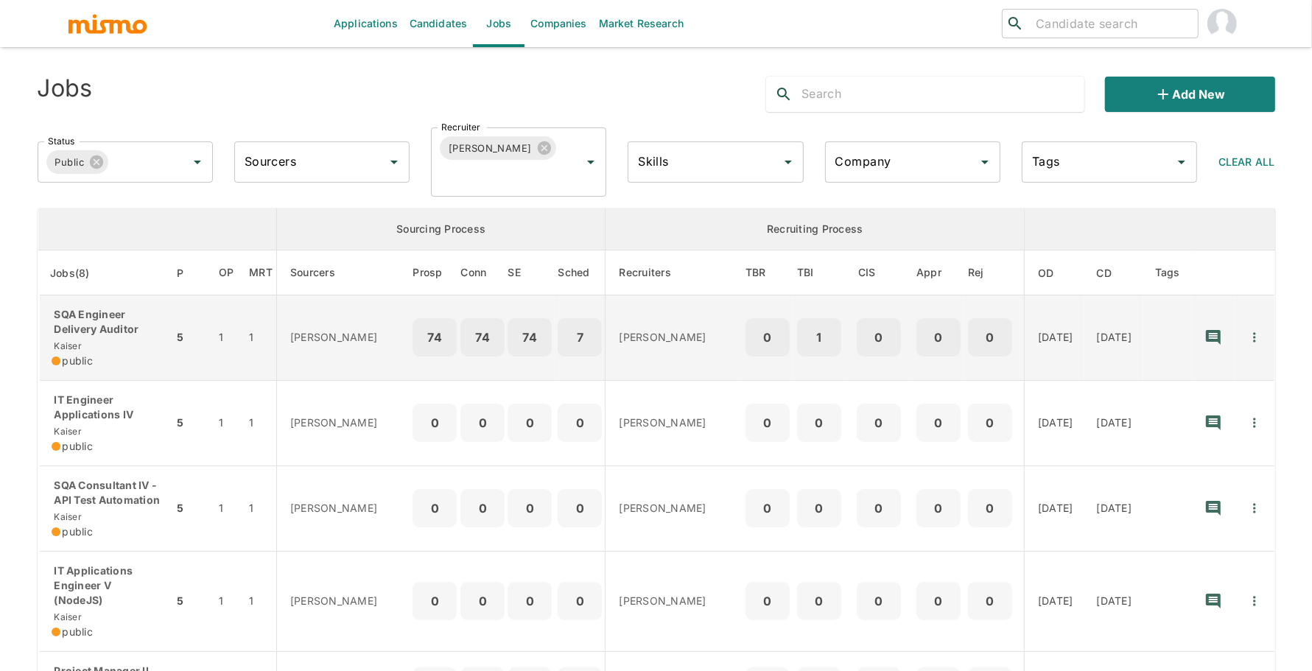
click at [129, 340] on div "SQA Engineer Delivery Auditor Kaiser public" at bounding box center [107, 337] width 110 height 61
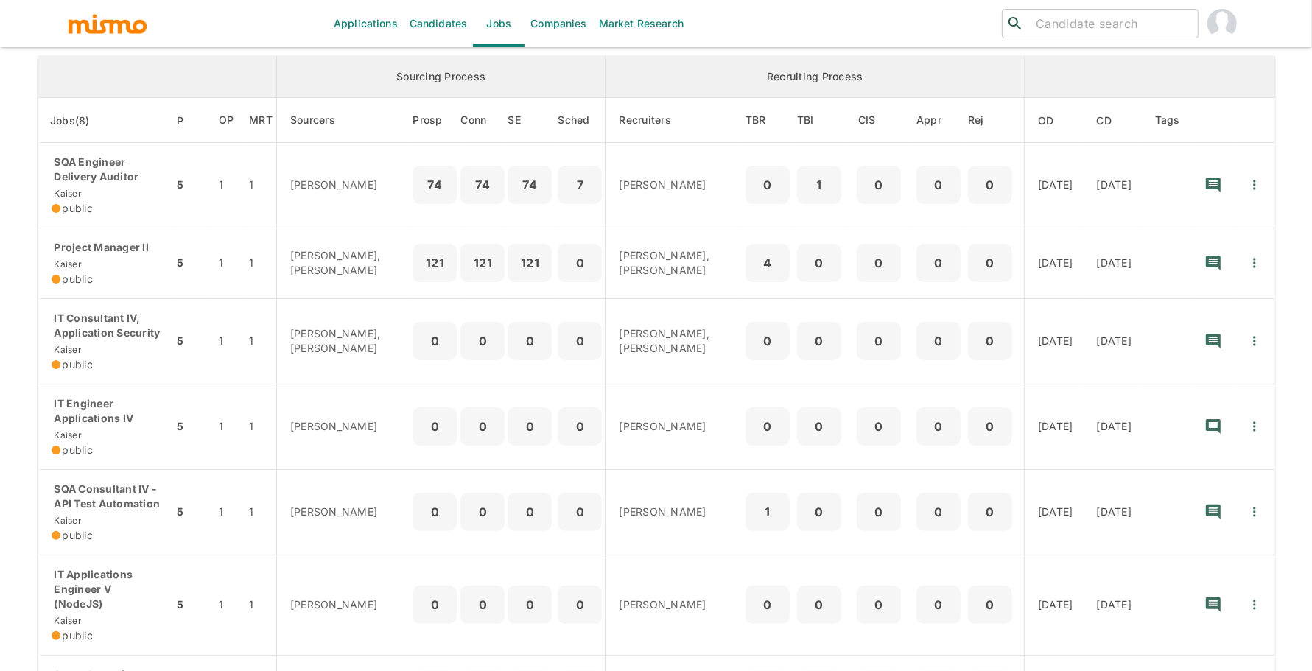
scroll to position [164, 0]
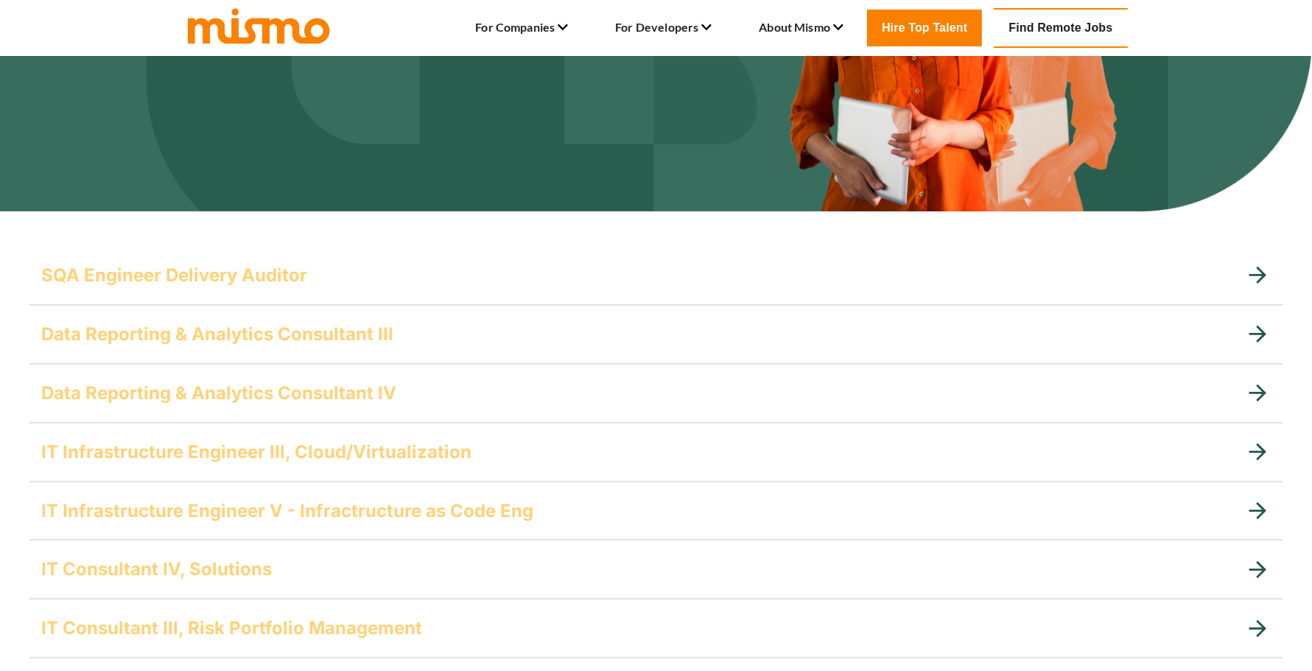
scroll to position [302, 0]
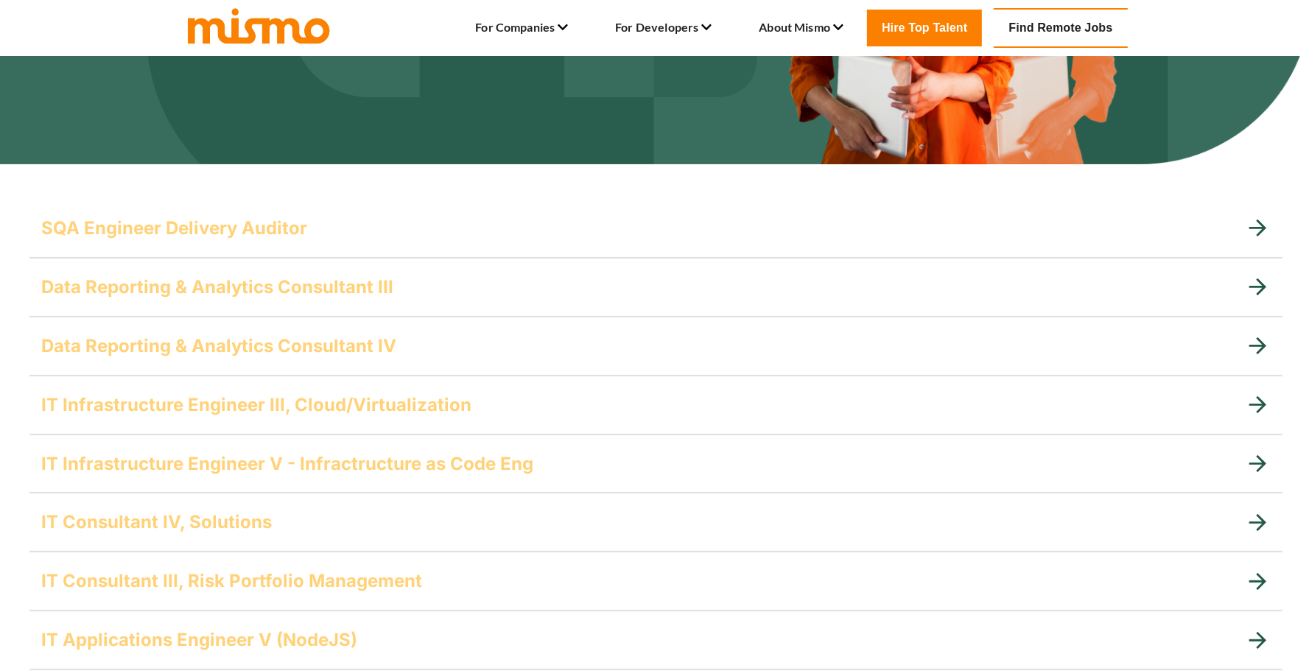
click at [226, 241] on div "SQA Engineer Delivery Auditor" at bounding box center [655, 228] width 1253 height 59
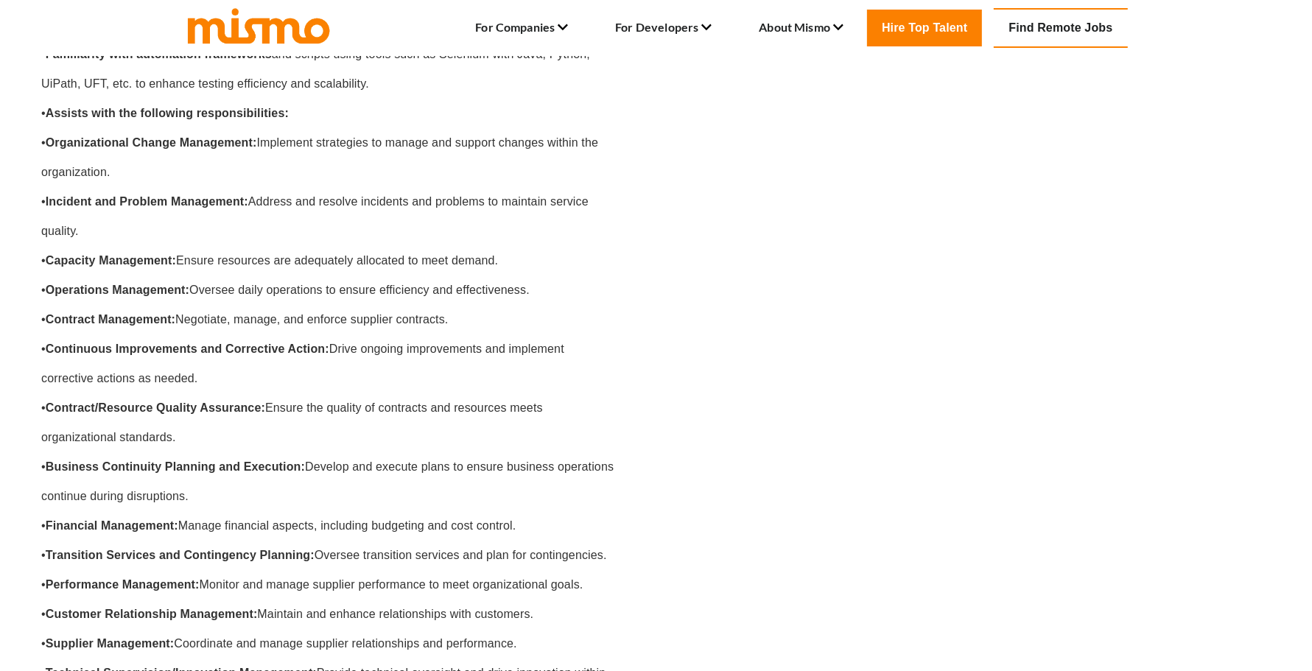
scroll to position [1385, 0]
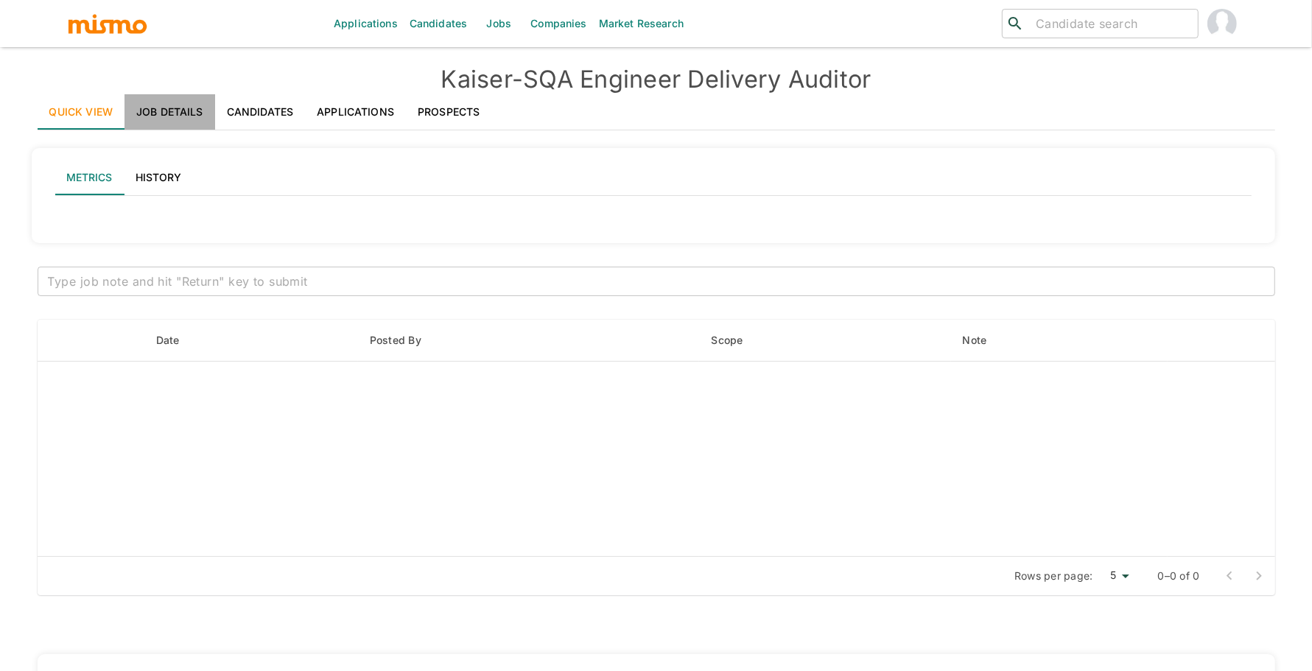
click at [170, 106] on link "Job Details" at bounding box center [169, 111] width 91 height 35
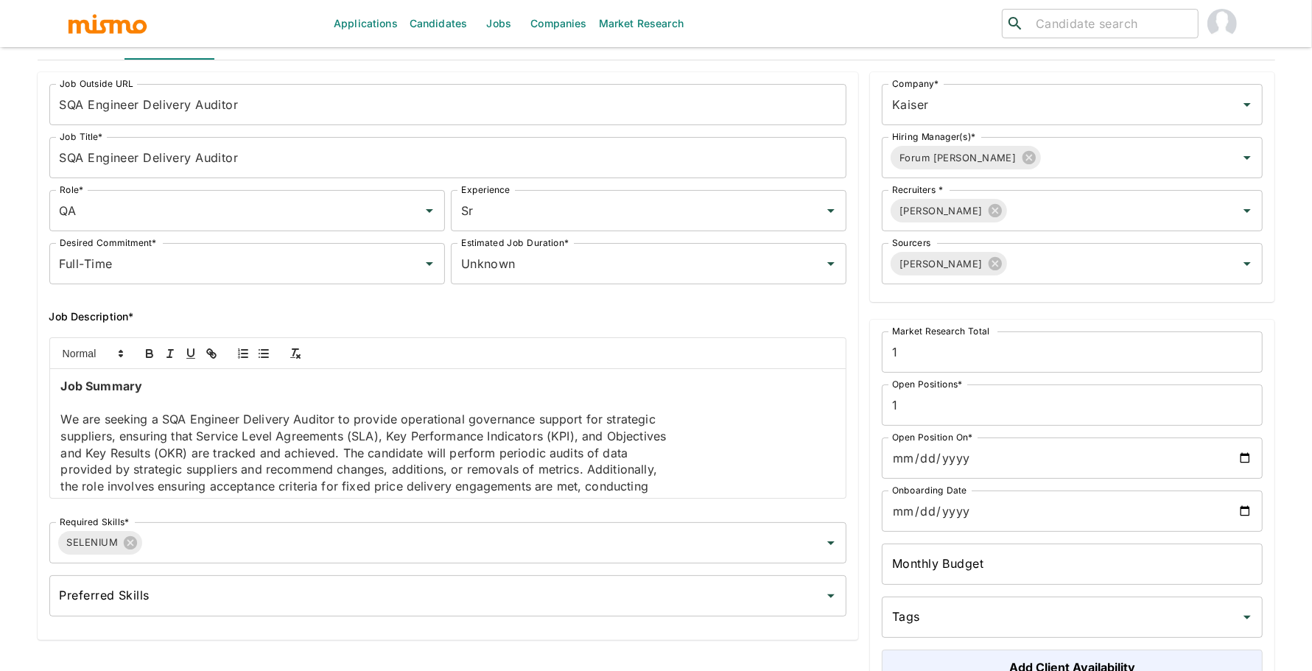
scroll to position [71, 0]
click at [61, 435] on p "suppliers, ensuring that Service Level Agreements (SLA), Key Performance Indica…" at bounding box center [448, 434] width 774 height 17
click at [59, 450] on div "Job Summary We are seeking a SQA Engineer Delivery Auditor to provide operation…" at bounding box center [448, 432] width 796 height 129
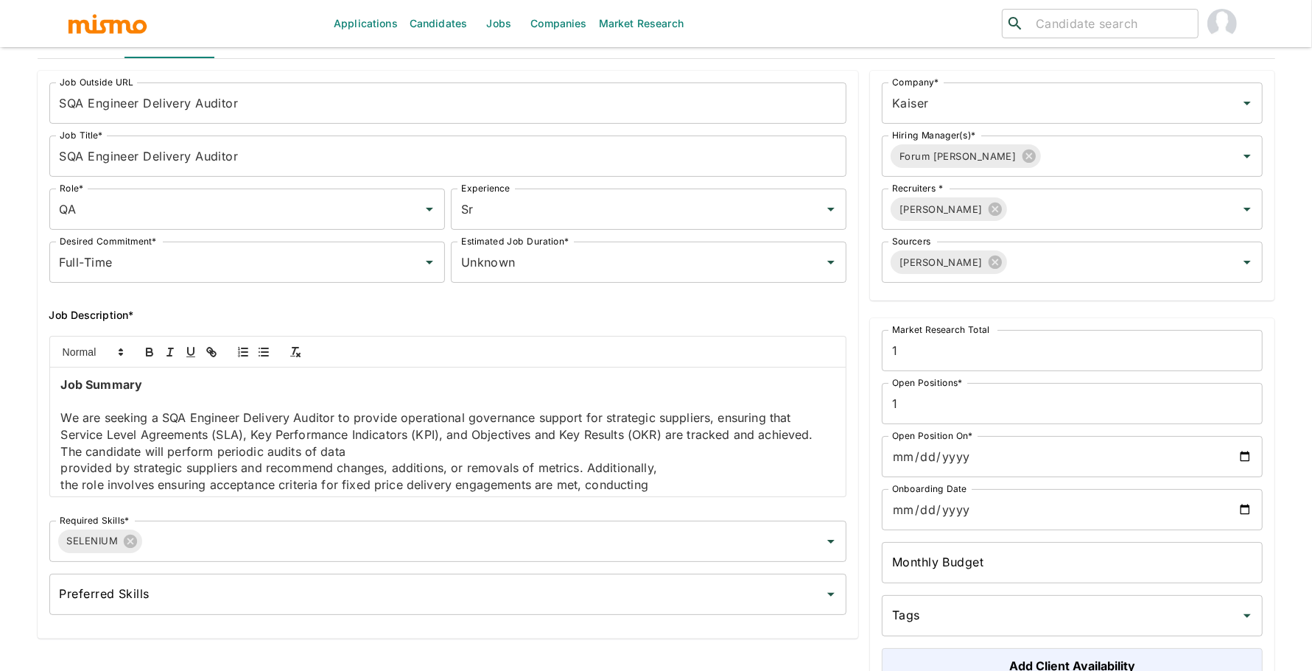
click at [62, 470] on p "provided by strategic suppliers and recommend changes, additions, or removals o…" at bounding box center [448, 468] width 774 height 17
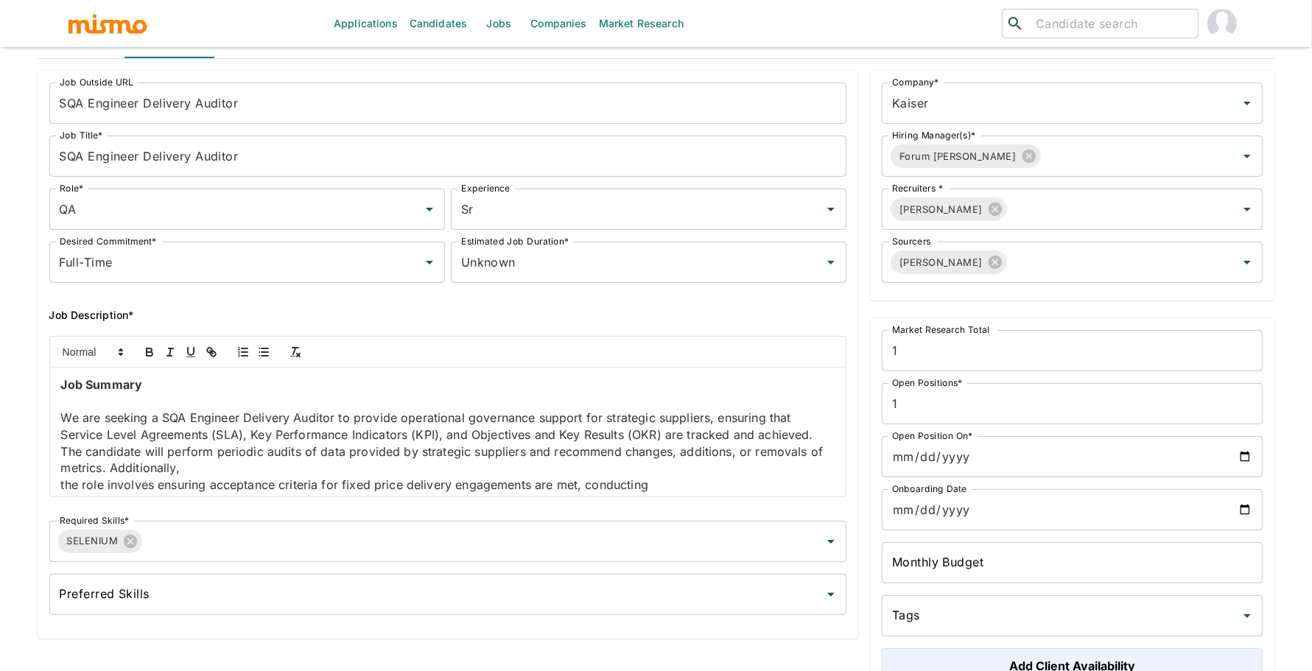
click at [65, 482] on p "the role involves ensuring acceptance criteria for fixed price delivery engagem…" at bounding box center [448, 485] width 774 height 17
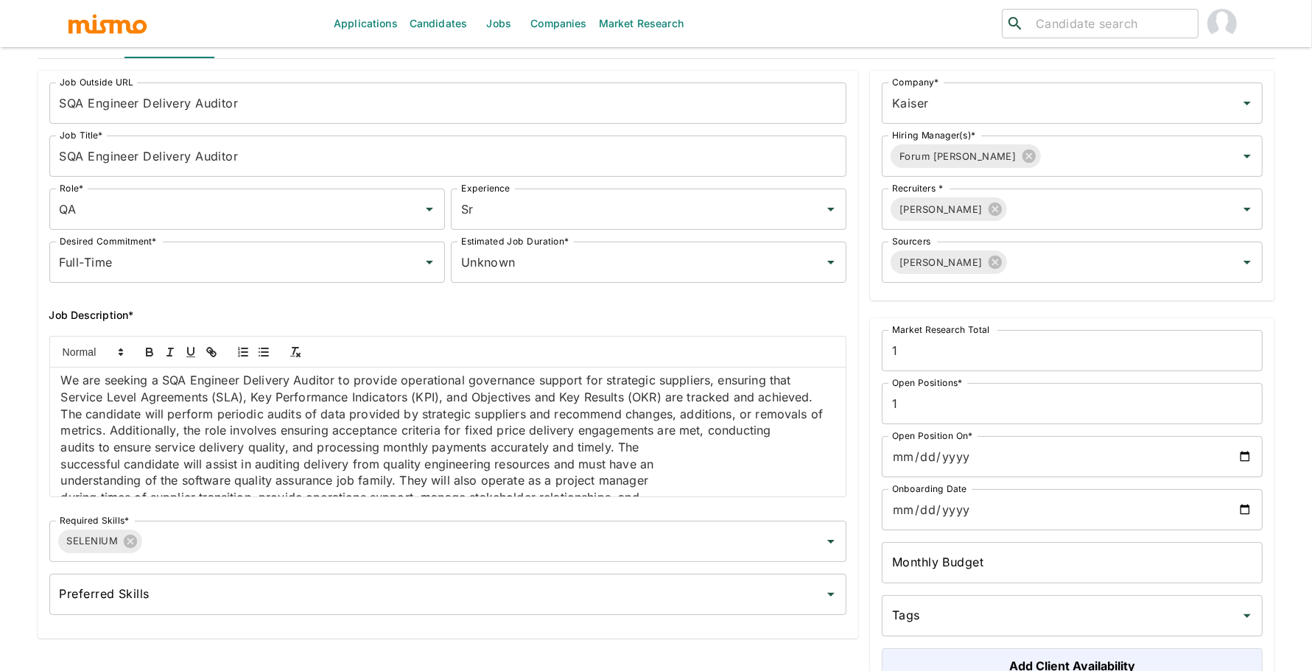
scroll to position [35, 0]
click at [63, 448] on p "audits to ensure service delivery quality, and processing monthly payments accu…" at bounding box center [448, 449] width 774 height 17
click at [60, 450] on div "Job Summary We are seeking a SQA Engineer Delivery Auditor to provide operation…" at bounding box center [448, 432] width 796 height 129
click at [62, 466] on p "successful candidate will assist in auditing delivery from quality engineering …" at bounding box center [448, 466] width 774 height 17
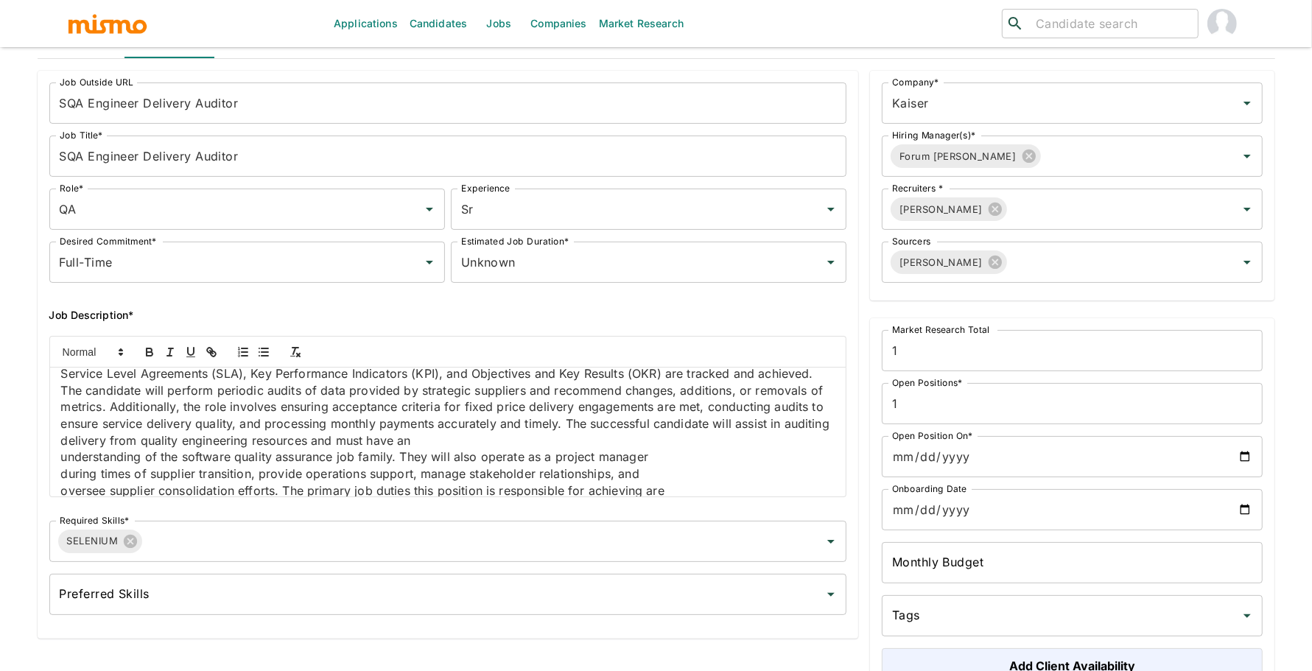
scroll to position [64, 0]
click at [66, 454] on p "understanding of the software quality assurance job family. They will also oper…" at bounding box center [448, 454] width 774 height 17
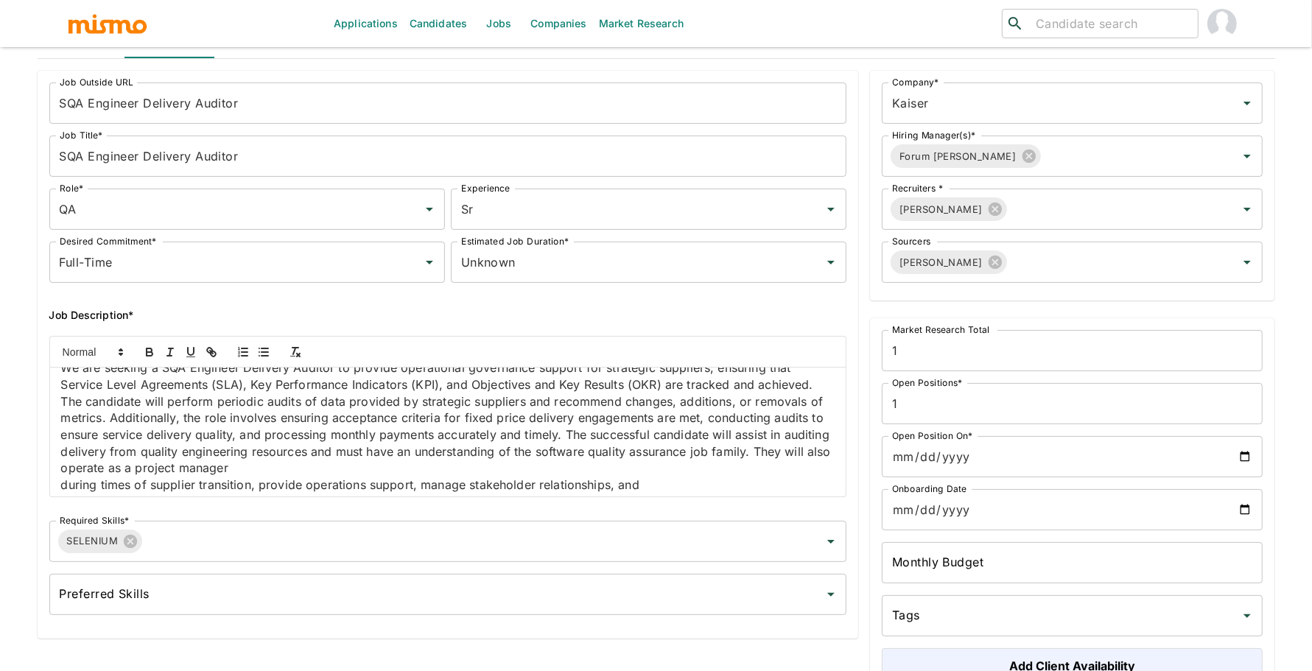
scroll to position [49, 0]
click at [61, 485] on p "during times of supplier transition, provide operations support, manage stakeho…" at bounding box center [448, 486] width 774 height 17
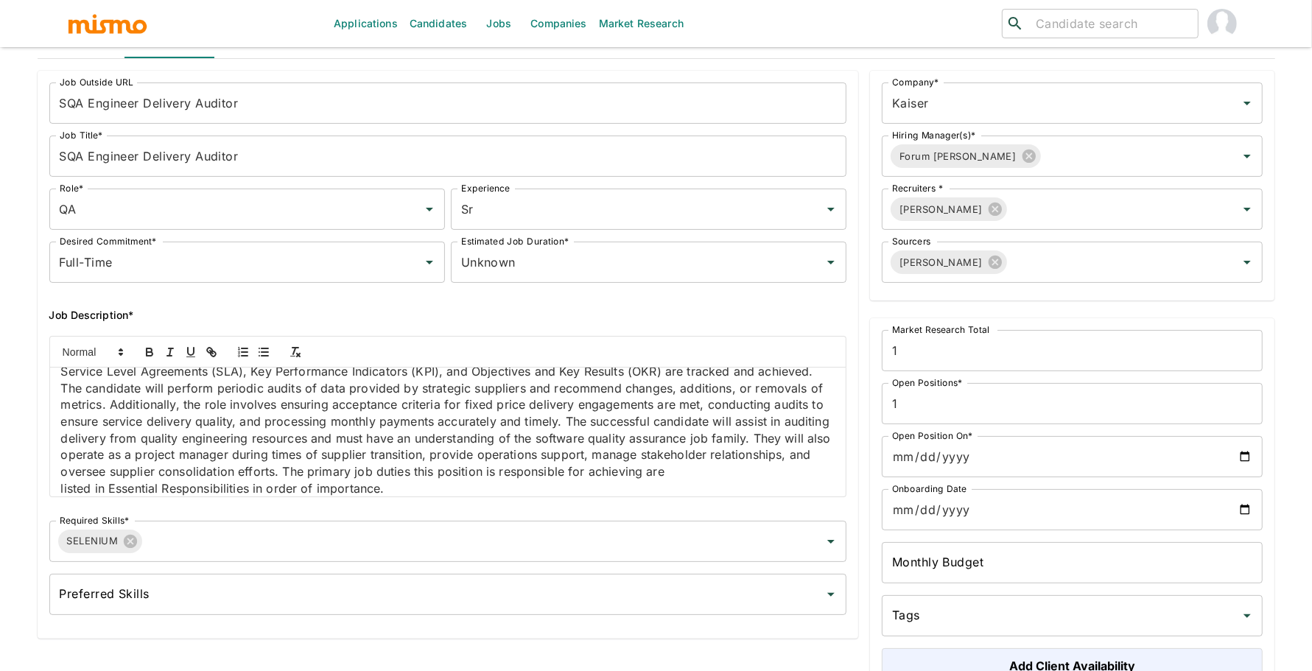
scroll to position [77, 0]
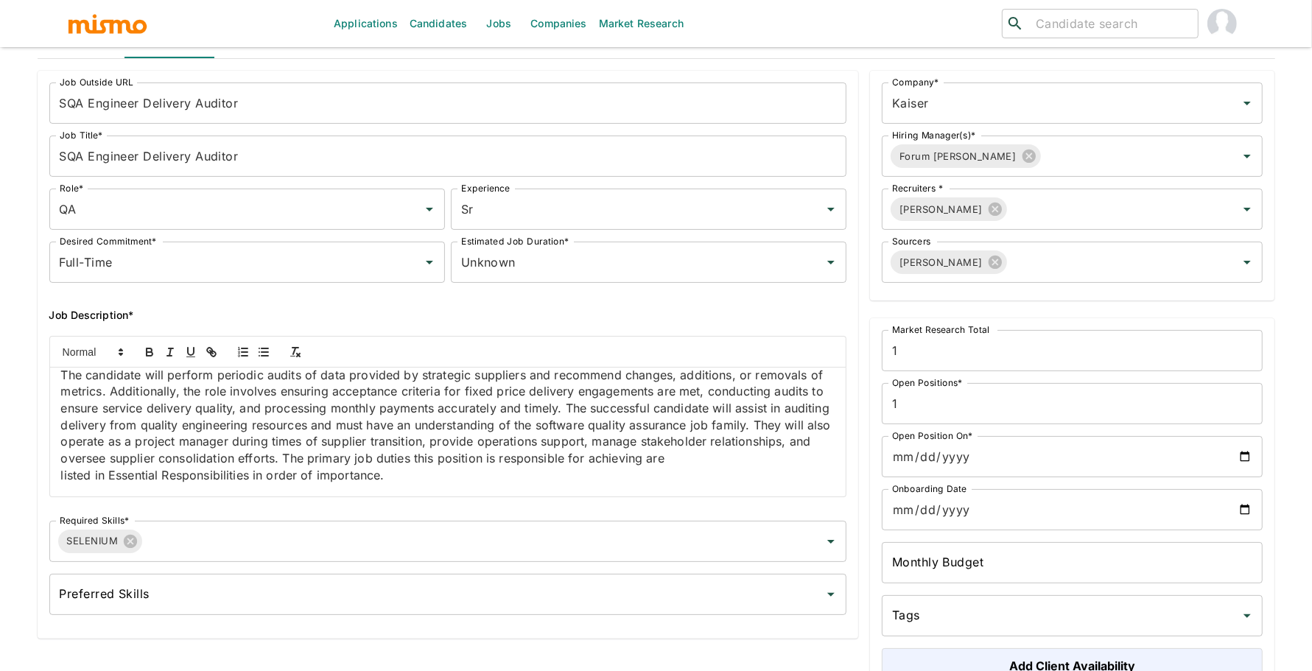
click at [63, 467] on p "oversee supplier consolidation efforts. The primary job duties this position is…" at bounding box center [448, 458] width 774 height 17
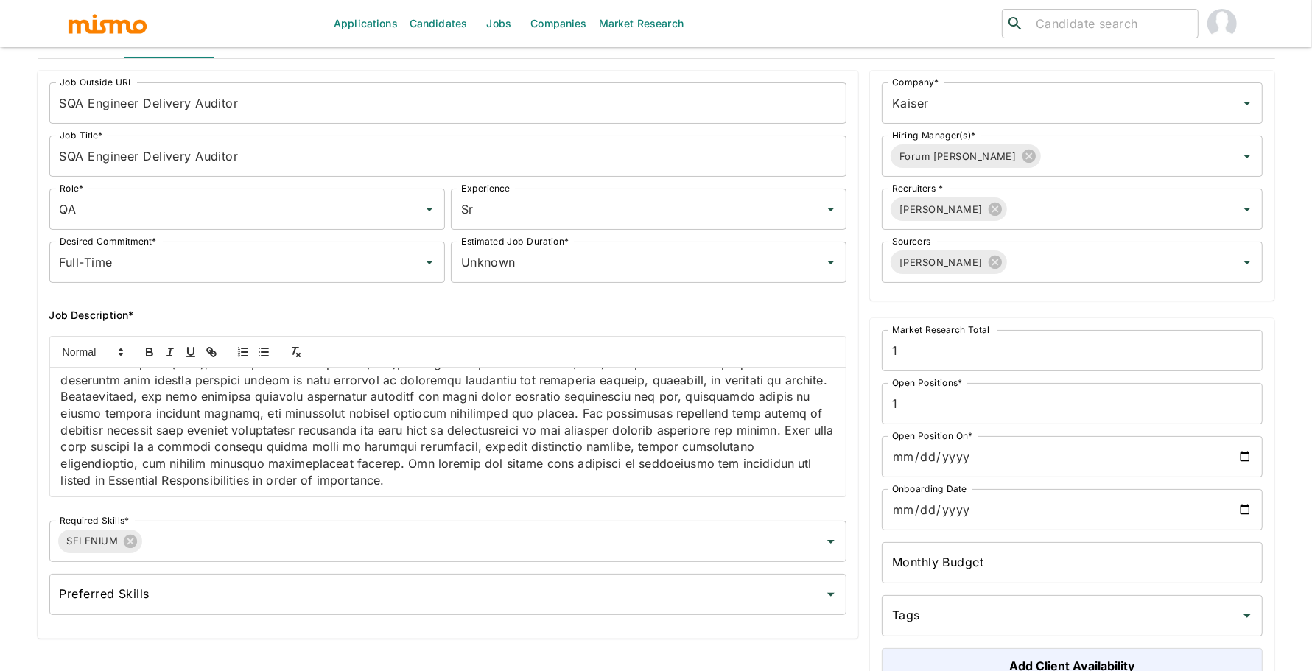
scroll to position [79, 0]
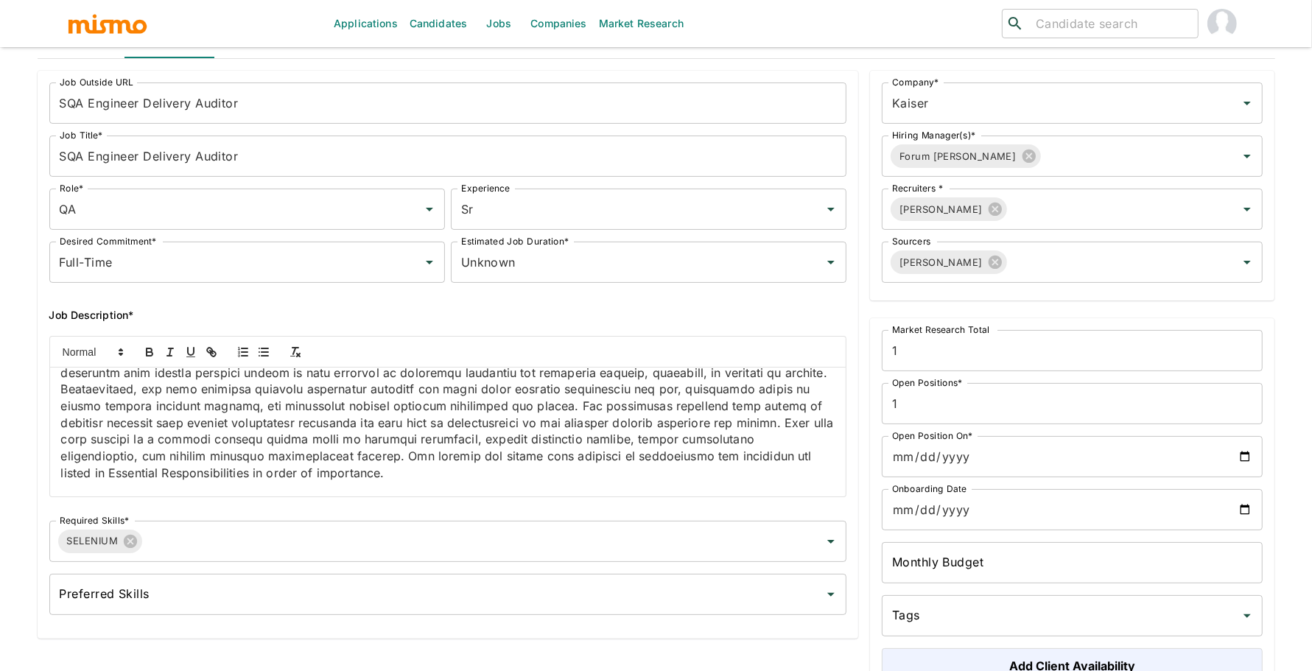
click at [62, 474] on p "listed in Essential Responsibilities in order of importance." at bounding box center [448, 473] width 774 height 17
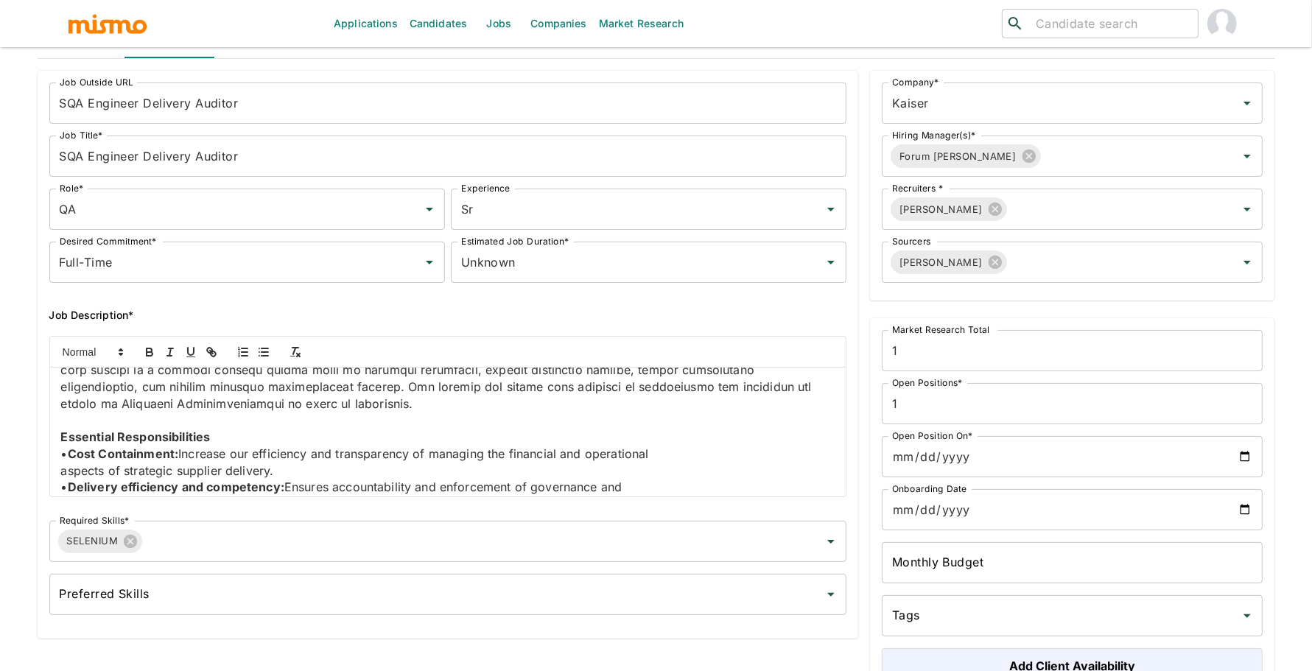
scroll to position [141, 0]
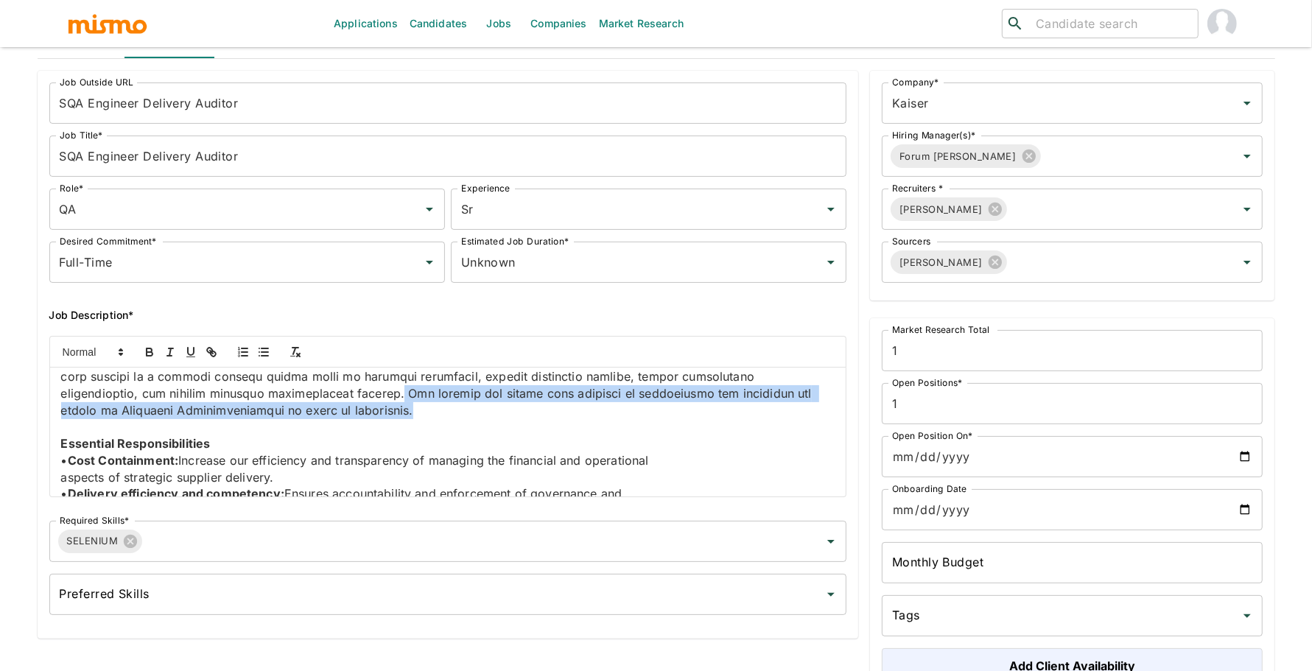
drag, startPoint x: 382, startPoint y: 390, endPoint x: 390, endPoint y: 413, distance: 24.7
click at [390, 415] on p at bounding box center [448, 343] width 774 height 150
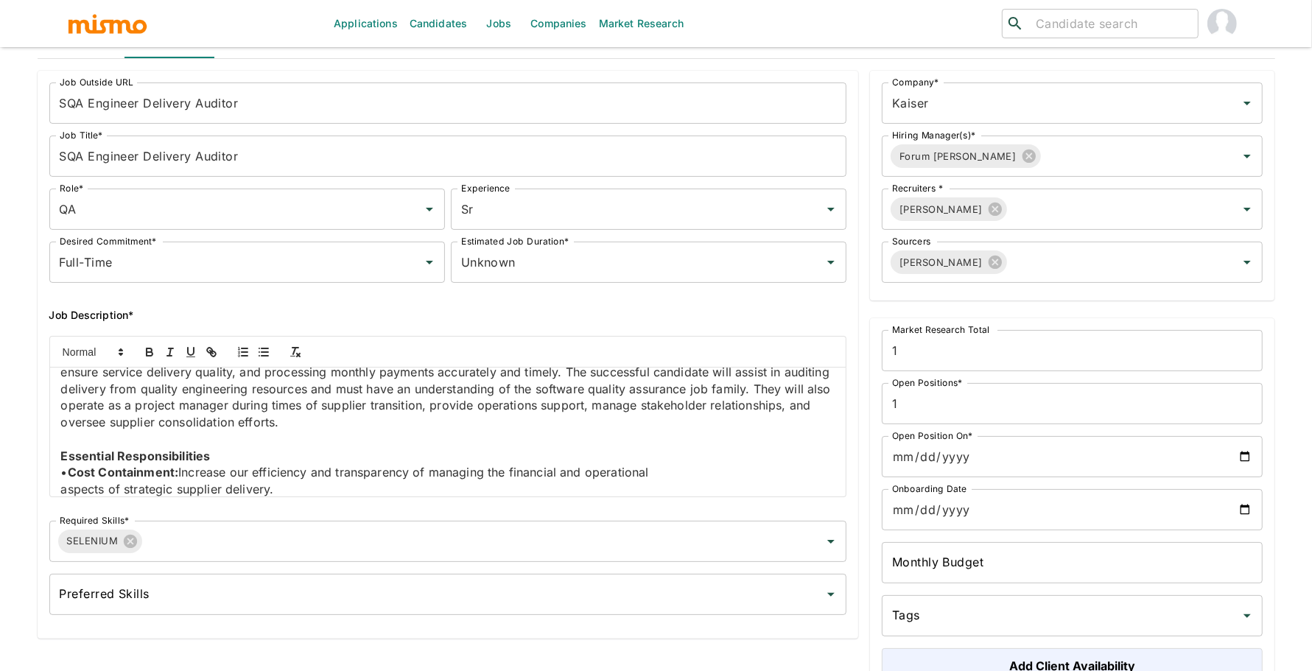
scroll to position [114, 0]
click at [58, 488] on div "Job Summary We are seeking a SQA Engineer Delivery Auditor to provide operation…" at bounding box center [448, 432] width 796 height 129
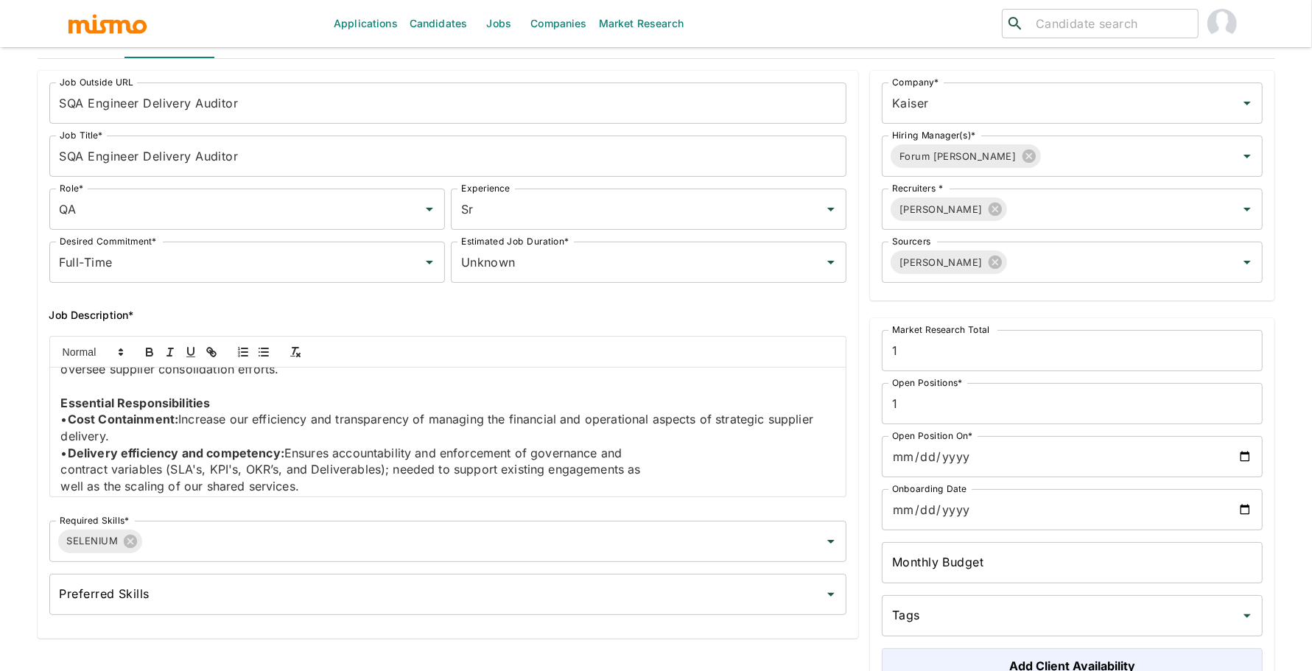
scroll to position [164, 0]
click at [64, 470] on p "contract variables (SLA's, KPI's, OKR’s, and Deliverables); needed to support e…" at bounding box center [448, 471] width 774 height 17
click at [61, 482] on p "well as the scaling of our shared services." at bounding box center [448, 488] width 774 height 17
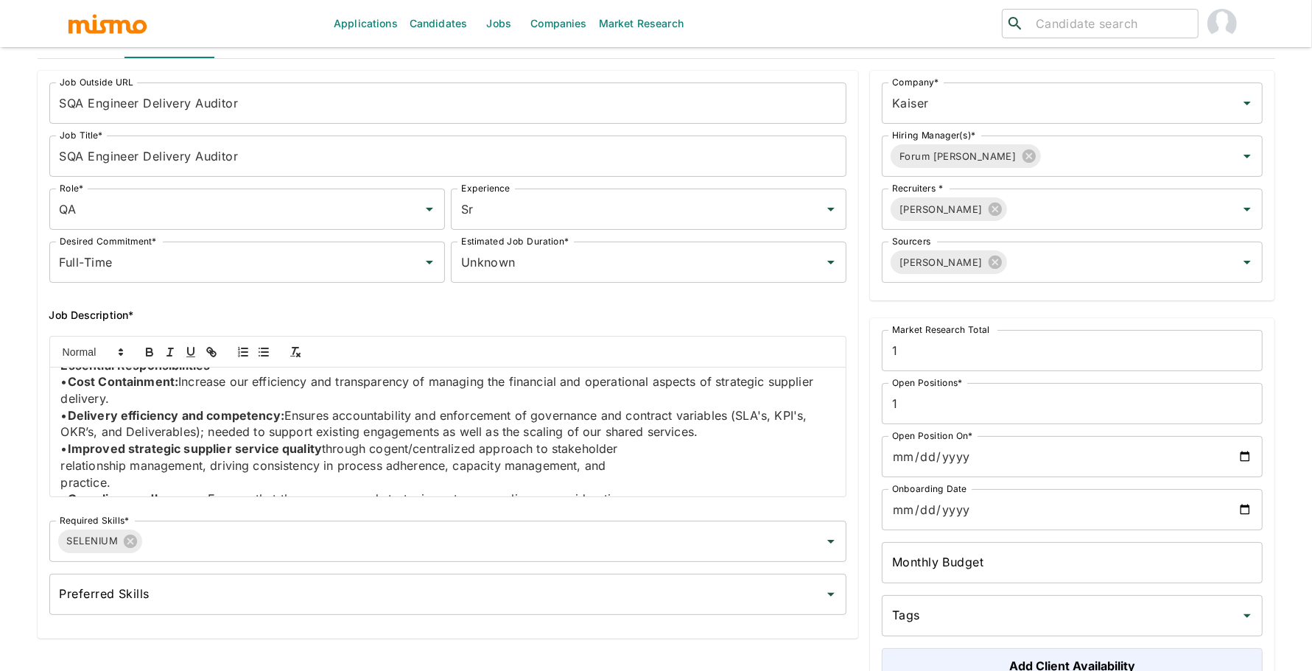
scroll to position [207, 0]
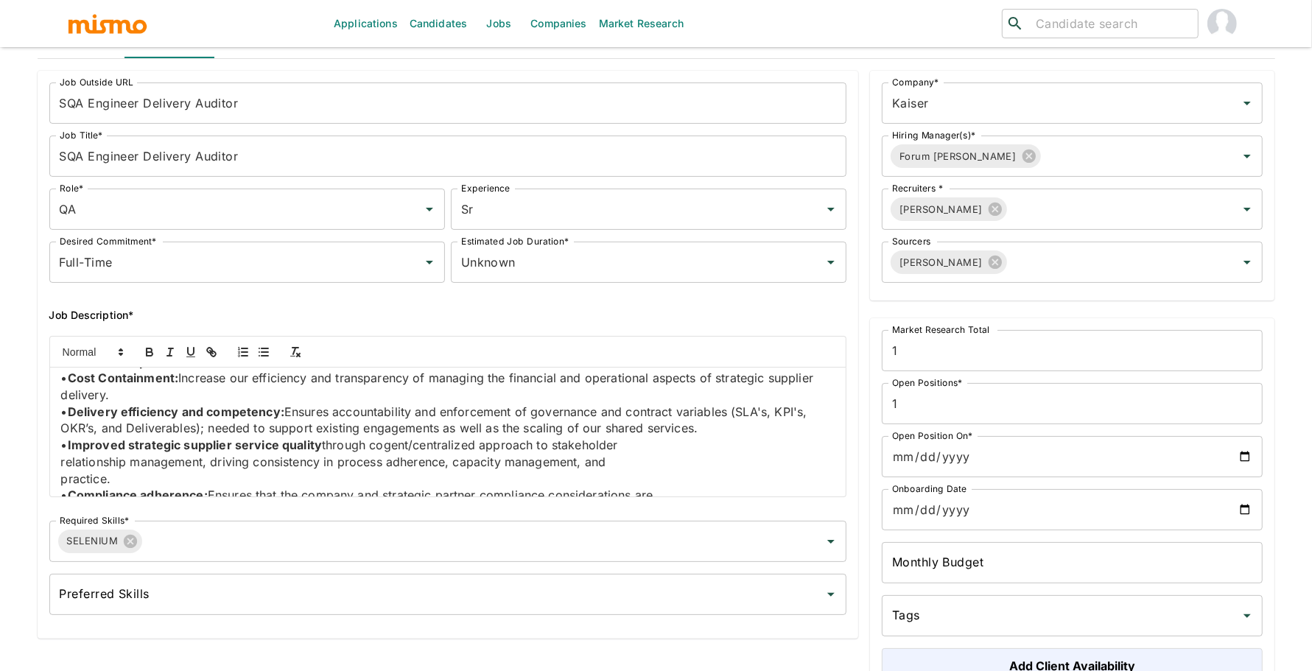
click at [62, 463] on p "relationship management, driving consistency in process adherence, capacity man…" at bounding box center [448, 462] width 774 height 17
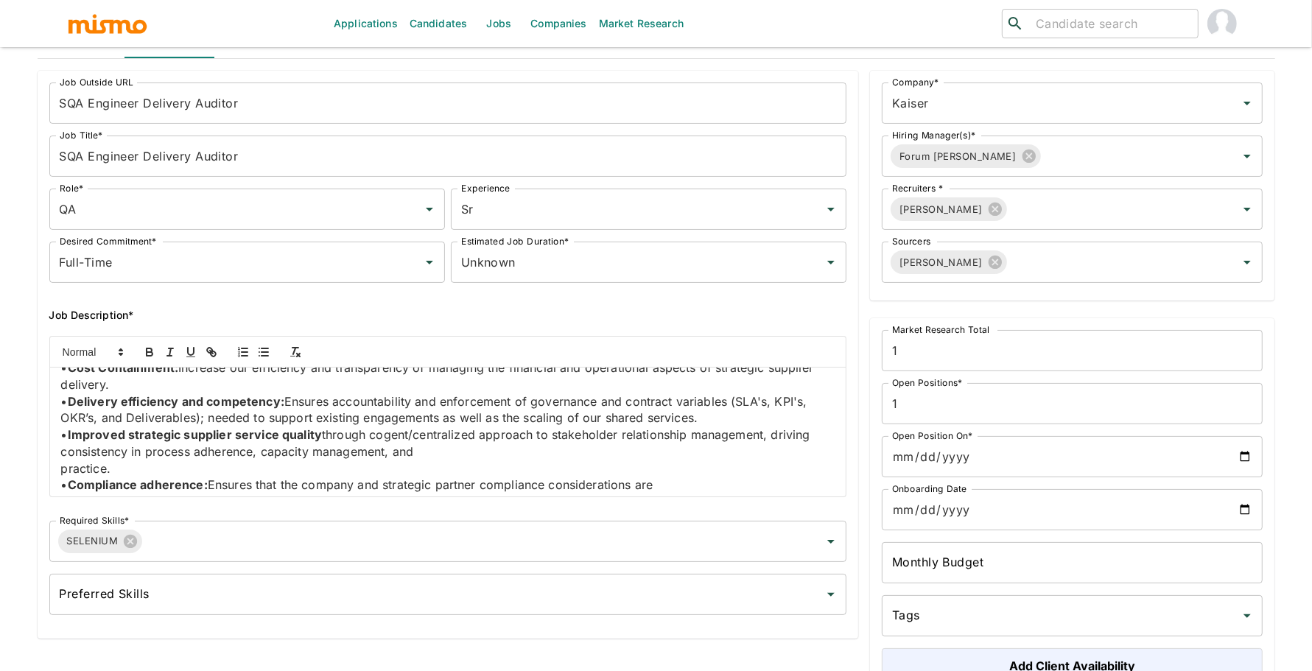
click at [63, 478] on p "• Compliance adherence: Ensures that the company and strategic partner complian…" at bounding box center [448, 485] width 774 height 17
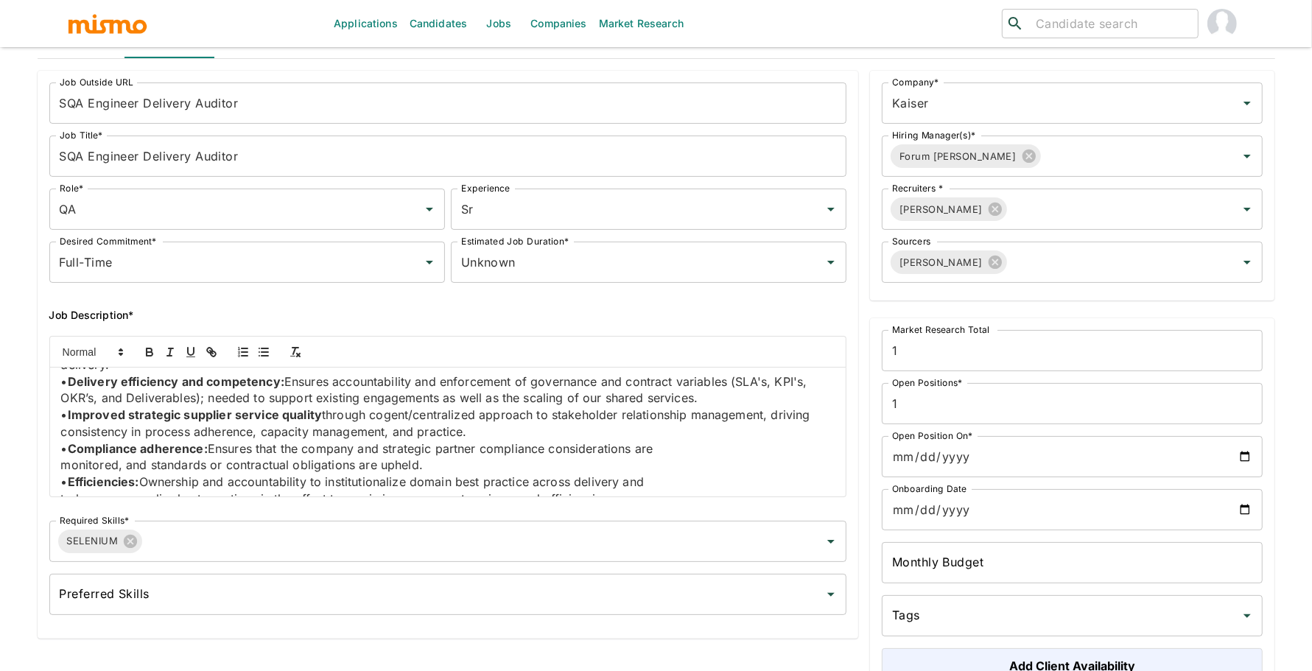
scroll to position [242, 0]
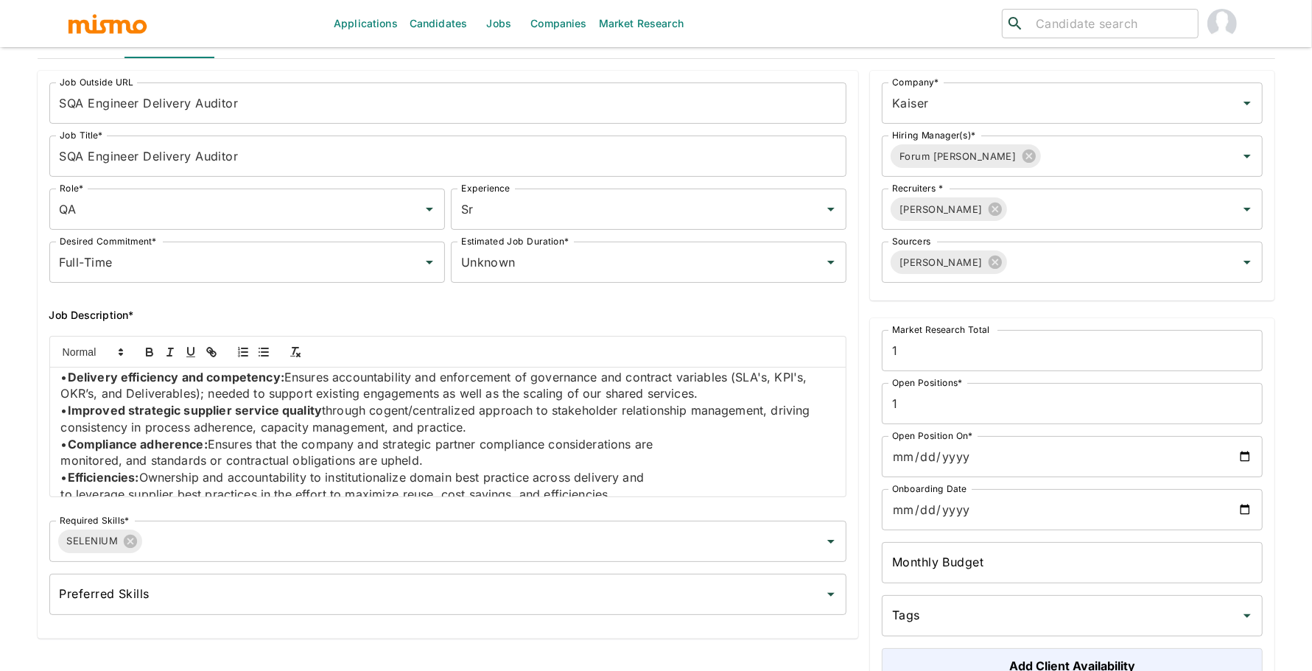
click at [61, 460] on p "monitored, and standards or contractual obligations are upheld." at bounding box center [448, 460] width 774 height 17
click at [85, 457] on p "monitored, and standards or contractual obligations are upheld." at bounding box center [448, 460] width 774 height 17
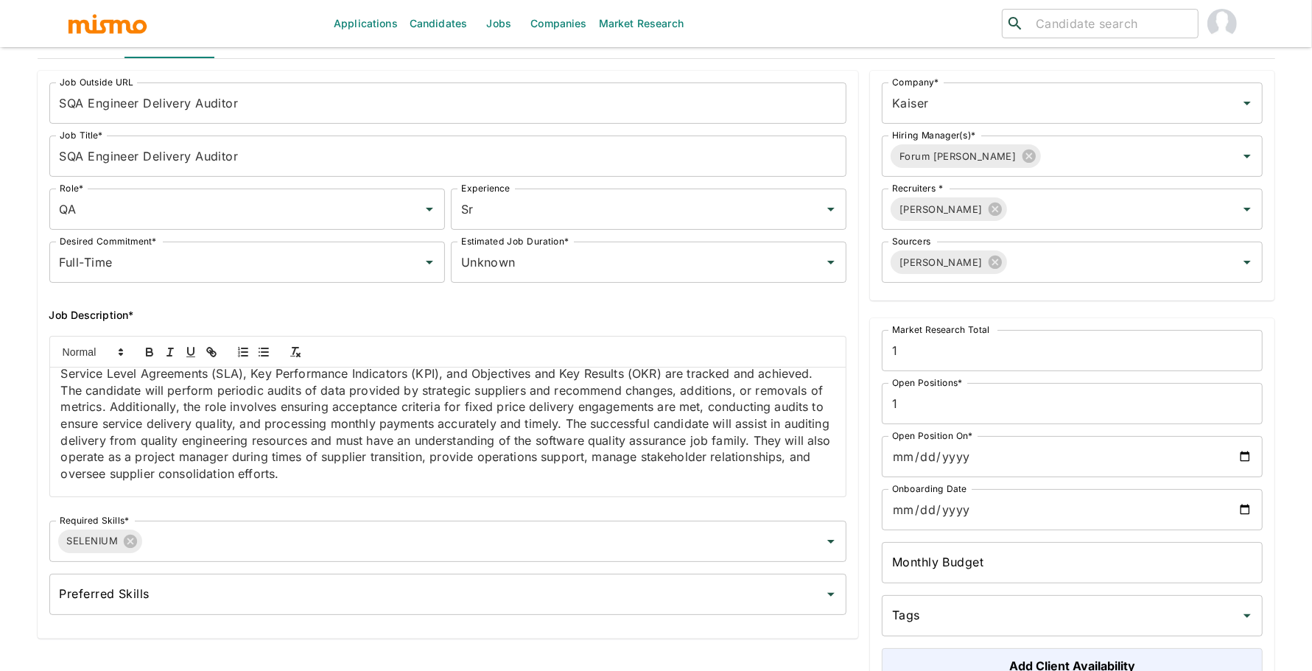
scroll to position [0, 0]
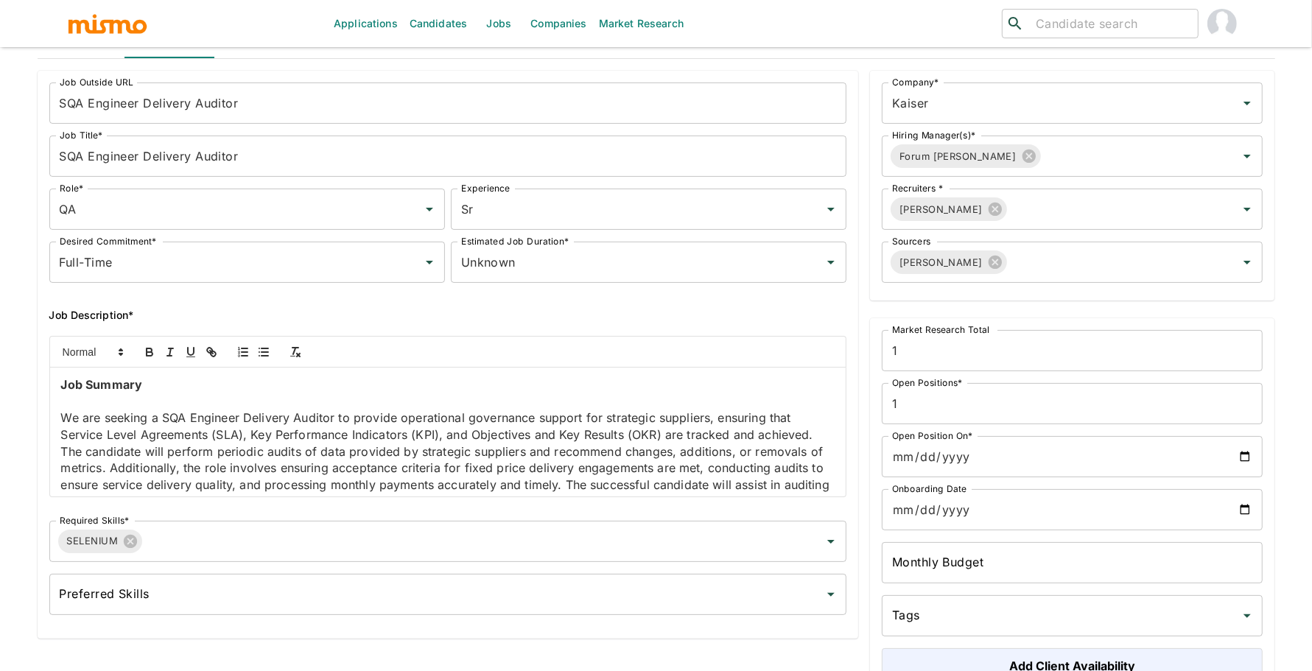
click at [62, 443] on p "We are seeking a SQA Engineer Delivery Auditor to provide operational governanc…" at bounding box center [448, 477] width 774 height 134
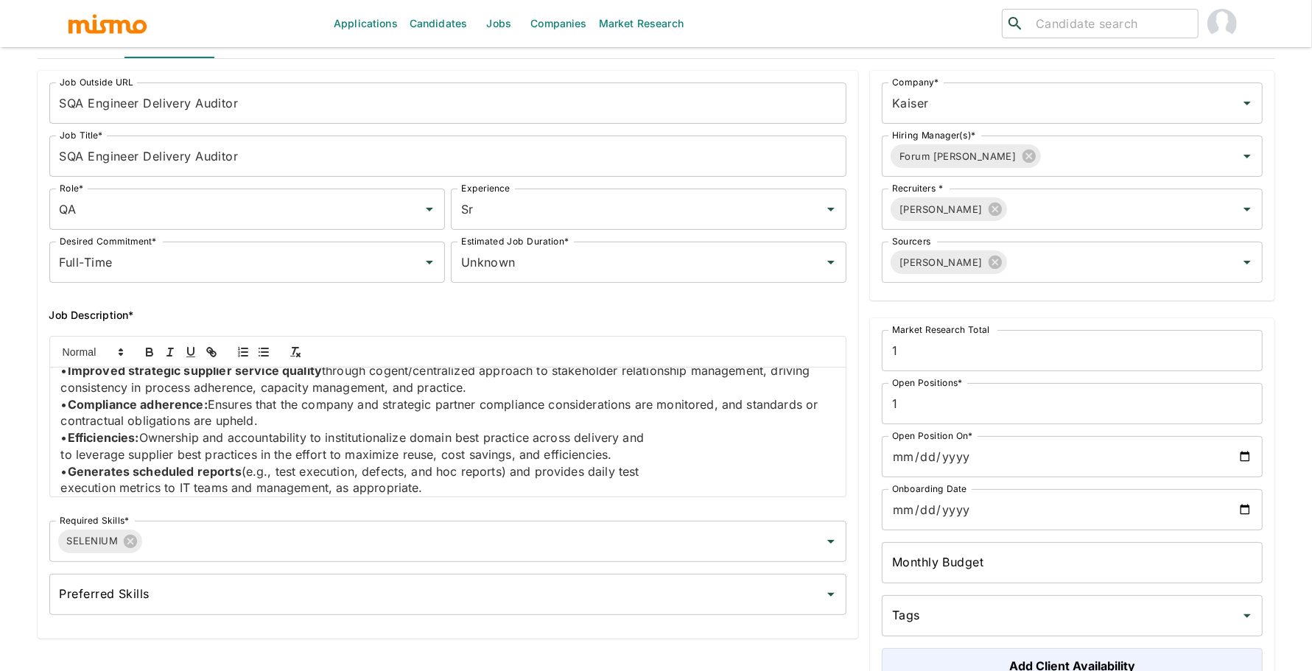
scroll to position [281, 0]
click at [61, 454] on p "to leverage supplier best practices in the effort to maximize reuse, cost savin…" at bounding box center [448, 455] width 774 height 17
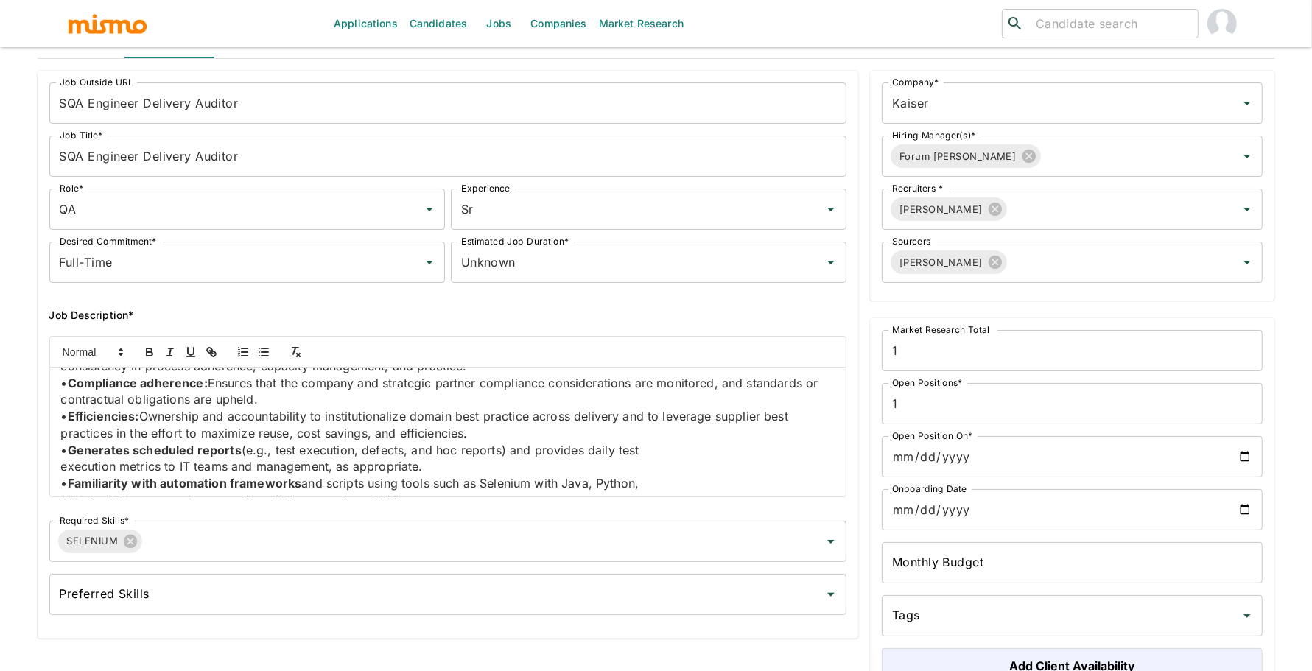
scroll to position [315, 0]
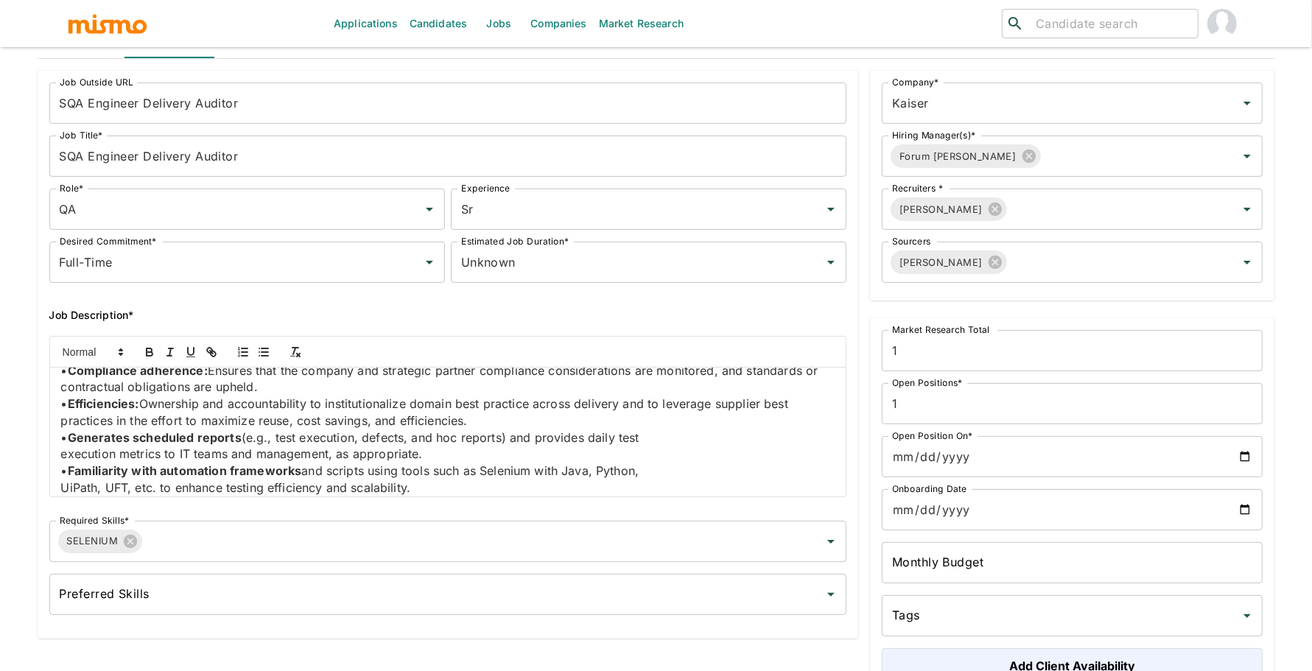
click at [59, 454] on div "Job Summary We are seeking a SQA Engineer Delivery Auditor to provide operation…" at bounding box center [448, 432] width 796 height 129
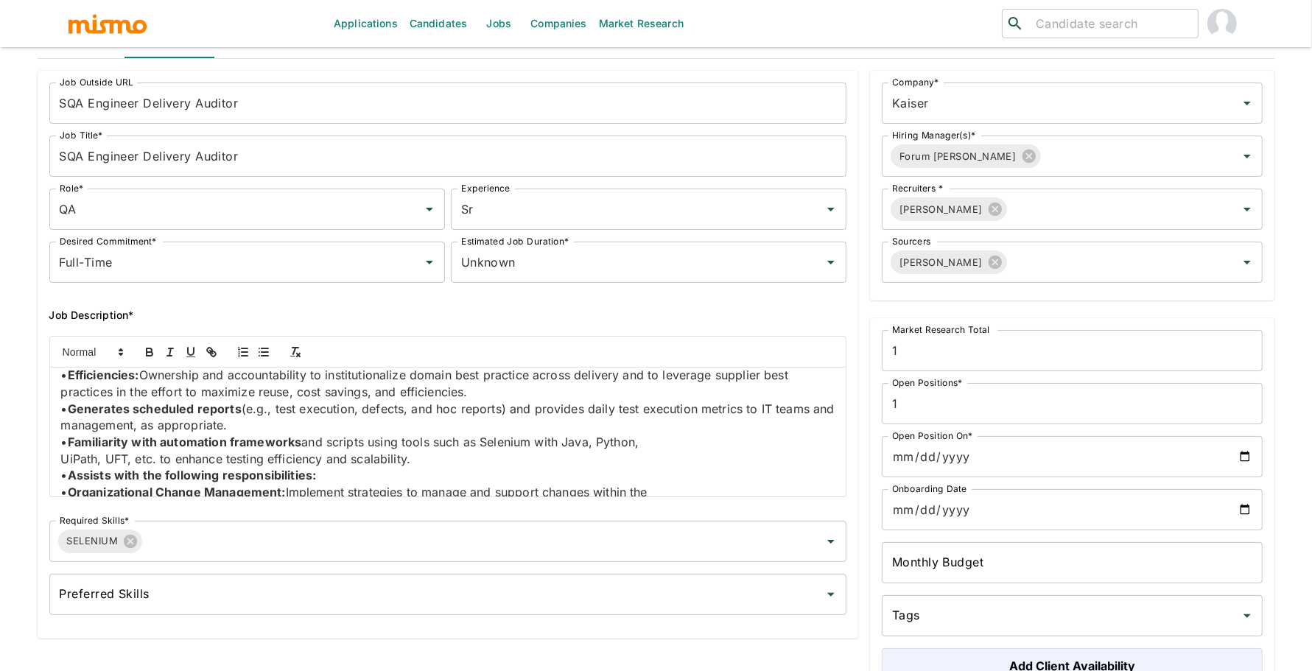
click at [64, 456] on p "UiPath, UFT, etc. to enhance testing efficiency and scalability." at bounding box center [448, 459] width 774 height 17
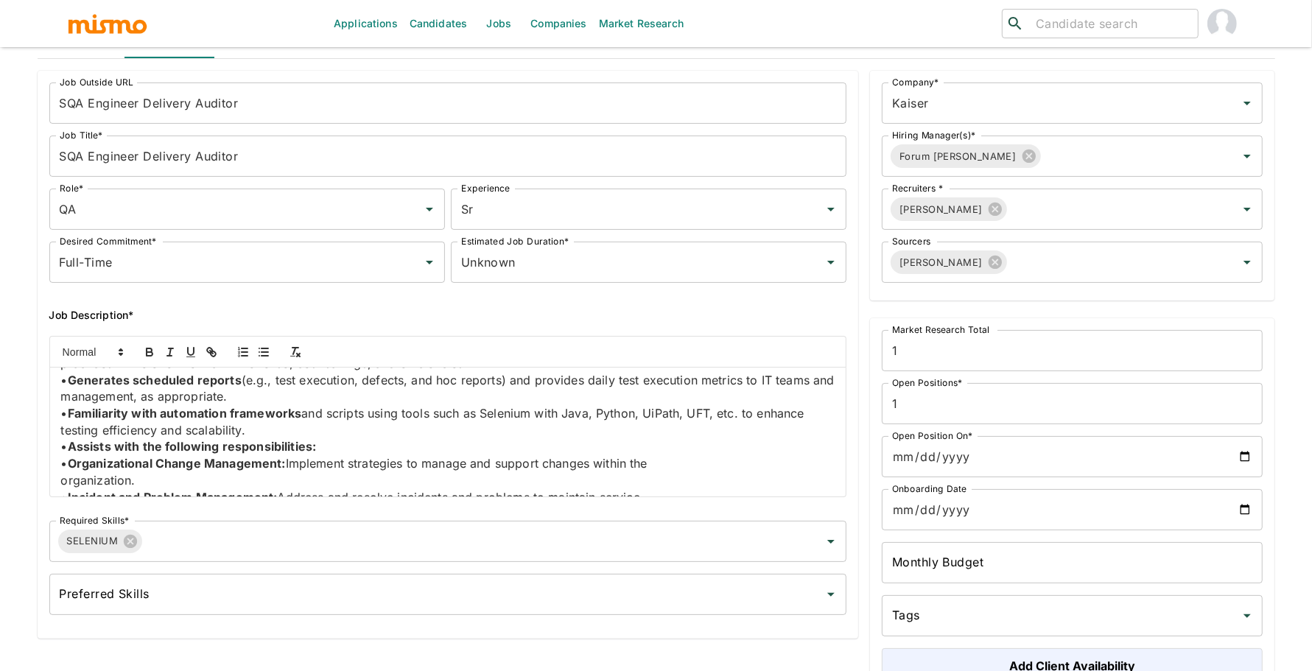
scroll to position [372, 0]
click at [60, 474] on div "Job Summary We are seeking a SQA Engineer Delivery Auditor to provide operation…" at bounding box center [448, 432] width 796 height 129
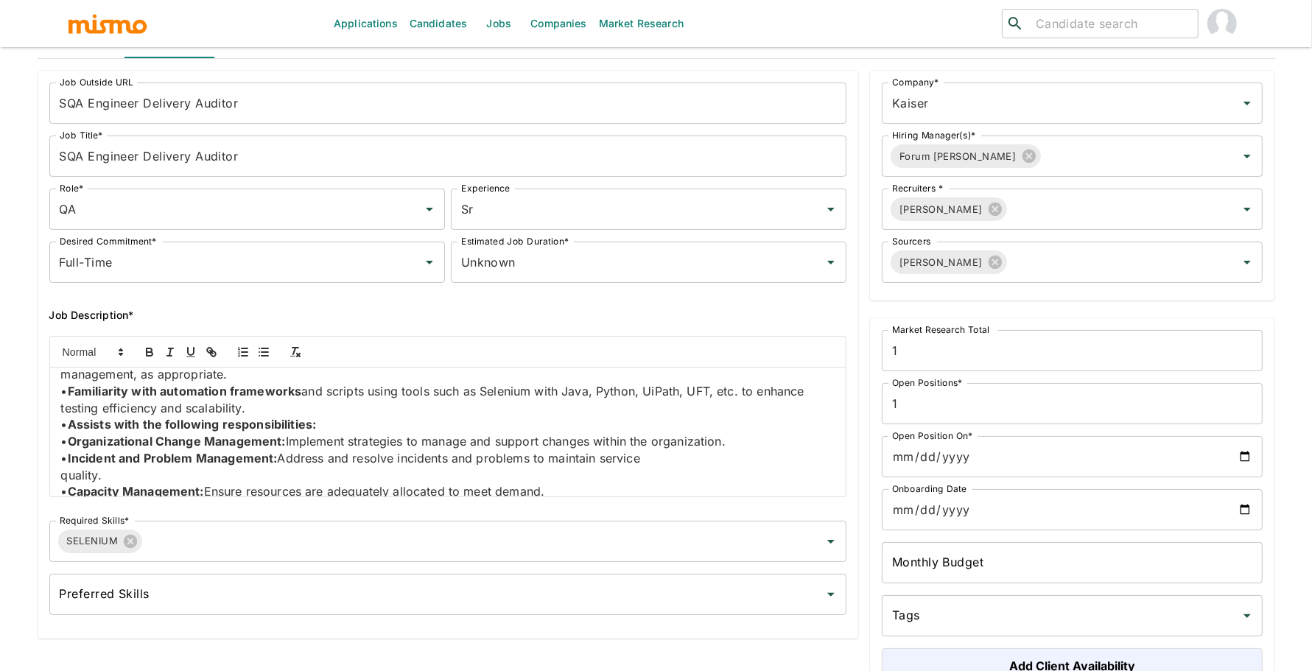
scroll to position [398, 0]
click at [57, 473] on div "Job Summary We are seeking a SQA Engineer Delivery Auditor to provide operation…" at bounding box center [448, 432] width 796 height 129
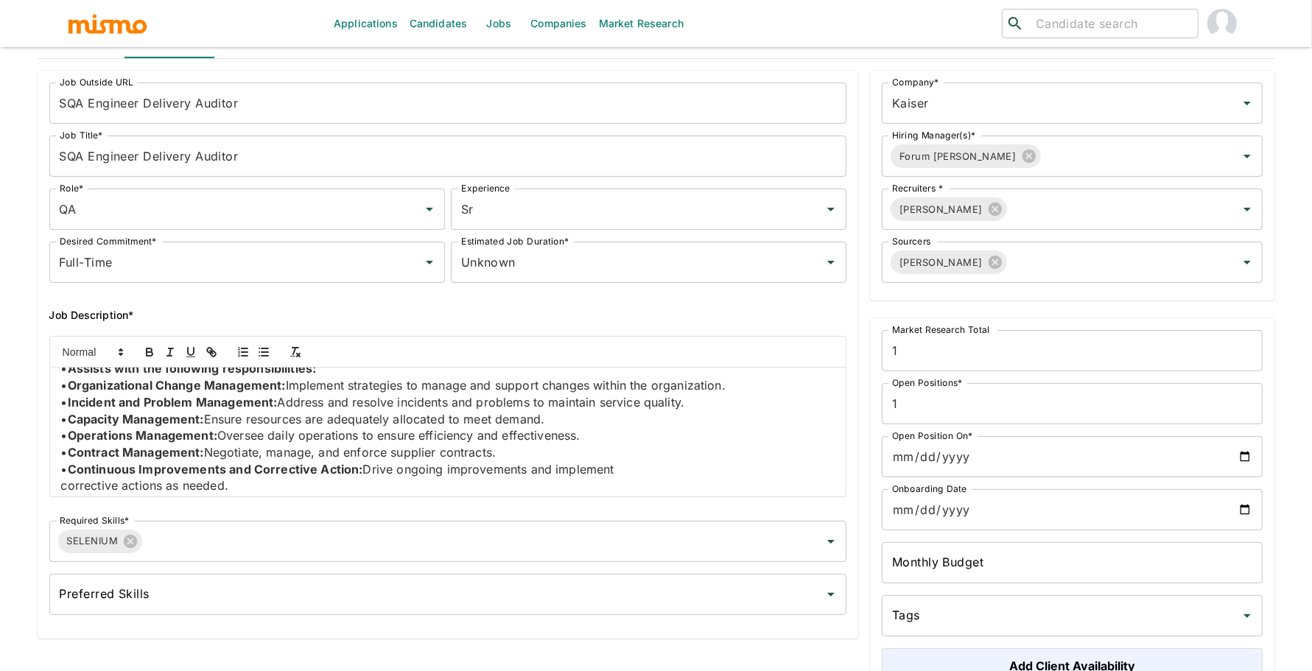
scroll to position [462, 0]
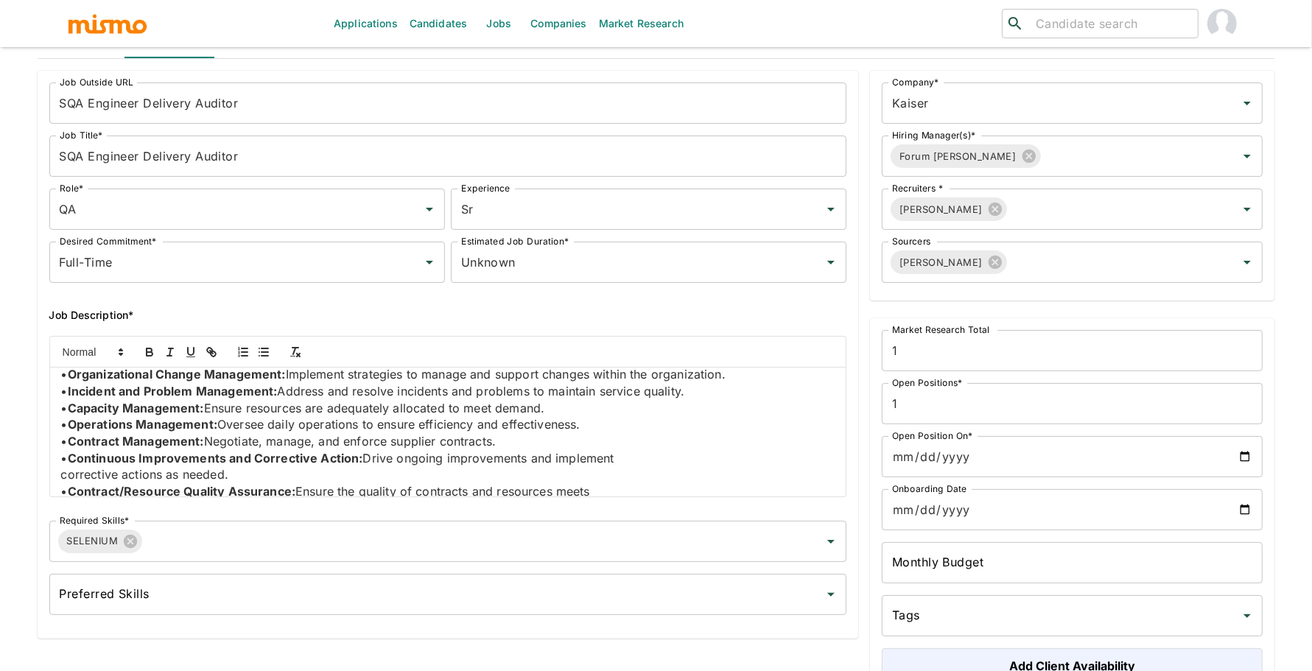
click at [67, 478] on p "corrective actions as needed." at bounding box center [448, 474] width 774 height 17
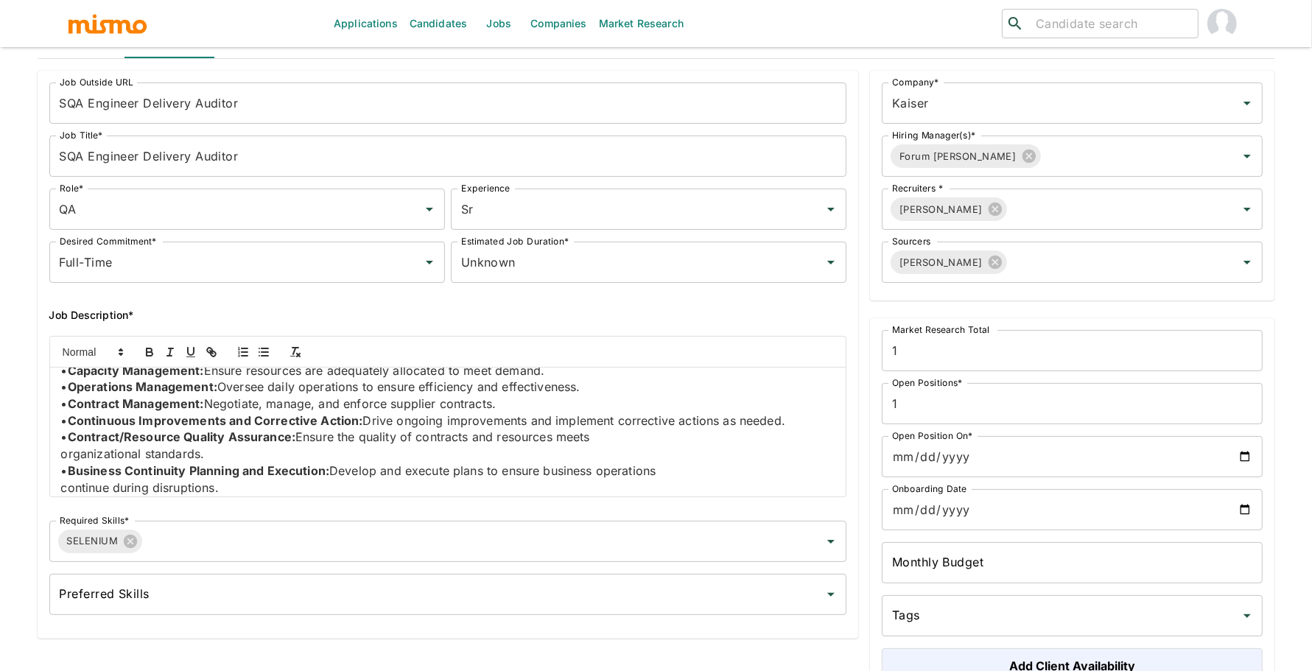
scroll to position [505, 0]
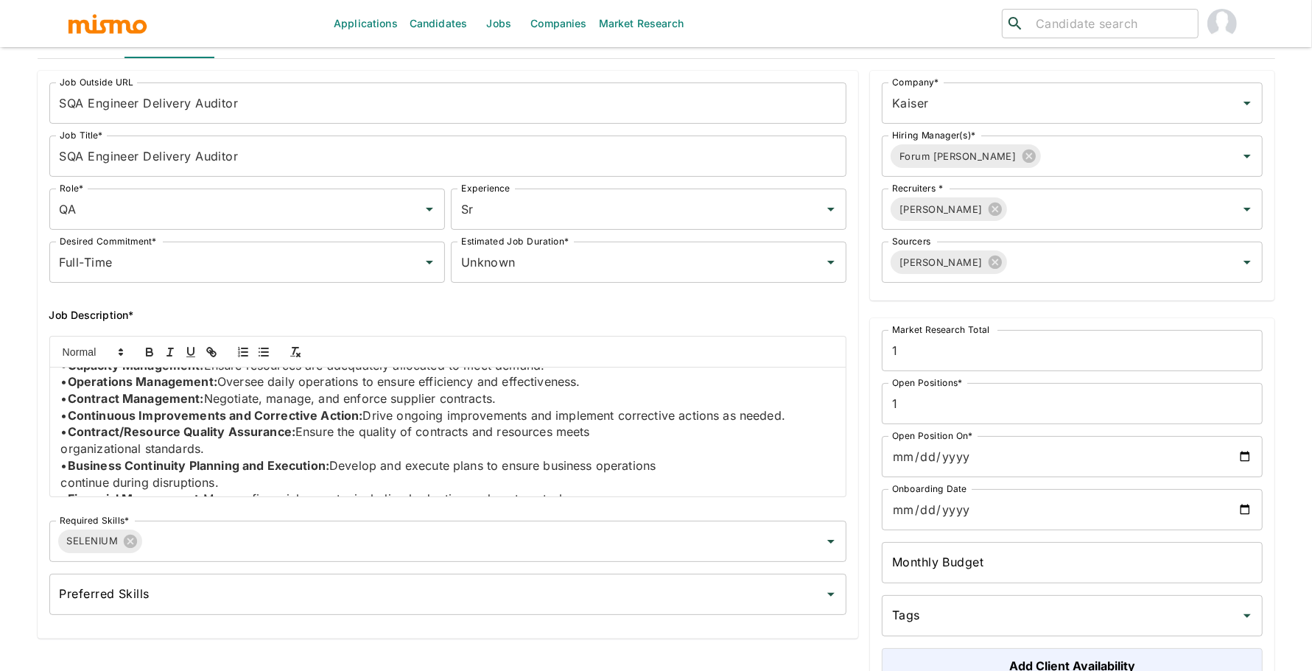
click at [63, 452] on p "organizational standards." at bounding box center [448, 448] width 774 height 17
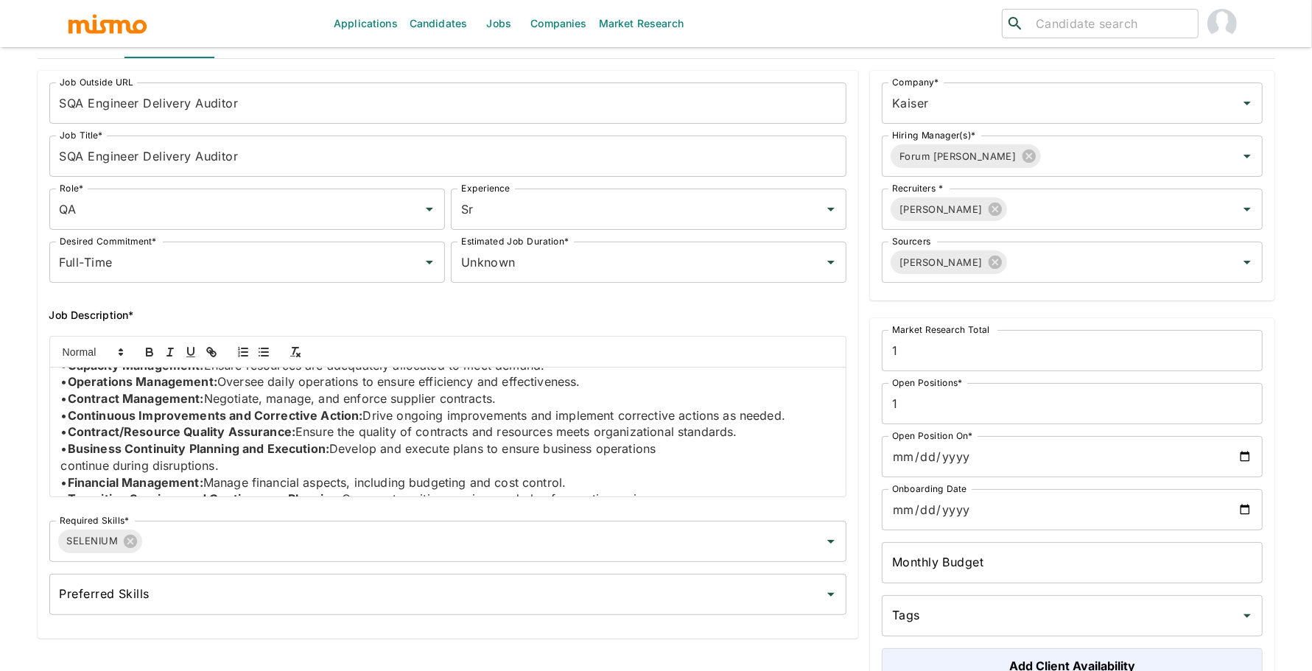
click at [62, 471] on p "continue during disruptions." at bounding box center [448, 465] width 774 height 17
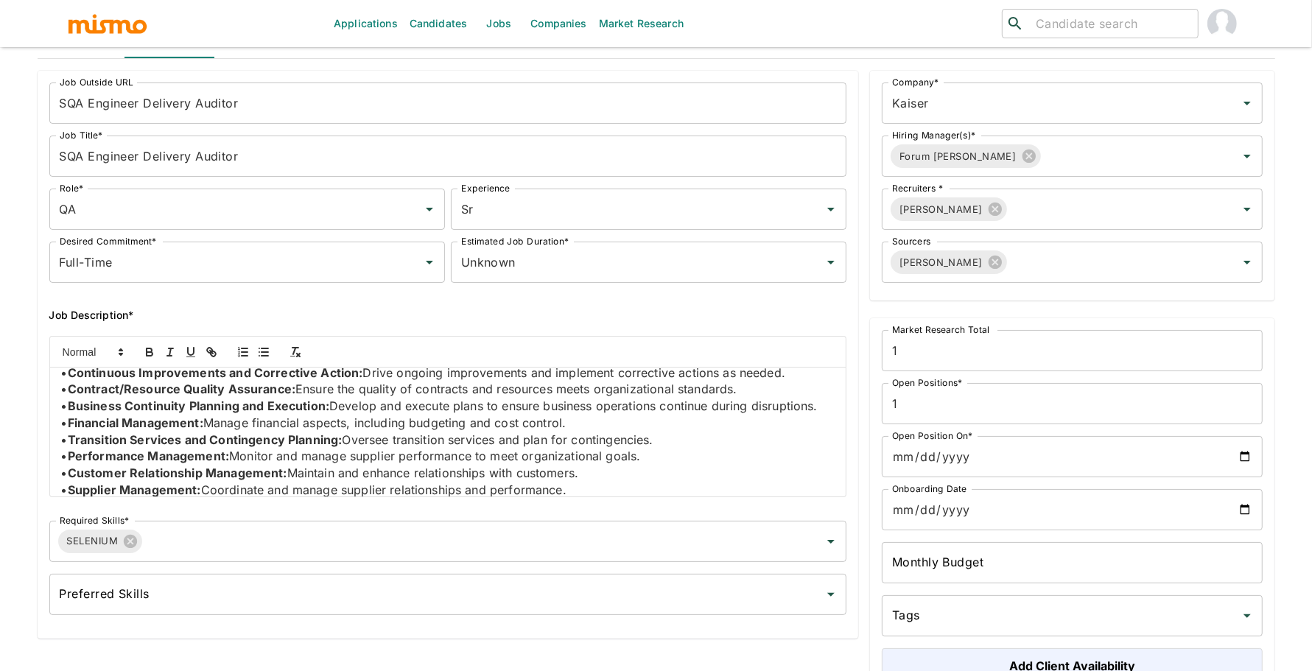
scroll to position [555, 0]
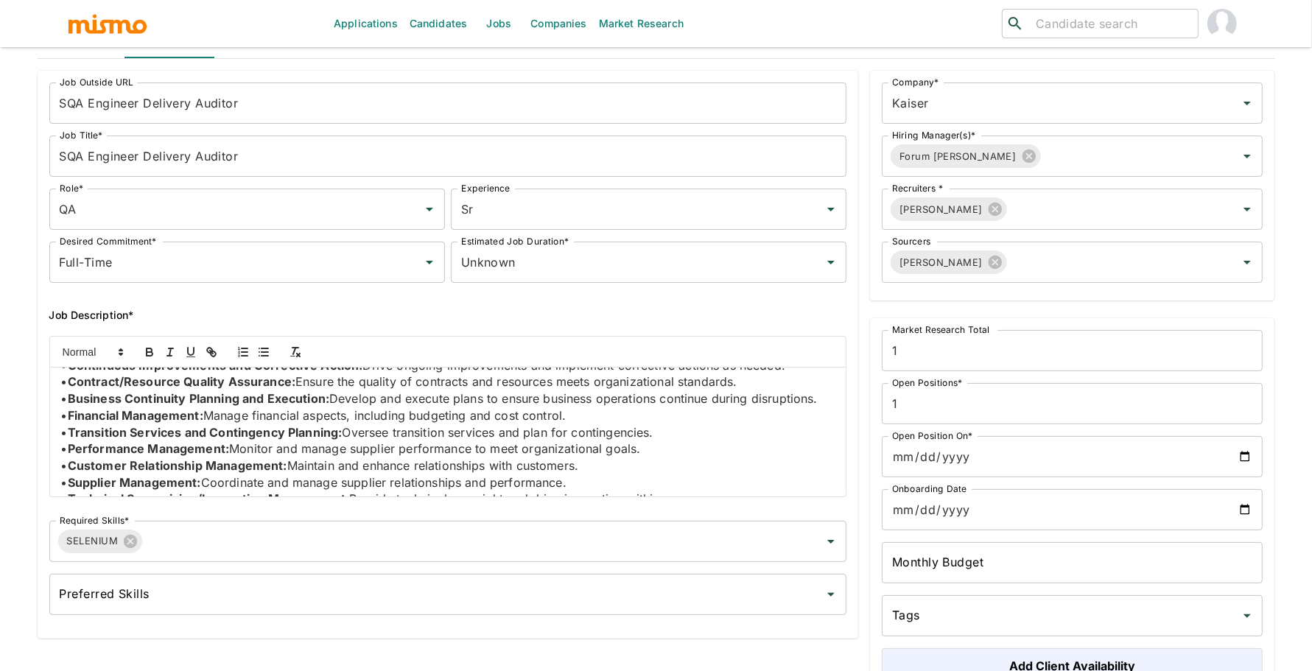
click at [63, 407] on p "• Business Continuity Planning and Execution: Develop and execute plans to ensu…" at bounding box center [448, 398] width 774 height 17
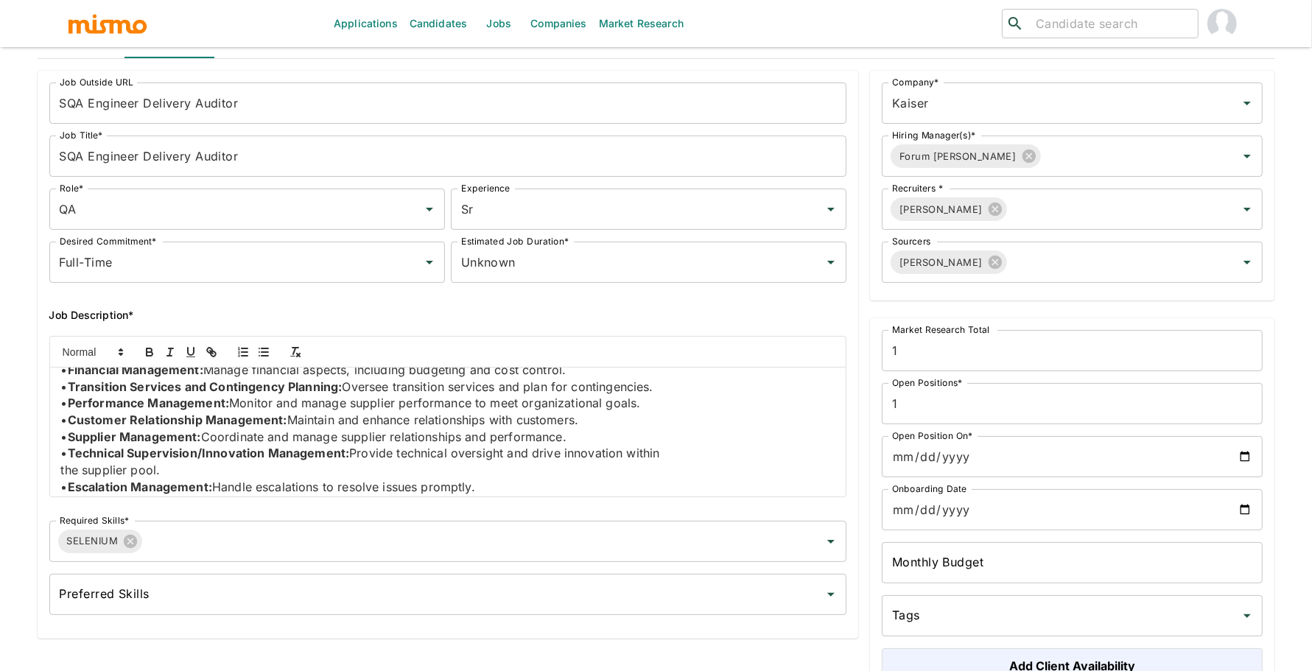
scroll to position [597, 0]
click at [65, 482] on p "the supplier pool." at bounding box center [448, 473] width 774 height 17
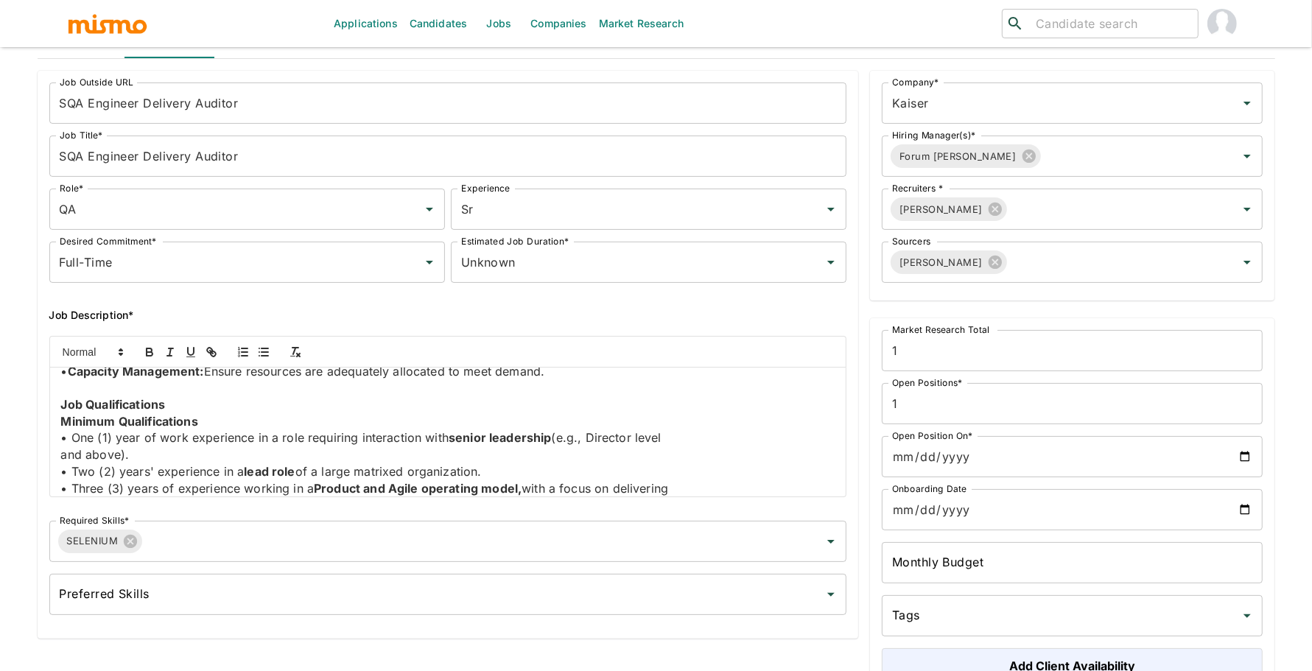
scroll to position [740, 0]
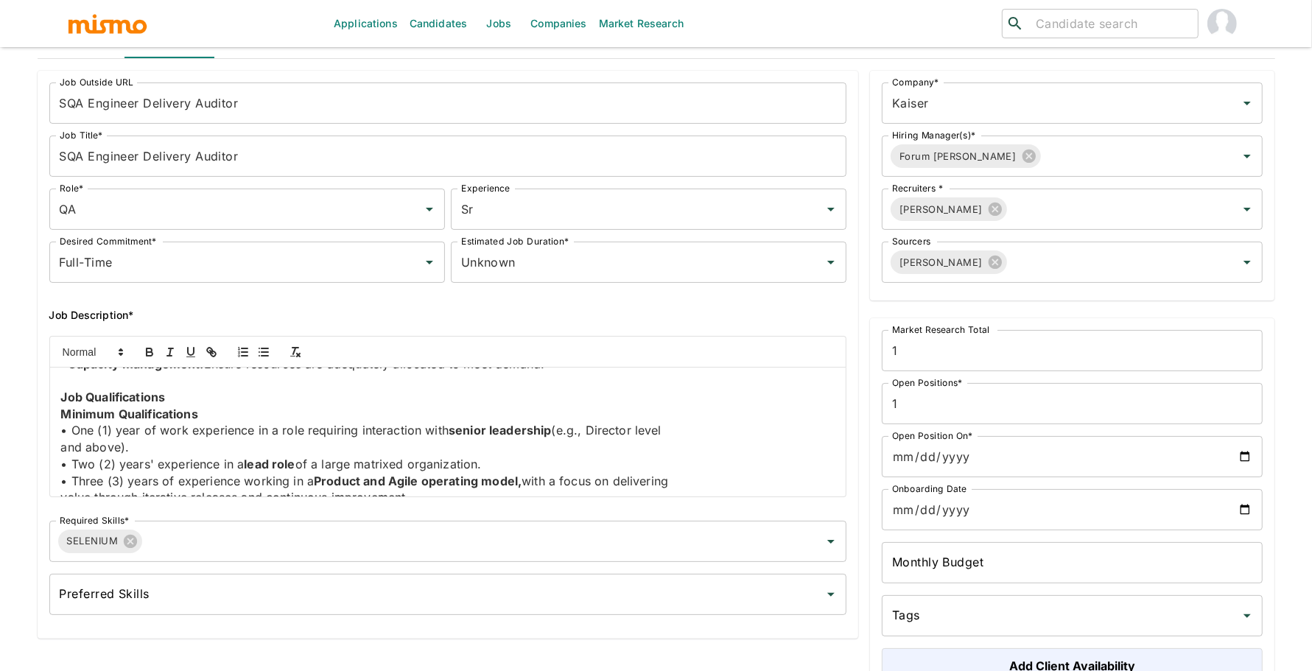
click at [61, 456] on p "and above)." at bounding box center [448, 447] width 774 height 17
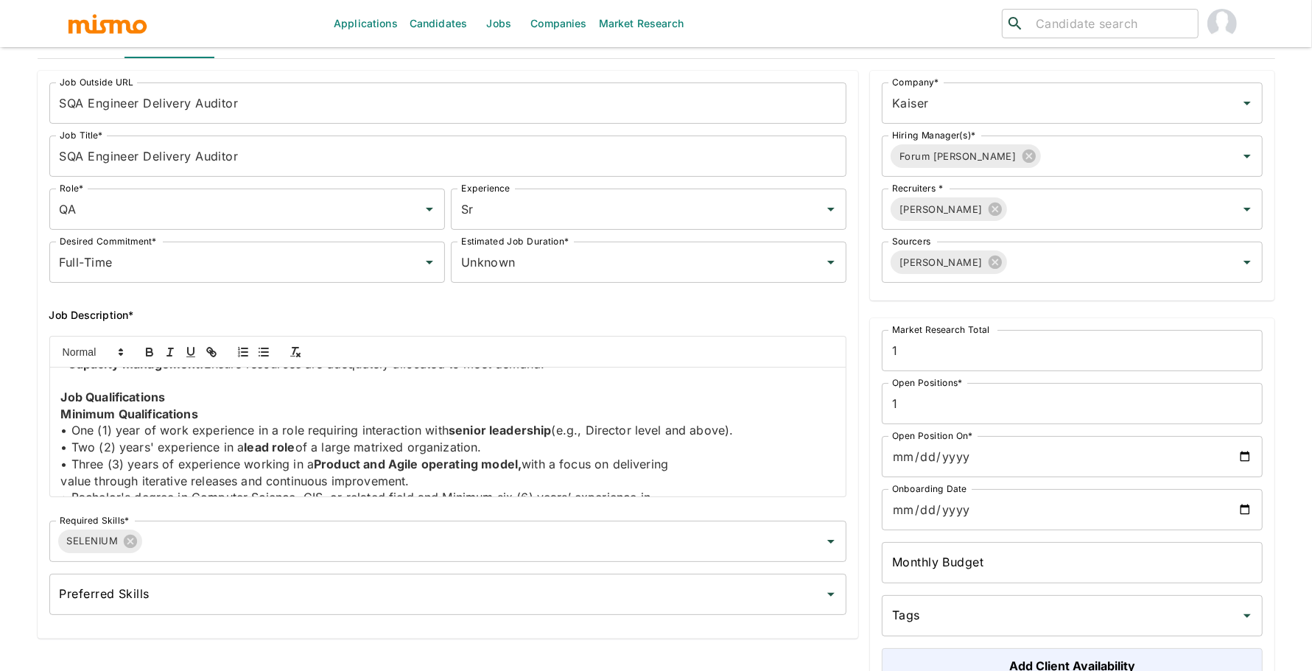
scroll to position [754, 0]
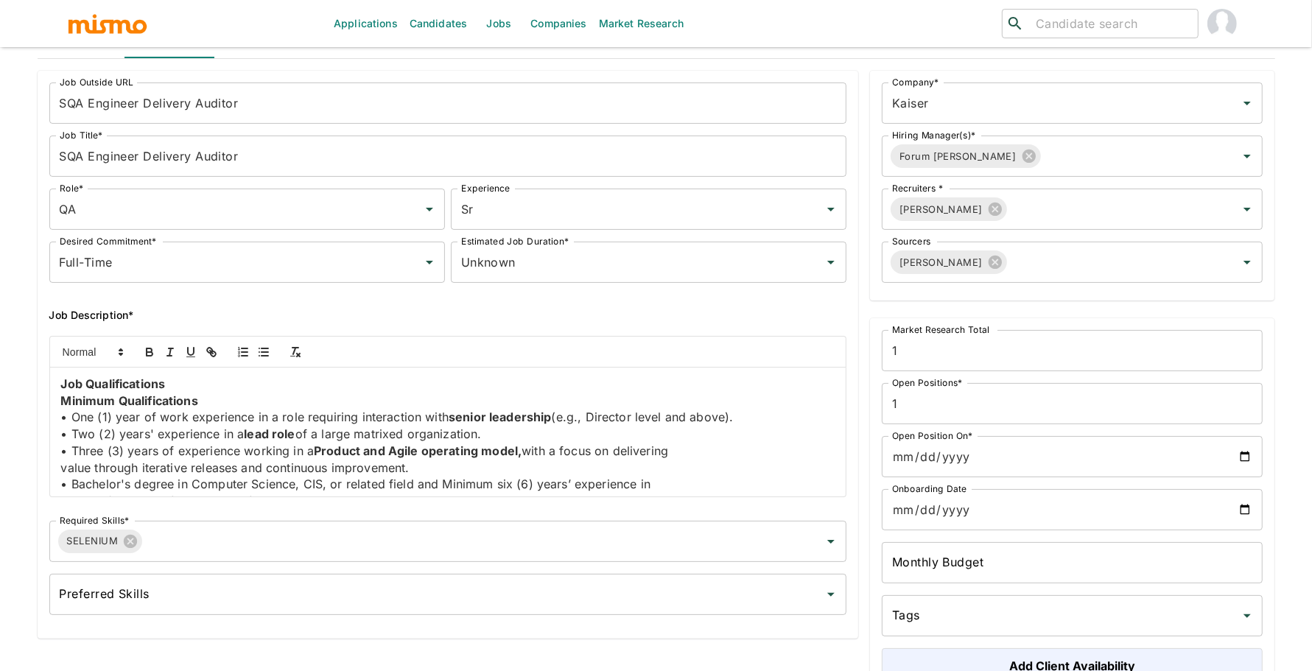
click at [62, 477] on p "value through iterative releases and continuous improvement." at bounding box center [448, 468] width 774 height 17
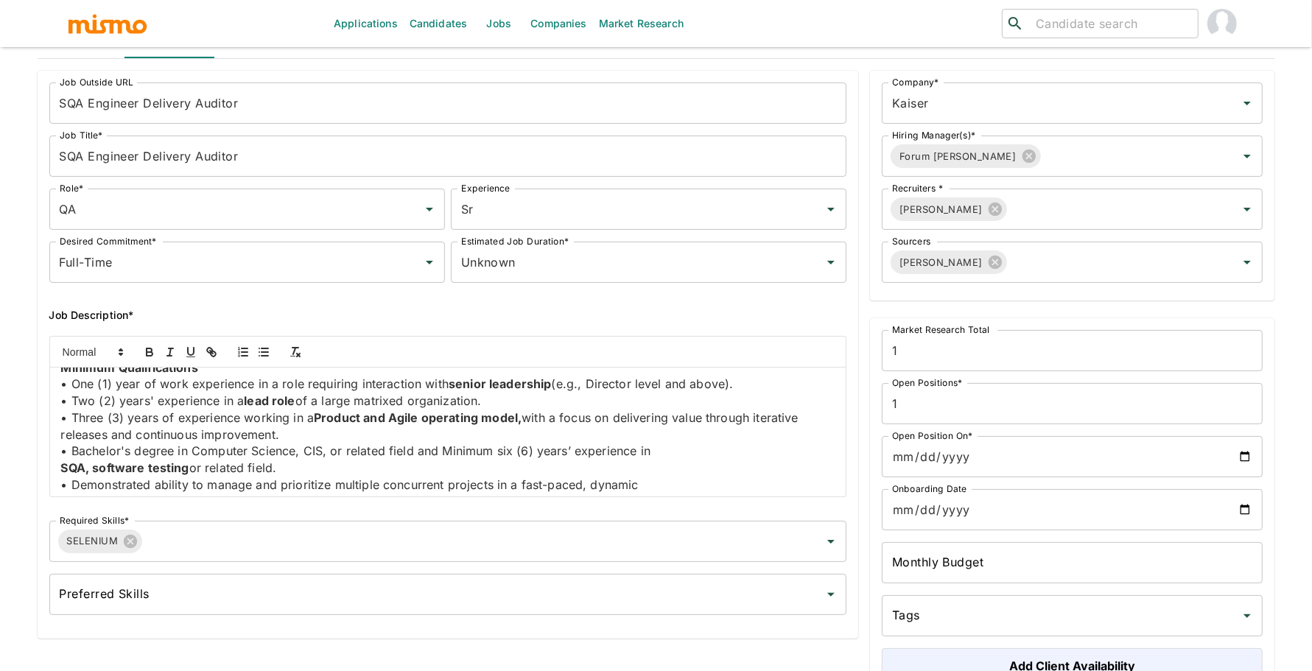
scroll to position [792, 0]
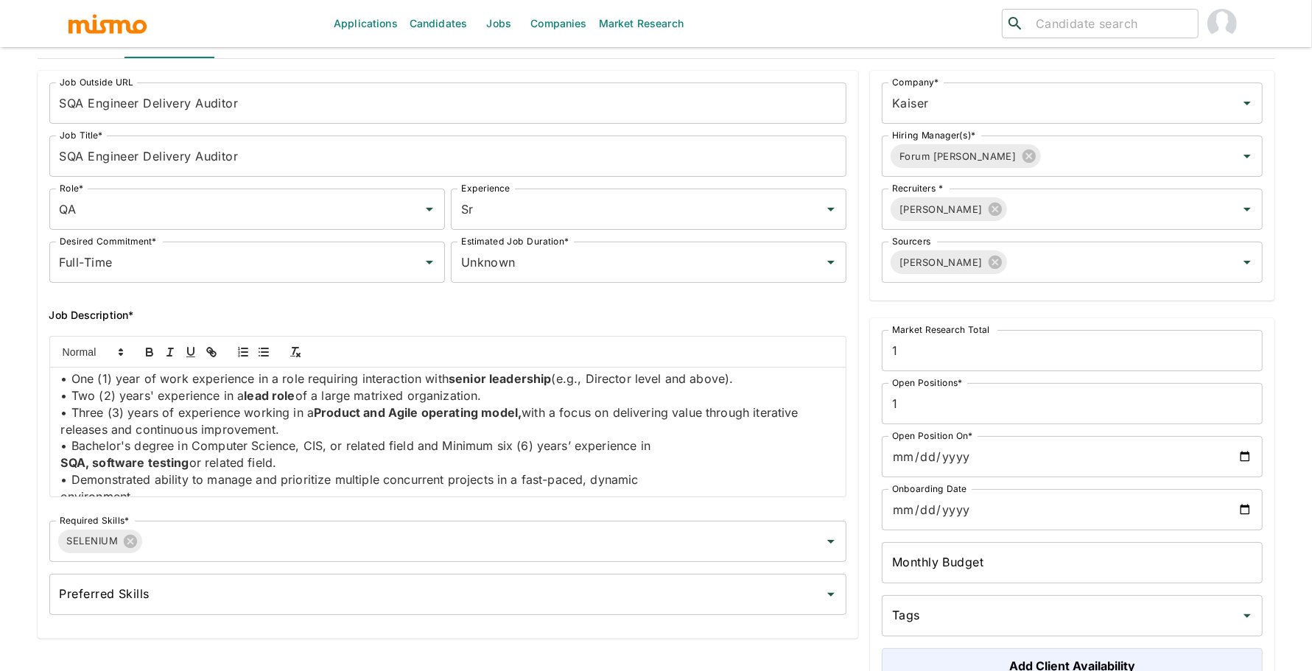
click at [61, 470] on strong "SQA, software testing" at bounding box center [125, 462] width 128 height 15
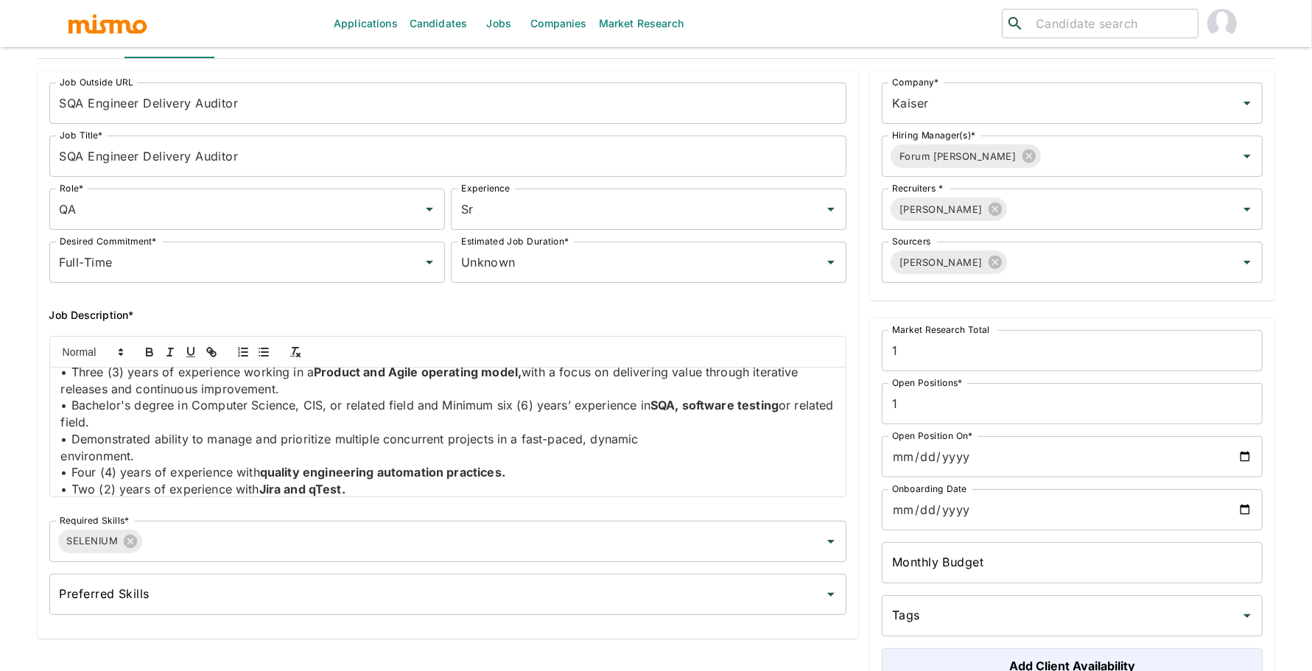
scroll to position [835, 0]
click at [55, 433] on div "Job Summary We are seeking a SQA Engineer Delivery Auditor to provide operation…" at bounding box center [448, 432] width 796 height 129
click at [63, 463] on p "environment." at bounding box center [448, 454] width 774 height 17
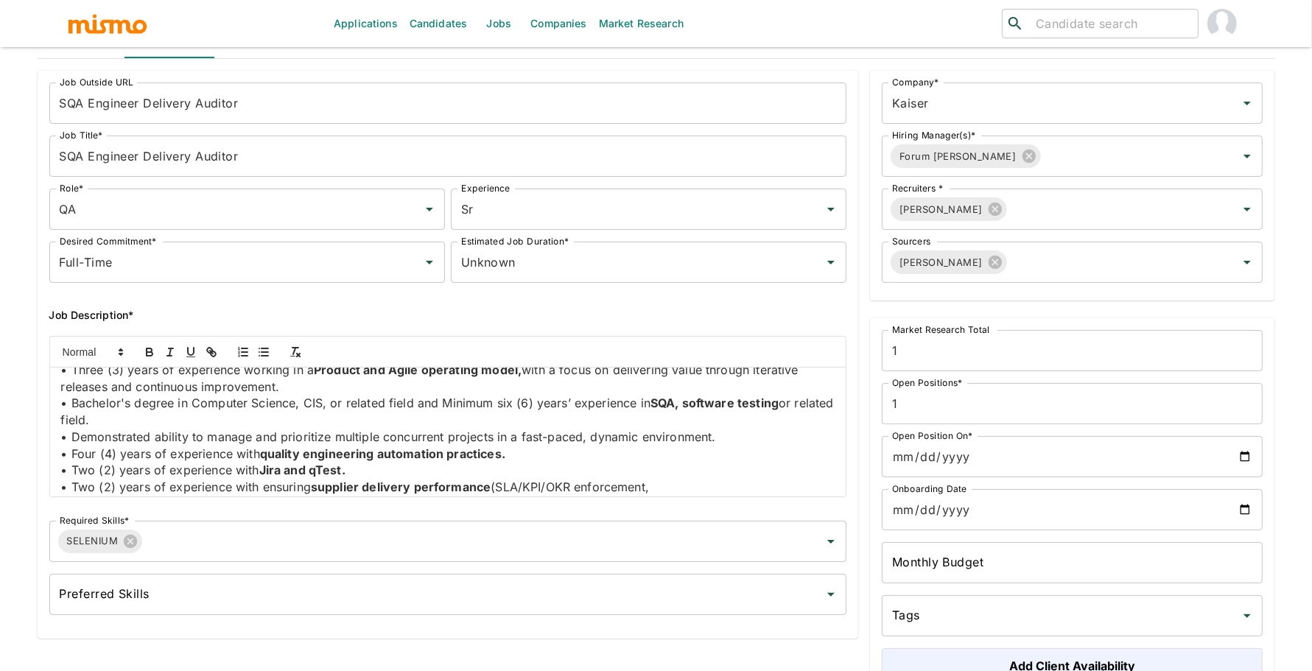
scroll to position [864, 0]
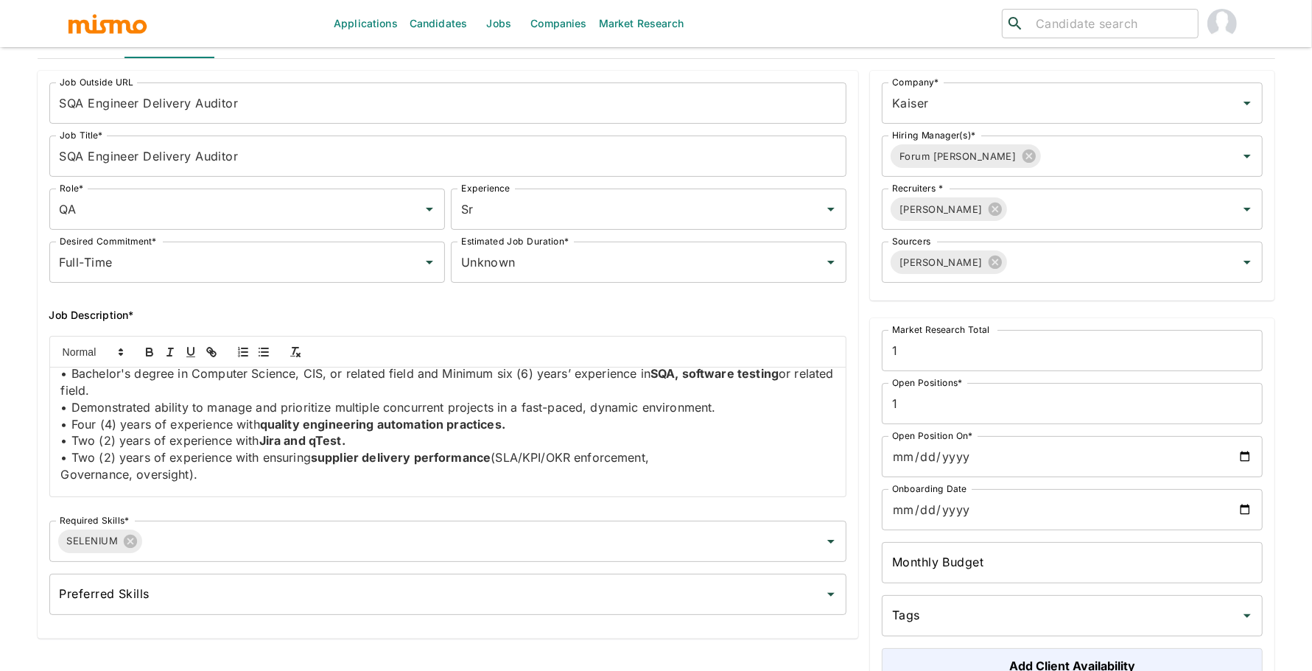
click at [56, 489] on div "Job Summary We are seeking a SQA Engineer Delivery Auditor to provide operation…" at bounding box center [448, 432] width 796 height 129
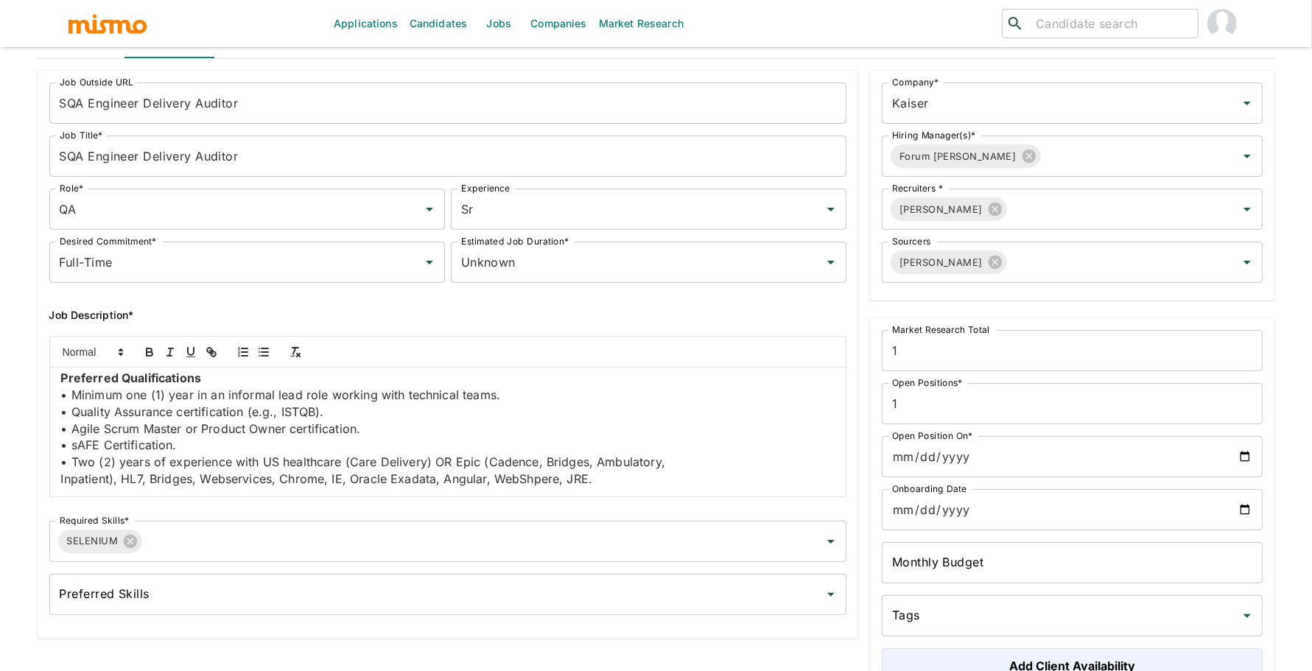
scroll to position [991, 0]
click at [55, 480] on div "Job Summary We are seeking a SQA Engineer Delivery Auditor to provide operation…" at bounding box center [448, 432] width 796 height 129
click at [57, 483] on div "Job Summary We are seeking a SQA Engineer Delivery Auditor to provide operation…" at bounding box center [448, 432] width 796 height 129
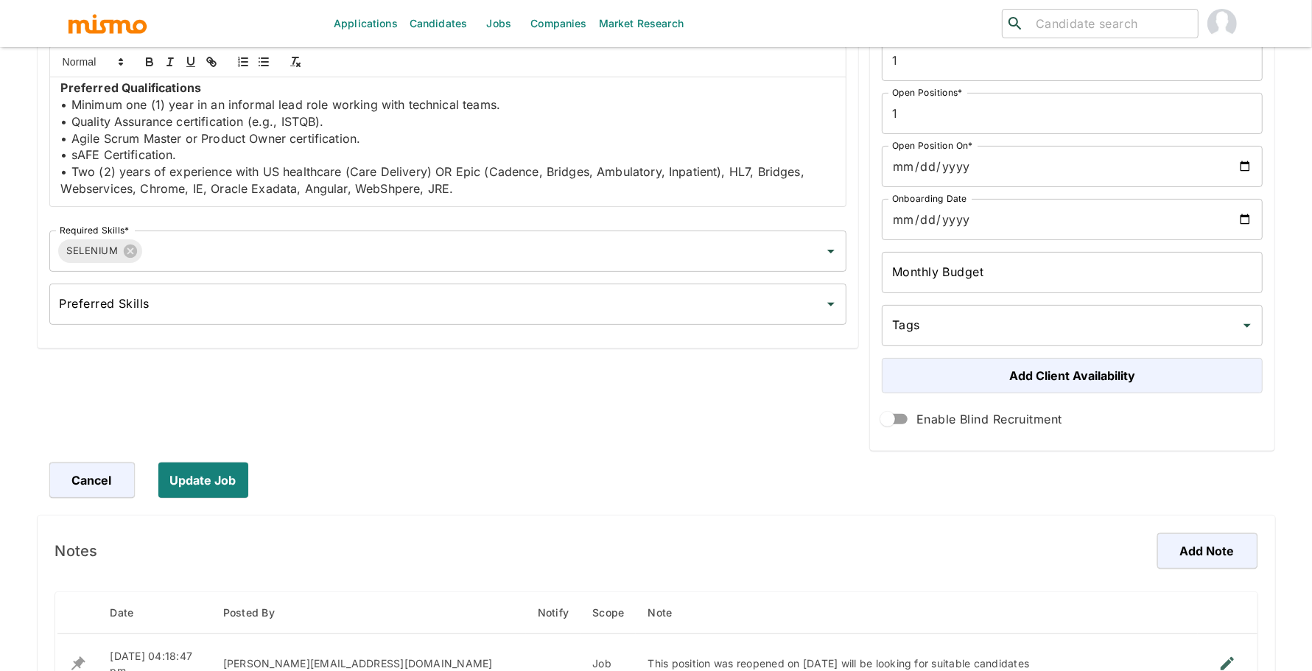
scroll to position [992, 0]
click at [213, 483] on button "Update Job" at bounding box center [206, 480] width 96 height 35
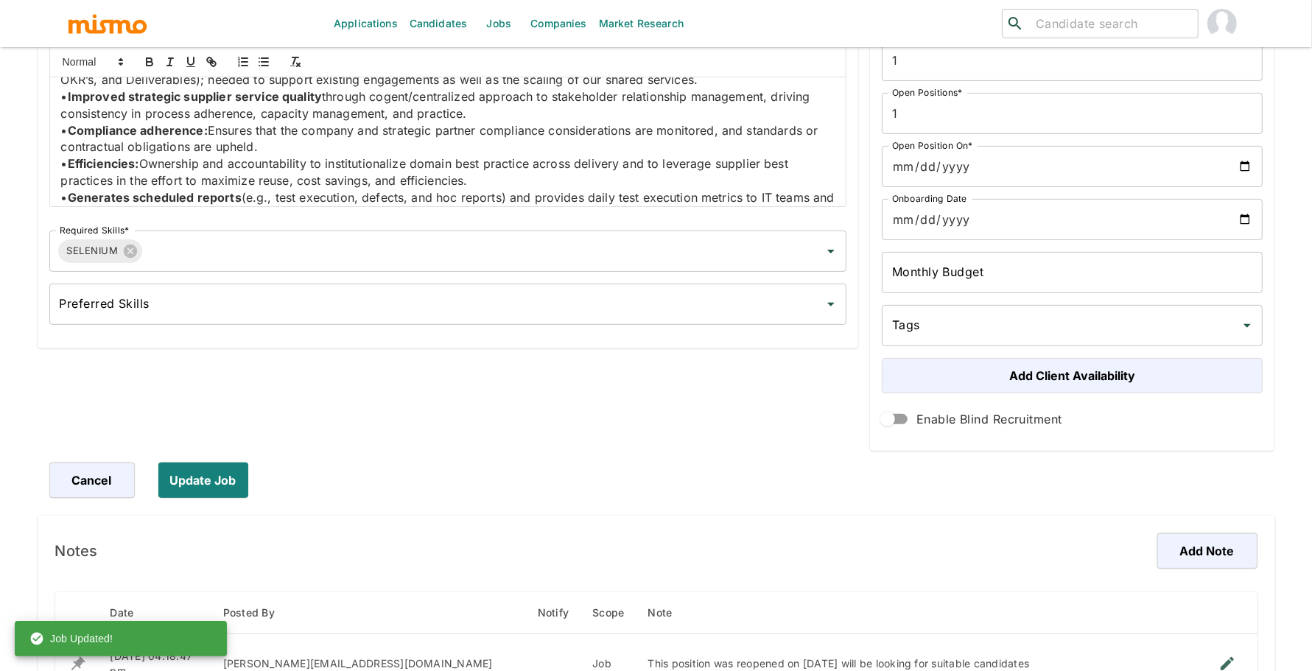
scroll to position [0, 0]
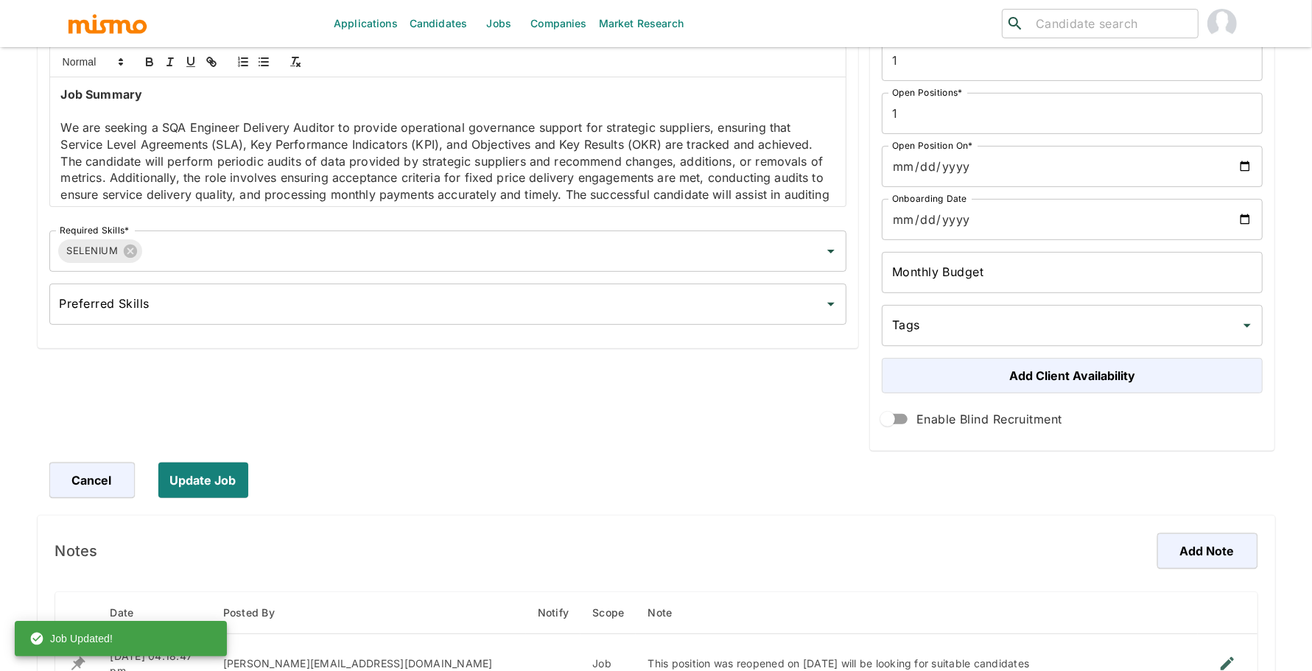
click at [54, 125] on div "Job Summary We are seeking a SQA Engineer Delivery Auditor to provide operation…" at bounding box center [448, 141] width 796 height 129
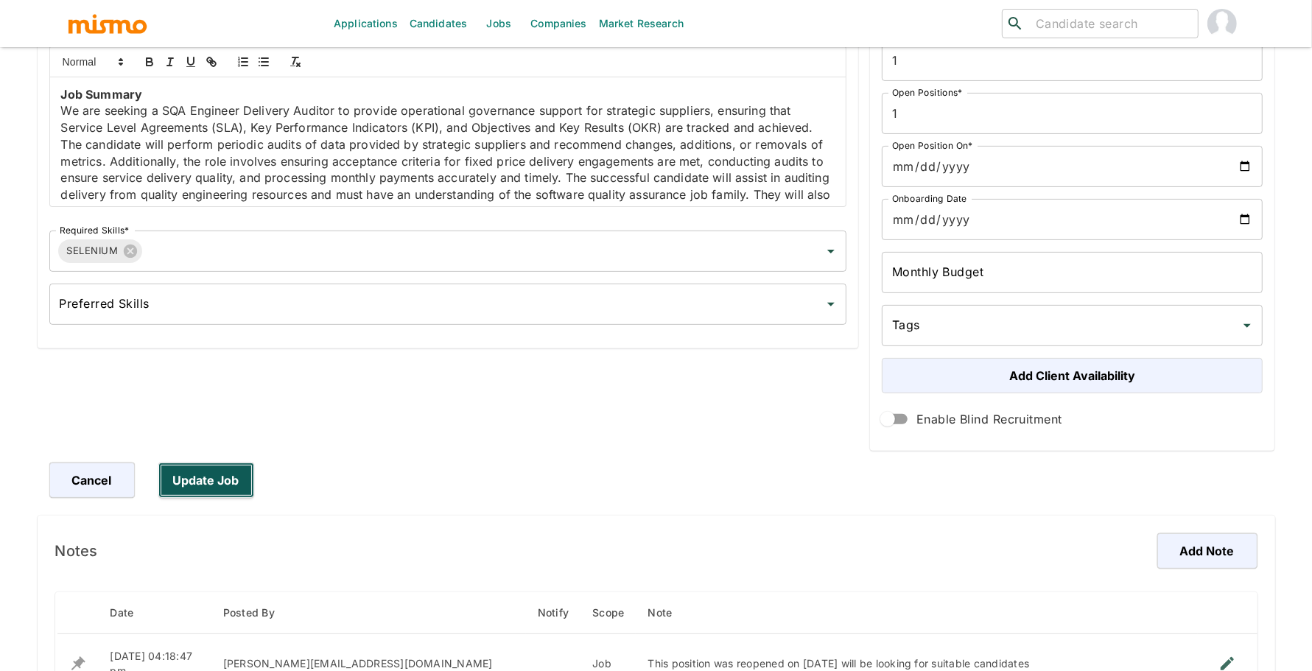
click at [197, 482] on button "Update Job" at bounding box center [206, 480] width 96 height 35
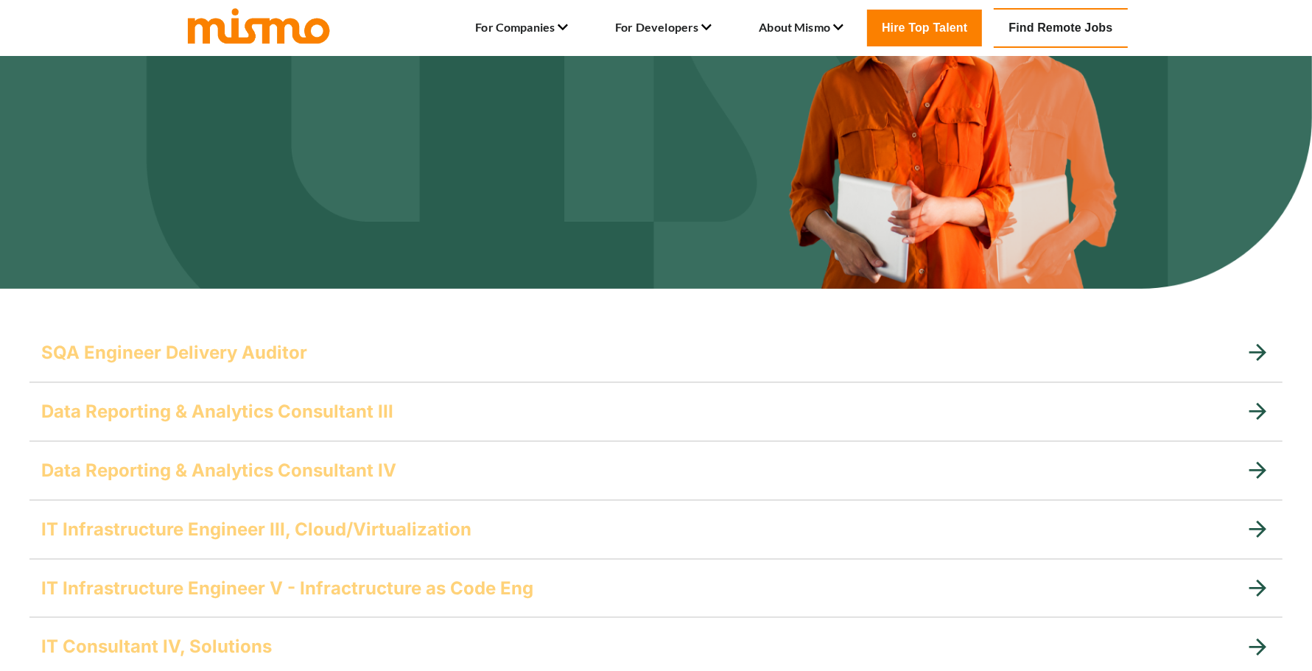
scroll to position [184, 0]
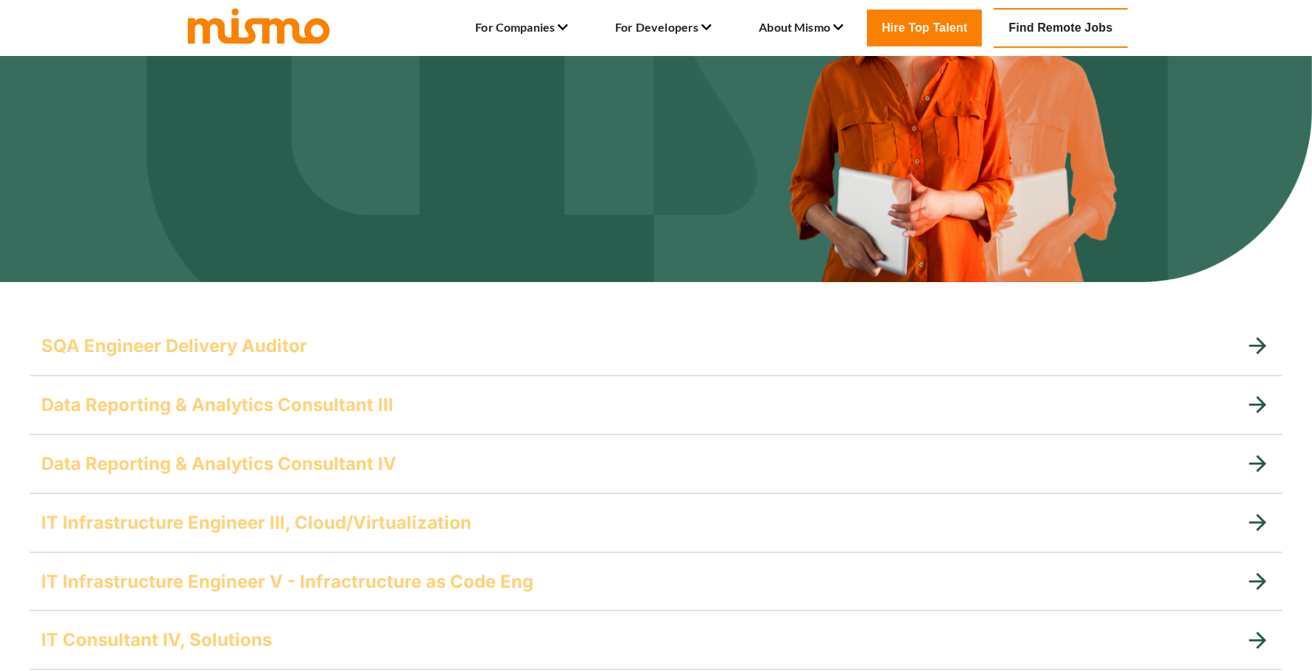
click at [248, 329] on div "SQA Engineer Delivery Auditor" at bounding box center [655, 346] width 1253 height 59
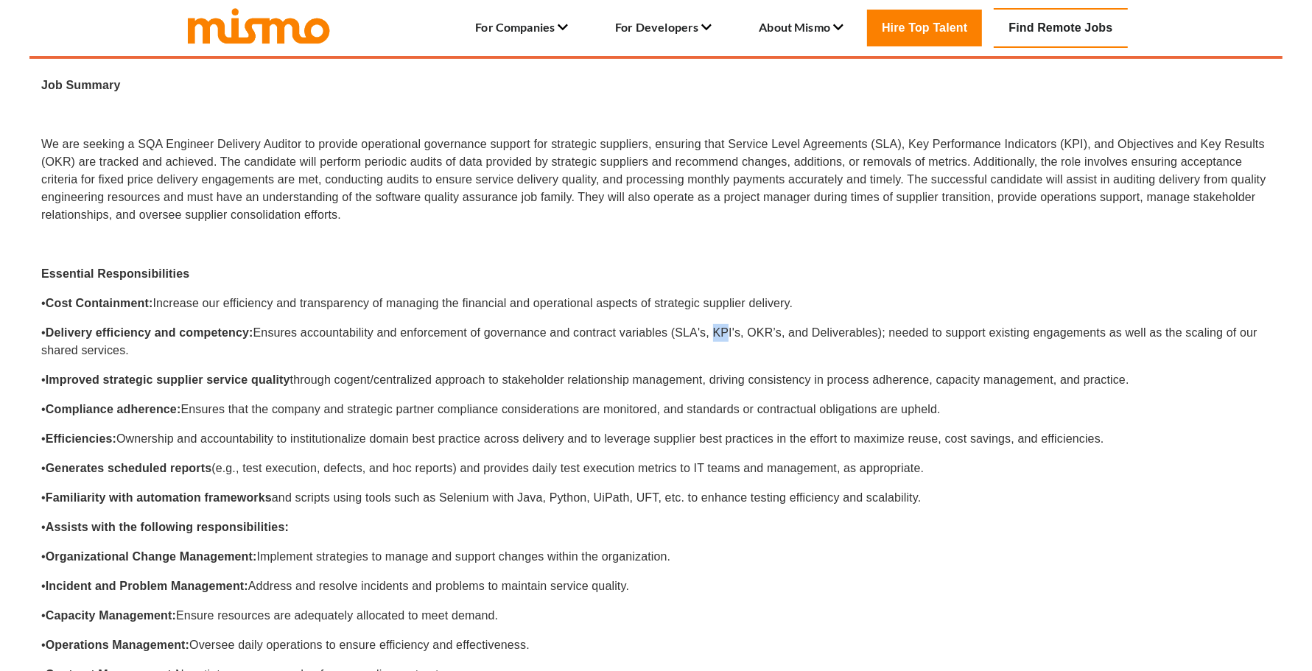
scroll to position [499, 0]
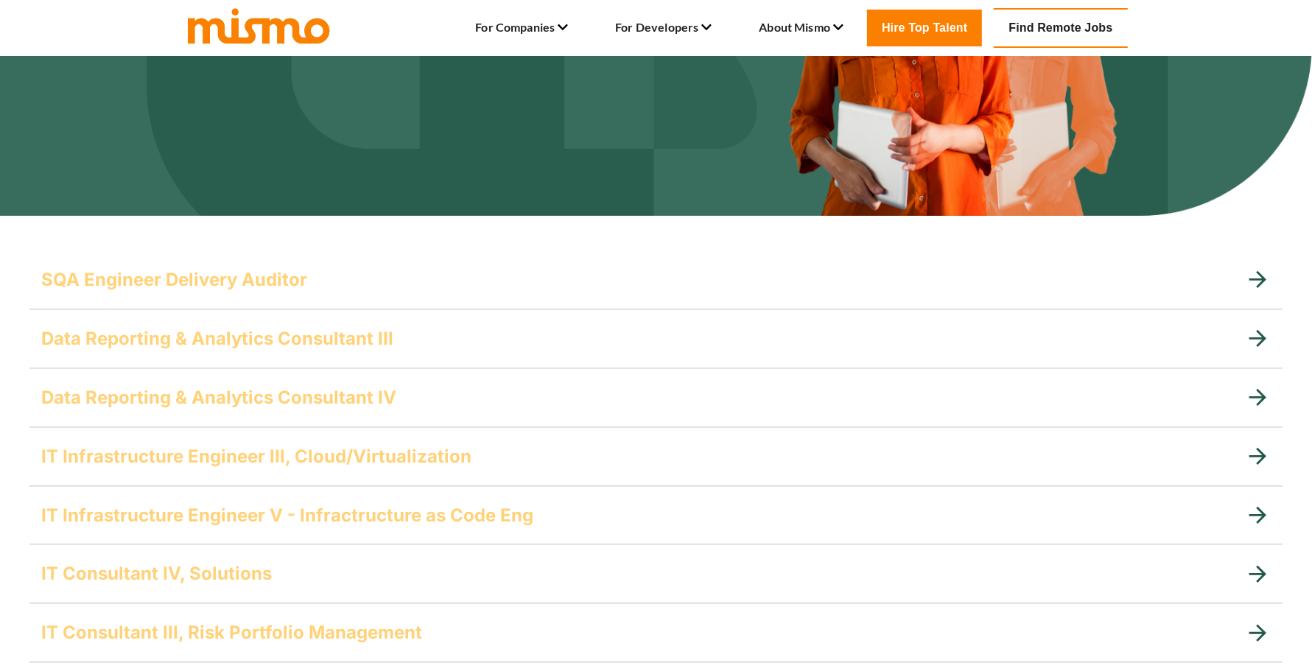
scroll to position [295, 0]
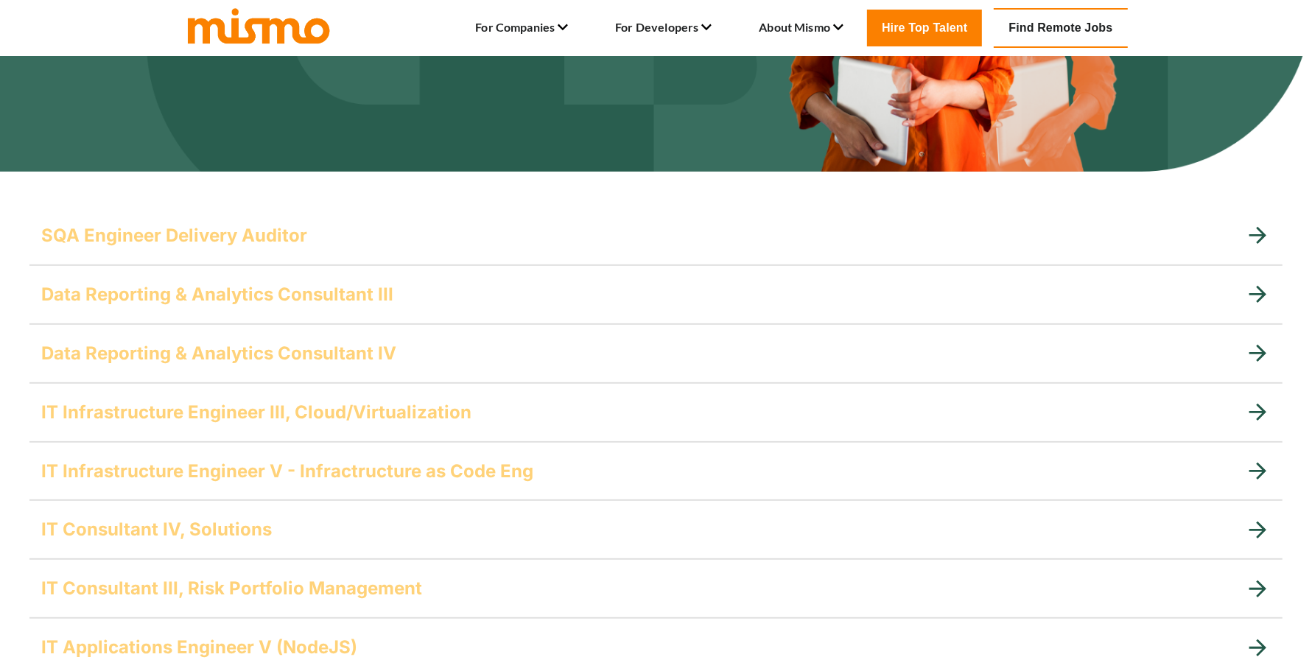
click at [200, 235] on h5 "SQA Engineer Delivery Auditor" at bounding box center [174, 236] width 266 height 24
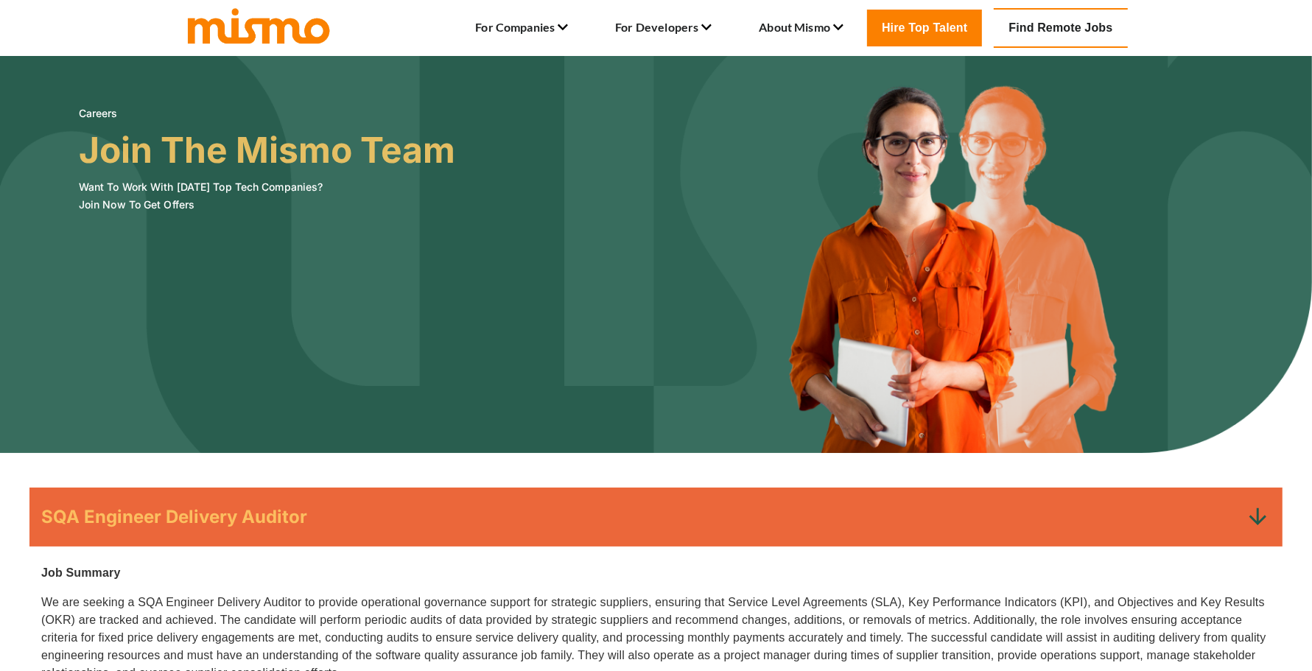
scroll to position [0, 0]
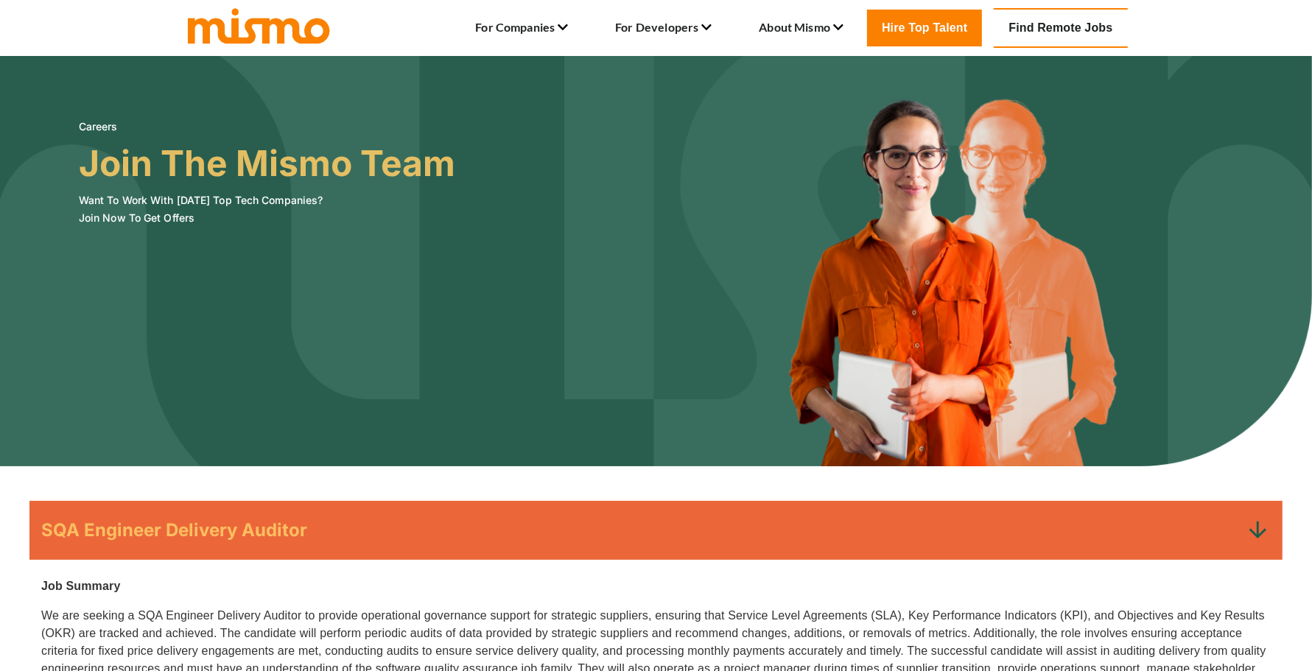
click at [1204, 194] on img at bounding box center [656, 261] width 1312 height 410
